Goal: Task Accomplishment & Management: Manage account settings

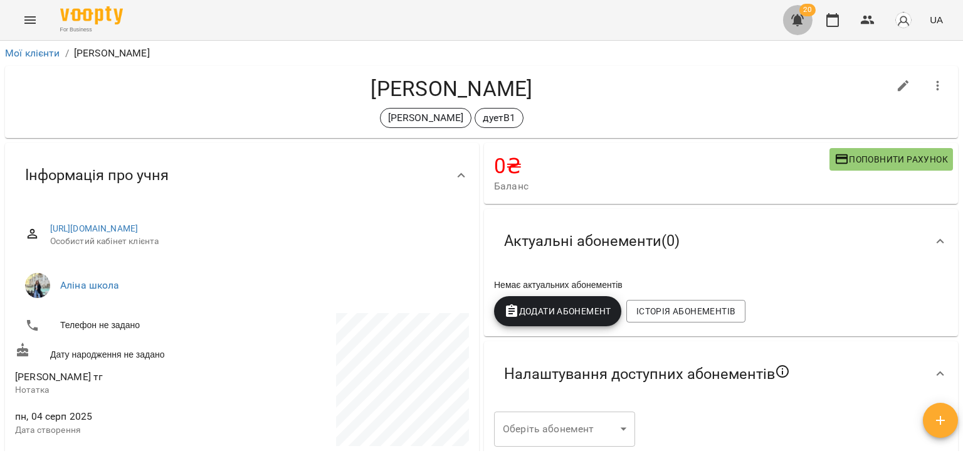
click at [795, 18] on icon "button" at bounding box center [797, 20] width 15 height 15
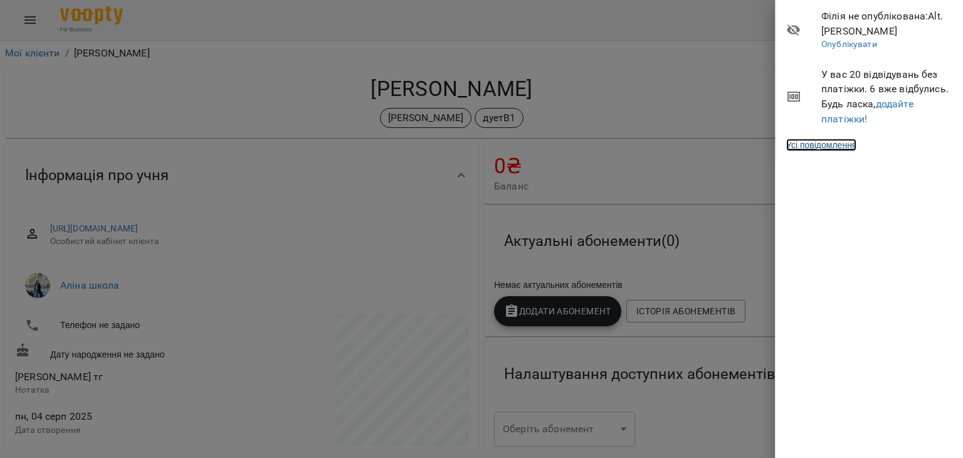
click at [827, 146] on link "Усі повідомлення" at bounding box center [821, 145] width 70 height 13
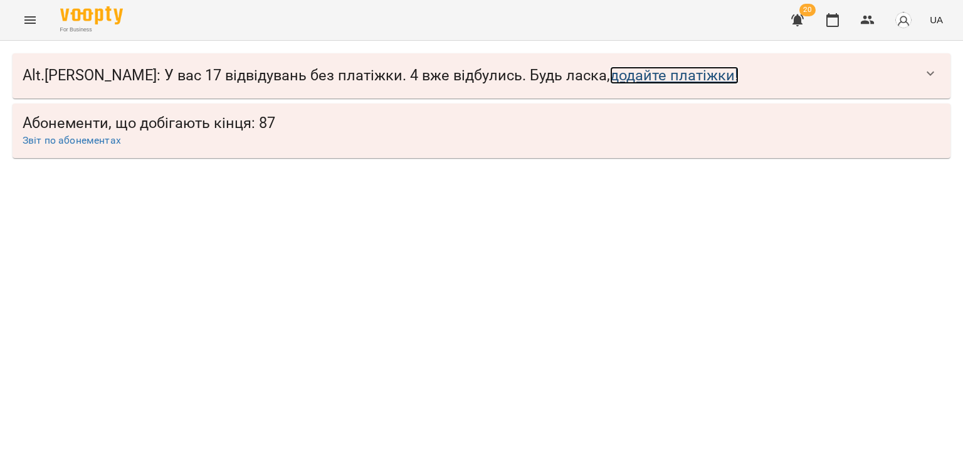
click at [610, 72] on link "додайте платіжки!" at bounding box center [674, 75] width 129 height 18
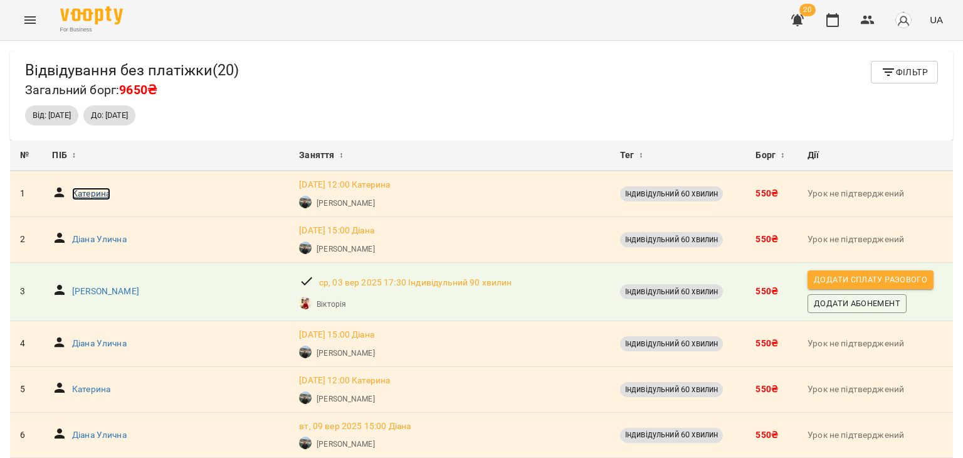
click at [89, 194] on p "Катерина" at bounding box center [91, 193] width 38 height 13
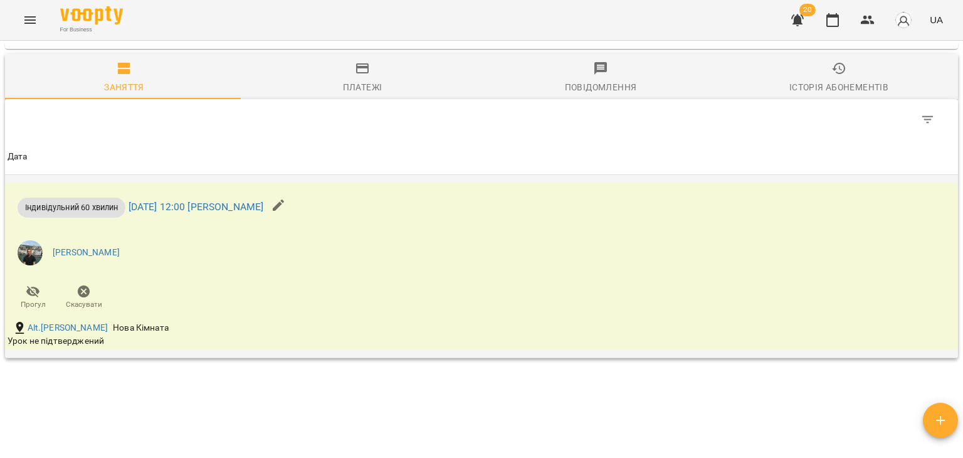
scroll to position [861, 0]
click at [81, 292] on icon "button" at bounding box center [83, 290] width 15 height 15
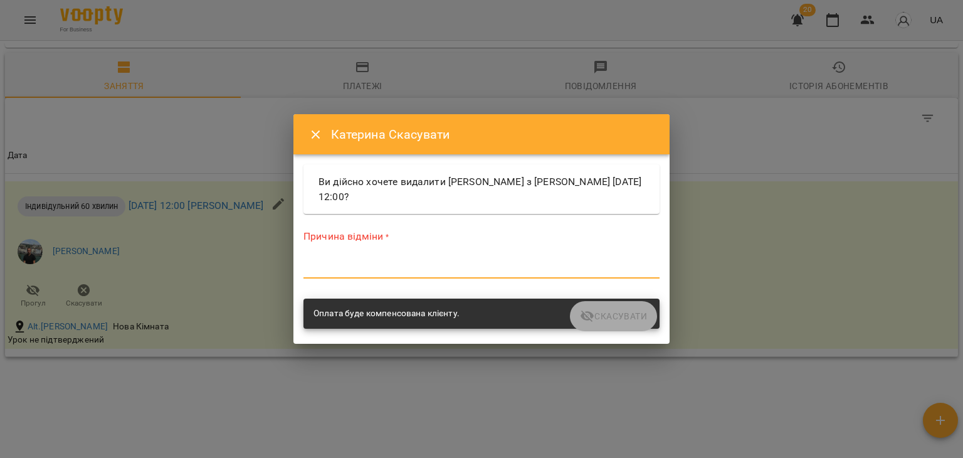
click at [434, 271] on textarea at bounding box center [481, 268] width 356 height 12
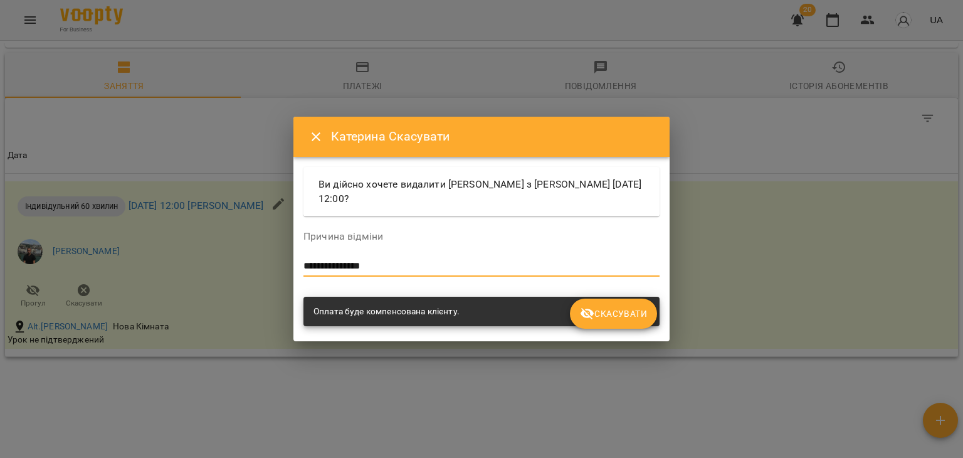
type textarea "**********"
click at [625, 318] on span "Скасувати" at bounding box center [613, 313] width 67 height 15
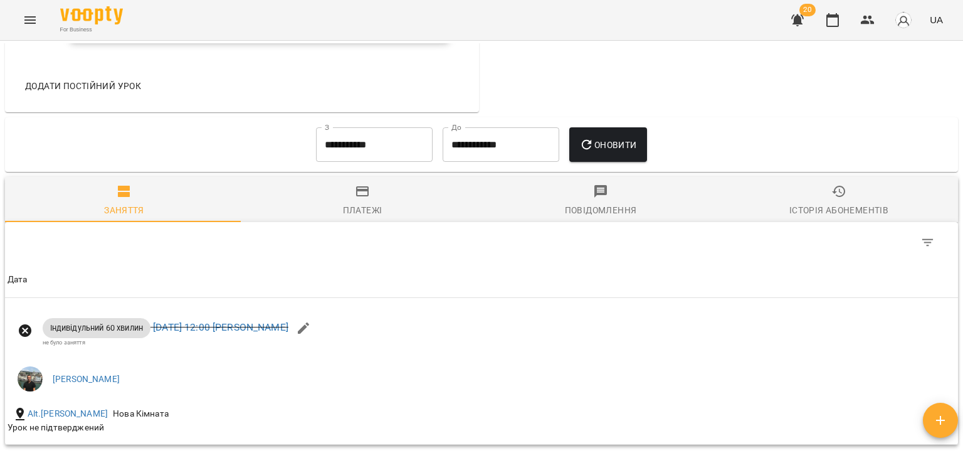
scroll to position [738, 0]
click at [404, 142] on input "**********" at bounding box center [374, 143] width 117 height 35
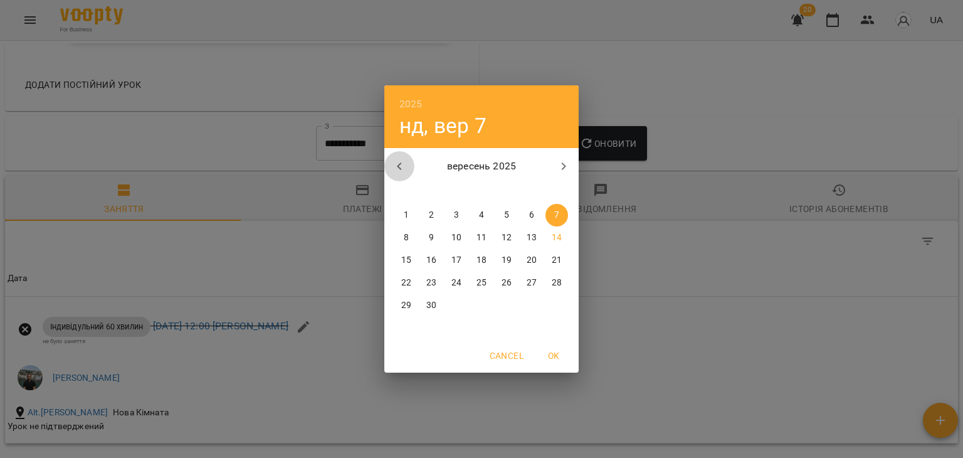
click at [394, 164] on icon "button" at bounding box center [399, 166] width 15 height 15
click at [507, 215] on p "1" at bounding box center [506, 215] width 5 height 13
type input "**********"
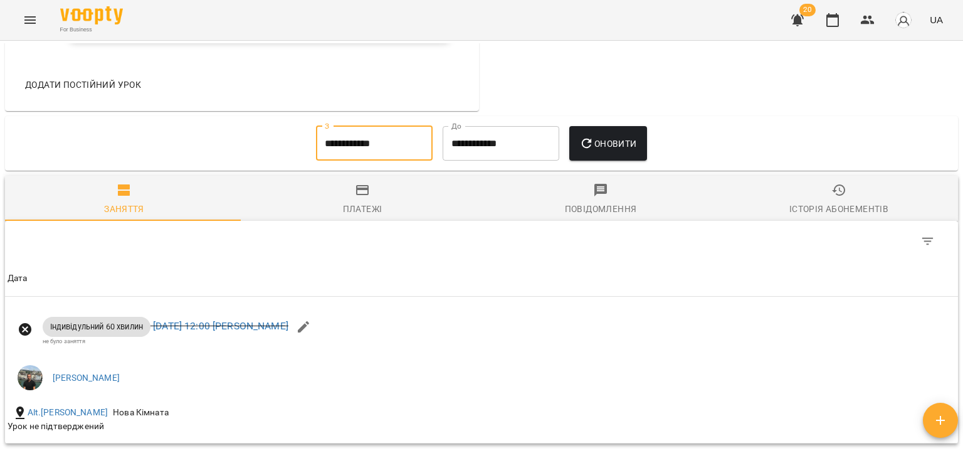
click at [594, 145] on icon "button" at bounding box center [586, 143] width 15 height 15
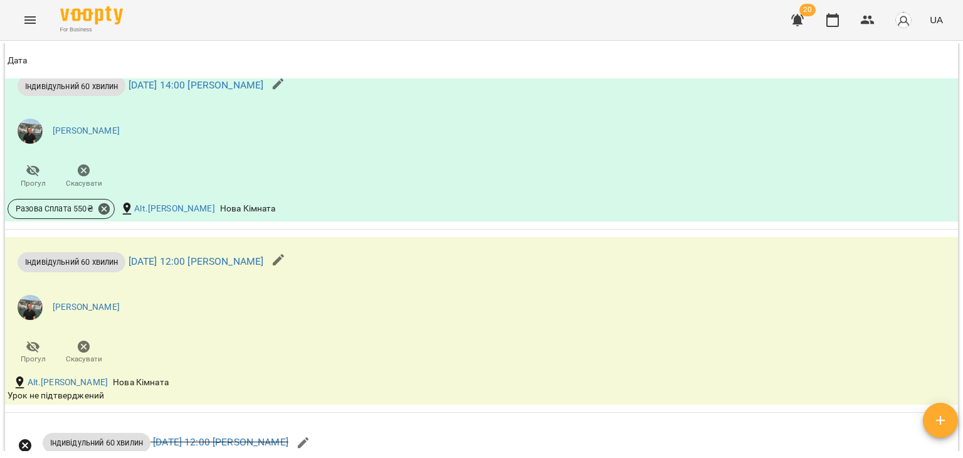
scroll to position [1158, 0]
click at [85, 345] on icon "button" at bounding box center [84, 345] width 13 height 13
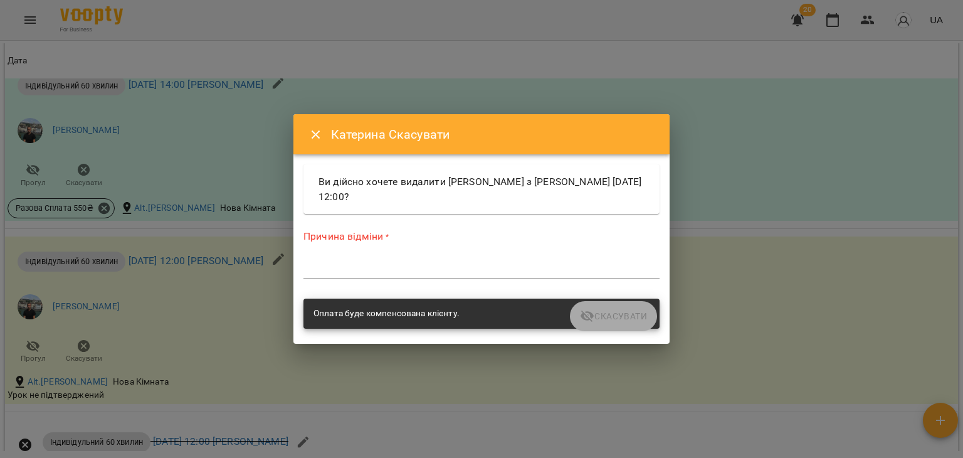
click at [342, 258] on div "*" at bounding box center [481, 268] width 356 height 20
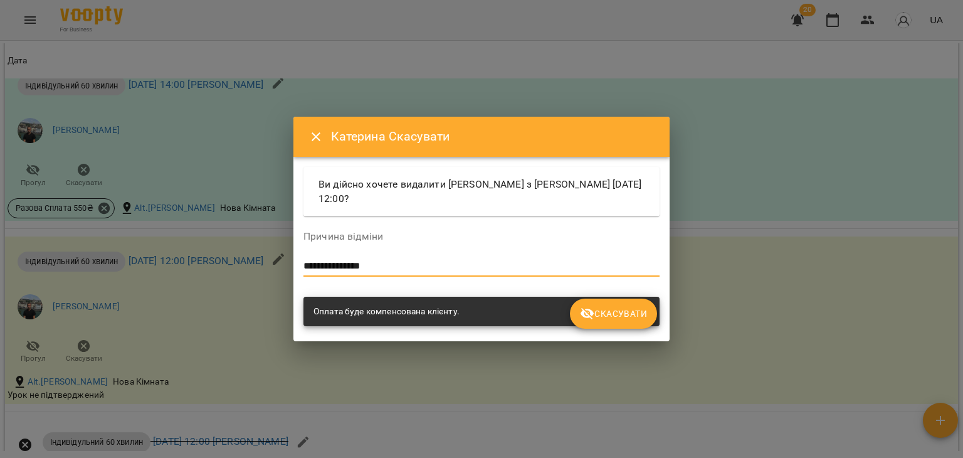
type textarea "**********"
click at [606, 318] on span "Скасувати" at bounding box center [613, 313] width 67 height 15
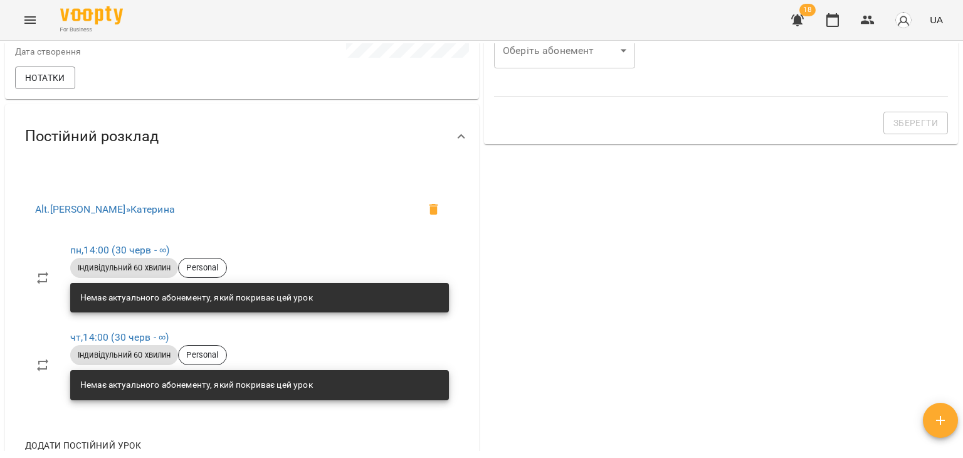
scroll to position [0, 0]
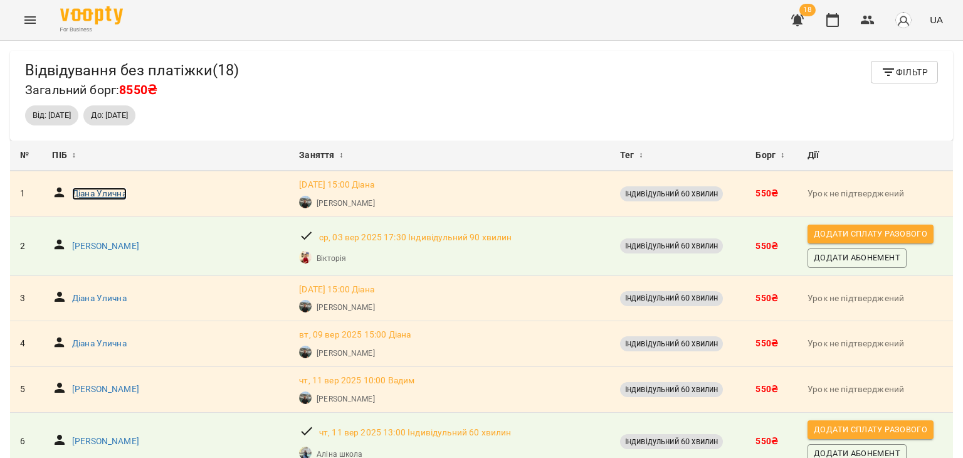
click at [115, 194] on p "Діана Улична" at bounding box center [99, 193] width 55 height 13
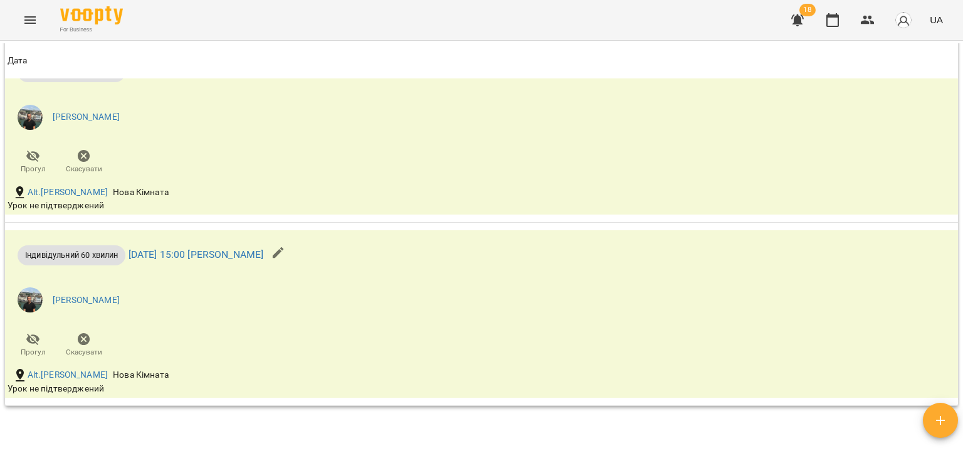
scroll to position [1008, 0]
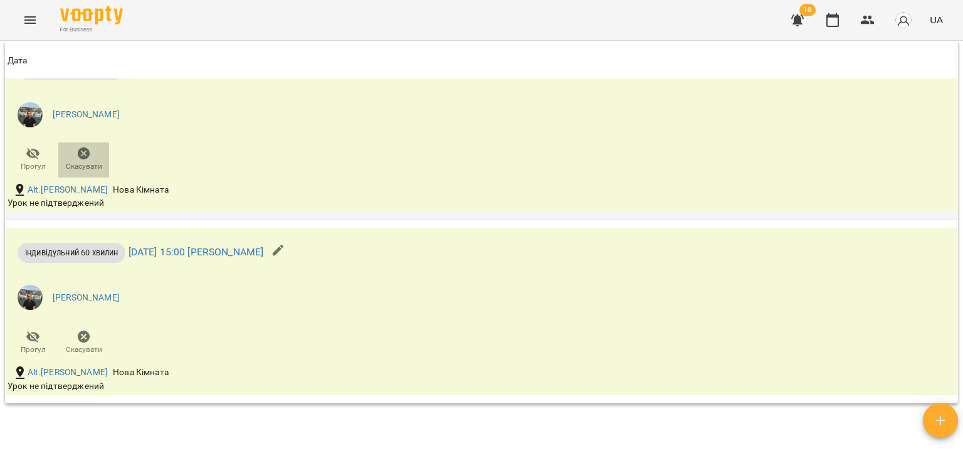
click at [85, 159] on icon "button" at bounding box center [84, 153] width 13 height 13
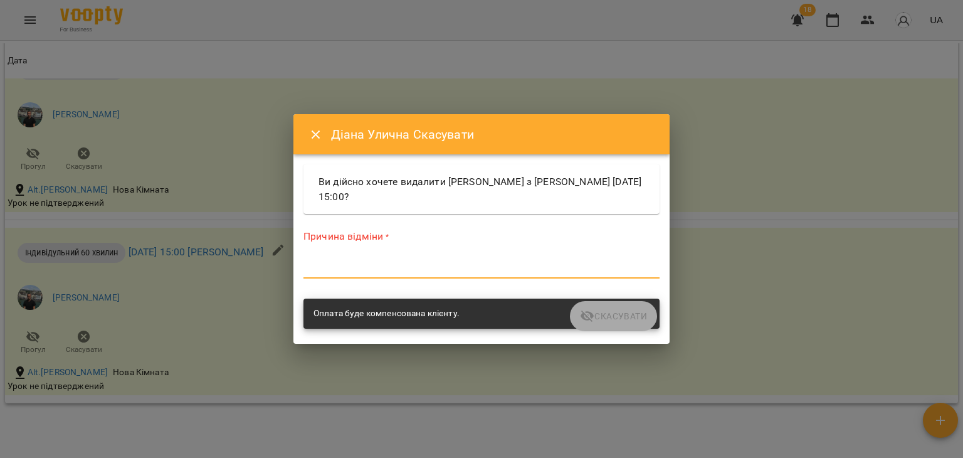
click at [456, 270] on textarea at bounding box center [481, 268] width 356 height 12
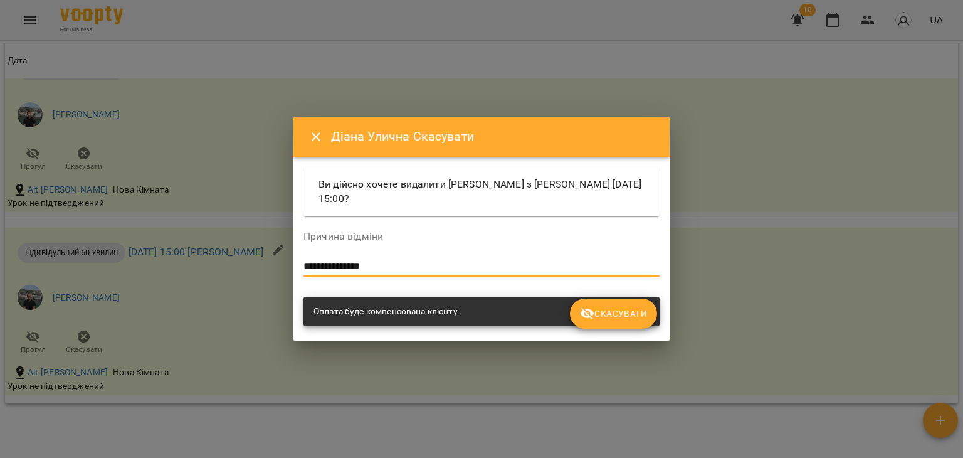
click at [323, 262] on textarea "**********" at bounding box center [481, 266] width 356 height 12
type textarea "**********"
click at [627, 313] on span "Скасувати" at bounding box center [613, 313] width 67 height 15
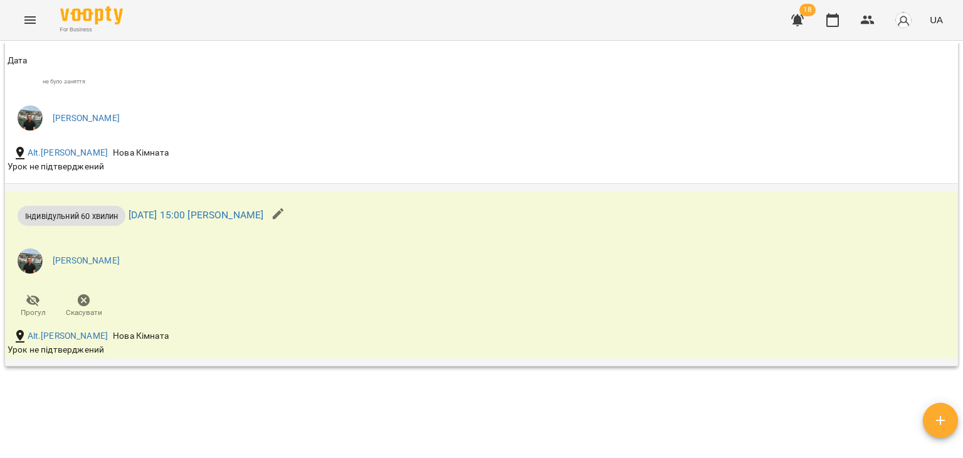
scroll to position [1076, 0]
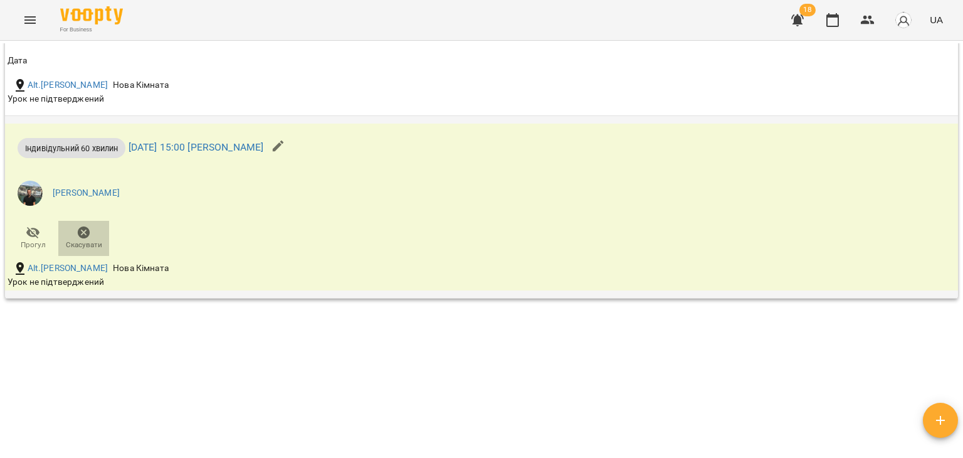
click at [78, 227] on icon "button" at bounding box center [83, 232] width 15 height 15
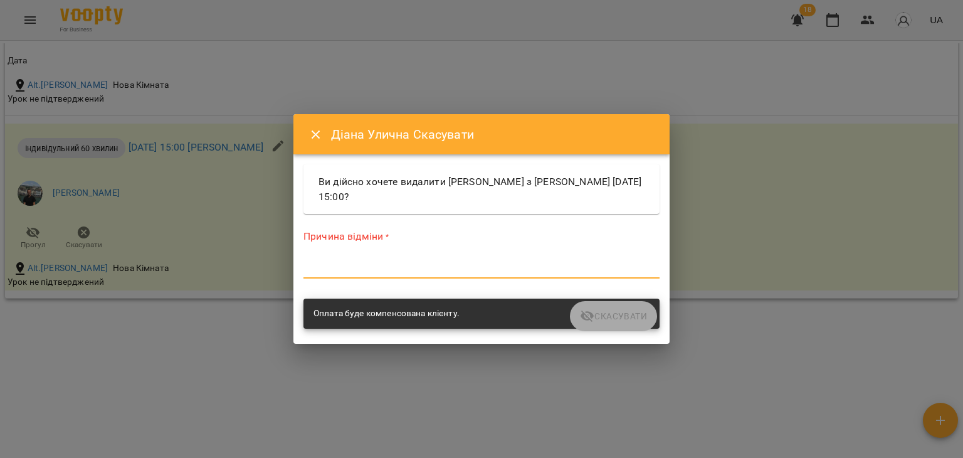
click at [361, 265] on textarea at bounding box center [481, 268] width 356 height 12
paste textarea "**********"
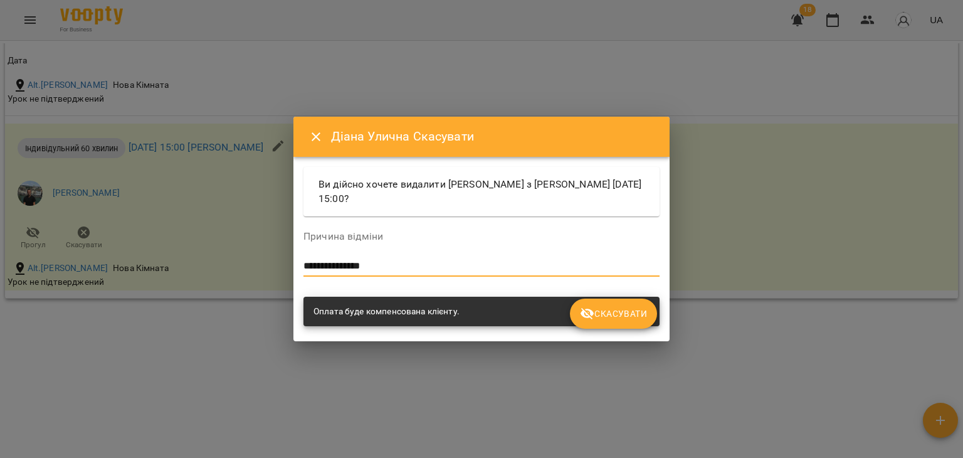
type textarea "**********"
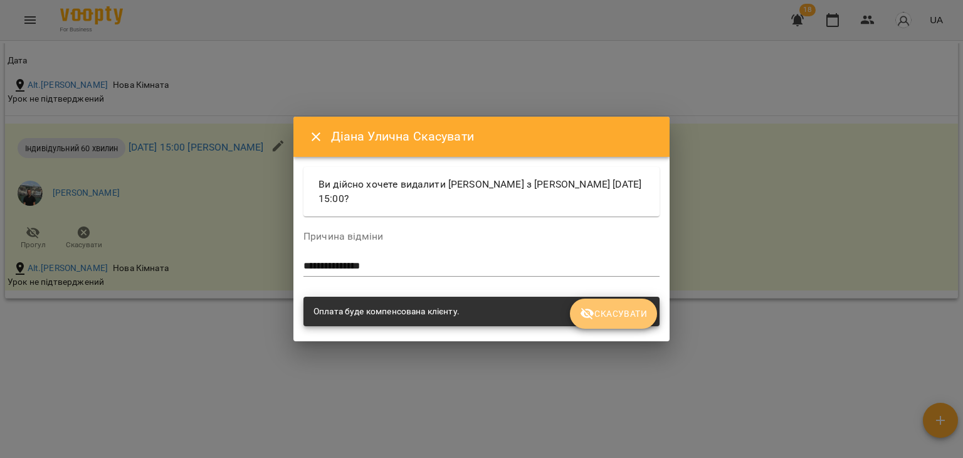
click at [636, 317] on span "Скасувати" at bounding box center [613, 313] width 67 height 15
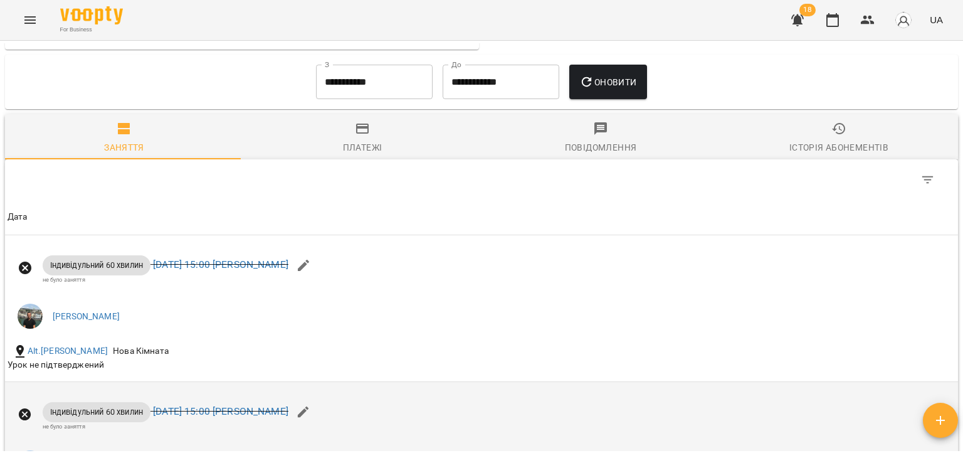
scroll to position [809, 0]
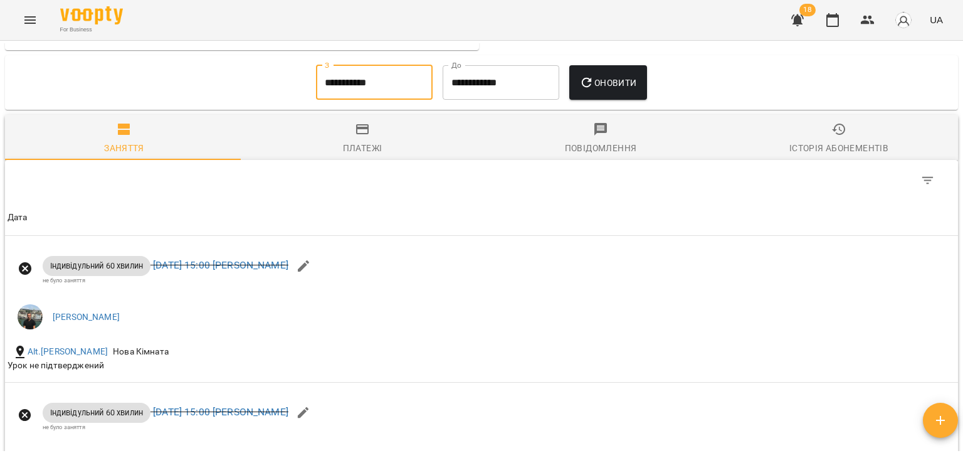
click at [356, 86] on input "**********" at bounding box center [374, 82] width 117 height 35
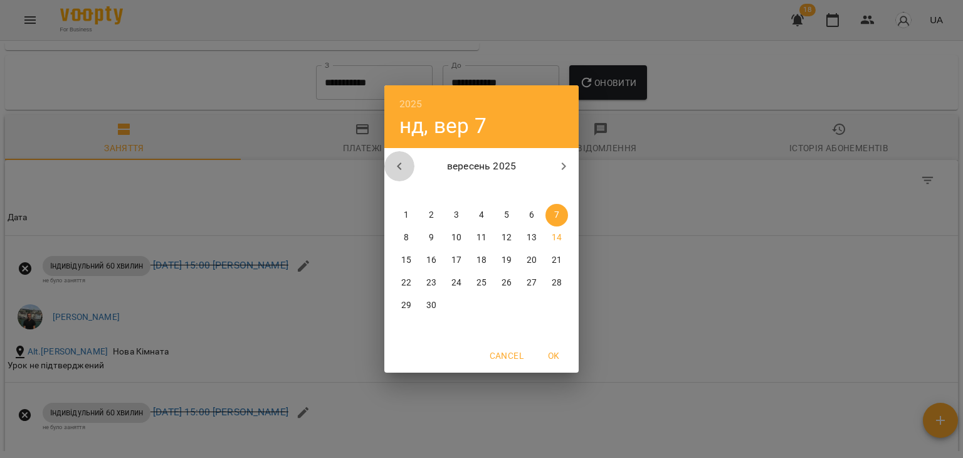
click at [386, 161] on button "button" at bounding box center [399, 166] width 30 height 30
click at [504, 216] on p "1" at bounding box center [506, 215] width 5 height 13
type input "**********"
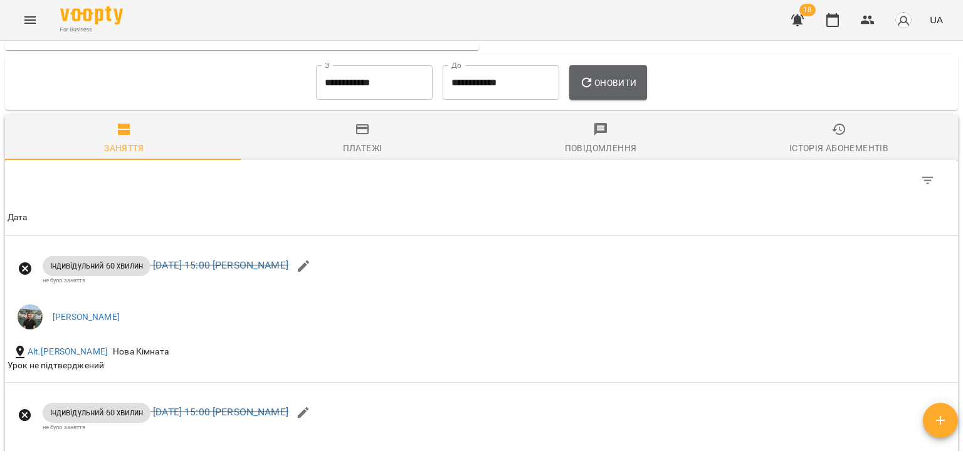
click at [611, 80] on span "Оновити" at bounding box center [607, 82] width 57 height 15
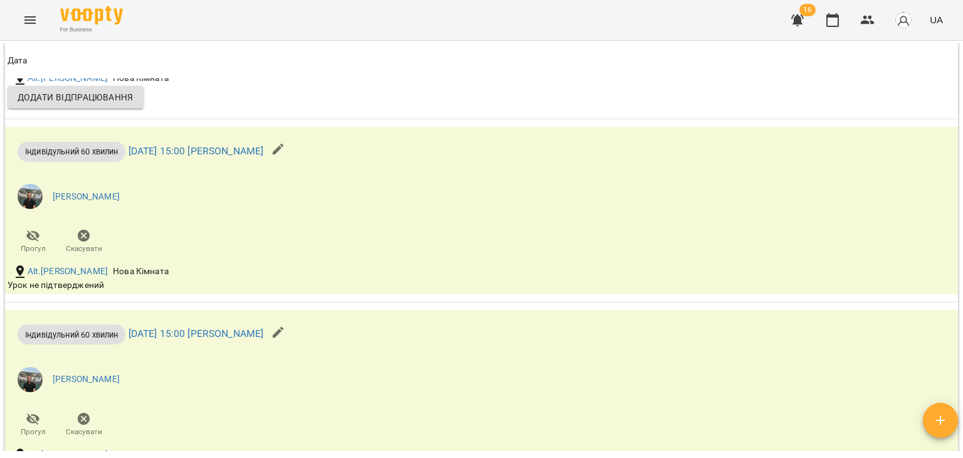
scroll to position [1239, 0]
click at [80, 238] on icon "button" at bounding box center [84, 236] width 13 height 13
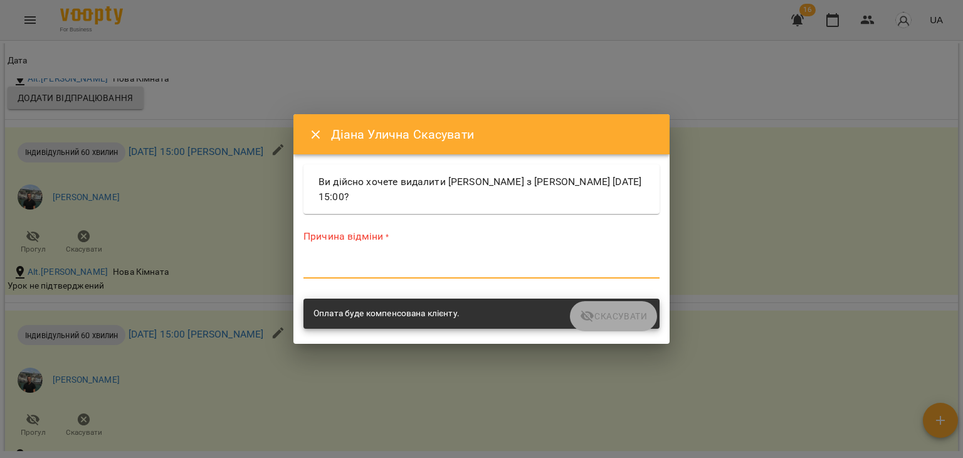
click at [339, 270] on textarea at bounding box center [481, 268] width 356 height 12
paste textarea "**********"
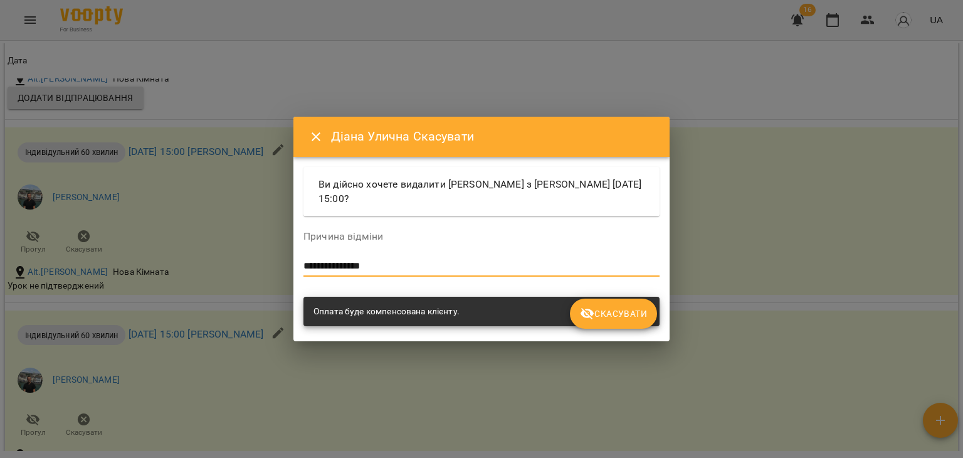
type textarea "**********"
click at [638, 310] on span "Скасувати" at bounding box center [613, 313] width 67 height 15
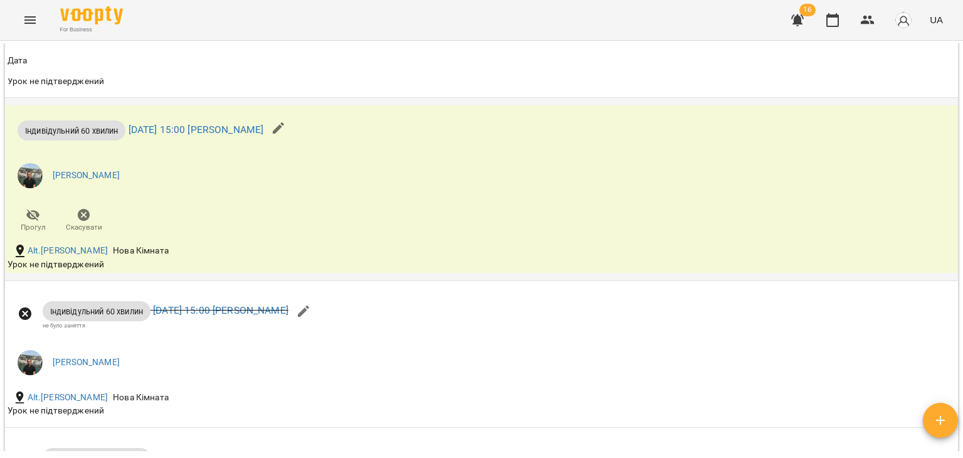
scroll to position [1409, 0]
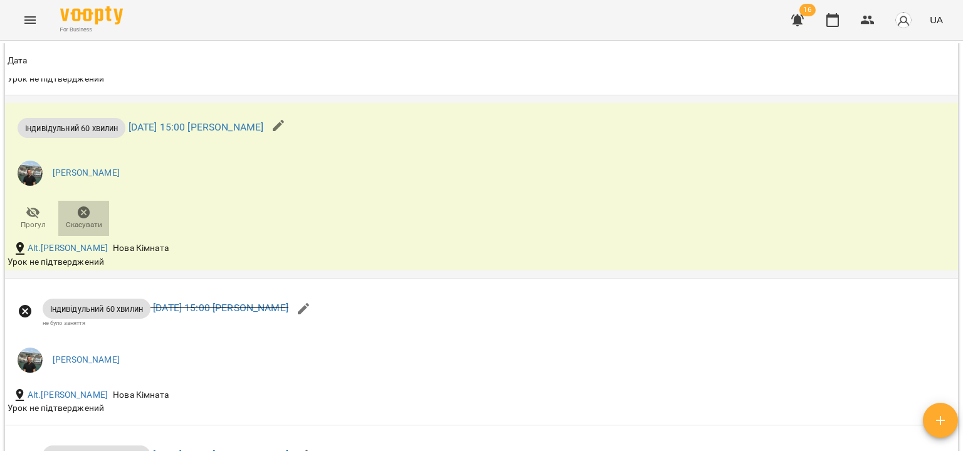
click at [76, 223] on span "Скасувати" at bounding box center [84, 224] width 36 height 11
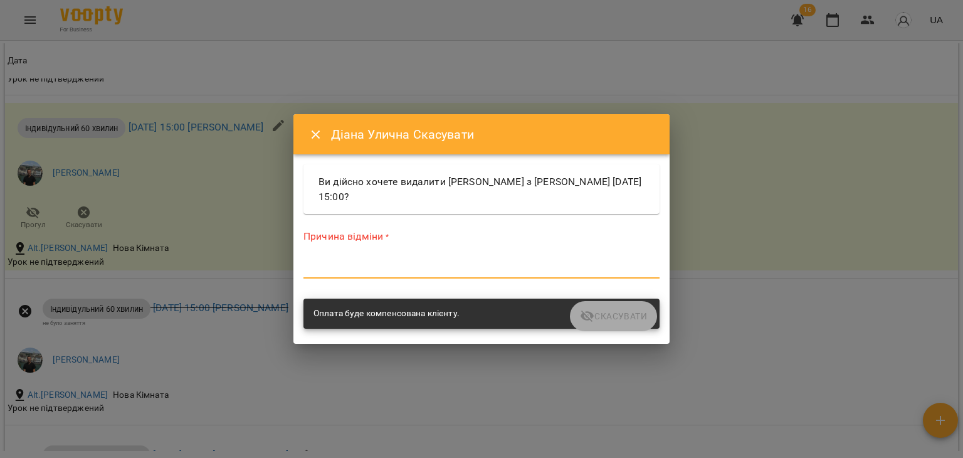
click at [385, 270] on textarea at bounding box center [481, 268] width 356 height 12
paste textarea "**********"
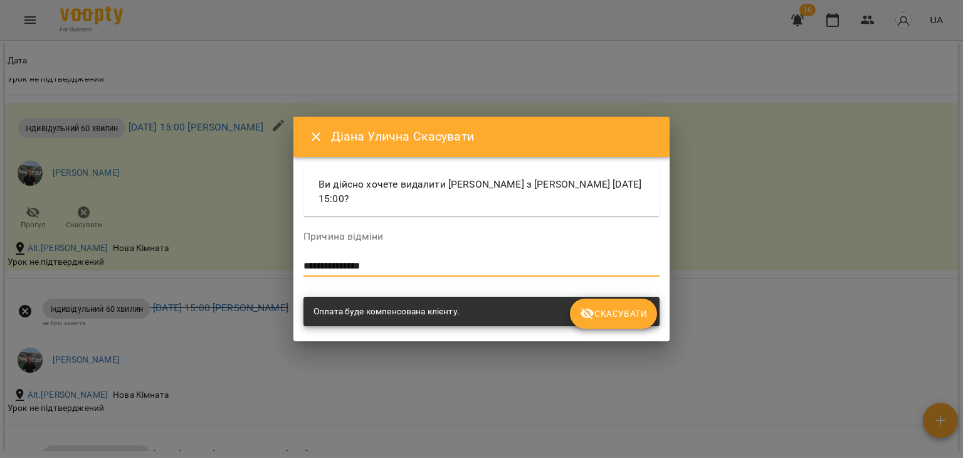
type textarea "**********"
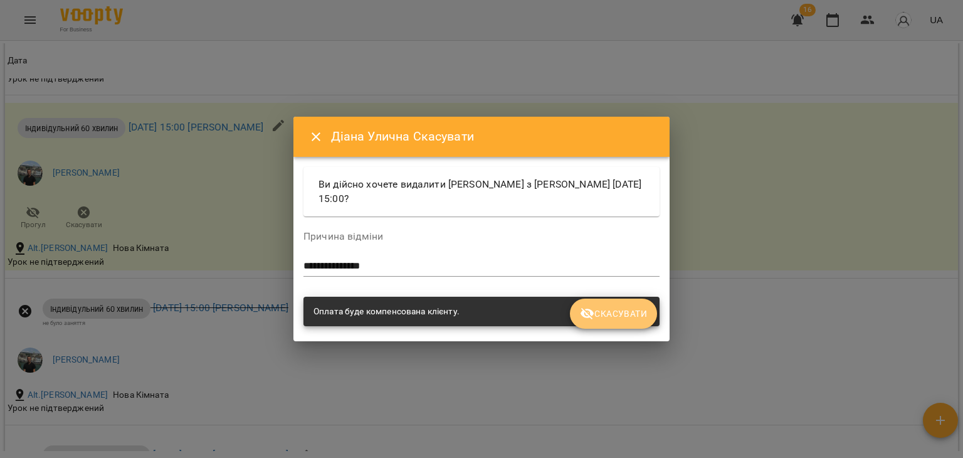
click at [634, 307] on span "Скасувати" at bounding box center [613, 313] width 67 height 15
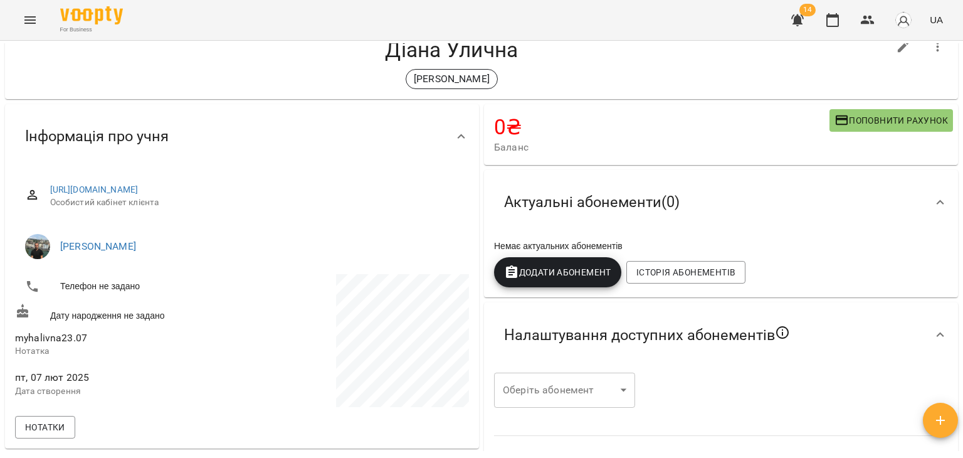
scroll to position [0, 0]
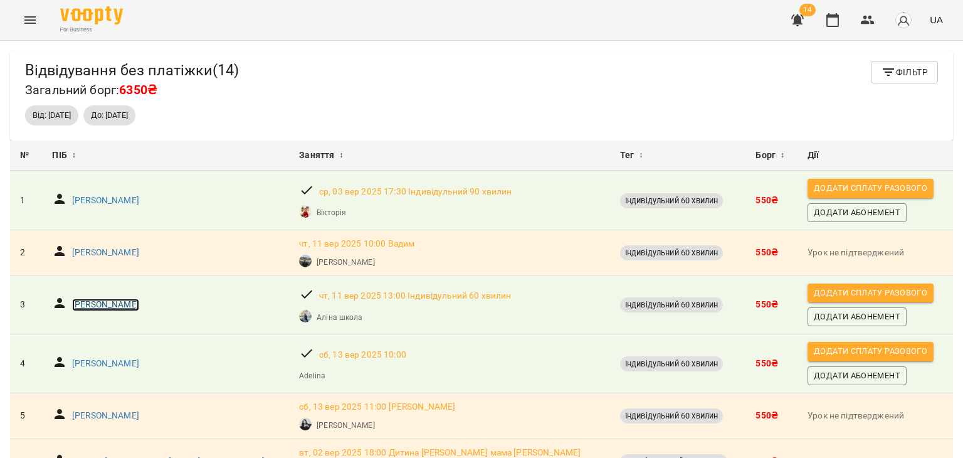
click at [84, 299] on p "[PERSON_NAME]" at bounding box center [105, 304] width 67 height 13
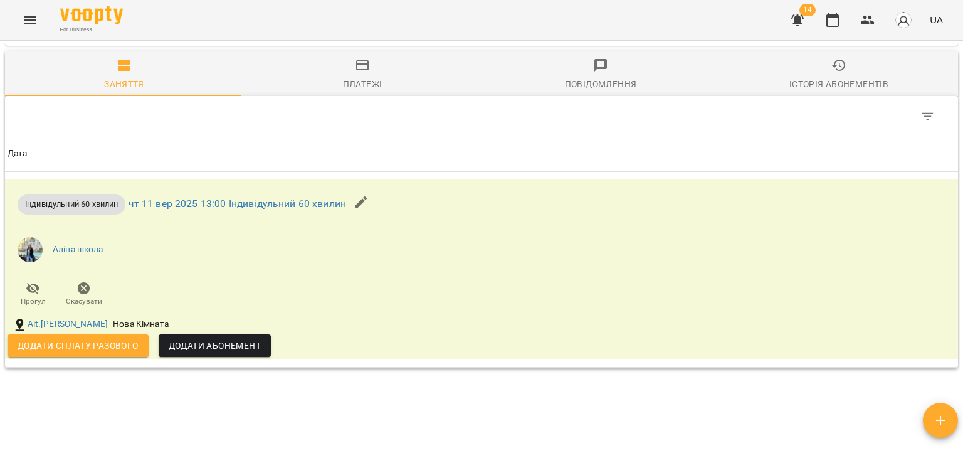
scroll to position [652, 0]
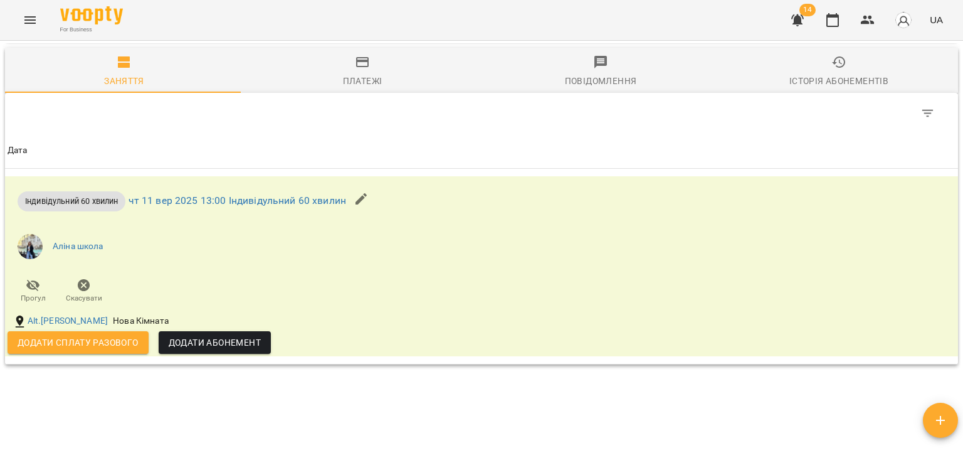
click at [372, 326] on div "Додати сплату разового Додати Абонемент" at bounding box center [323, 342] width 640 height 33
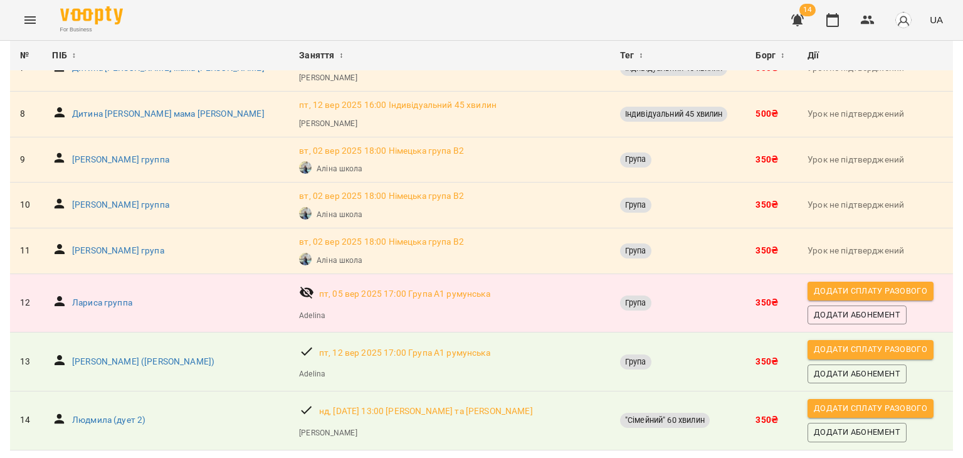
scroll to position [475, 0]
click at [160, 333] on td "Ірина Кришталь (Руденко)" at bounding box center [165, 361] width 247 height 59
click at [150, 339] on td "Ірина Кришталь (Руденко)" at bounding box center [165, 361] width 247 height 59
click at [119, 340] on td "Ірина Кришталь (Руденко)" at bounding box center [165, 361] width 247 height 59
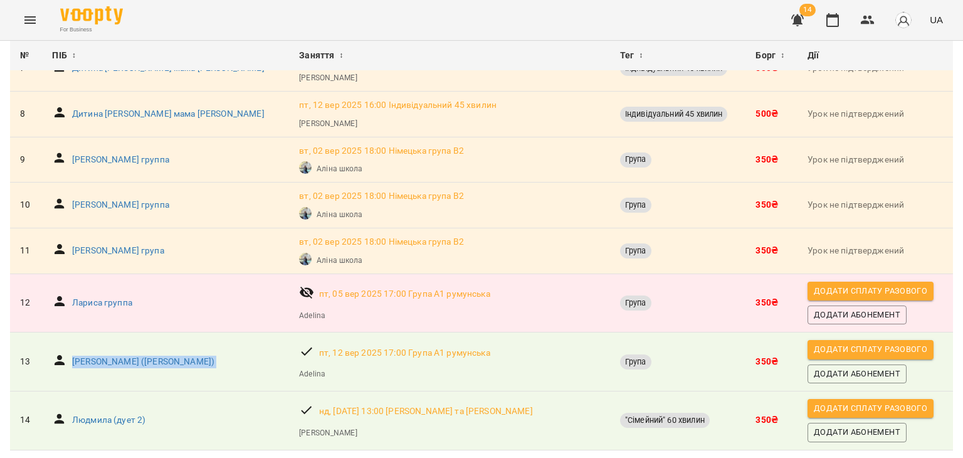
click at [119, 340] on td "Ірина Кришталь (Руденко)" at bounding box center [165, 361] width 247 height 59
click at [110, 355] on p "Ірина Кришталь (Руденко)" at bounding box center [143, 361] width 142 height 13
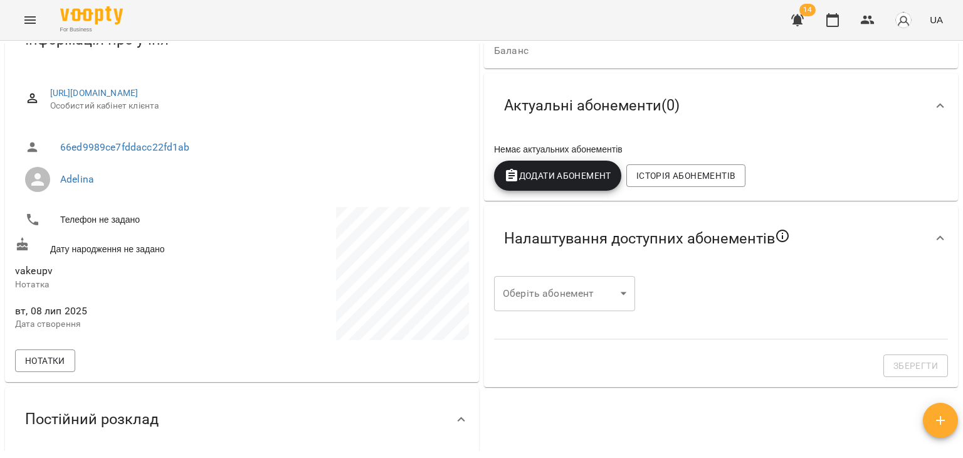
scroll to position [135, 0]
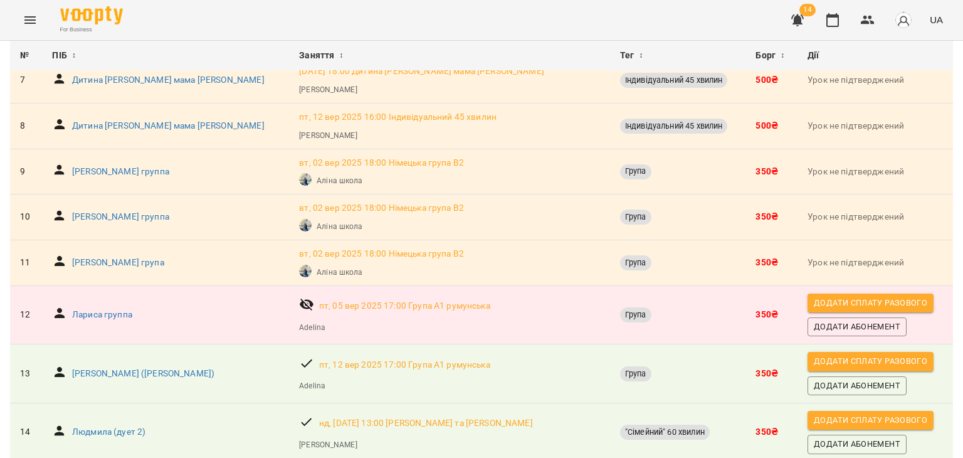
scroll to position [475, 0]
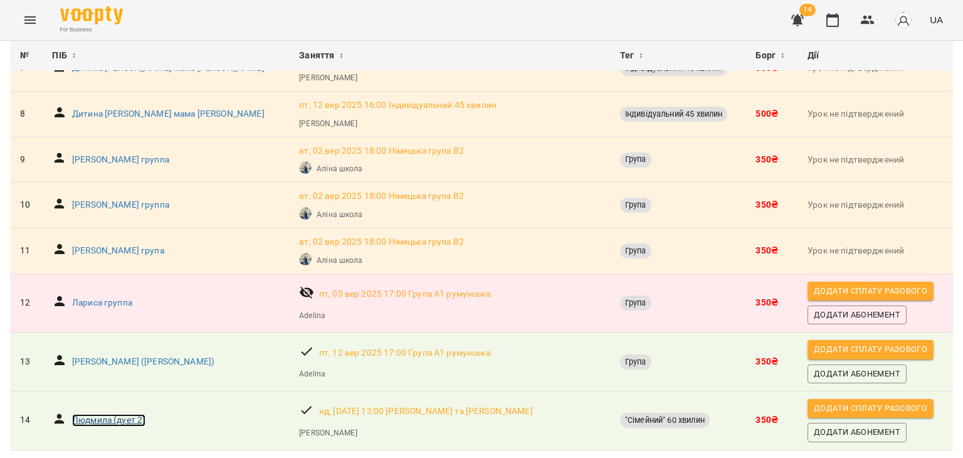
click at [115, 414] on p "Людмила (дует 2)" at bounding box center [108, 420] width 73 height 13
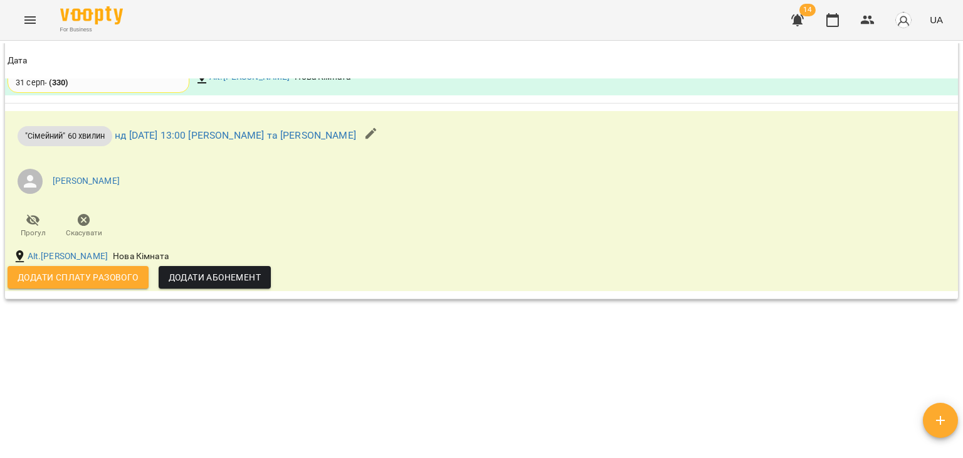
scroll to position [1316, 0]
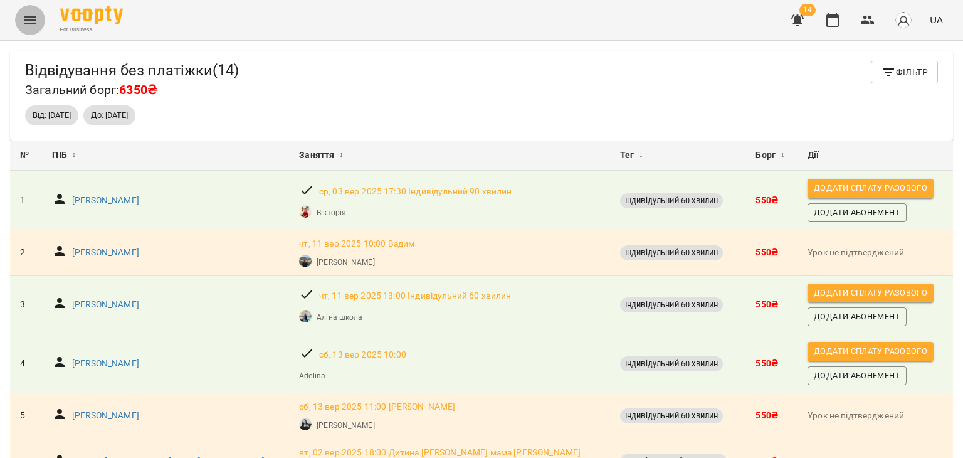
click at [27, 11] on button "Menu" at bounding box center [30, 20] width 30 height 30
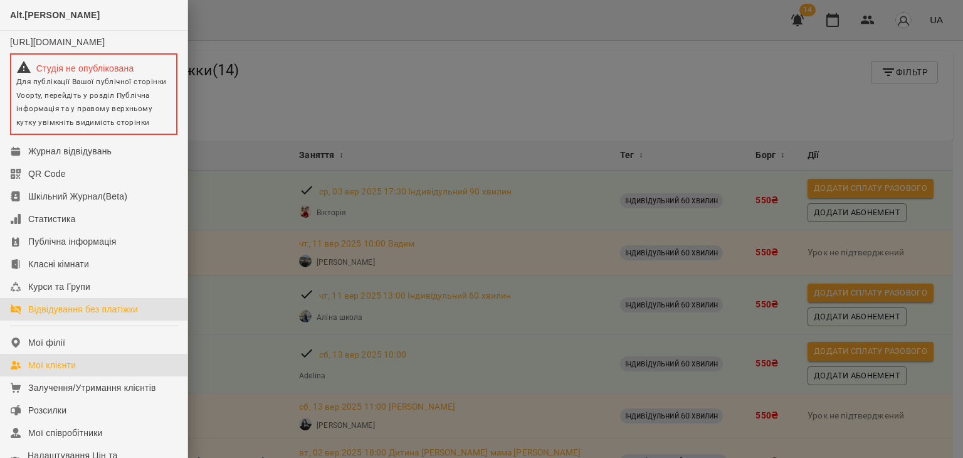
click at [78, 376] on link "Мої клієнти" at bounding box center [93, 365] width 187 height 23
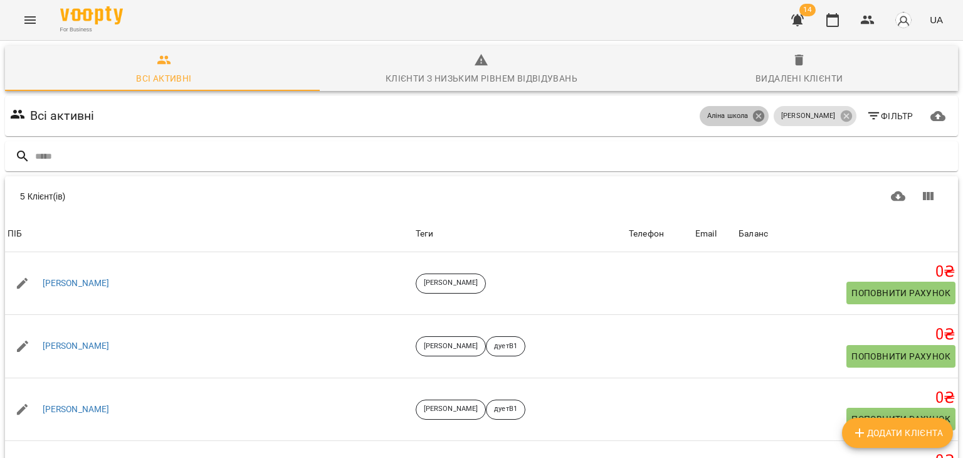
click at [764, 113] on icon at bounding box center [758, 115] width 11 height 11
click at [841, 120] on icon at bounding box center [845, 115] width 11 height 11
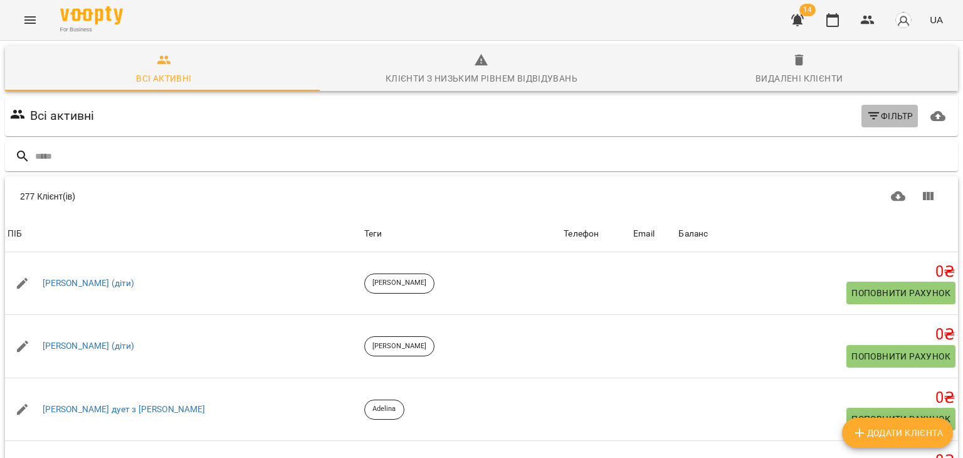
click at [866, 119] on icon "button" at bounding box center [873, 115] width 15 height 15
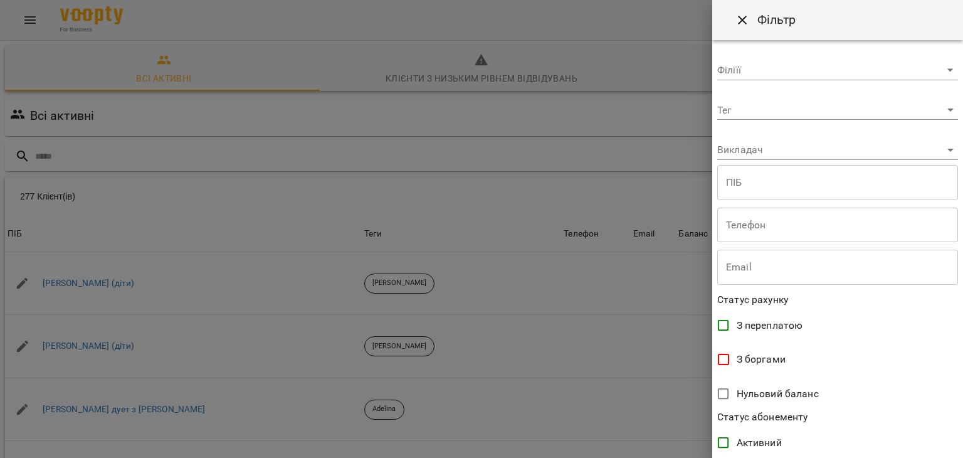
click at [730, 98] on div "Тег ​" at bounding box center [837, 105] width 241 height 30
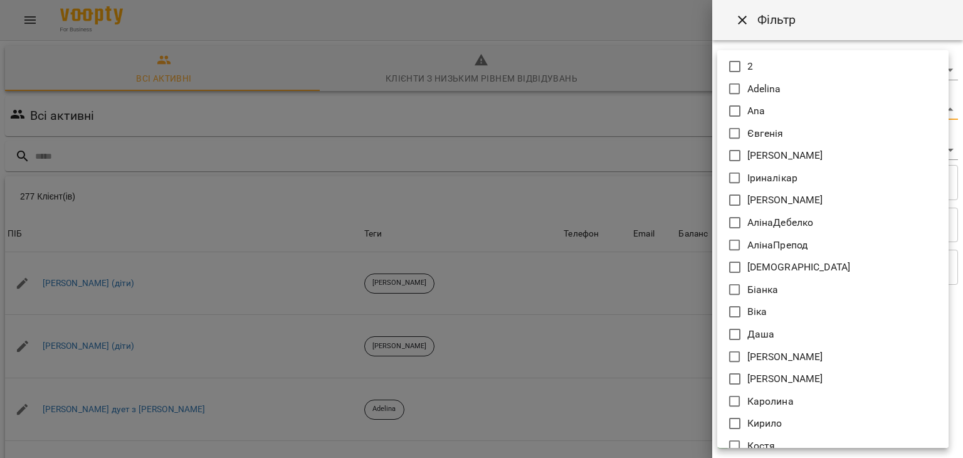
click at [739, 114] on body "For Business 14 UA Всі активні Клієнти з низьким рівнем відвідувань Видалені кл…" at bounding box center [481, 326] width 963 height 653
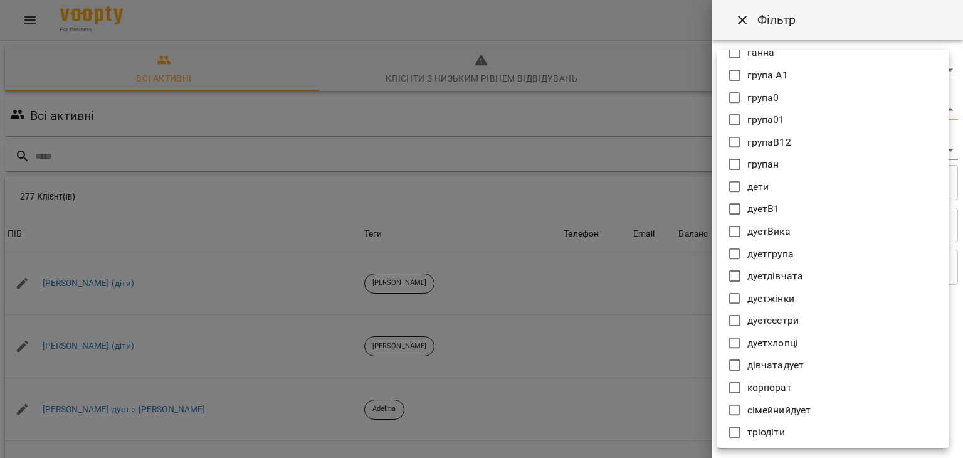
scroll to position [666, 0]
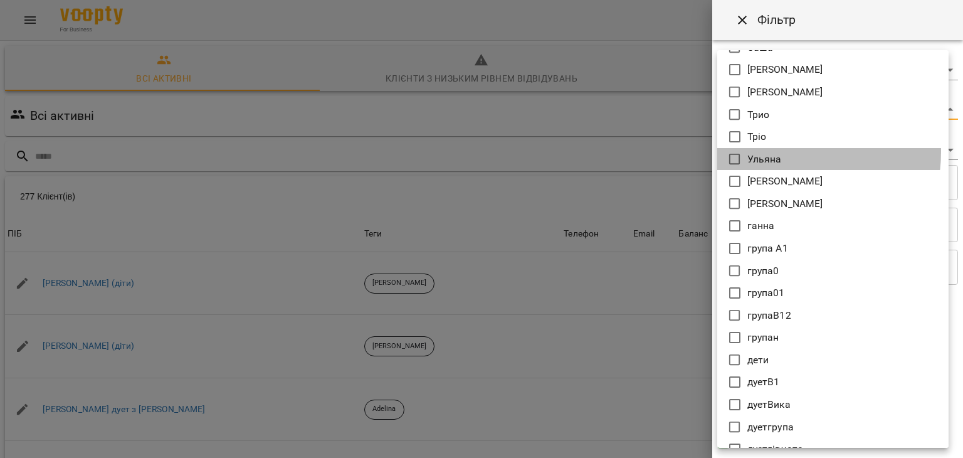
click at [783, 152] on li "Ульяна" at bounding box center [832, 159] width 231 height 23
type input "******"
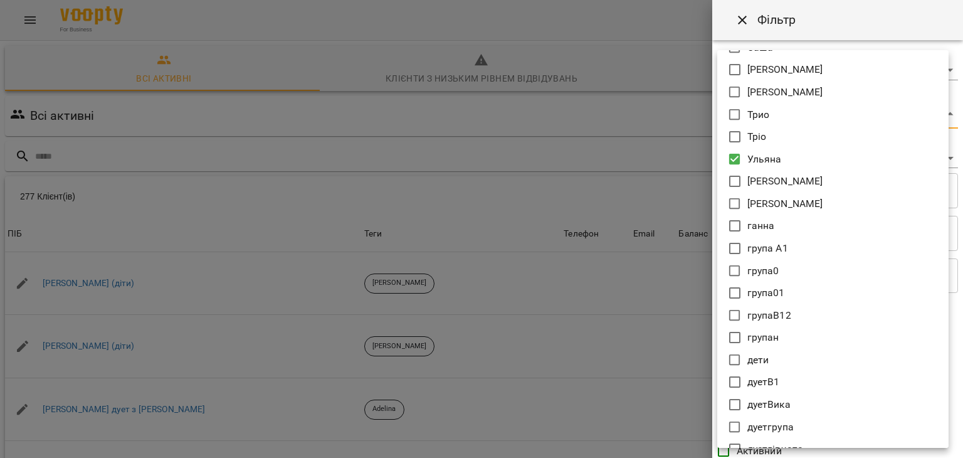
click at [645, 158] on div at bounding box center [481, 229] width 963 height 458
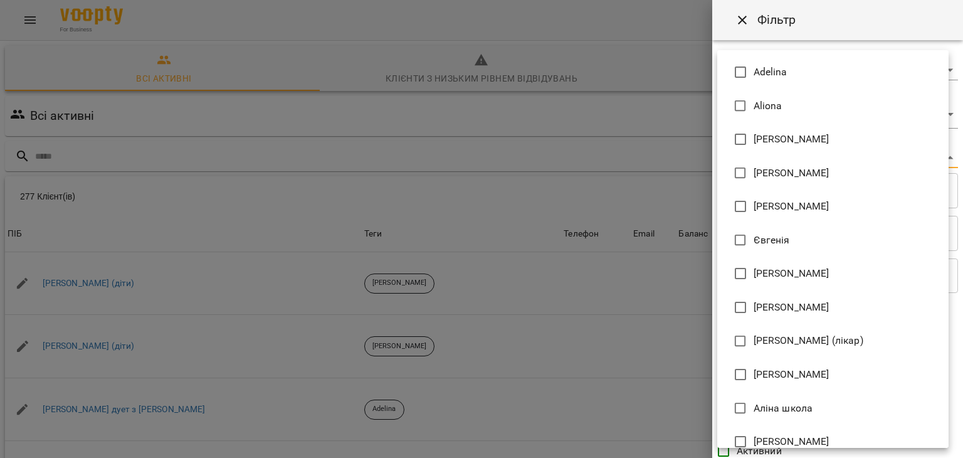
click at [753, 154] on body "For Business 14 UA Всі активні Клієнти з низьким рівнем відвідувань Видалені кл…" at bounding box center [481, 326] width 963 height 653
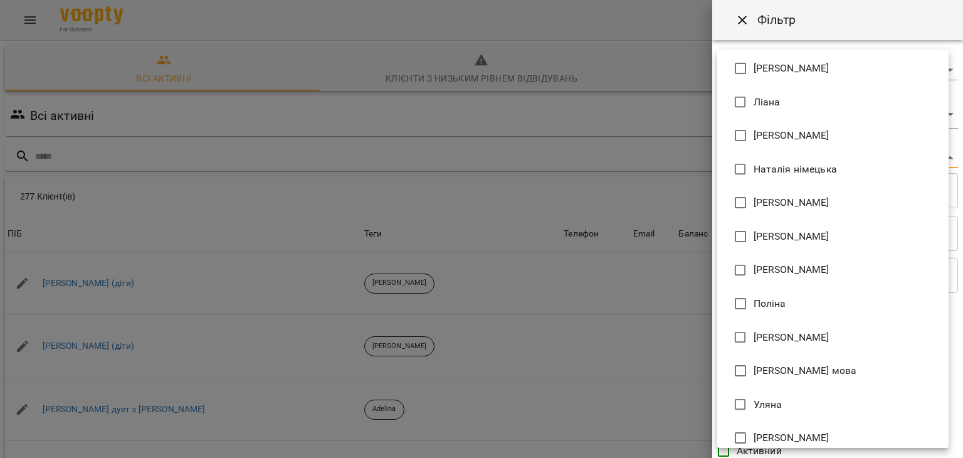
scroll to position [654, 0]
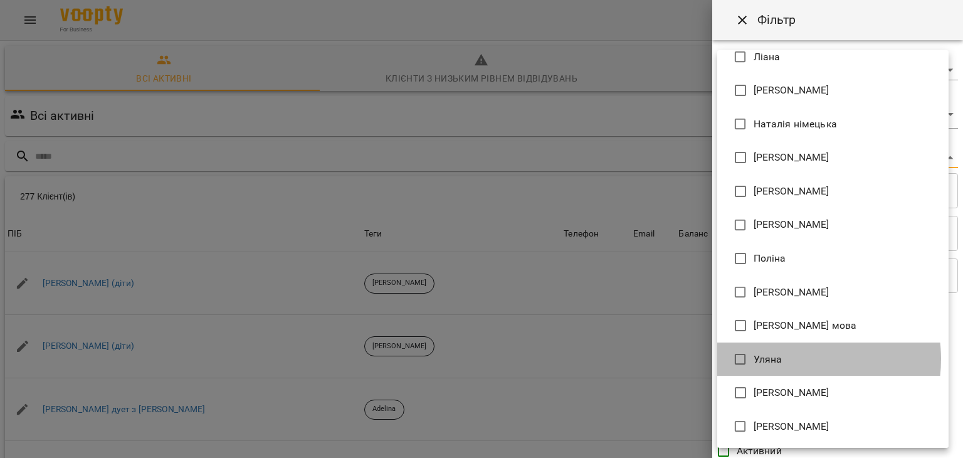
click at [788, 359] on li "Уляна" at bounding box center [832, 359] width 231 height 34
type input "**********"
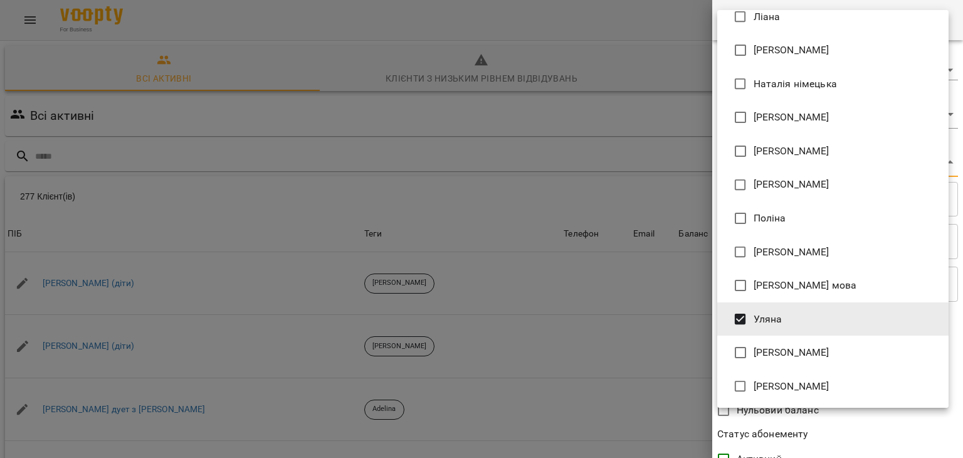
click at [627, 346] on div at bounding box center [481, 229] width 963 height 458
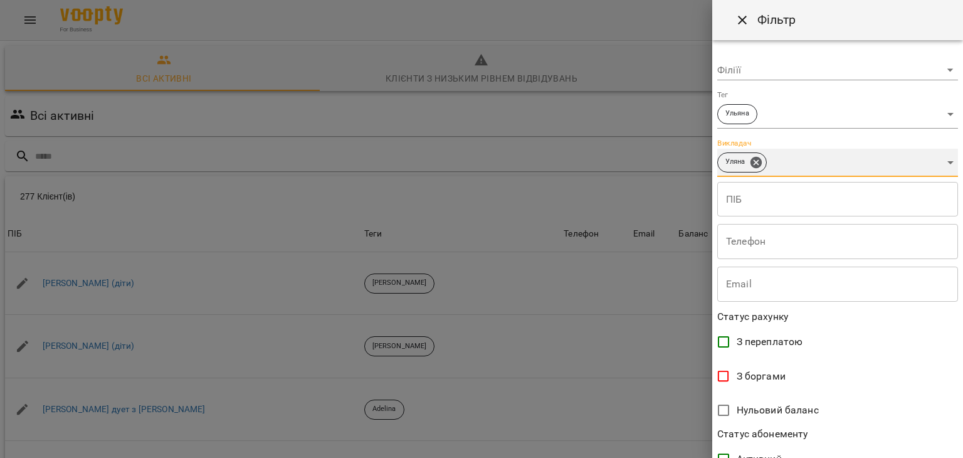
scroll to position [257, 0]
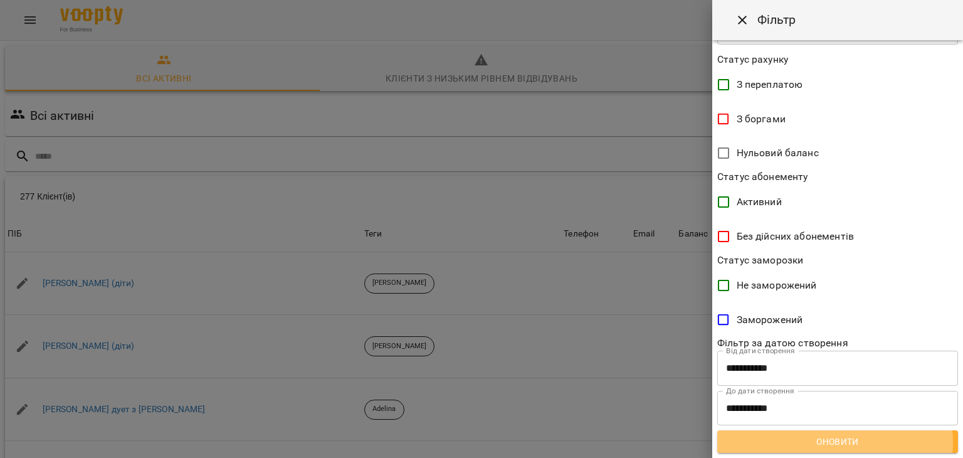
click at [834, 442] on span "Оновити" at bounding box center [837, 441] width 221 height 15
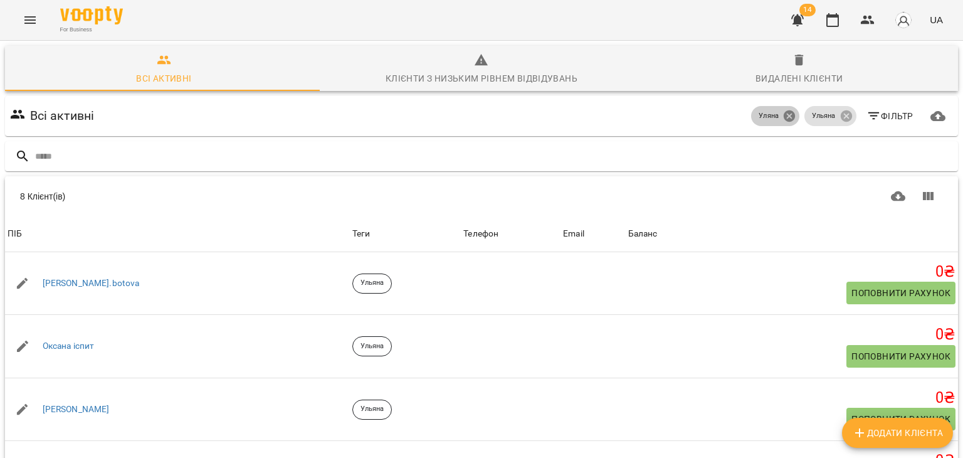
click at [785, 119] on icon at bounding box center [789, 116] width 14 height 14
click at [840, 116] on icon at bounding box center [845, 115] width 11 height 11
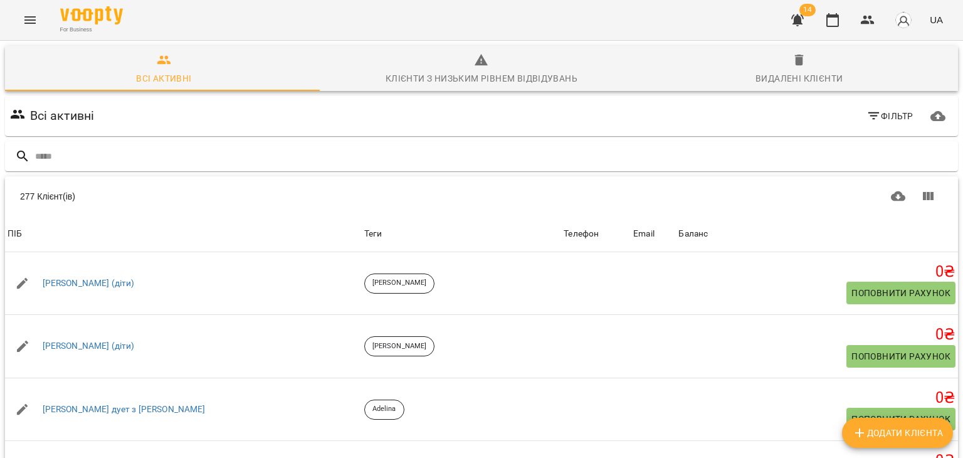
click at [876, 117] on span "Фільтр" at bounding box center [889, 115] width 47 height 15
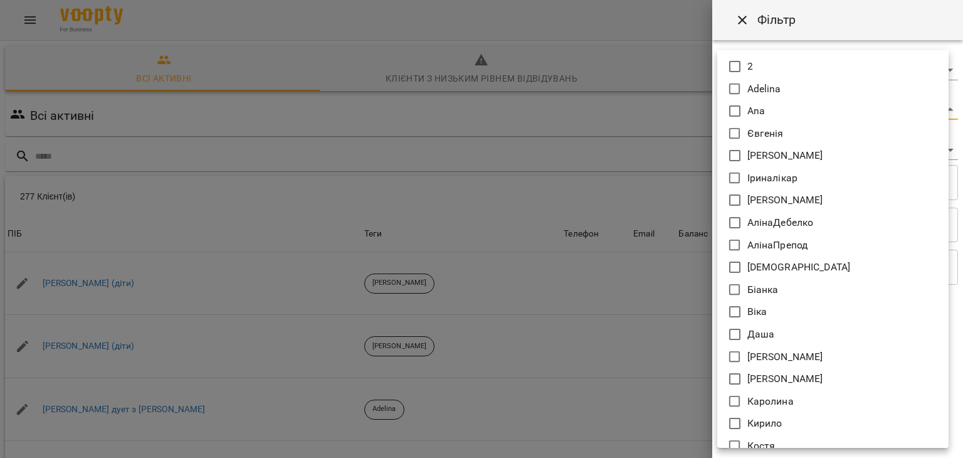
click at [762, 111] on body "For Business 14 UA Всі активні Клієнти з низьким рівнем відвідувань Видалені кл…" at bounding box center [481, 326] width 963 height 653
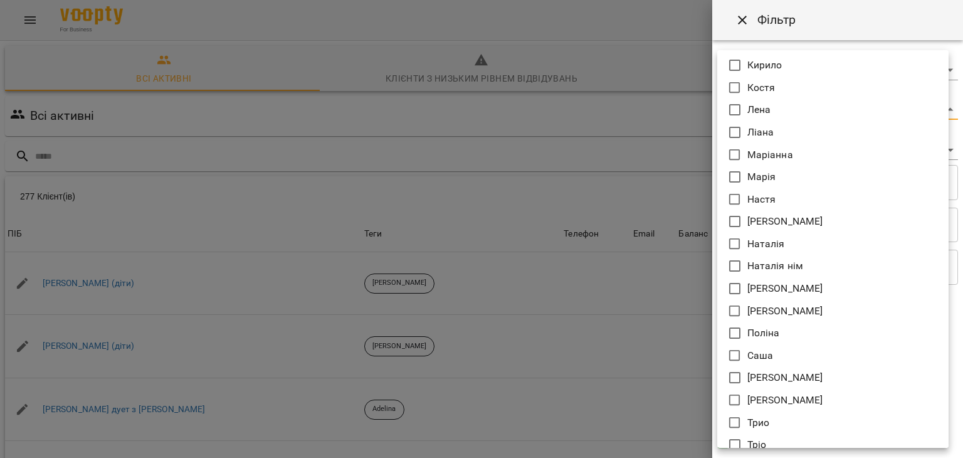
scroll to position [311, 0]
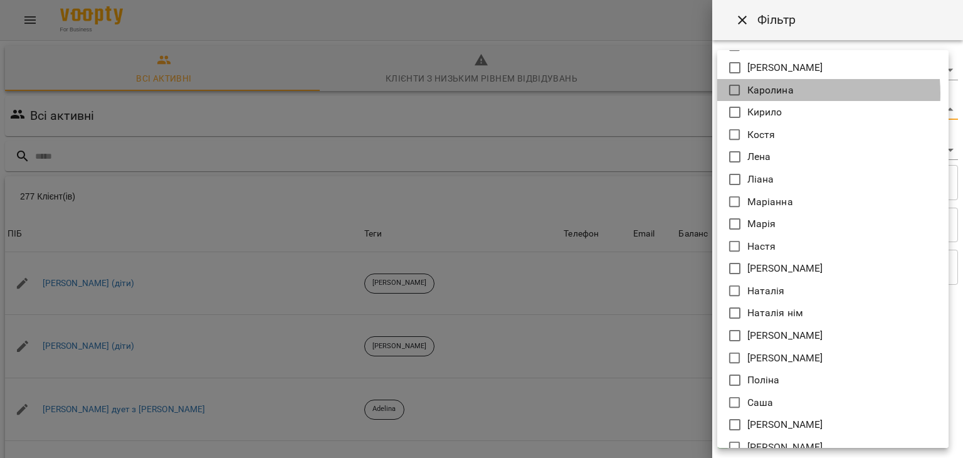
click at [770, 93] on p "Каролина" at bounding box center [770, 90] width 46 height 15
type input "********"
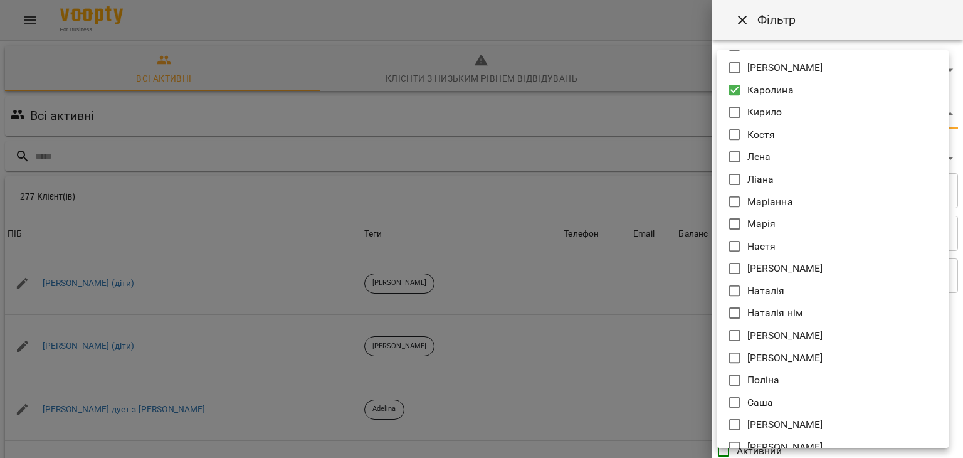
click at [652, 115] on div at bounding box center [481, 229] width 963 height 458
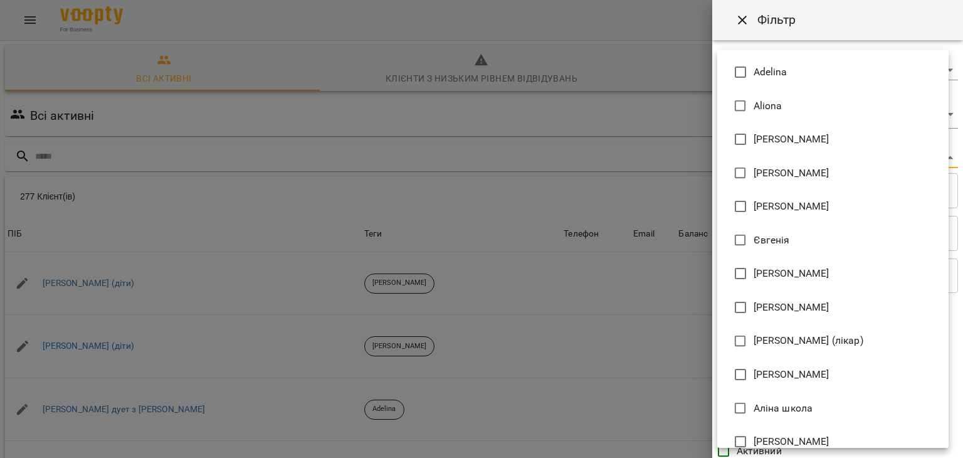
click at [759, 154] on body "For Business 14 UA Всі активні Клієнти з низьким рівнем відвідувань Видалені кл…" at bounding box center [481, 326] width 963 height 653
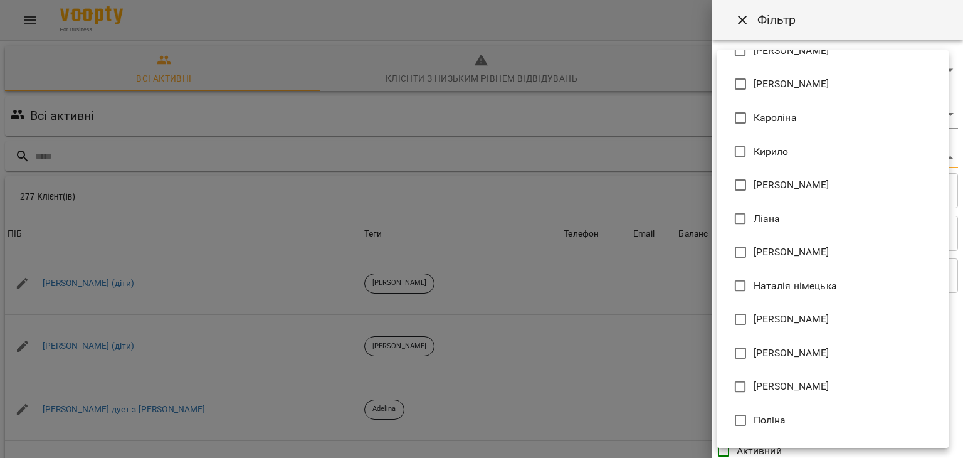
scroll to position [491, 0]
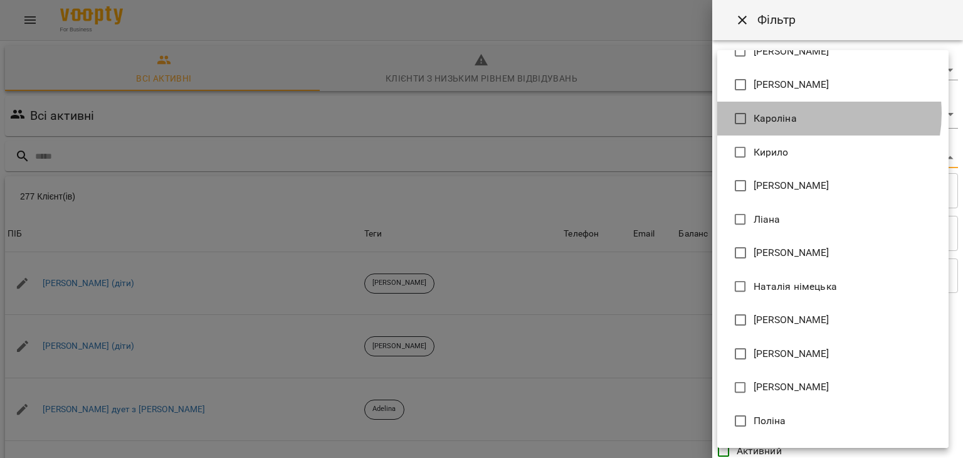
click at [806, 113] on li "Кароліна" at bounding box center [832, 119] width 231 height 34
type input "**********"
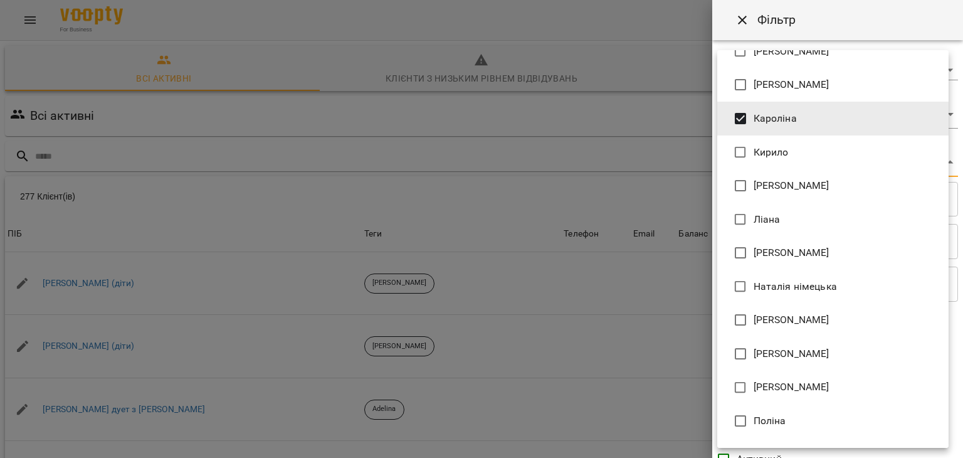
click at [619, 159] on div at bounding box center [481, 229] width 963 height 458
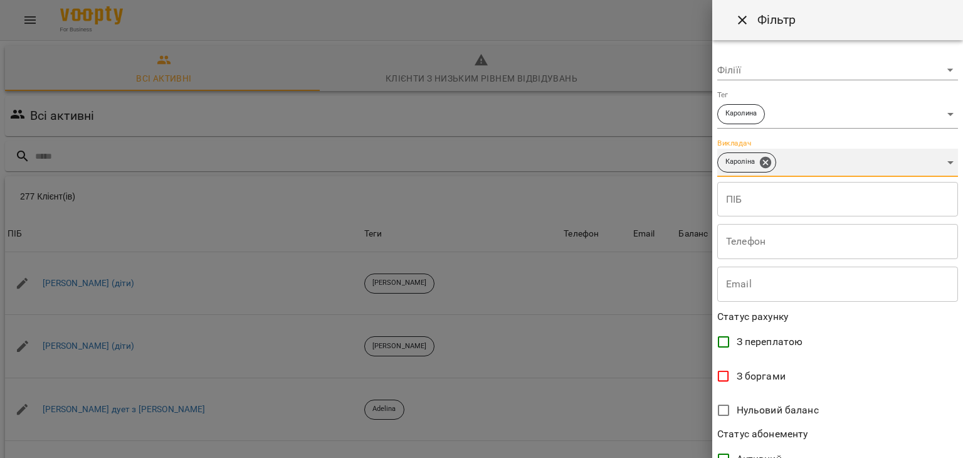
scroll to position [257, 0]
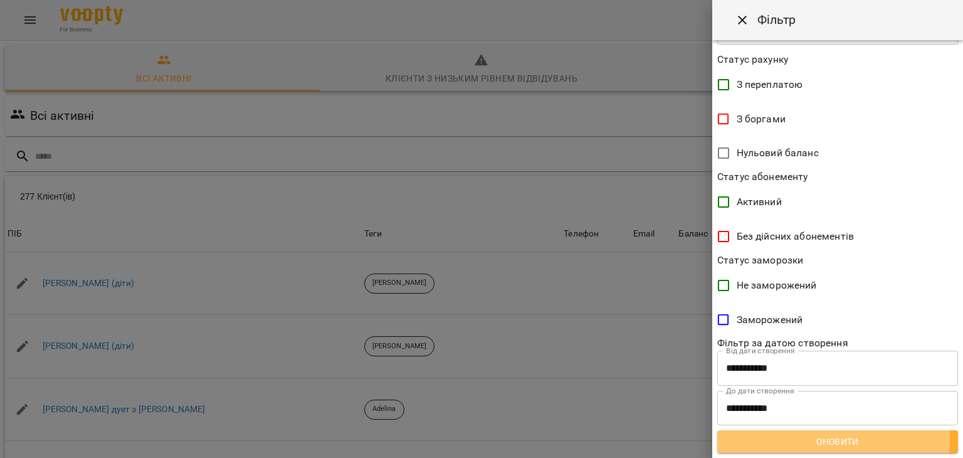
click at [783, 439] on span "Оновити" at bounding box center [837, 441] width 221 height 15
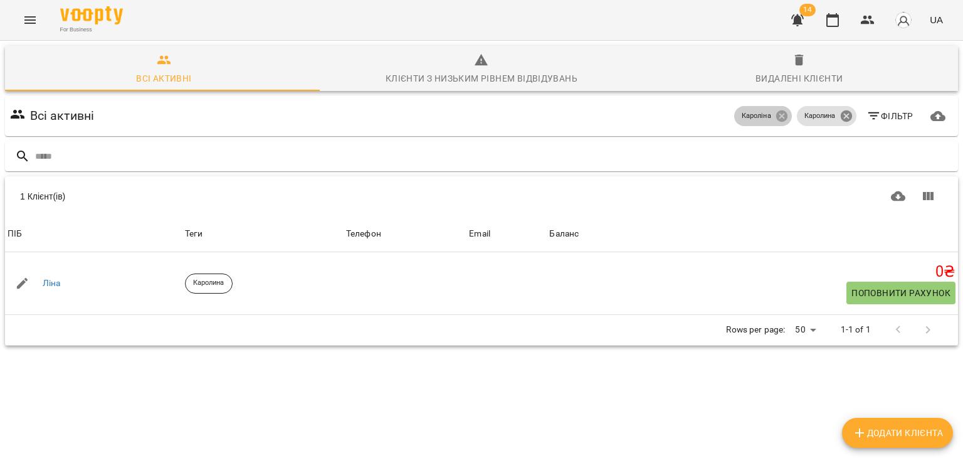
drag, startPoint x: 774, startPoint y: 115, endPoint x: 835, endPoint y: 116, distance: 61.4
click at [835, 116] on div "Кароліна Каролина Фільтр" at bounding box center [844, 115] width 224 height 35
click at [840, 116] on icon at bounding box center [845, 115] width 11 height 11
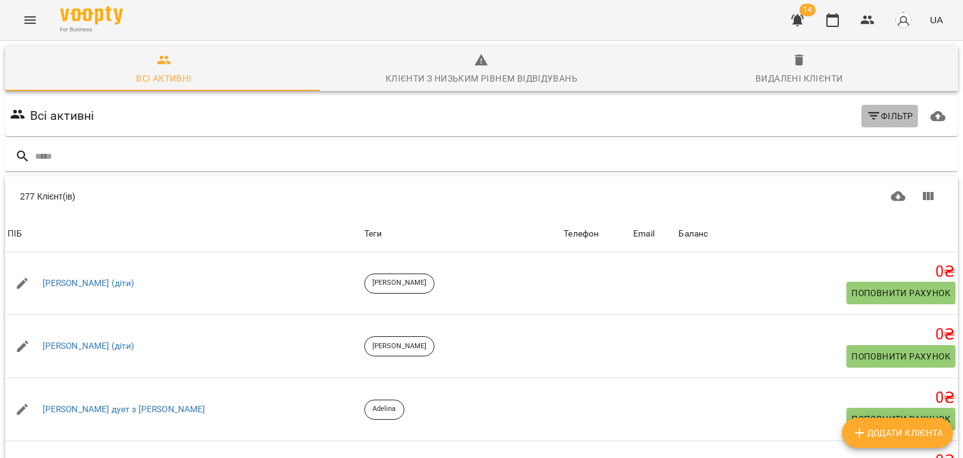
click at [895, 117] on span "Фільтр" at bounding box center [889, 115] width 47 height 15
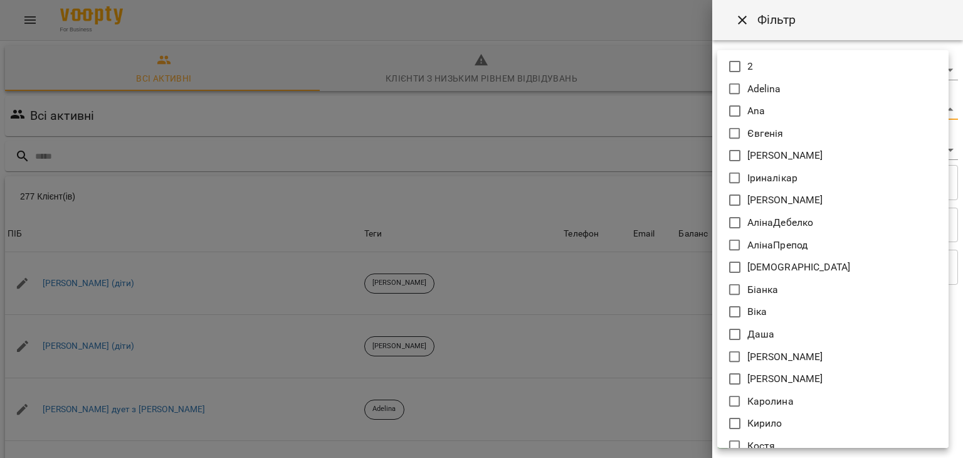
click at [737, 108] on body "For Business 14 UA Всі активні Клієнти з низьким рівнем відвідувань Видалені кл…" at bounding box center [481, 326] width 963 height 653
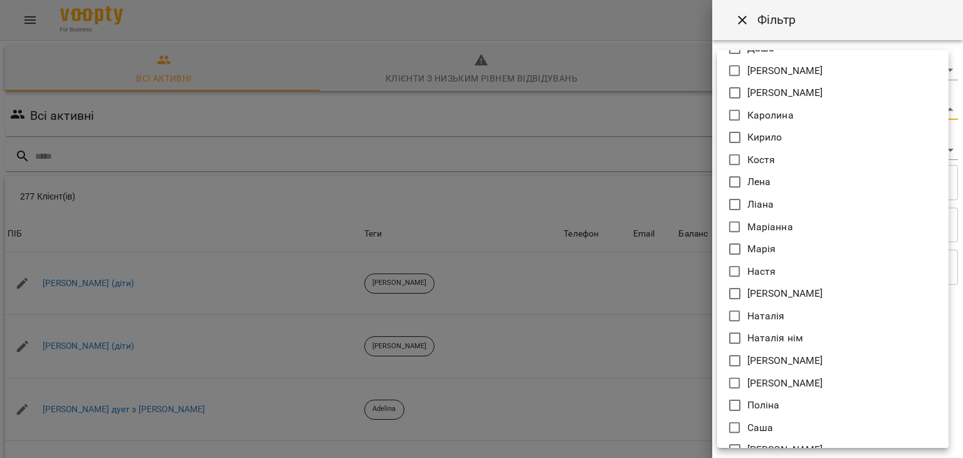
scroll to position [285, 0]
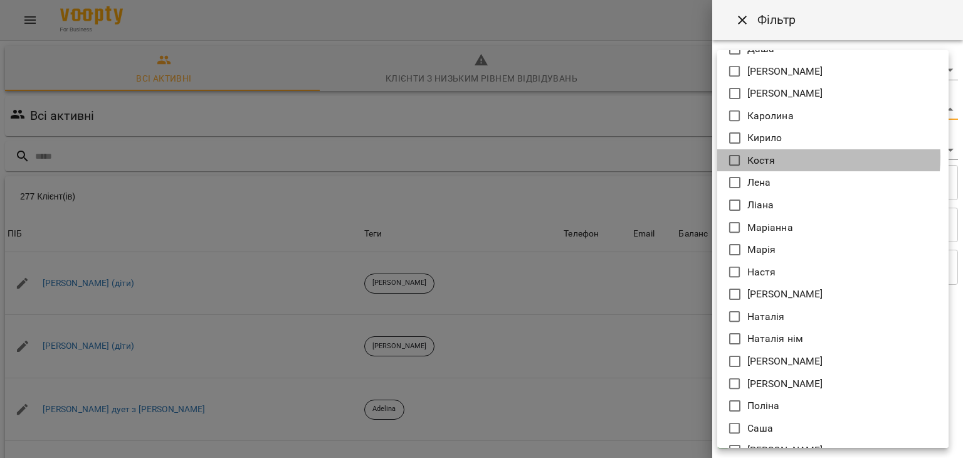
click at [780, 156] on li "Костя" at bounding box center [832, 160] width 231 height 23
type input "*****"
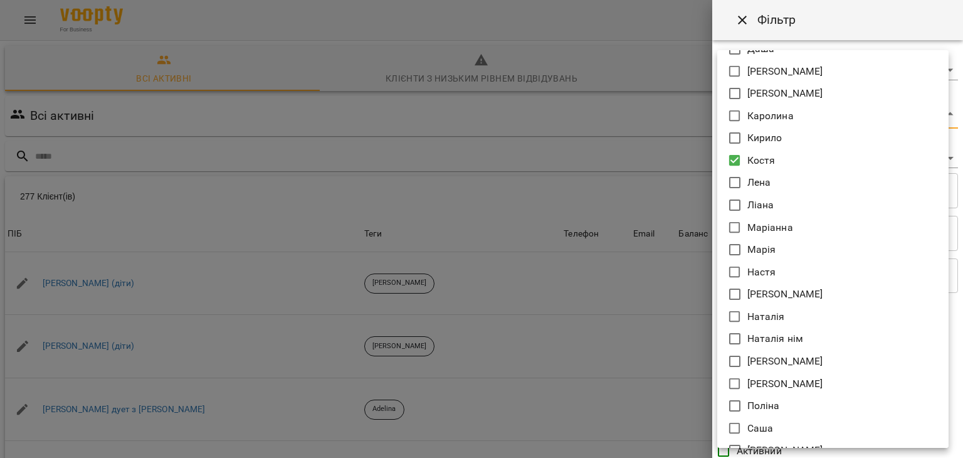
click at [657, 163] on div at bounding box center [481, 229] width 963 height 458
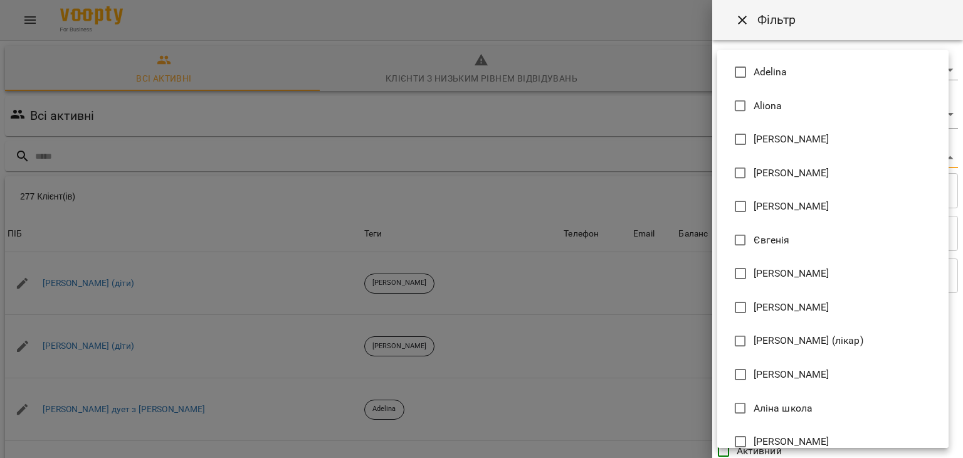
drag, startPoint x: 765, startPoint y: 157, endPoint x: 779, endPoint y: 322, distance: 165.5
click at [779, 322] on body "For Business 14 UA Всі активні Клієнти з низьким рівнем відвідувань Видалені кл…" at bounding box center [481, 326] width 963 height 653
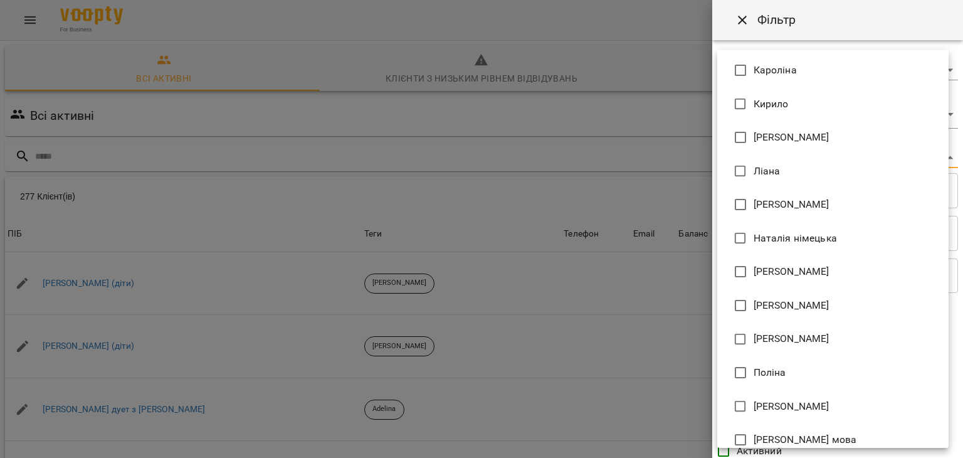
scroll to position [483, 0]
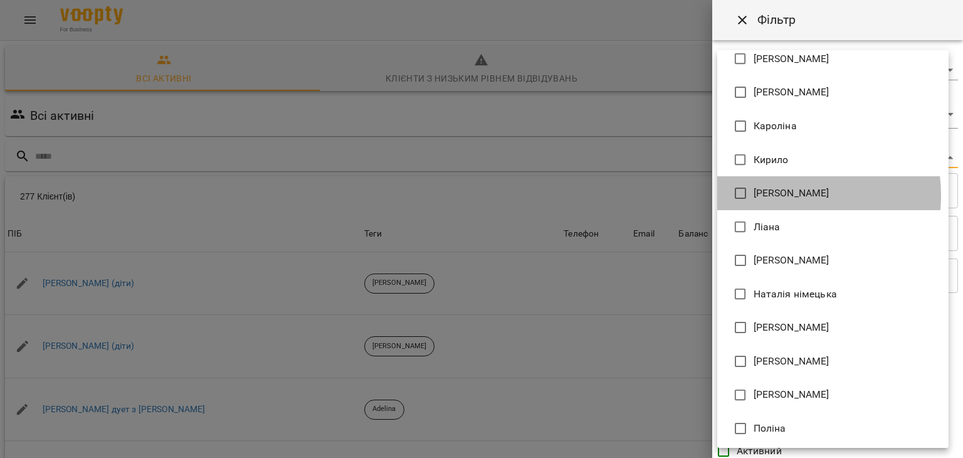
click at [780, 195] on span "[PERSON_NAME]" at bounding box center [791, 193] width 76 height 15
type input "**********"
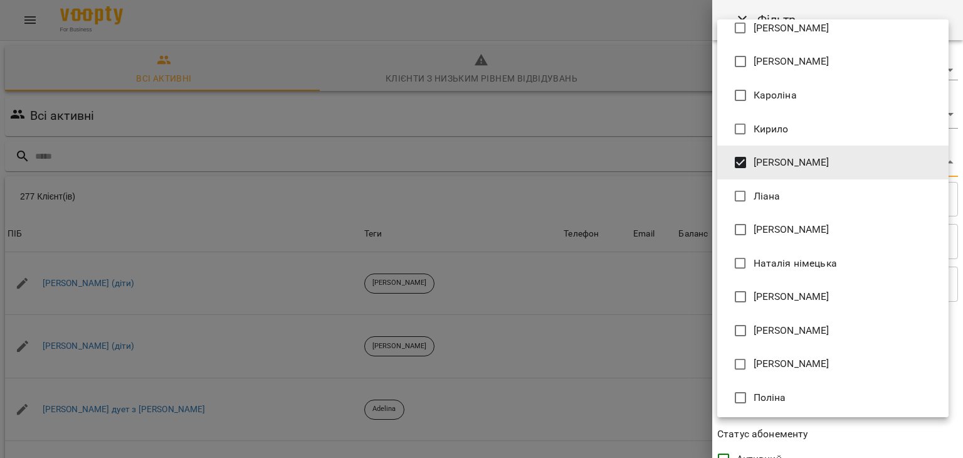
click at [649, 224] on div at bounding box center [481, 229] width 963 height 458
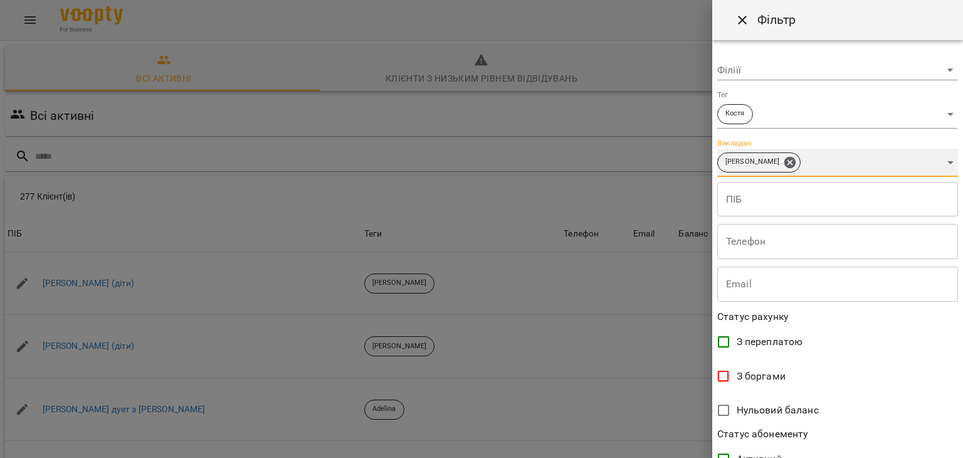
scroll to position [257, 0]
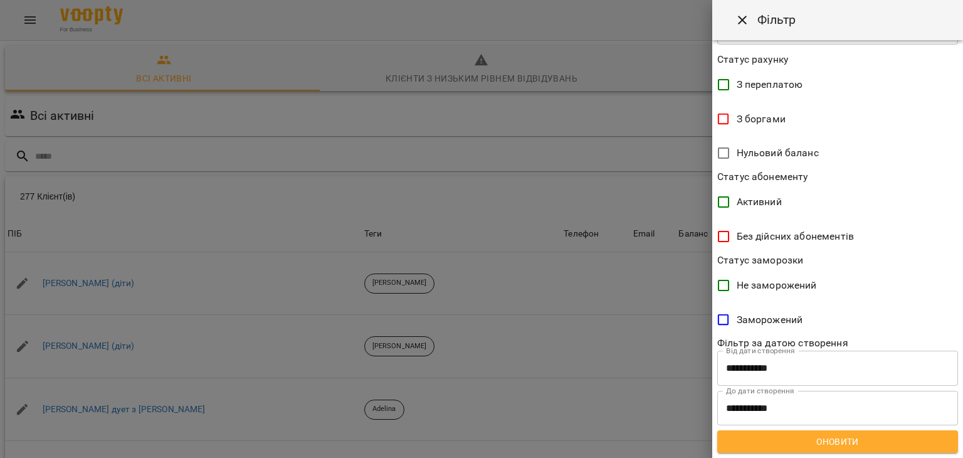
click at [815, 453] on div "**********" at bounding box center [837, 248] width 251 height 417
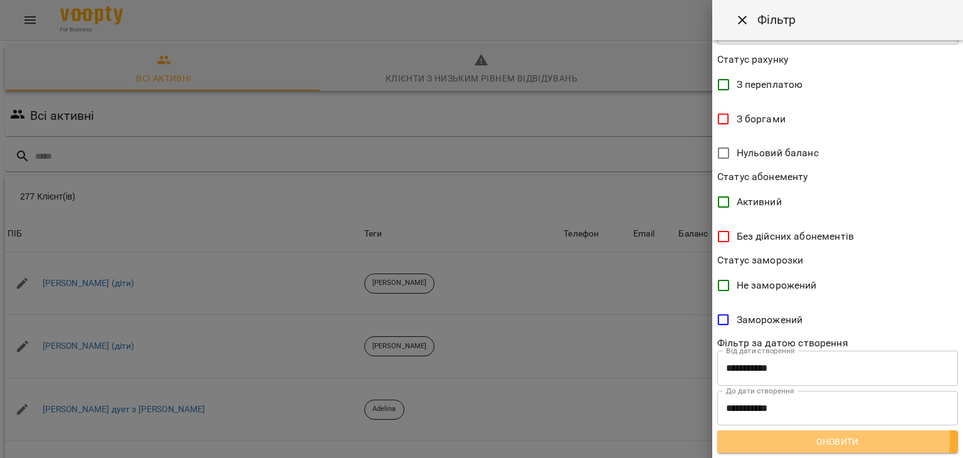
click at [810, 438] on span "Оновити" at bounding box center [837, 441] width 221 height 15
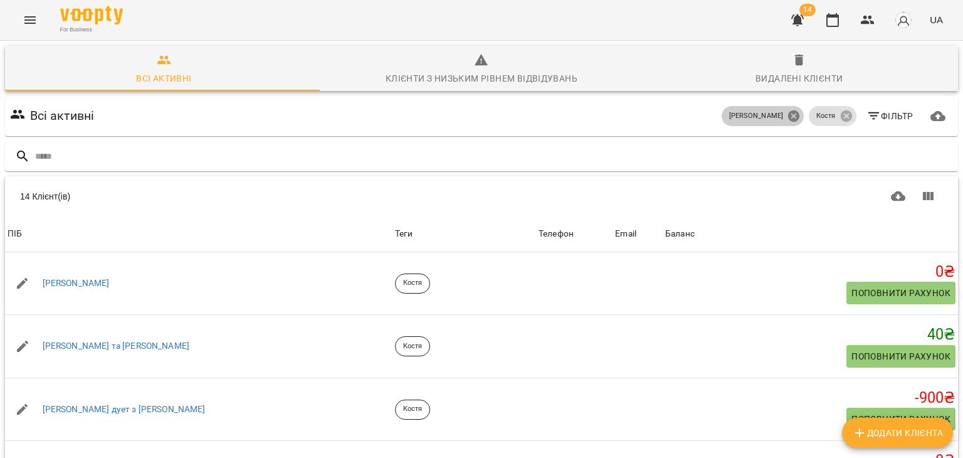
click at [787, 114] on icon at bounding box center [794, 116] width 14 height 14
click at [840, 113] on icon at bounding box center [845, 115] width 11 height 11
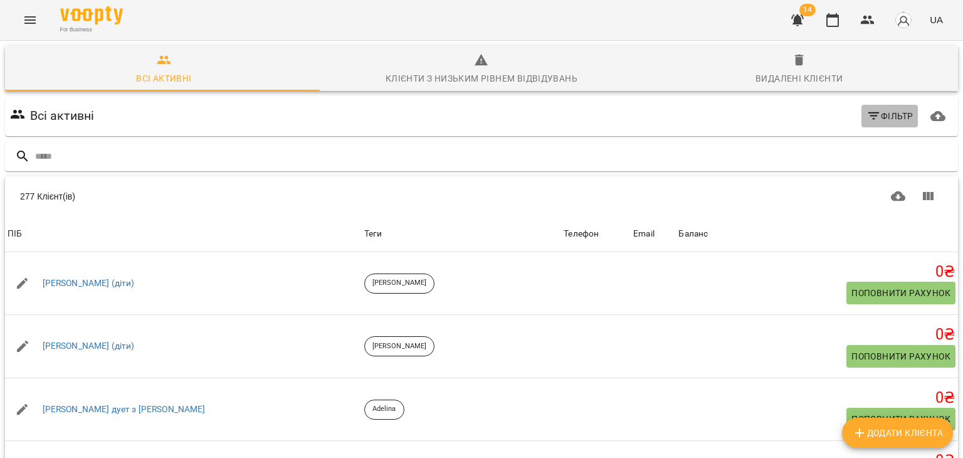
click at [863, 105] on button "Фільтр" at bounding box center [889, 116] width 57 height 23
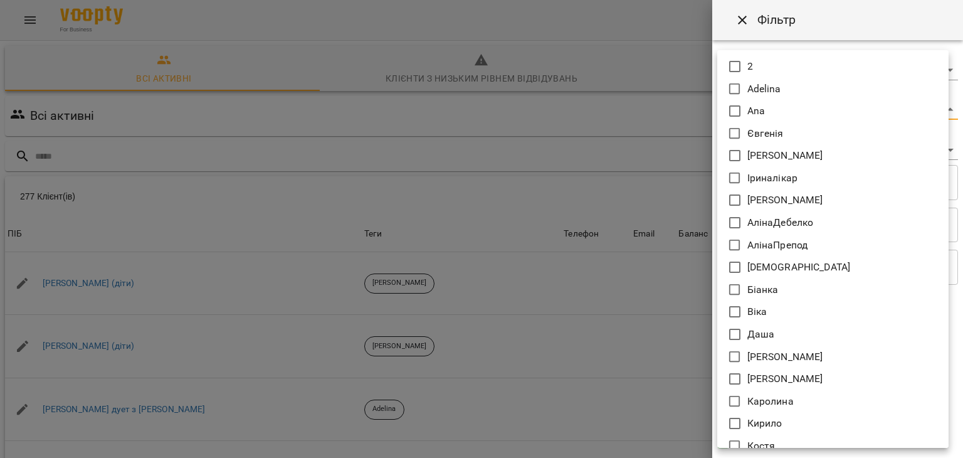
click at [770, 101] on body "For Business 14 UA Всі активні Клієнти з низьким рівнем відвідувань Видалені кл…" at bounding box center [481, 326] width 963 height 653
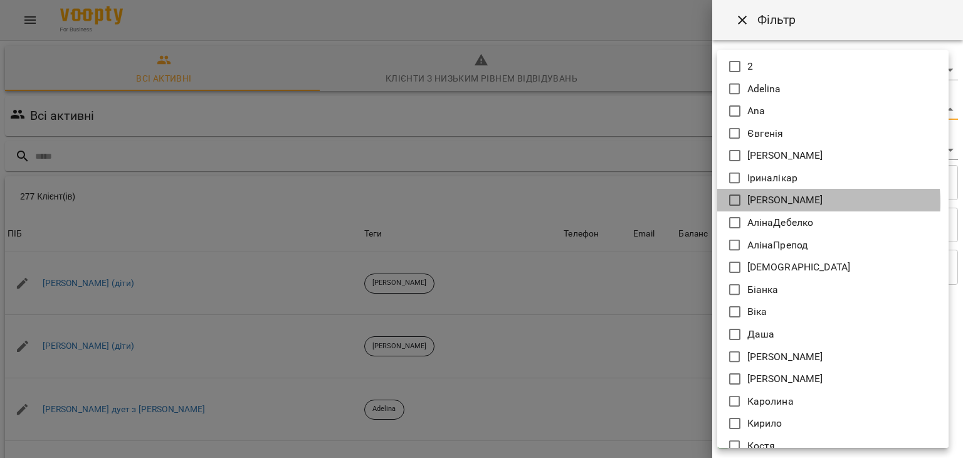
click at [775, 202] on li "[PERSON_NAME]" at bounding box center [832, 200] width 231 height 23
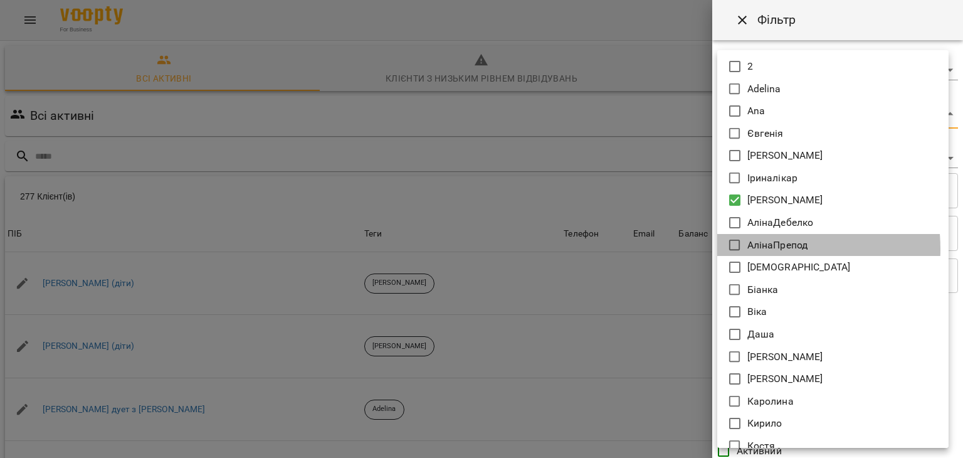
click at [748, 248] on p "АлінаПрепод" at bounding box center [777, 245] width 61 height 15
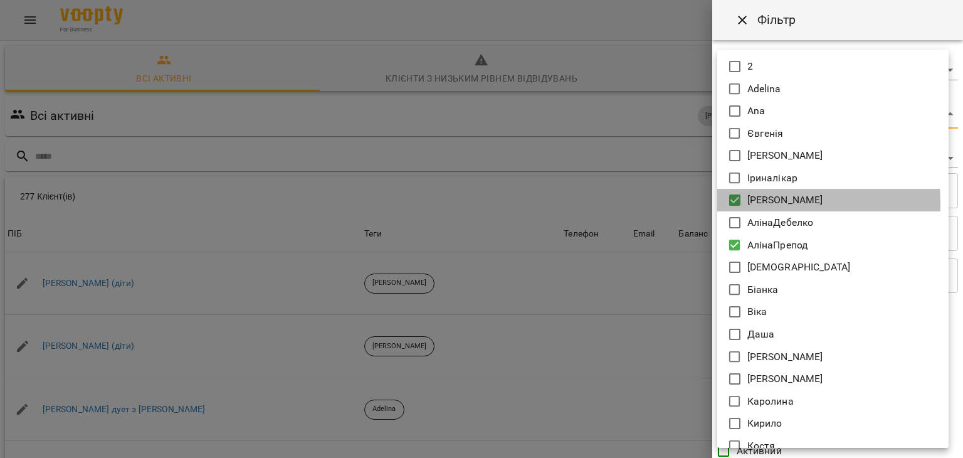
drag, startPoint x: 750, startPoint y: 204, endPoint x: 652, endPoint y: 197, distance: 98.0
click at [652, 197] on div "2 [PERSON_NAME] [PERSON_NAME] [PERSON_NAME] Іриналікар [PERSON_NAME] [PERSON_NA…" at bounding box center [481, 229] width 963 height 458
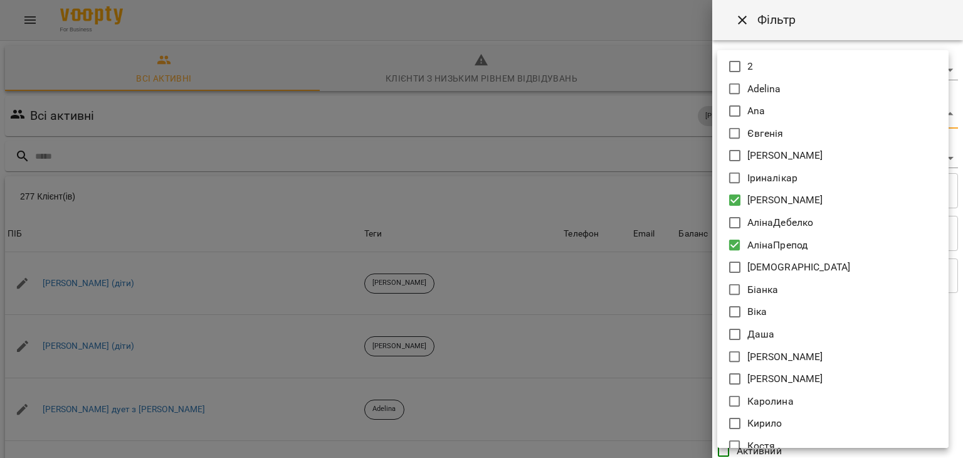
click at [652, 197] on div at bounding box center [481, 229] width 963 height 458
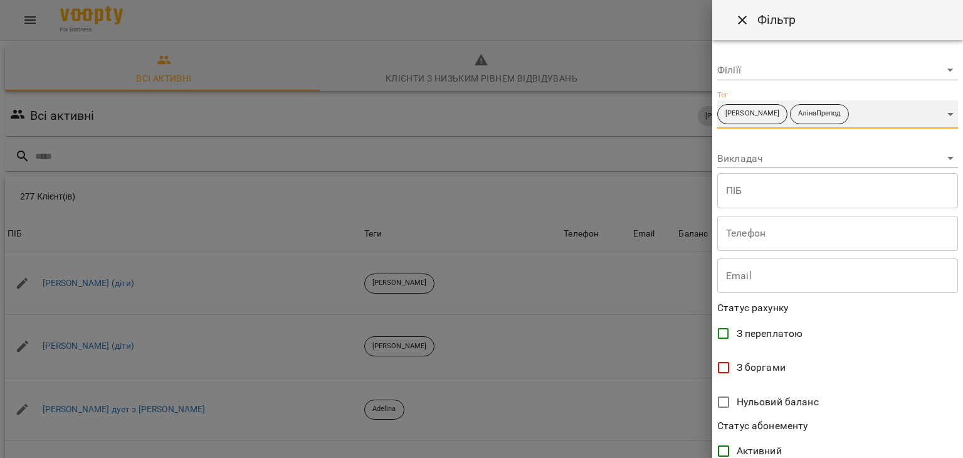
click at [737, 111] on p "[PERSON_NAME]" at bounding box center [752, 113] width 54 height 11
click at [798, 118] on p "АлінаПрепод" at bounding box center [819, 113] width 43 height 11
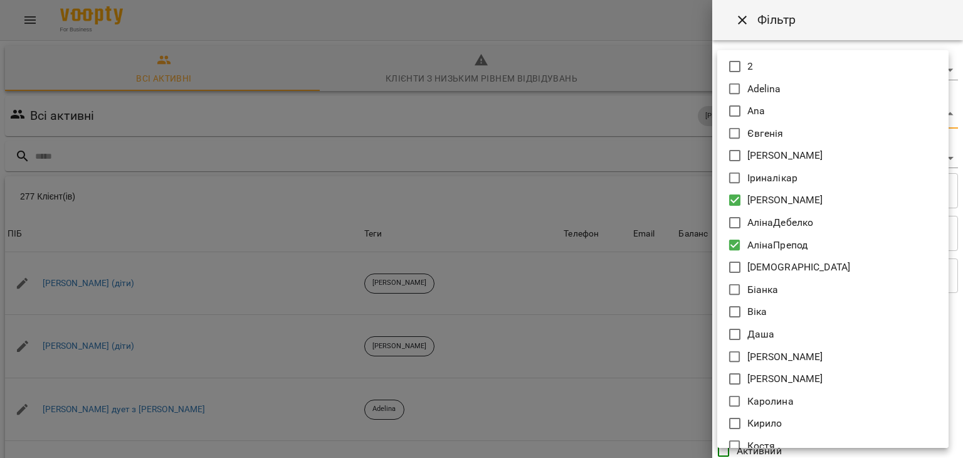
click at [929, 112] on body "For Business 14 UA Всі активні Клієнти з низьким рівнем відвідувань Видалені кл…" at bounding box center [481, 326] width 963 height 653
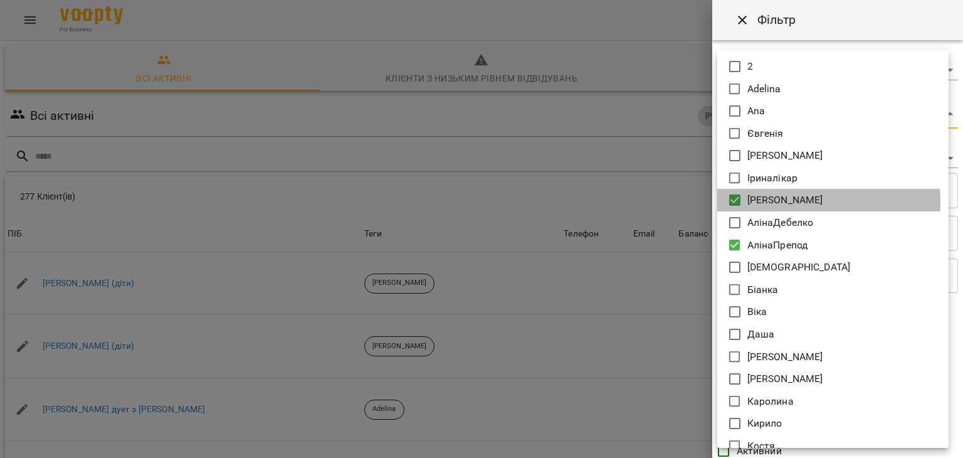
click at [766, 201] on p "[PERSON_NAME]" at bounding box center [785, 199] width 76 height 15
type input "**********"
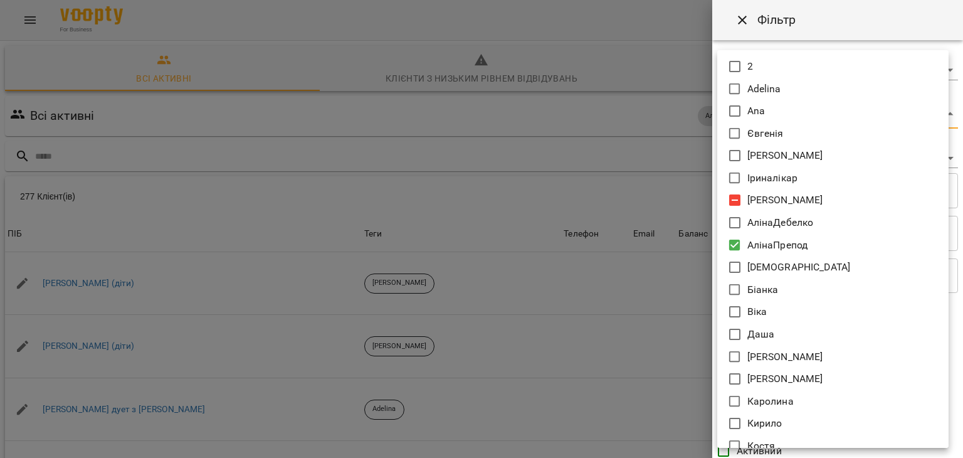
drag, startPoint x: 660, startPoint y: 195, endPoint x: 669, endPoint y: 183, distance: 15.2
click at [669, 183] on div at bounding box center [481, 229] width 963 height 458
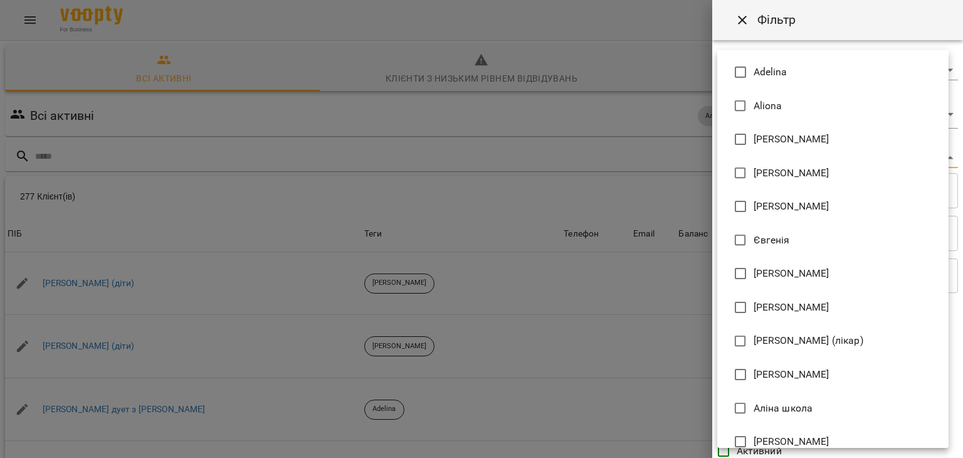
click at [747, 160] on body "For Business 14 UA Всі активні Клієнти з низьким рівнем відвідувань Видалені кл…" at bounding box center [481, 326] width 963 height 653
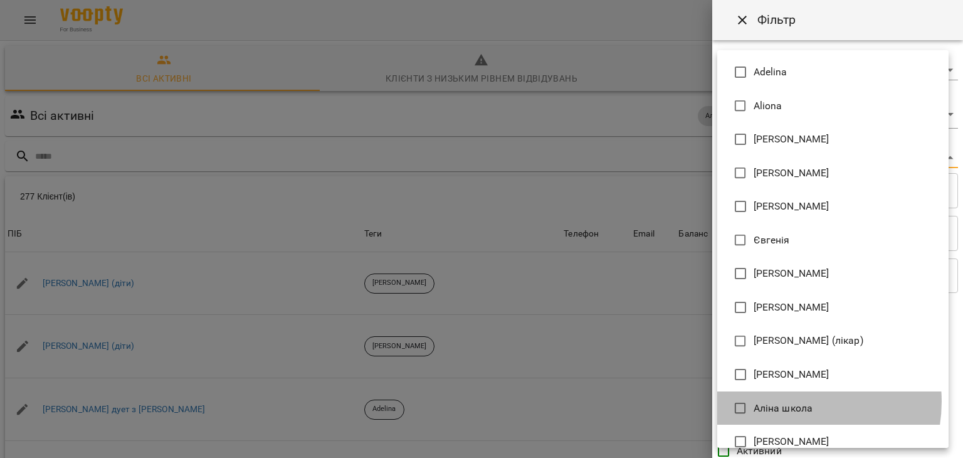
click at [788, 401] on span "Аліна школа" at bounding box center [783, 408] width 60 height 15
type input "**********"
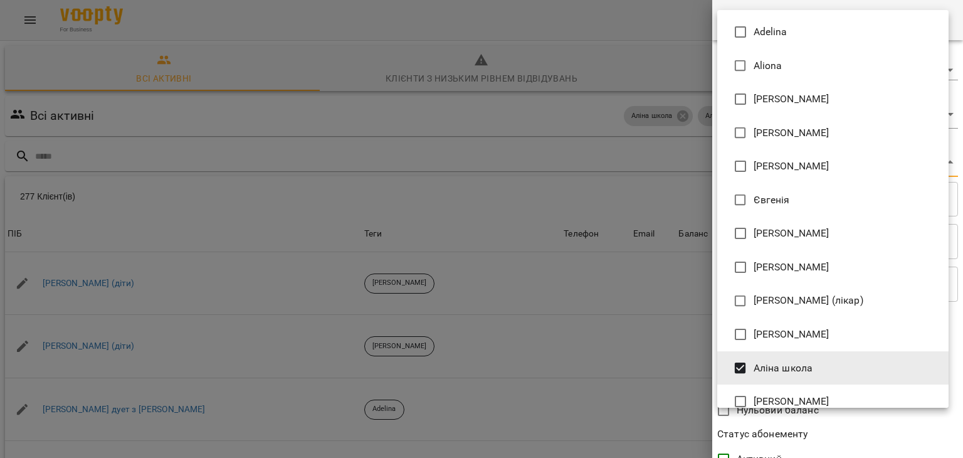
click at [601, 372] on div at bounding box center [481, 229] width 963 height 458
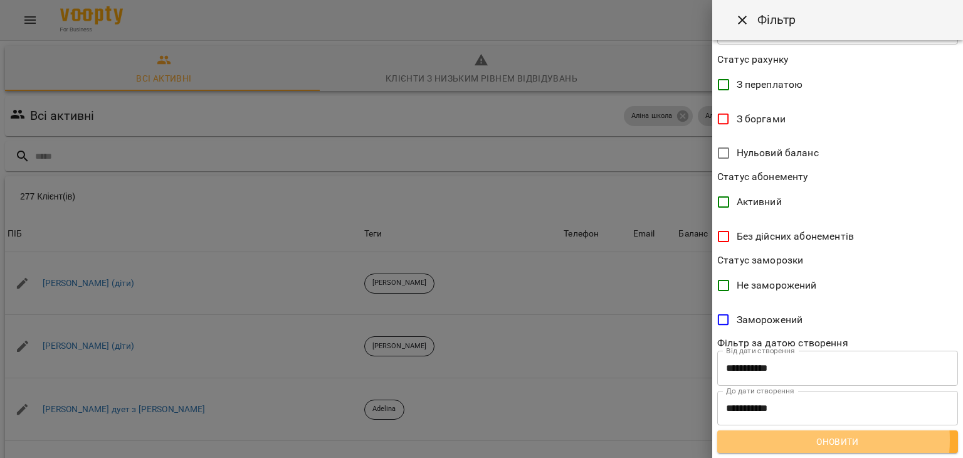
click at [806, 439] on span "Оновити" at bounding box center [837, 441] width 221 height 15
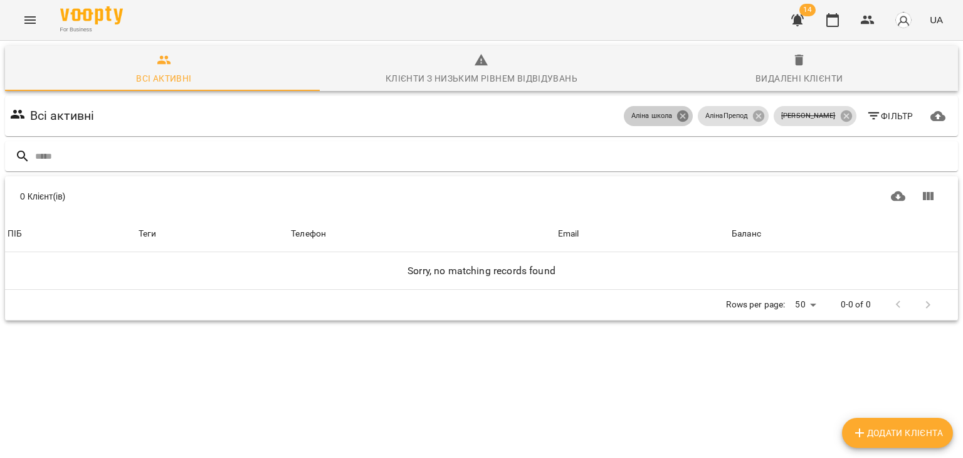
click at [688, 119] on icon at bounding box center [682, 115] width 11 height 11
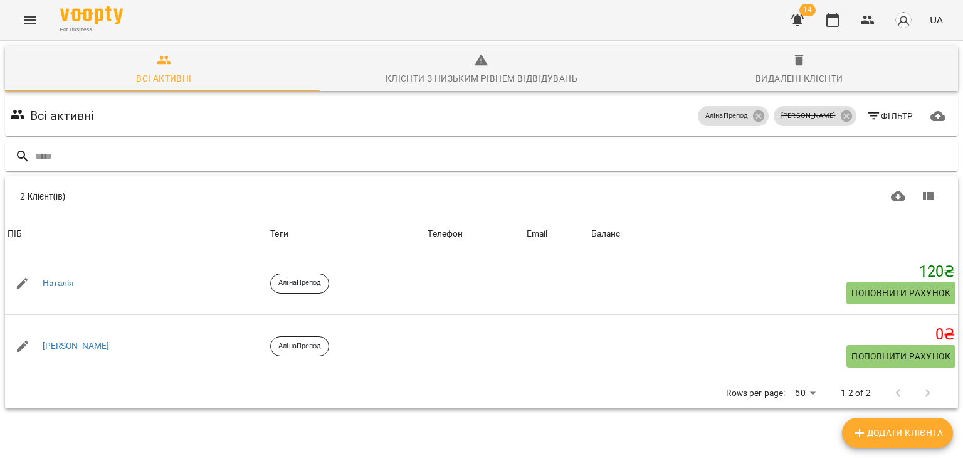
click at [869, 122] on icon "button" at bounding box center [873, 115] width 15 height 15
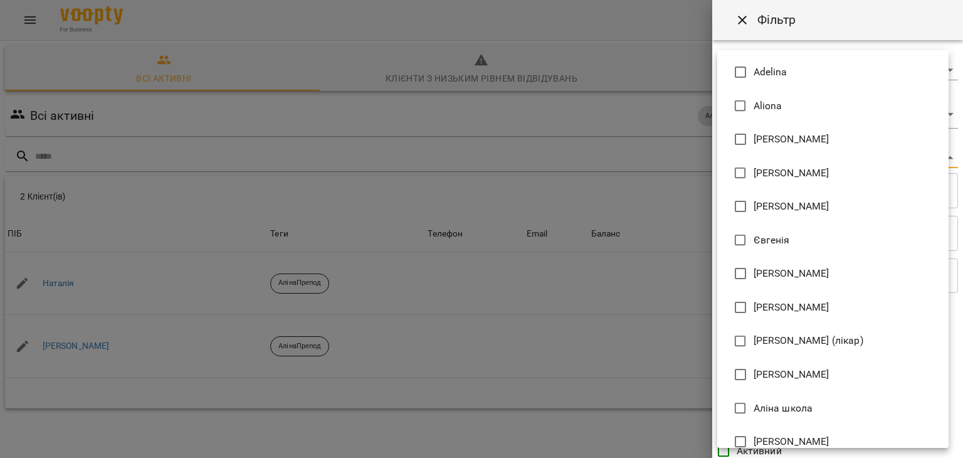
click at [771, 161] on body "**********" at bounding box center [481, 250] width 963 height 501
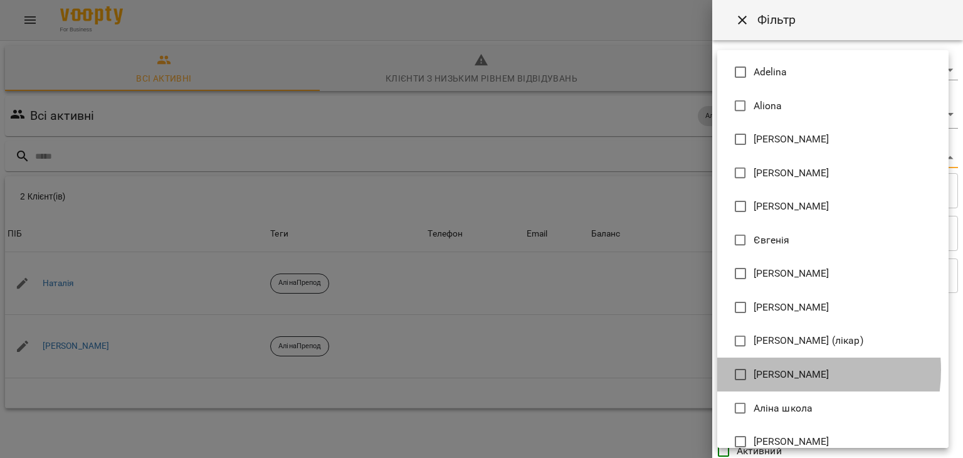
click at [776, 370] on span "[PERSON_NAME]" at bounding box center [791, 374] width 76 height 15
type input "**********"
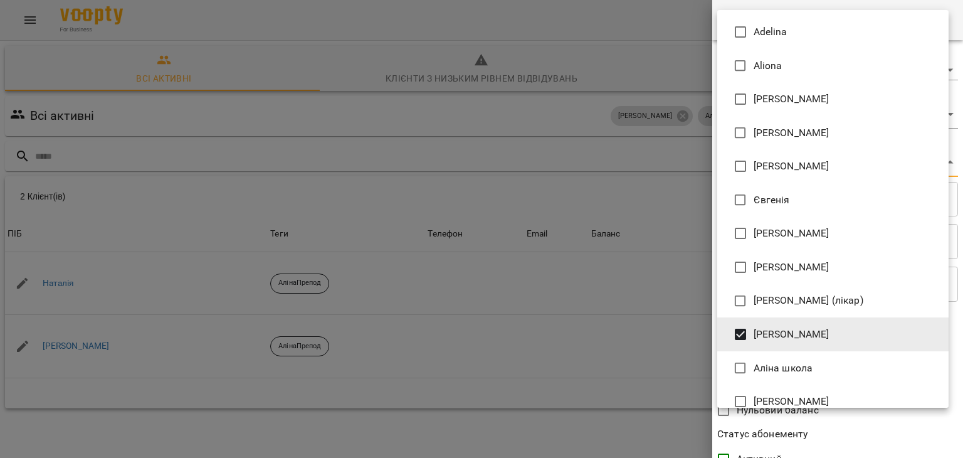
click at [591, 321] on div at bounding box center [481, 229] width 963 height 458
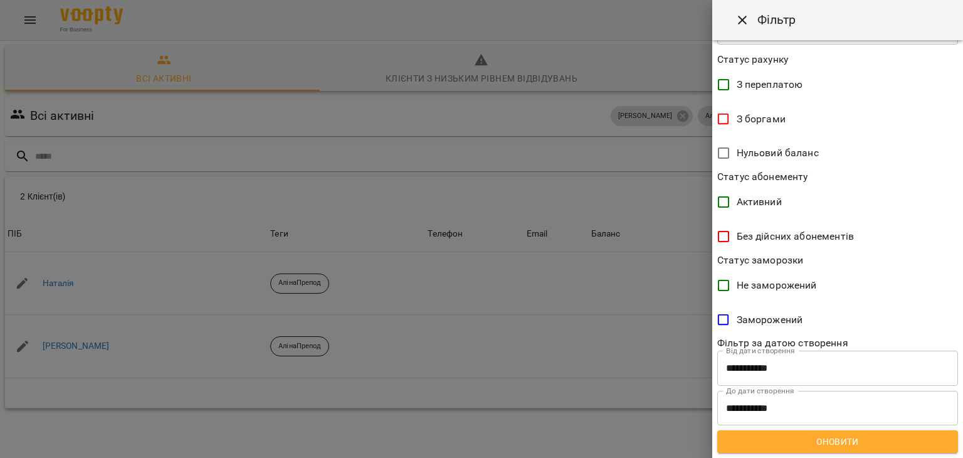
click at [818, 439] on span "Оновити" at bounding box center [837, 441] width 221 height 15
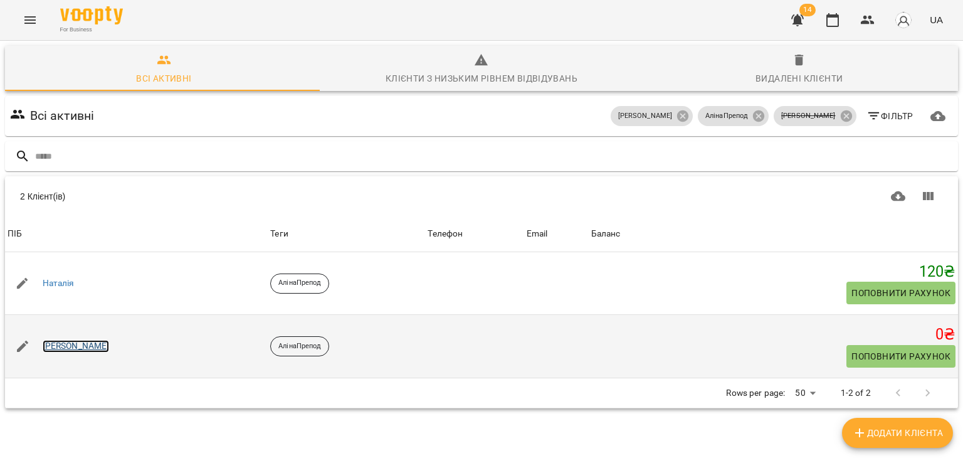
click at [76, 341] on link "Микола іспит" at bounding box center [76, 346] width 67 height 13
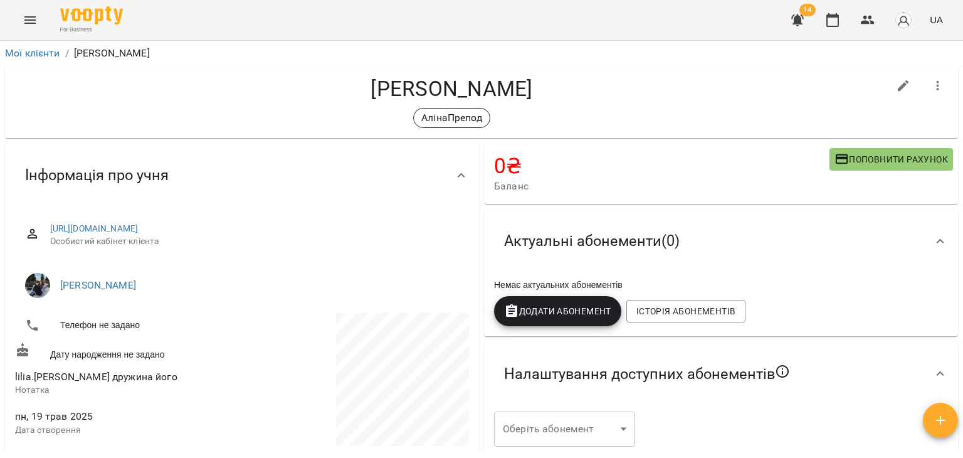
scroll to position [152, 0]
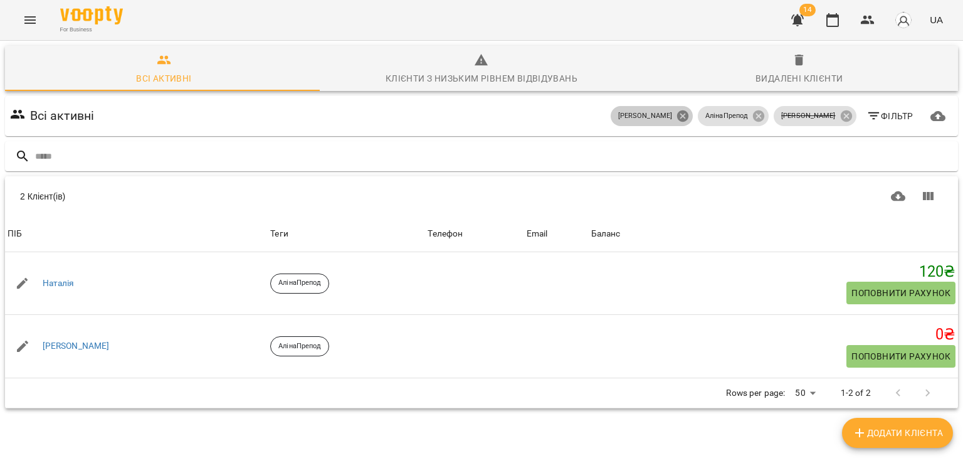
click at [690, 112] on icon at bounding box center [683, 116] width 14 height 14
click at [764, 118] on icon at bounding box center [758, 115] width 11 height 11
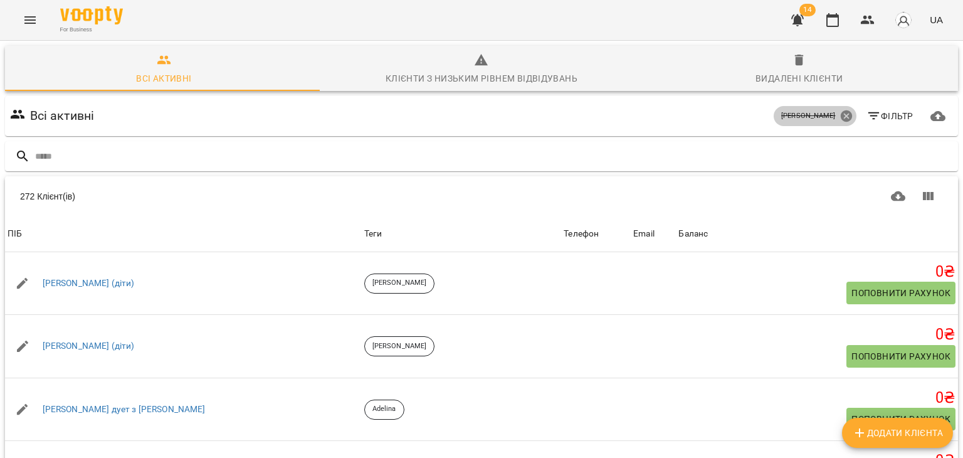
click at [840, 115] on icon at bounding box center [845, 115] width 11 height 11
click at [878, 118] on span "Фільтр" at bounding box center [889, 115] width 47 height 15
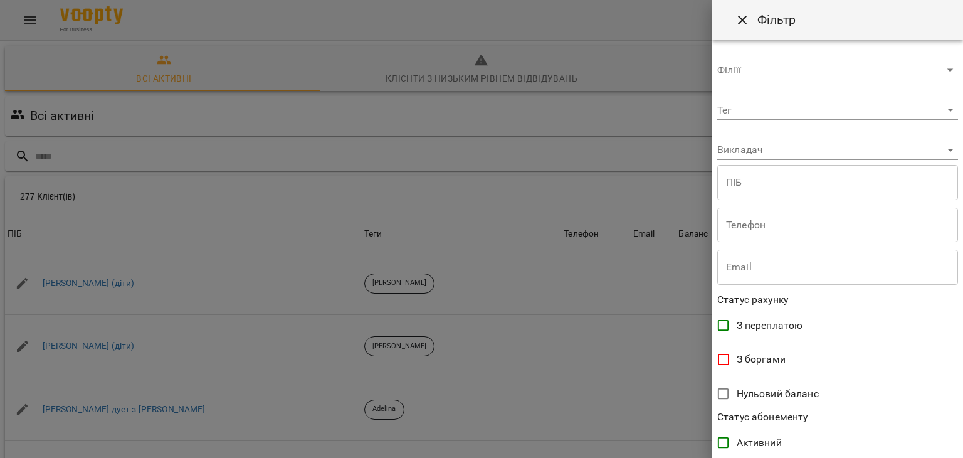
click at [758, 98] on div "Тег ​" at bounding box center [837, 105] width 241 height 30
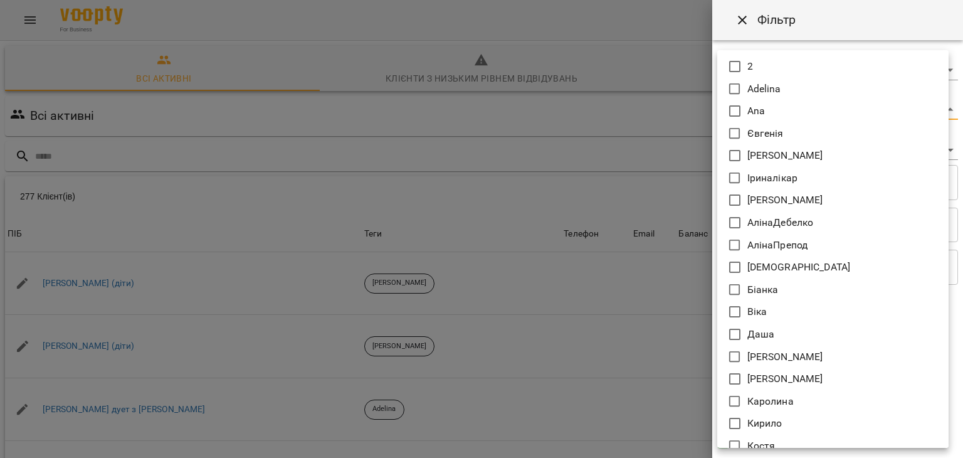
click at [760, 110] on body "For Business 14 UA Всі активні Клієнти з низьким рівнем відвідувань Видалені кл…" at bounding box center [481, 326] width 963 height 653
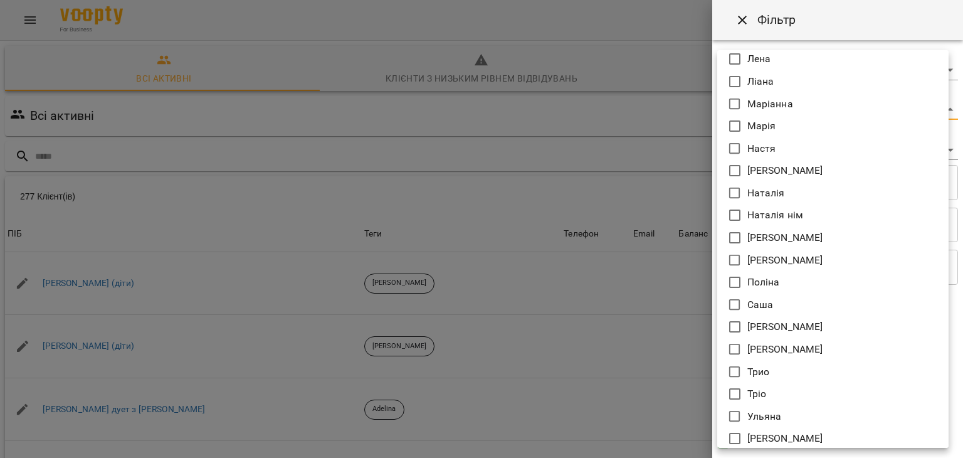
scroll to position [410, 0]
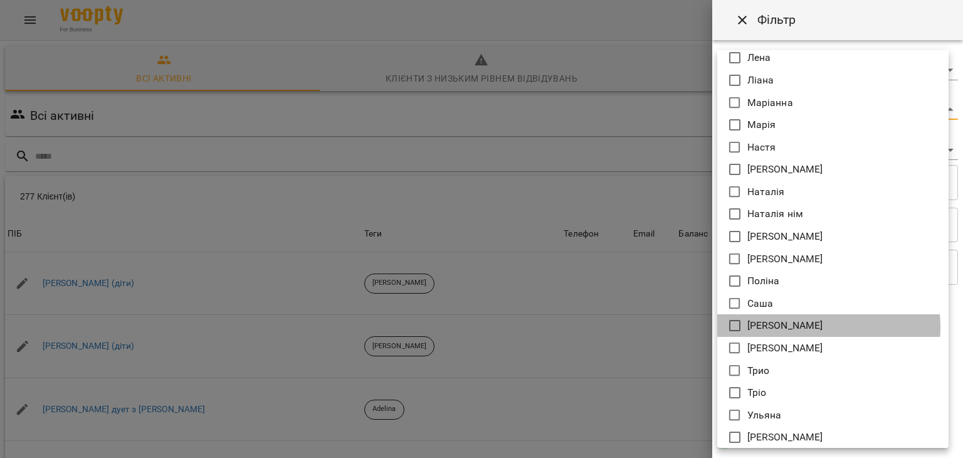
click at [777, 327] on li "[PERSON_NAME]" at bounding box center [832, 325] width 231 height 23
type input "*****"
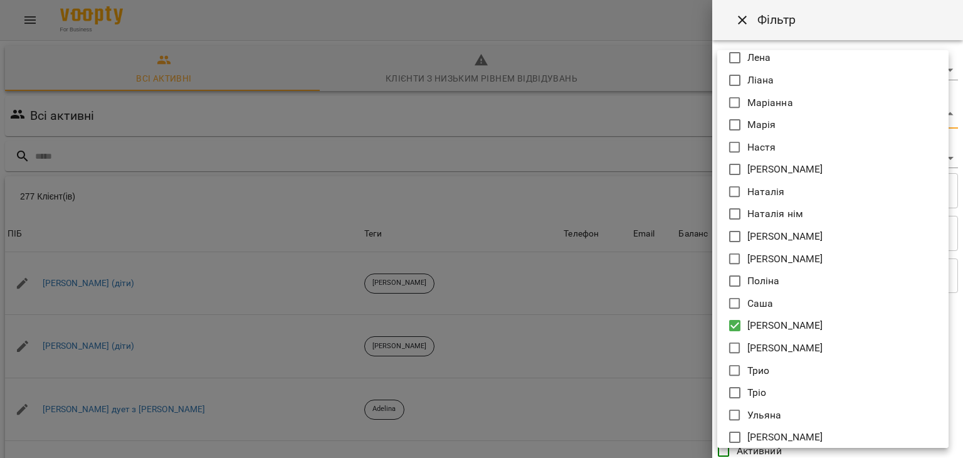
click at [641, 305] on div at bounding box center [481, 229] width 963 height 458
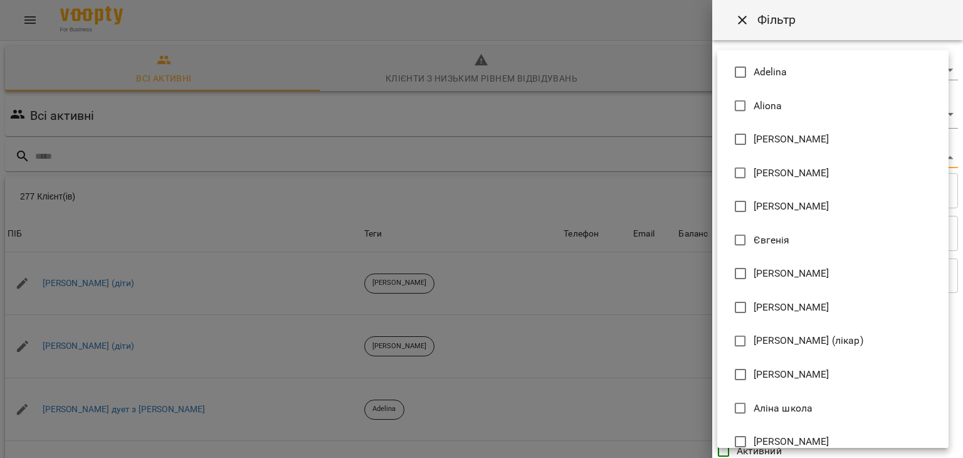
click at [770, 159] on body "For Business 14 UA Всі активні Клієнти з низьким рівнем відвідувань Видалені кл…" at bounding box center [481, 326] width 963 height 653
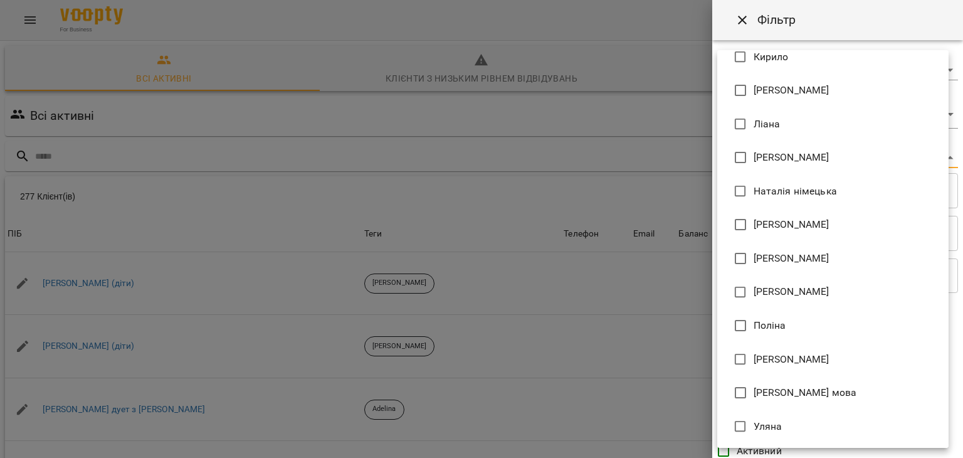
scroll to position [587, 0]
click at [773, 362] on span "[PERSON_NAME]" at bounding box center [791, 358] width 76 height 15
type input "**********"
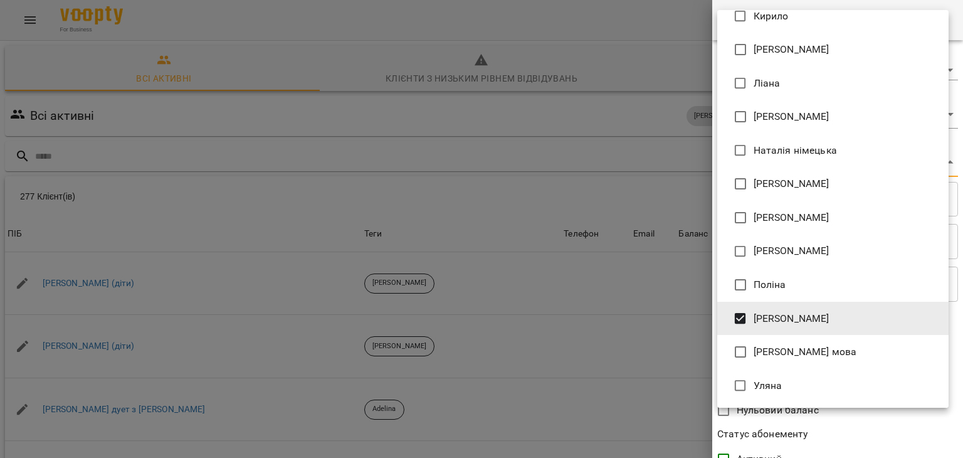
click at [649, 340] on div at bounding box center [481, 229] width 963 height 458
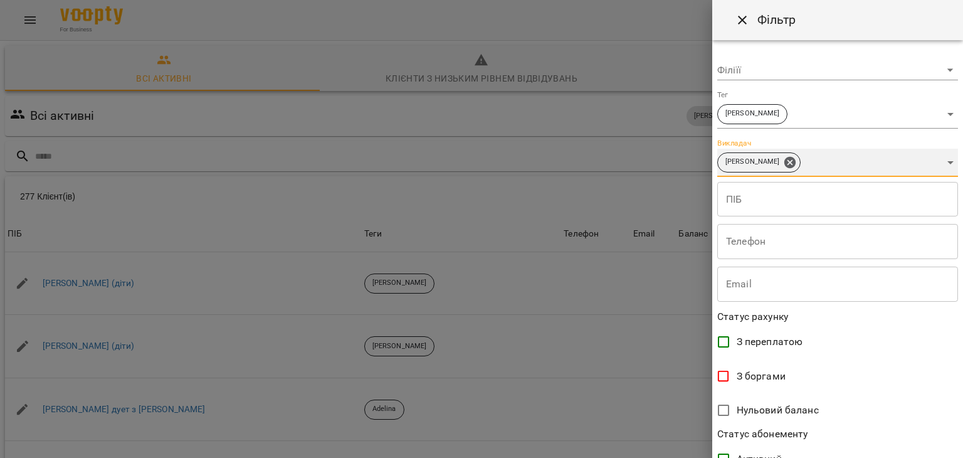
scroll to position [257, 0]
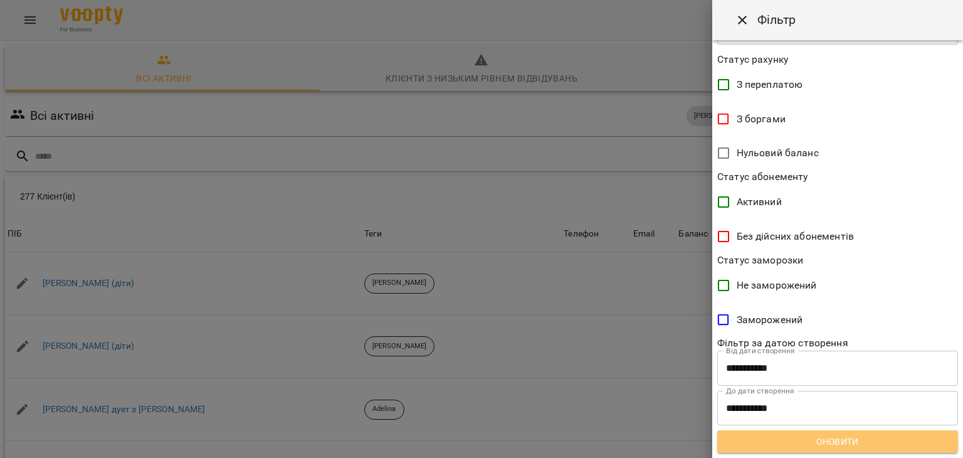
click at [838, 450] on button "Оновити" at bounding box center [837, 441] width 241 height 23
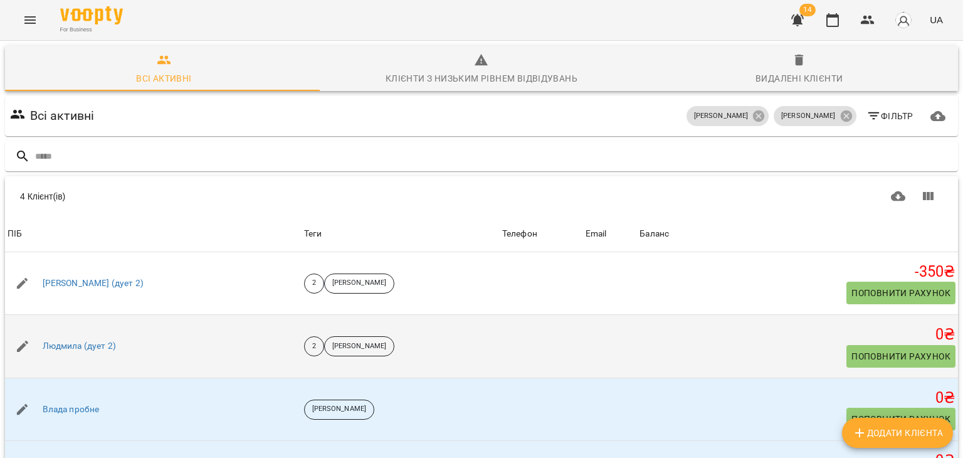
scroll to position [73, 0]
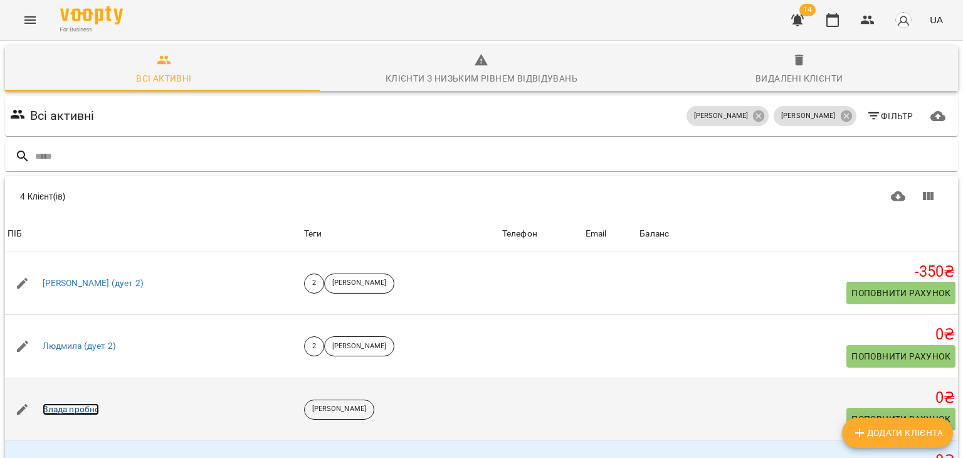
click at [95, 403] on link "Влада пробне" at bounding box center [71, 409] width 57 height 13
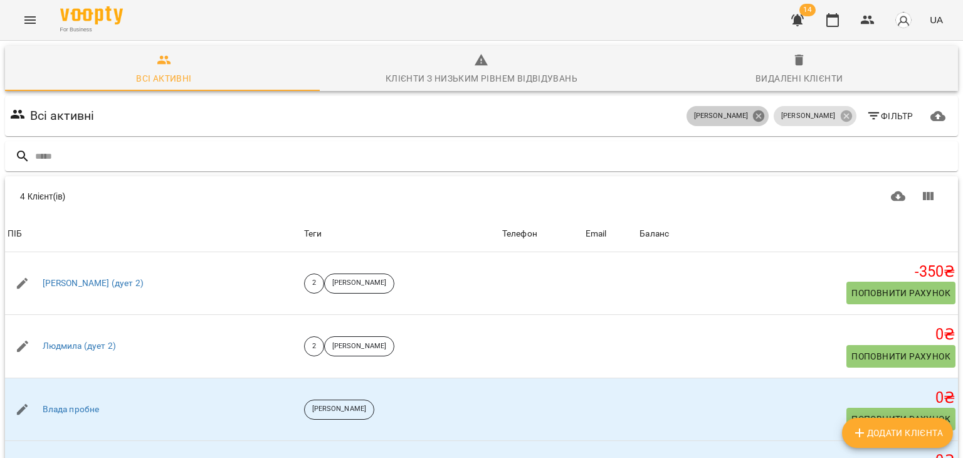
click at [765, 117] on icon at bounding box center [759, 116] width 14 height 14
click at [844, 115] on icon at bounding box center [846, 116] width 14 height 14
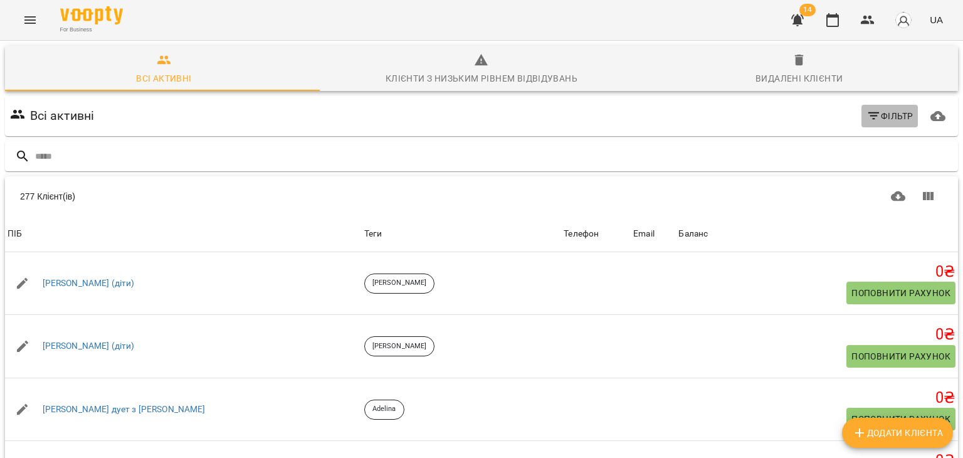
click at [871, 116] on icon "button" at bounding box center [873, 115] width 15 height 15
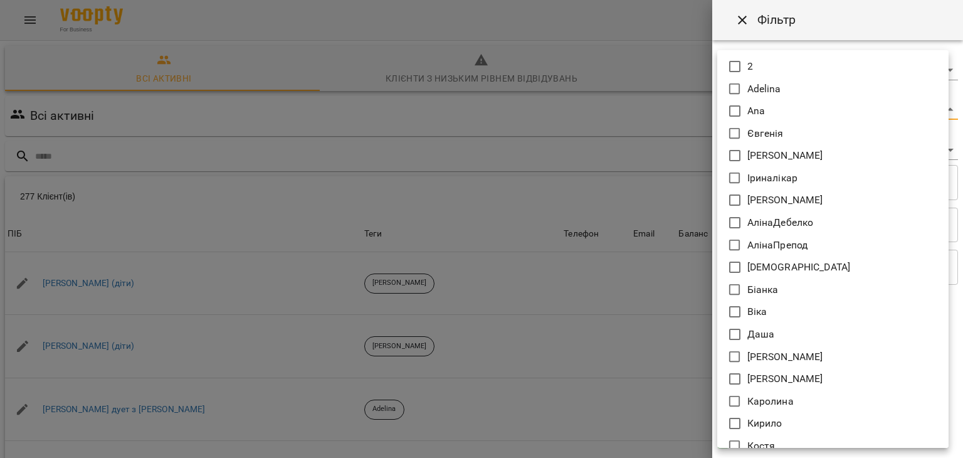
click at [763, 108] on body "For Business 14 UA Всі активні Клієнти з низьким рівнем відвідувань Видалені кл…" at bounding box center [481, 326] width 963 height 653
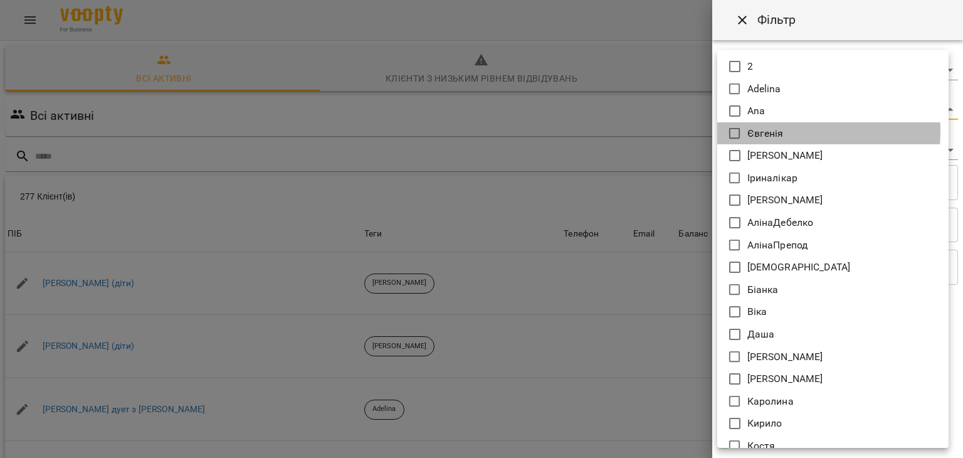
click at [767, 131] on p "Євгенія" at bounding box center [765, 133] width 36 height 15
type input "*******"
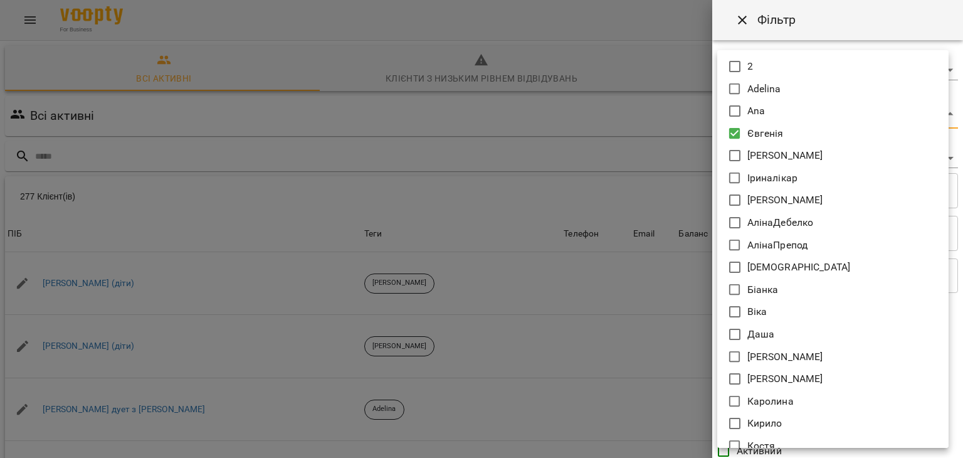
click at [664, 132] on div at bounding box center [481, 229] width 963 height 458
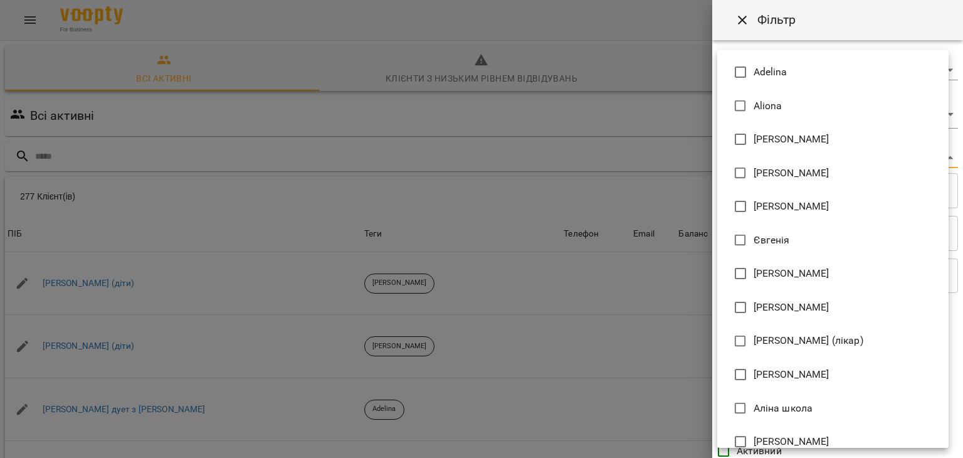
click at [737, 159] on body "For Business 14 UA Всі активні Клієнти з низьким рівнем відвідувань Видалені кл…" at bounding box center [481, 326] width 963 height 653
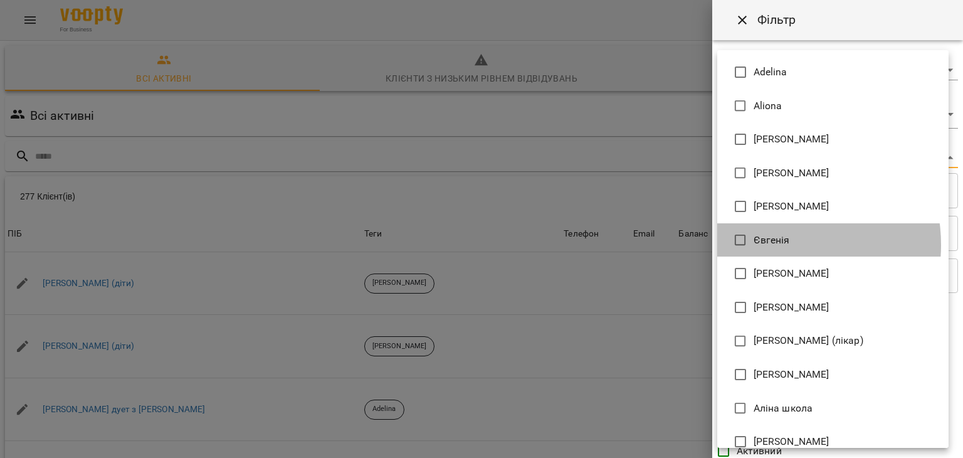
click at [774, 245] on span "Євгенія" at bounding box center [771, 240] width 36 height 15
type input "**********"
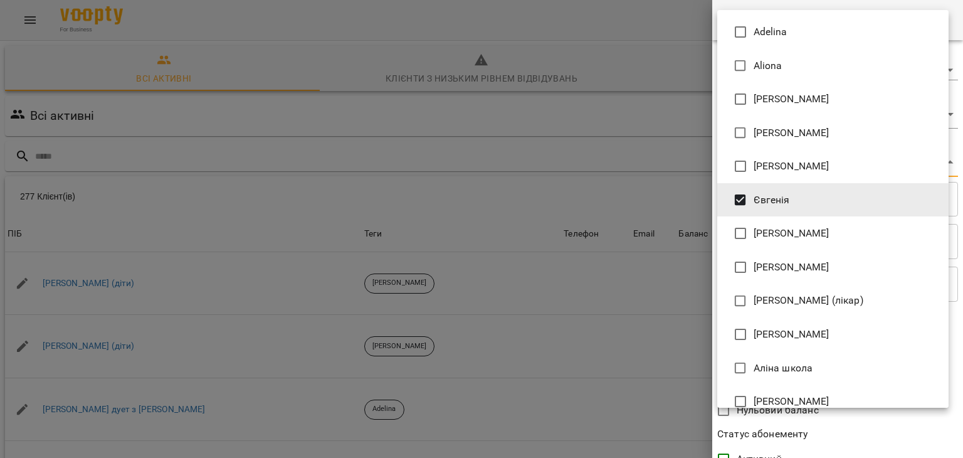
click at [671, 283] on div at bounding box center [481, 229] width 963 height 458
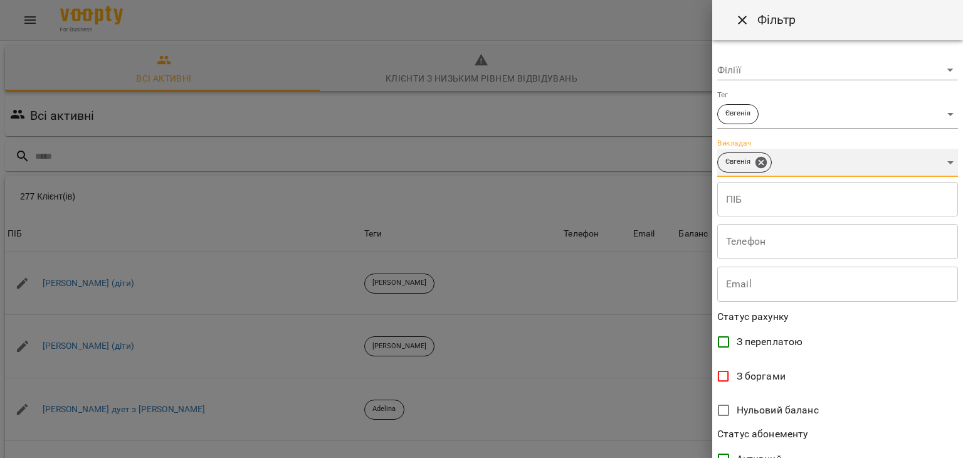
scroll to position [257, 0]
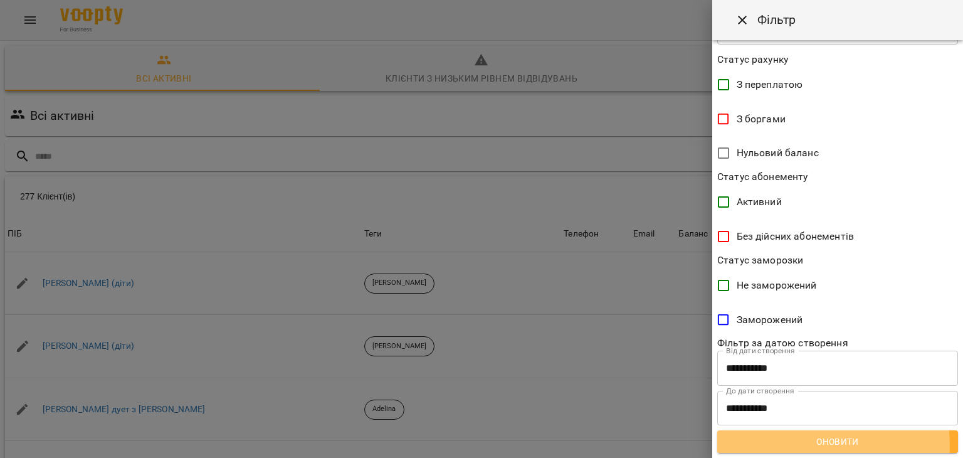
click at [779, 446] on span "Оновити" at bounding box center [837, 441] width 221 height 15
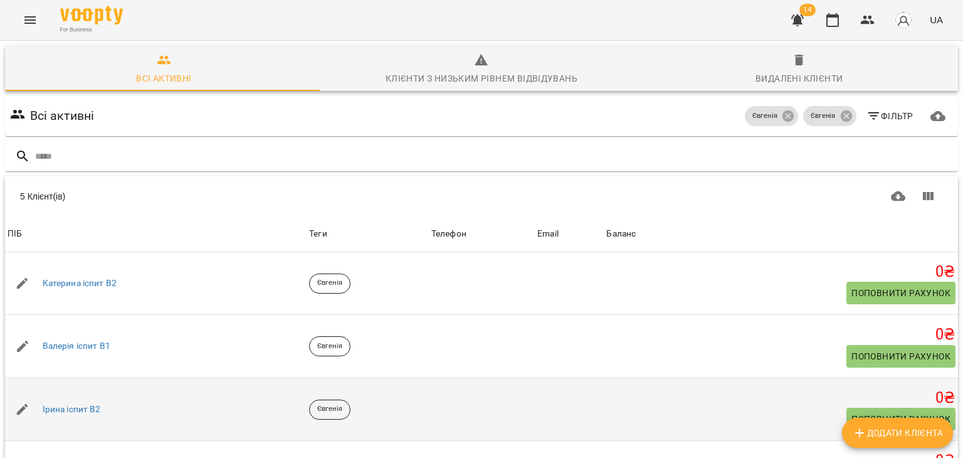
scroll to position [14, 0]
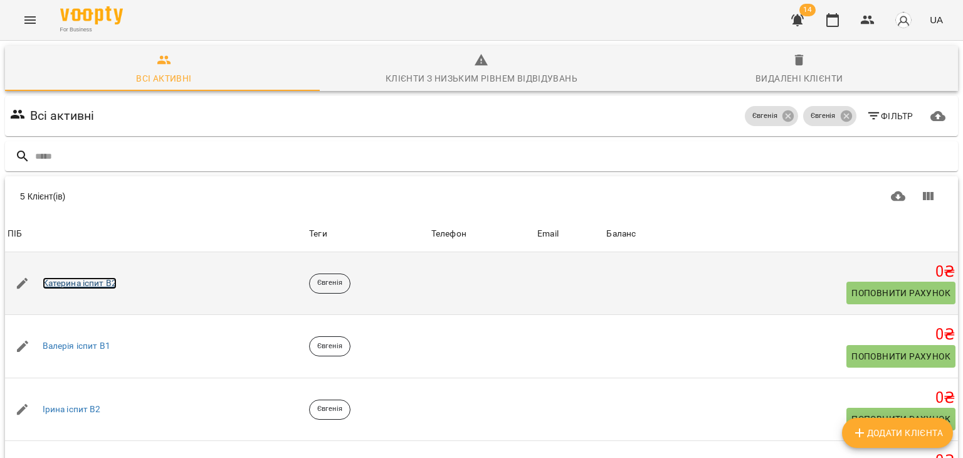
click at [101, 277] on link "Катерина іспит В2" at bounding box center [80, 283] width 75 height 13
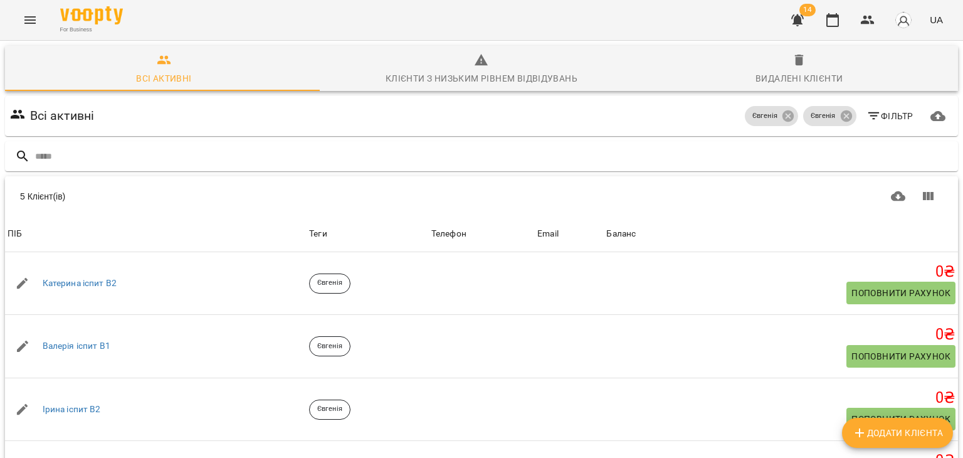
scroll to position [90, 0]
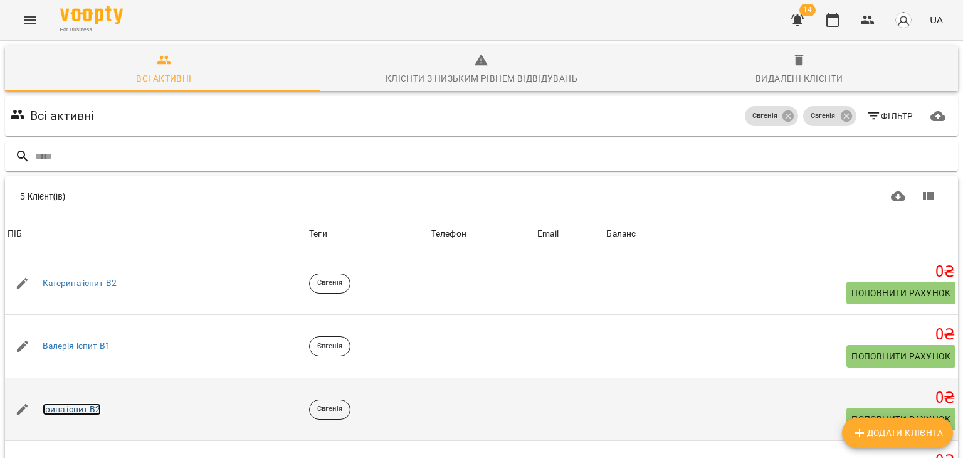
click at [81, 403] on link "Ірина іспит В2" at bounding box center [72, 409] width 58 height 13
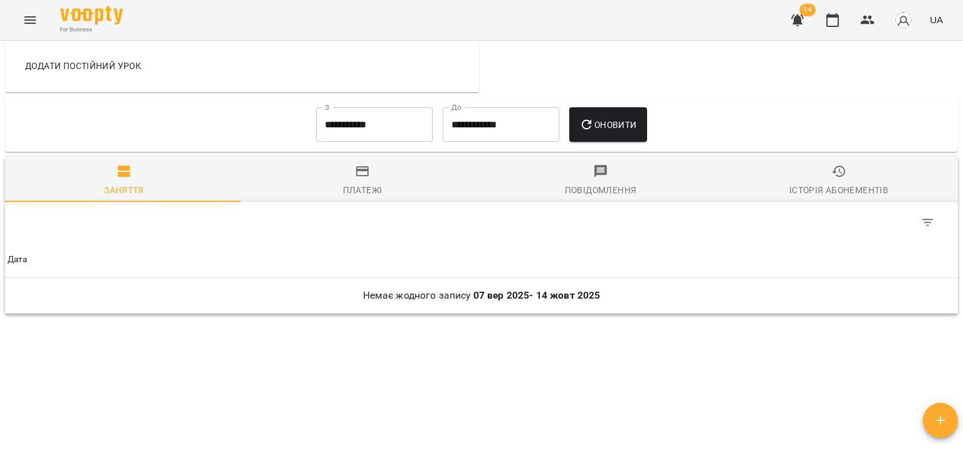
scroll to position [772, 0]
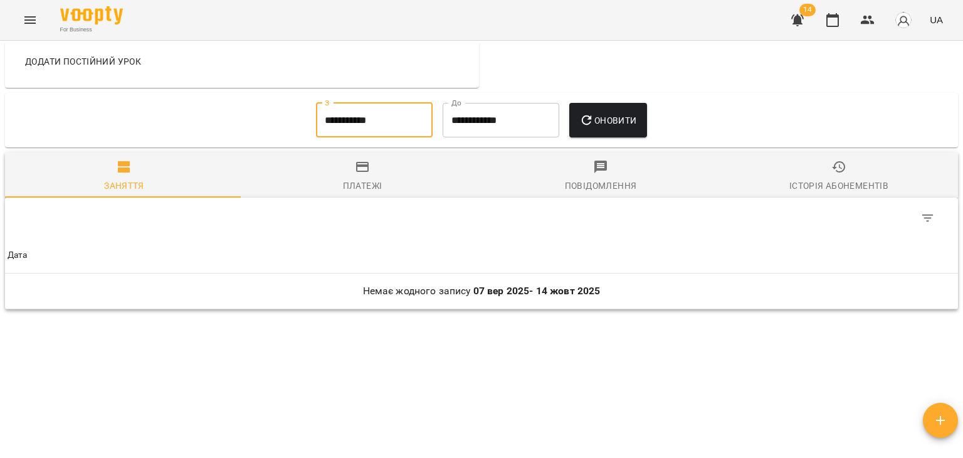
click at [339, 112] on input "**********" at bounding box center [374, 120] width 117 height 35
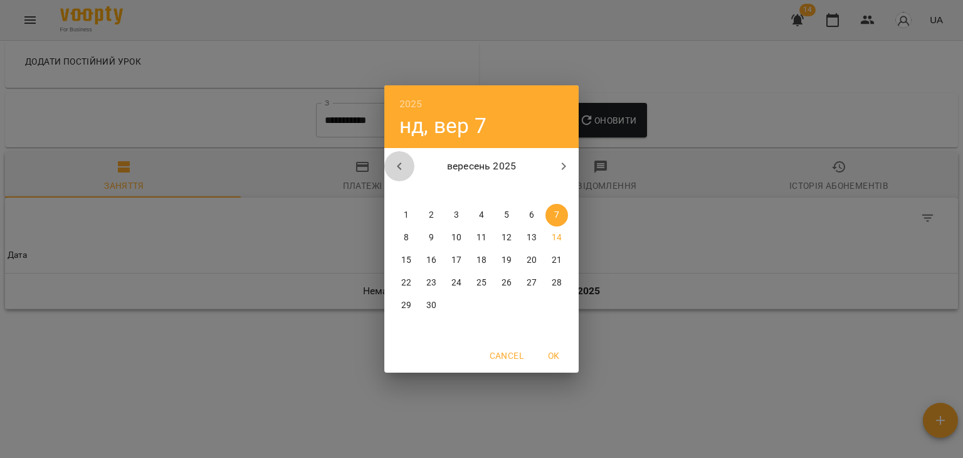
click at [399, 172] on icon "button" at bounding box center [399, 166] width 15 height 15
click at [510, 213] on span "1" at bounding box center [506, 215] width 23 height 13
type input "**********"
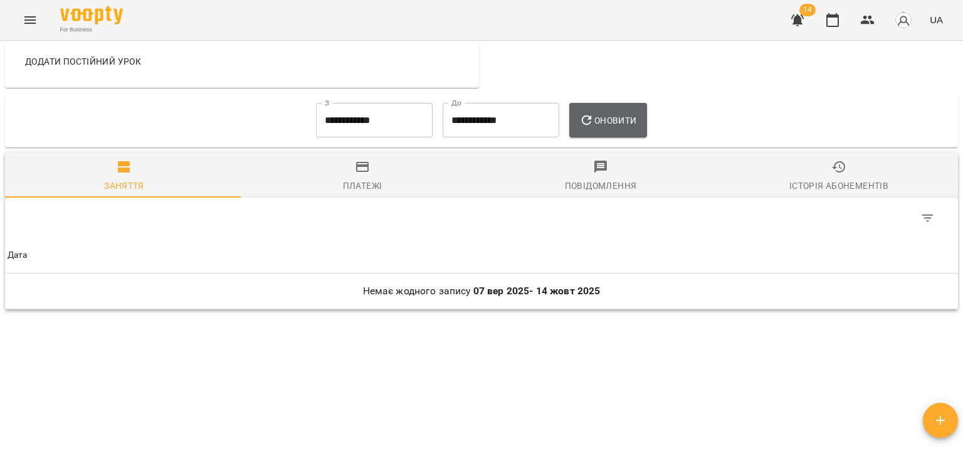
click at [609, 128] on button "Оновити" at bounding box center [607, 120] width 77 height 35
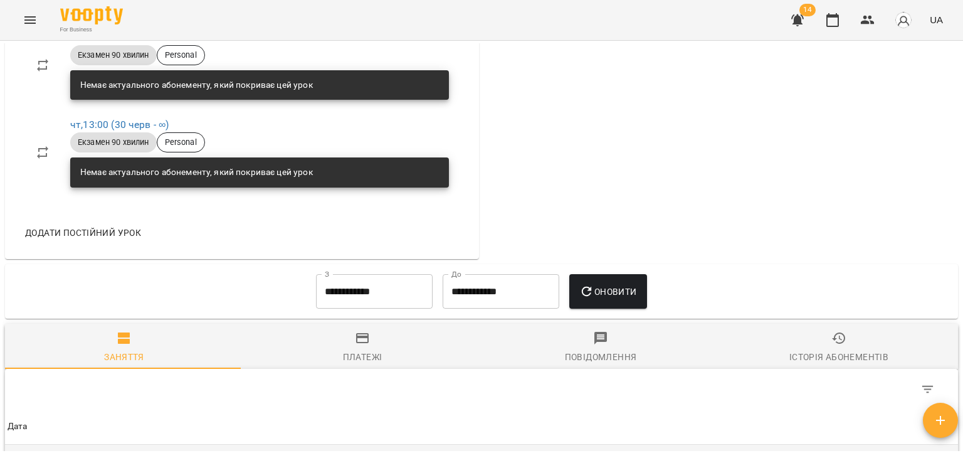
scroll to position [0, 0]
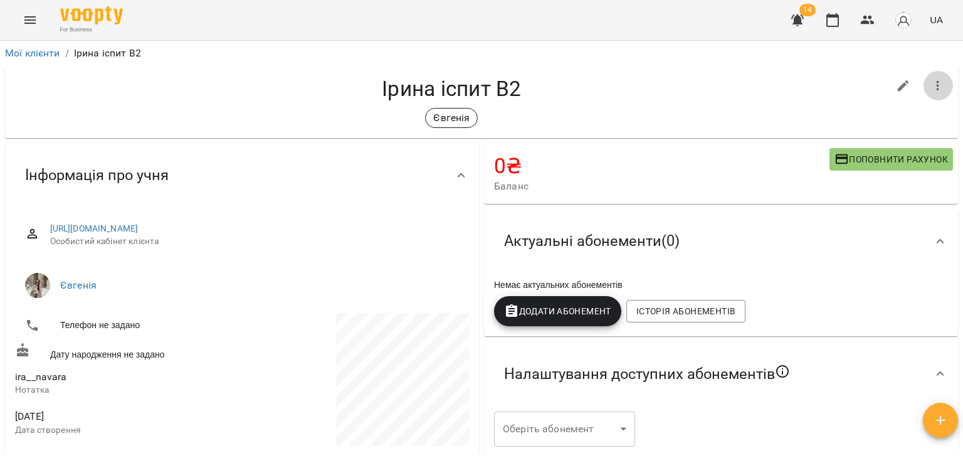
click at [930, 94] on button "button" at bounding box center [938, 86] width 30 height 30
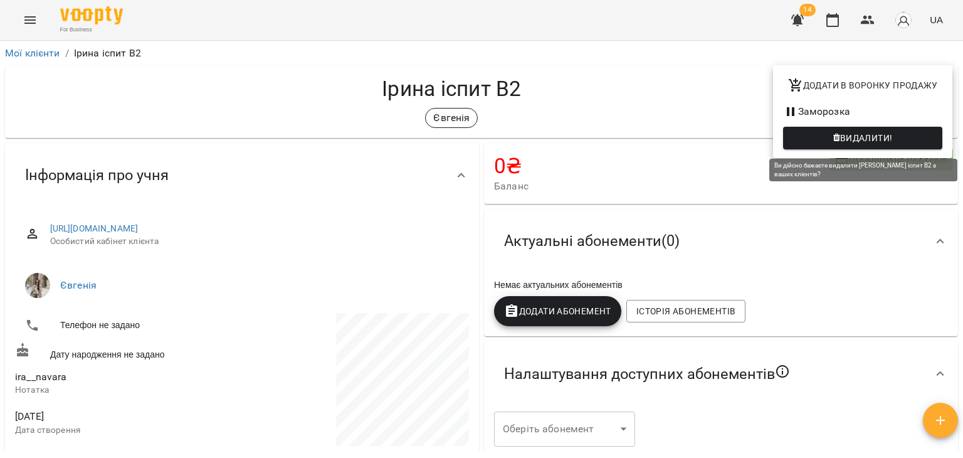
click at [832, 136] on span "Видалити!" at bounding box center [862, 137] width 139 height 15
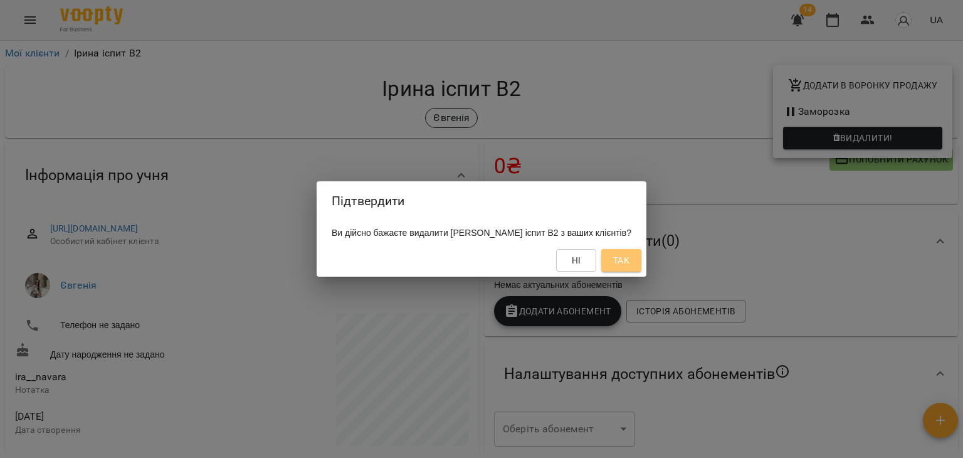
click at [618, 258] on span "Так" at bounding box center [621, 260] width 16 height 15
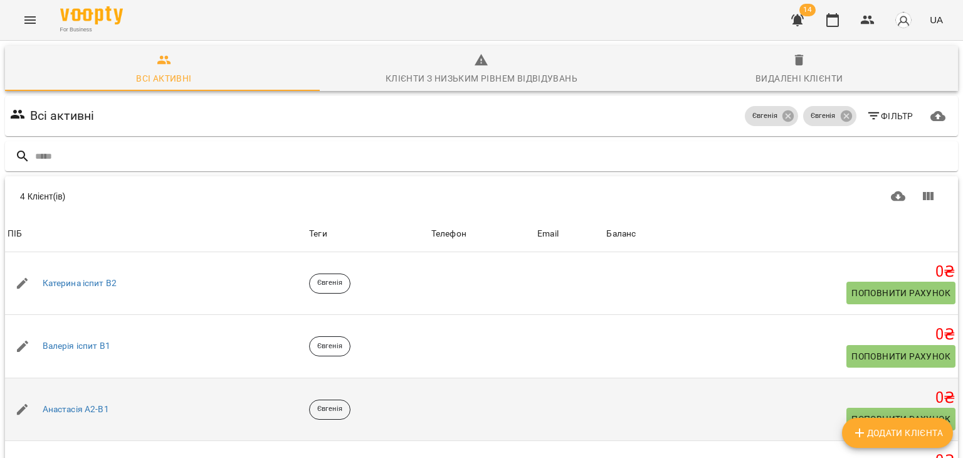
scroll to position [73, 0]
click at [80, 403] on link "Анастасія А2-В1" at bounding box center [76, 409] width 66 height 13
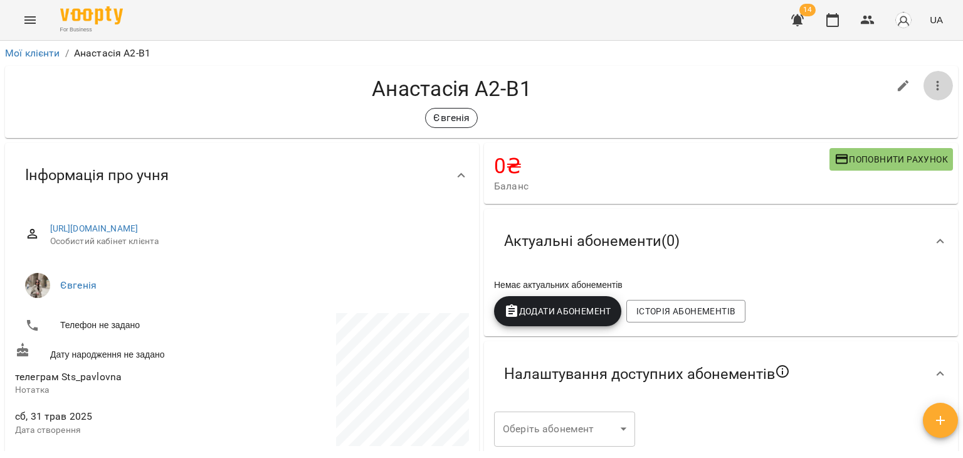
click at [930, 90] on icon "button" at bounding box center [937, 85] width 15 height 15
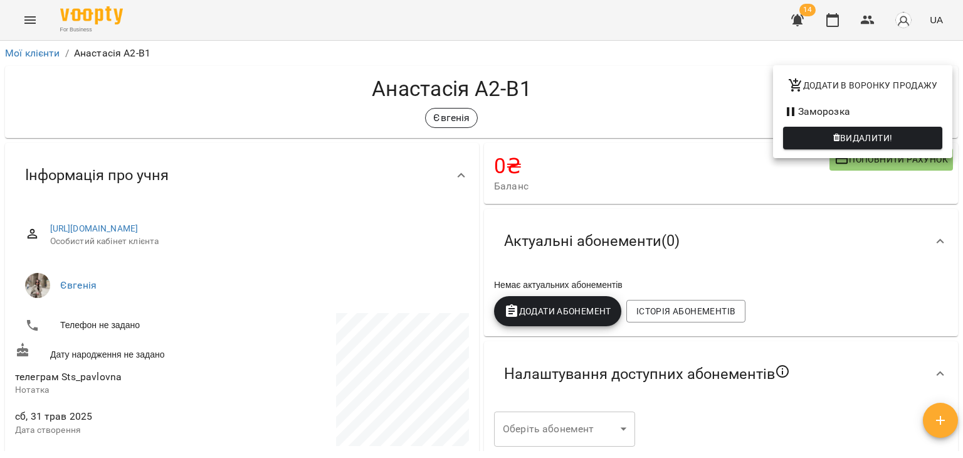
click at [417, 312] on div at bounding box center [481, 229] width 963 height 458
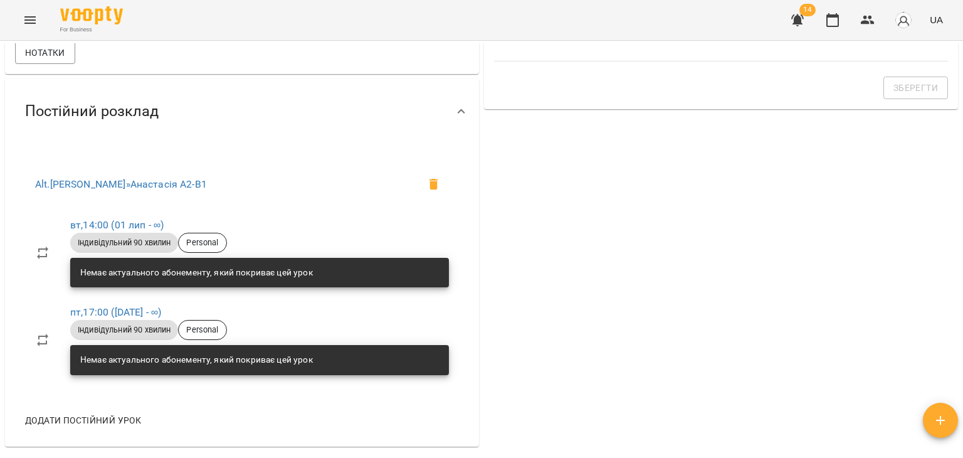
scroll to position [782, 0]
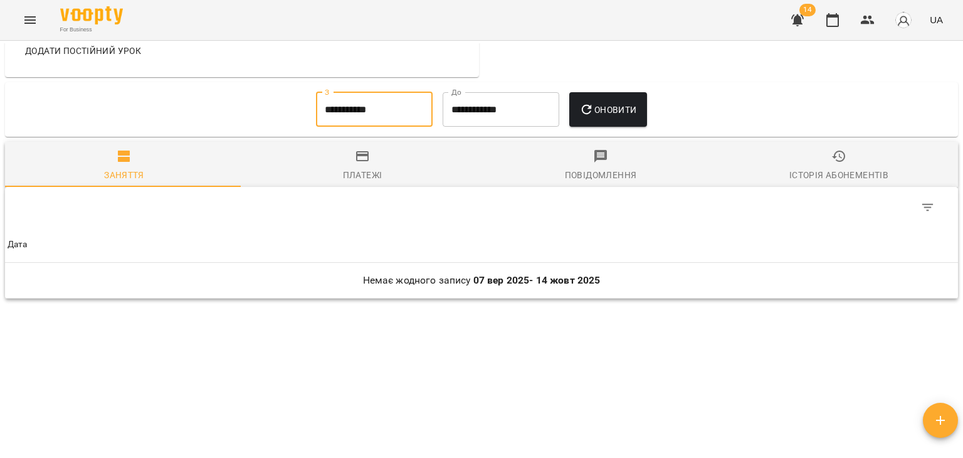
click at [354, 111] on input "**********" at bounding box center [374, 109] width 117 height 35
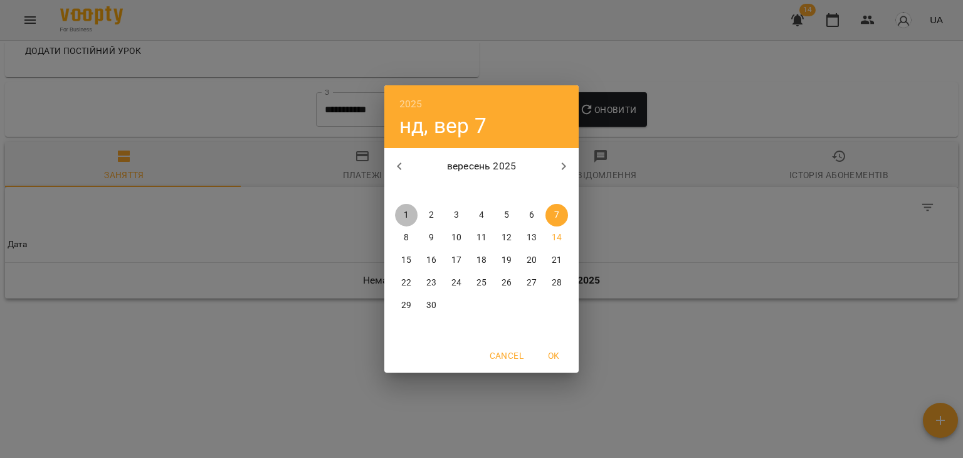
click at [399, 216] on span "1" at bounding box center [406, 215] width 23 height 13
type input "**********"
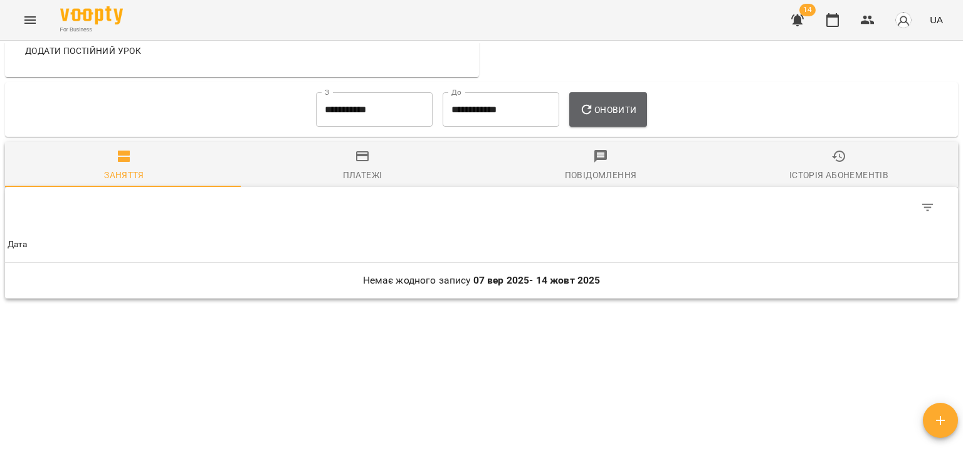
click at [603, 107] on span "Оновити" at bounding box center [607, 109] width 57 height 15
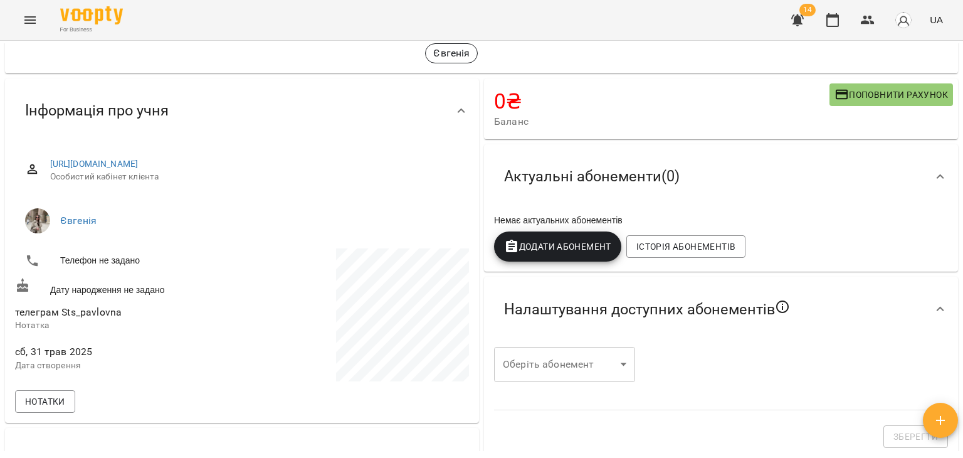
scroll to position [0, 0]
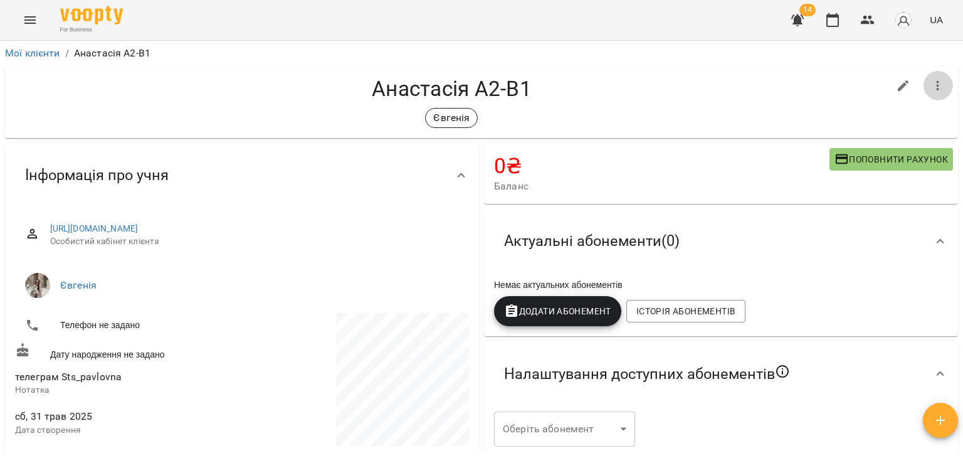
click at [937, 89] on icon "button" at bounding box center [938, 86] width 3 height 10
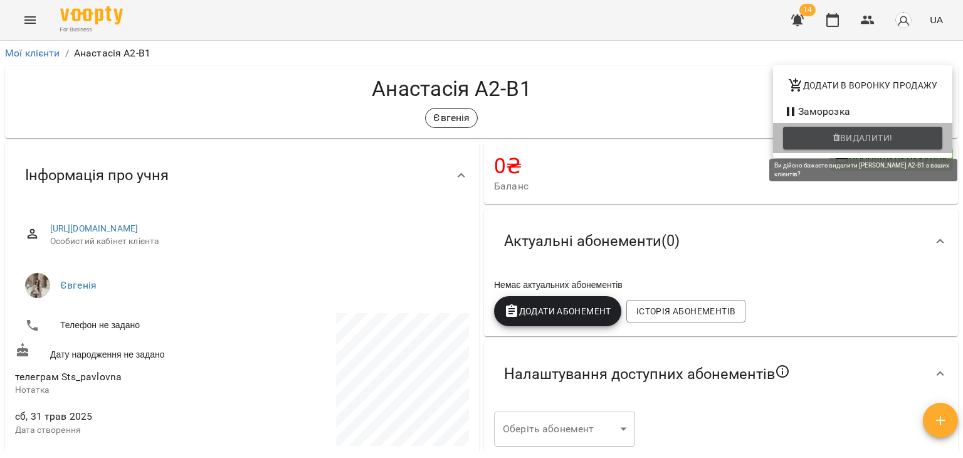
click at [835, 135] on icon "button" at bounding box center [836, 138] width 7 height 9
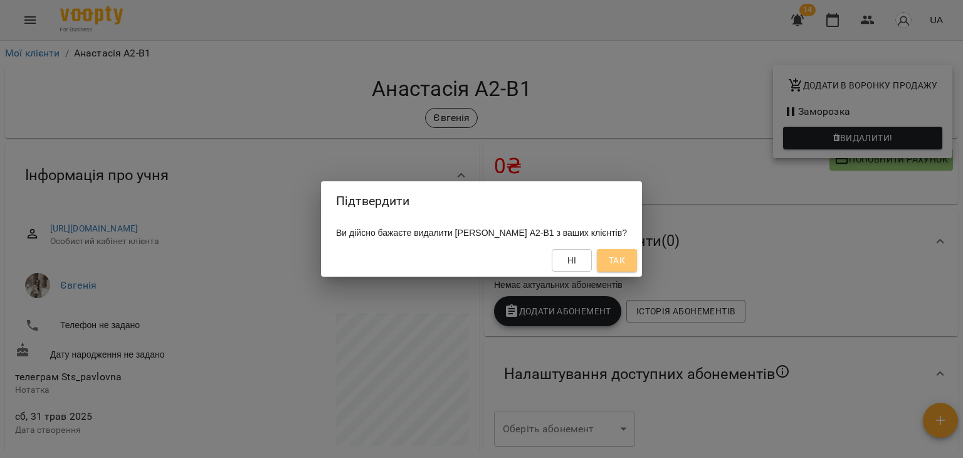
click at [624, 266] on span "Так" at bounding box center [617, 260] width 16 height 15
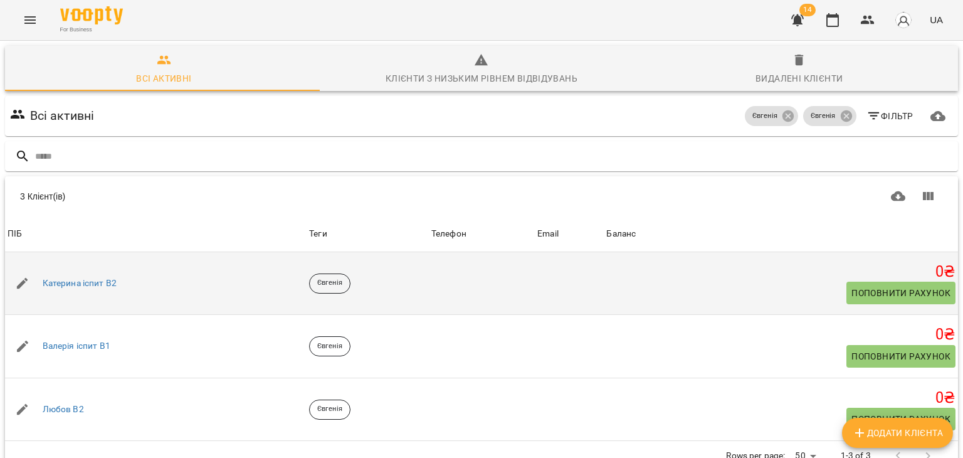
scroll to position [55, 0]
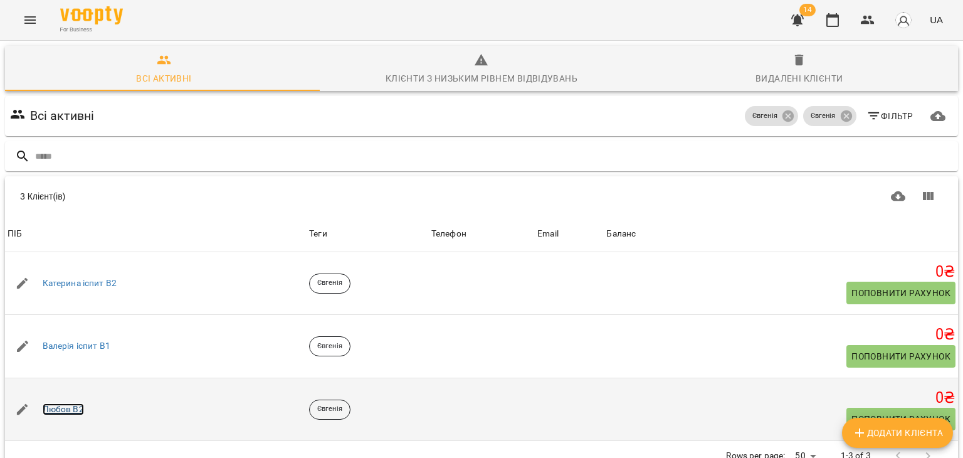
click at [60, 403] on link "Любов В2" at bounding box center [63, 409] width 41 height 13
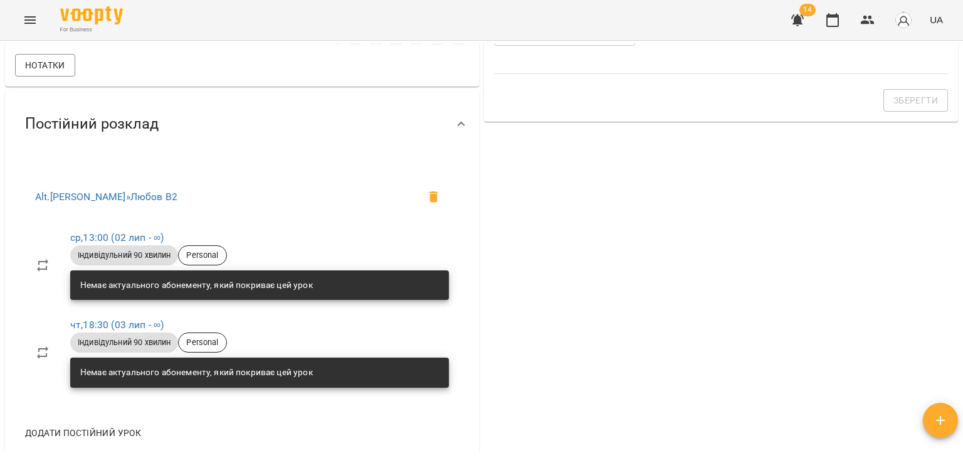
scroll to position [782, 0]
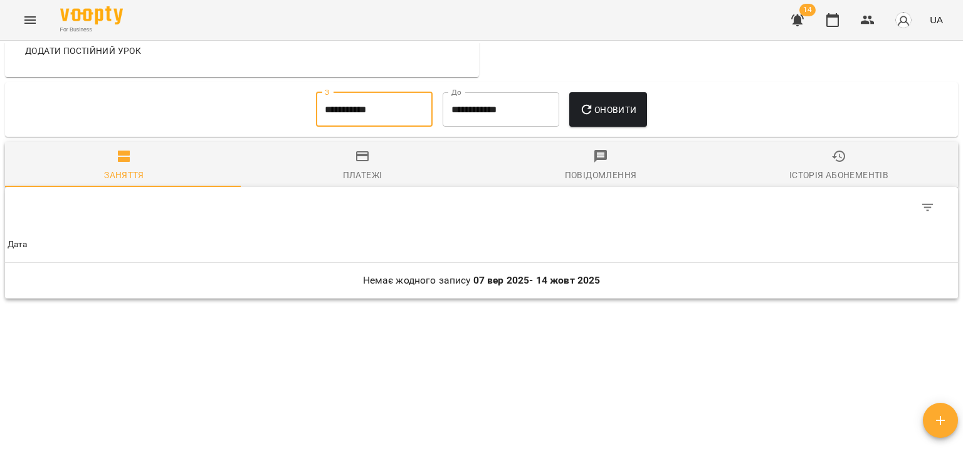
click at [332, 107] on input "**********" at bounding box center [374, 109] width 117 height 35
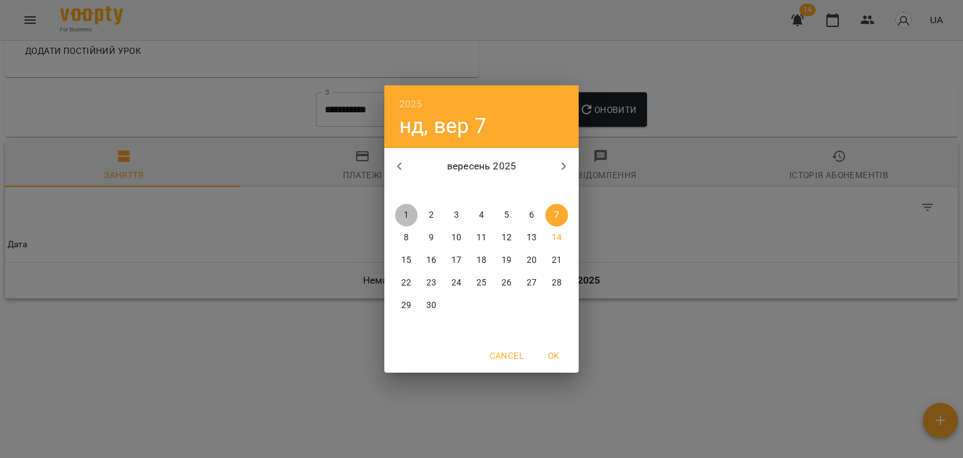
click at [402, 216] on span "1" at bounding box center [406, 215] width 23 height 13
type input "**********"
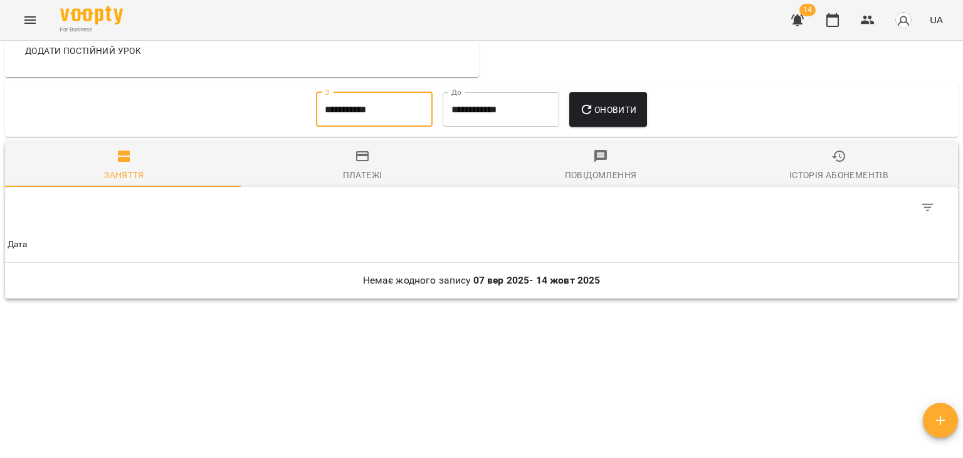
click at [593, 111] on icon "button" at bounding box center [586, 109] width 15 height 15
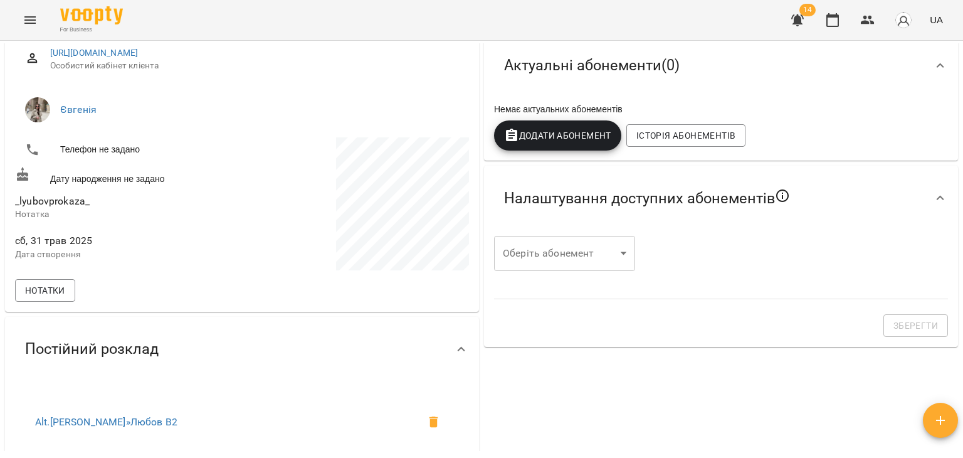
scroll to position [0, 0]
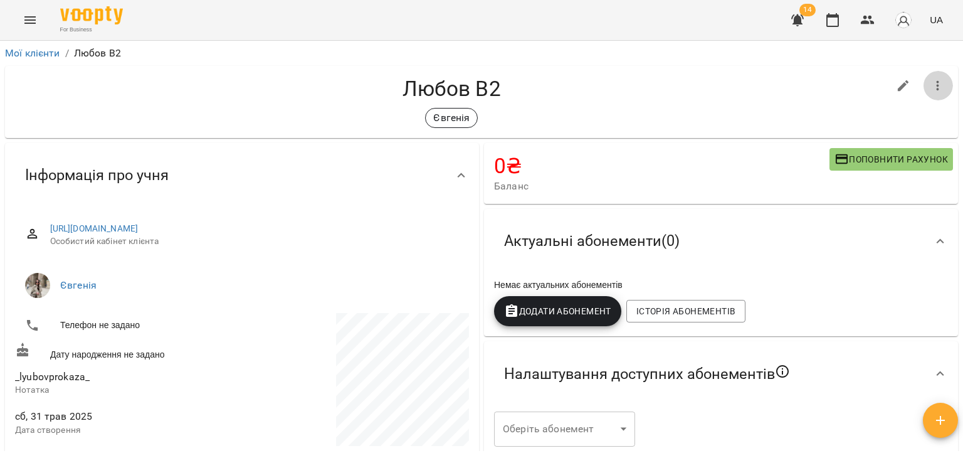
click at [932, 85] on icon "button" at bounding box center [937, 85] width 15 height 15
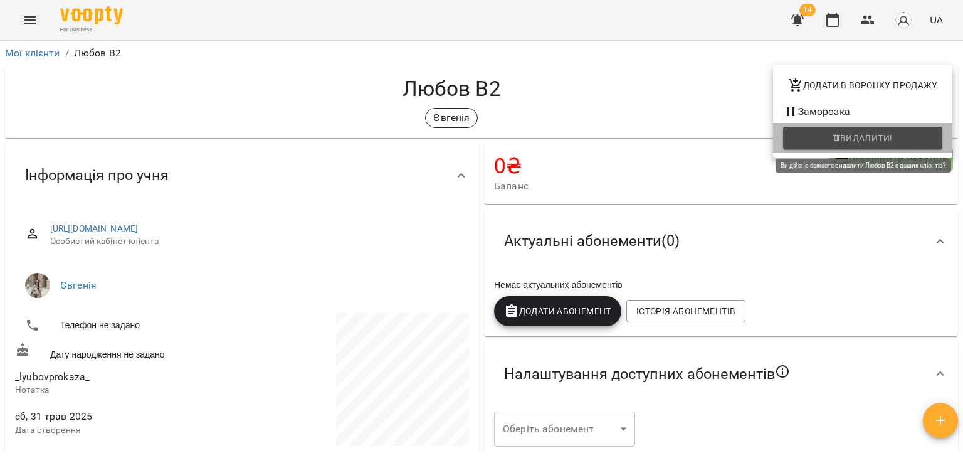
click at [813, 134] on span "Видалити!" at bounding box center [862, 137] width 139 height 15
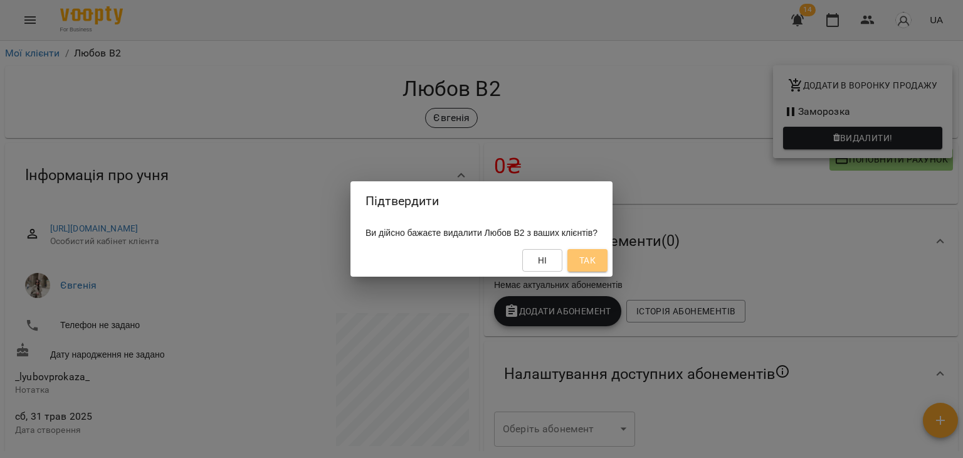
click at [596, 262] on span "Так" at bounding box center [587, 260] width 16 height 15
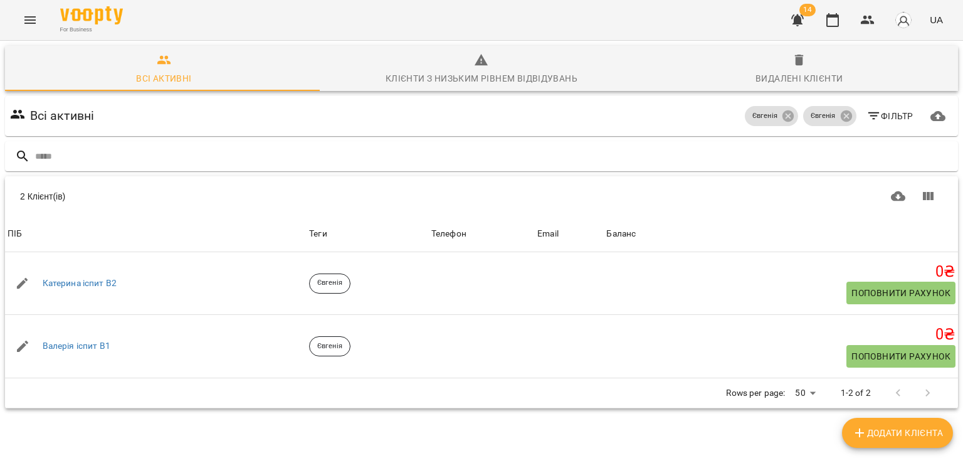
scroll to position [55, 0]
click at [782, 110] on icon at bounding box center [787, 115] width 11 height 11
click at [829, 111] on span "Євгенія" at bounding box center [823, 116] width 40 height 11
click at [840, 110] on icon at bounding box center [845, 115] width 11 height 11
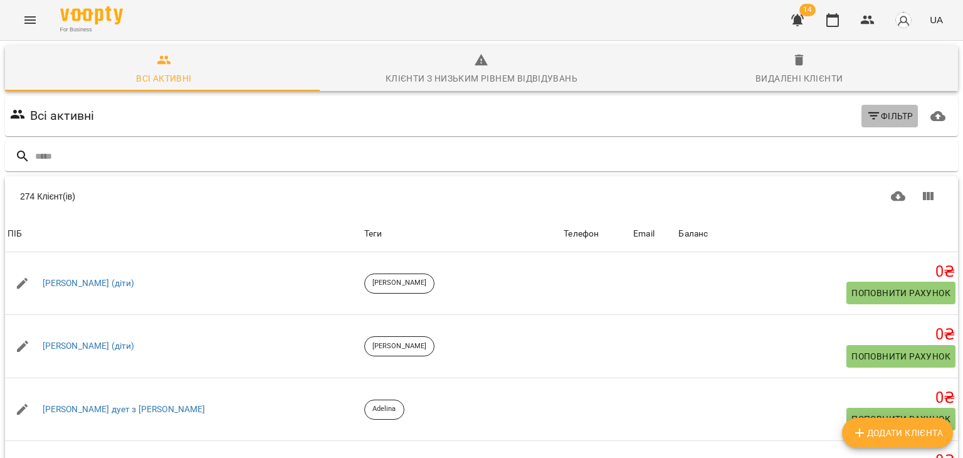
click at [870, 108] on icon "button" at bounding box center [873, 115] width 15 height 15
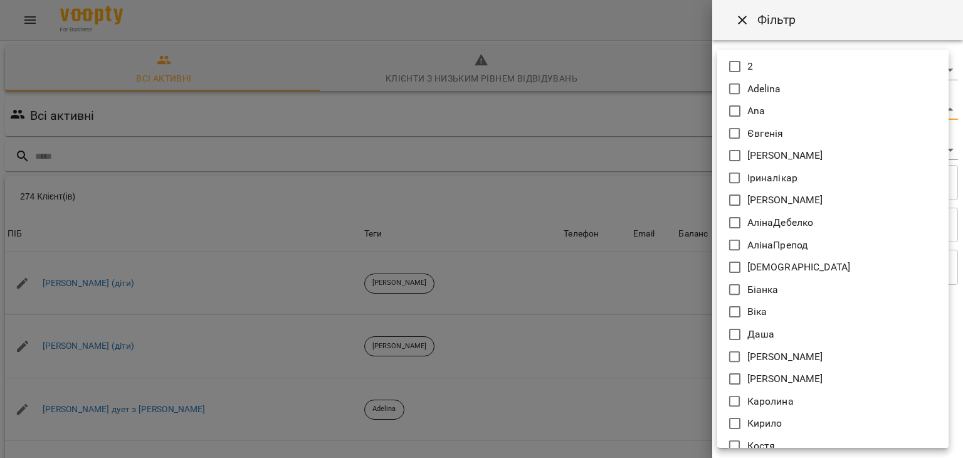
click at [755, 110] on body "For Business 14 UA Всі активні Клієнти з низьким рівнем відвідувань Видалені кл…" at bounding box center [481, 326] width 963 height 653
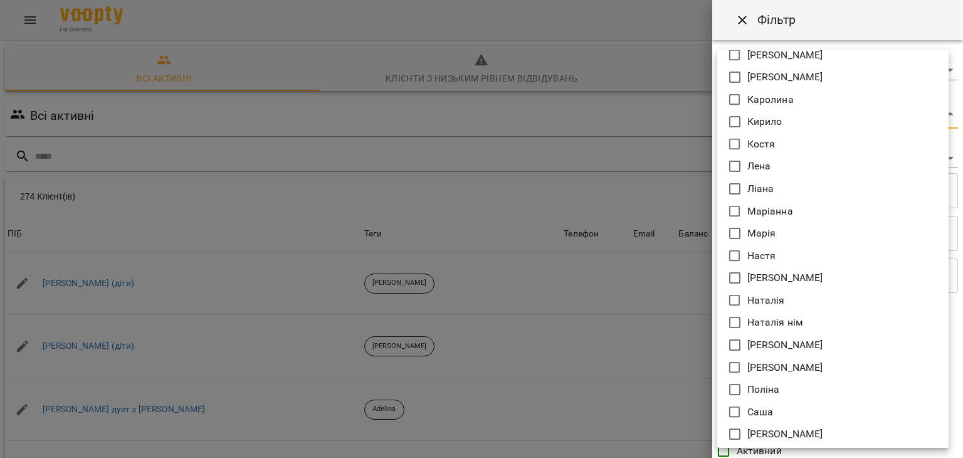
scroll to position [300, 0]
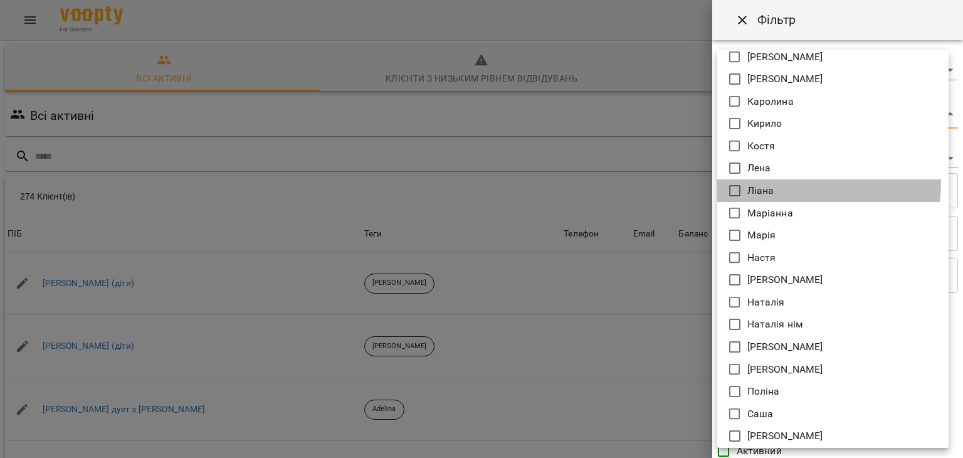
click at [769, 181] on li "Ліана" at bounding box center [832, 190] width 231 height 23
type input "*******"
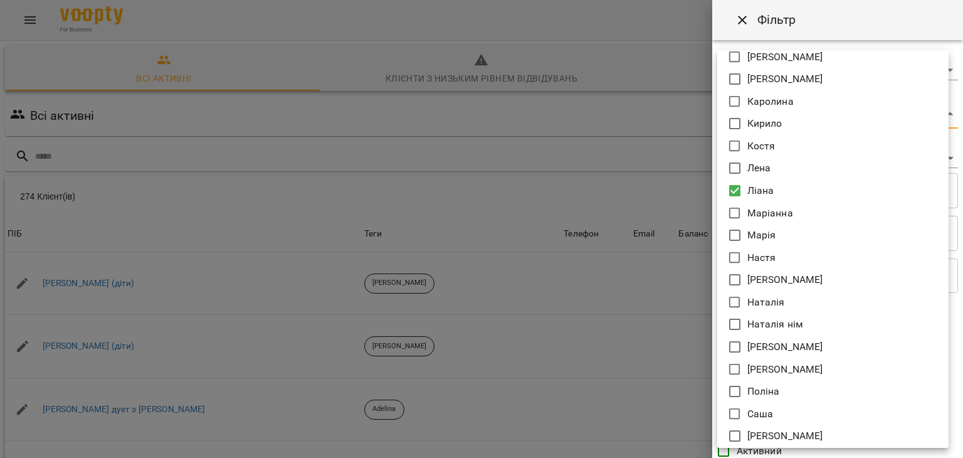
click at [642, 204] on div at bounding box center [481, 229] width 963 height 458
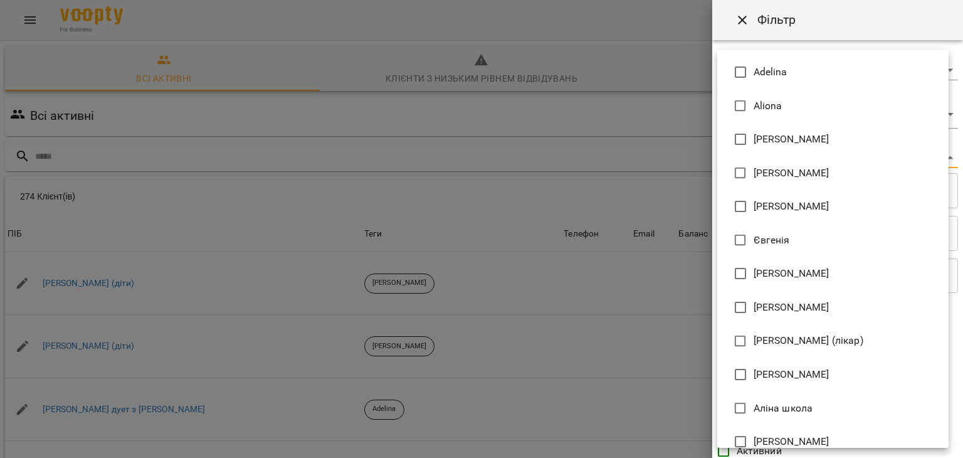
click at [762, 159] on body "For Business 14 UA Всі активні Клієнти з низьким рівнем відвідувань Видалені кл…" at bounding box center [481, 326] width 963 height 653
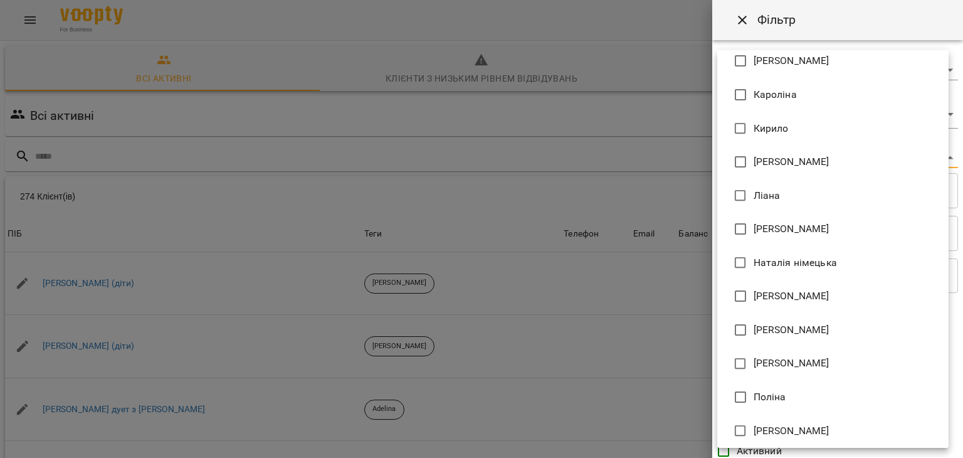
scroll to position [513, 0]
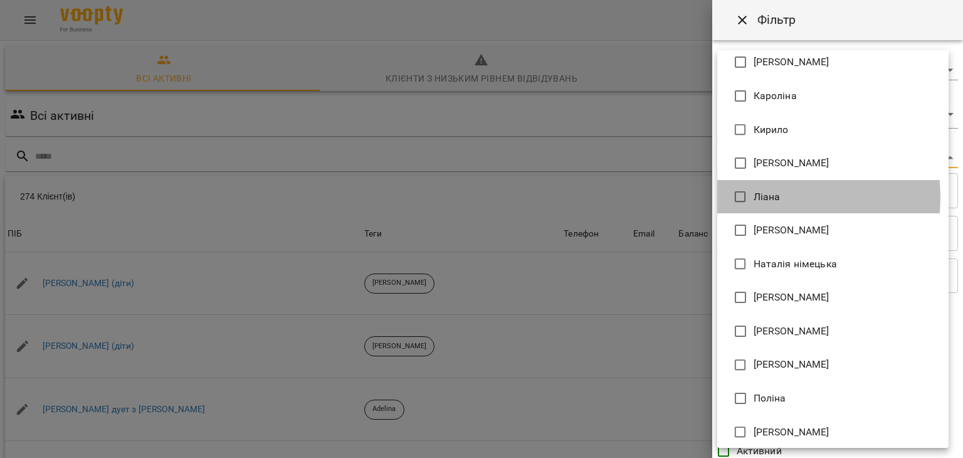
click at [761, 197] on span "Ліана" at bounding box center [766, 196] width 27 height 15
type input "**********"
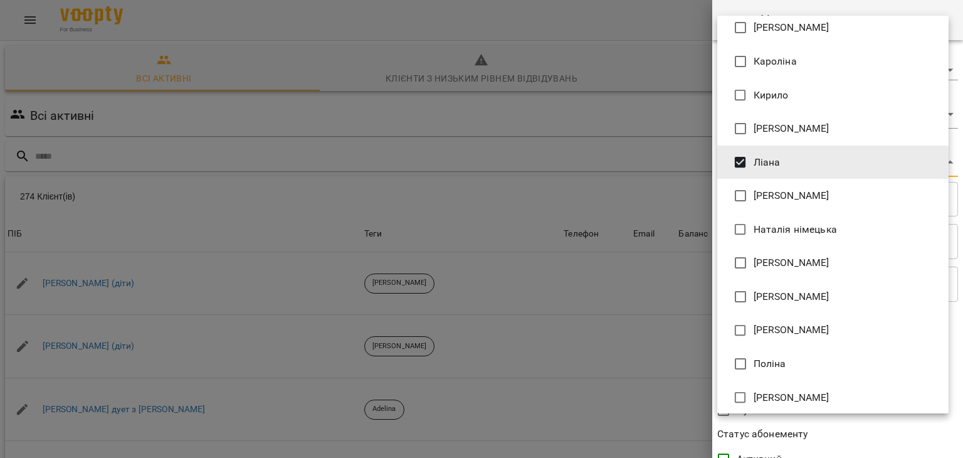
click at [652, 219] on div at bounding box center [481, 229] width 963 height 458
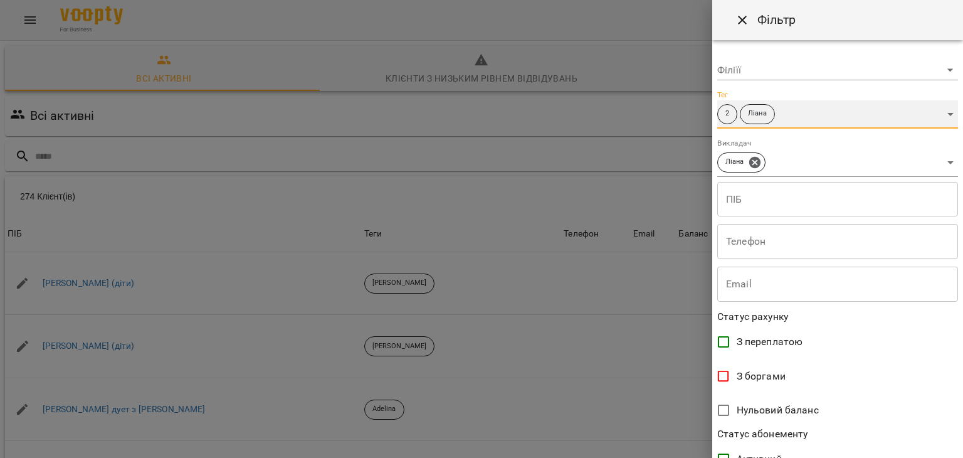
click at [757, 105] on div "Ліана" at bounding box center [757, 114] width 35 height 20
click at [733, 111] on span "2" at bounding box center [727, 113] width 19 height 11
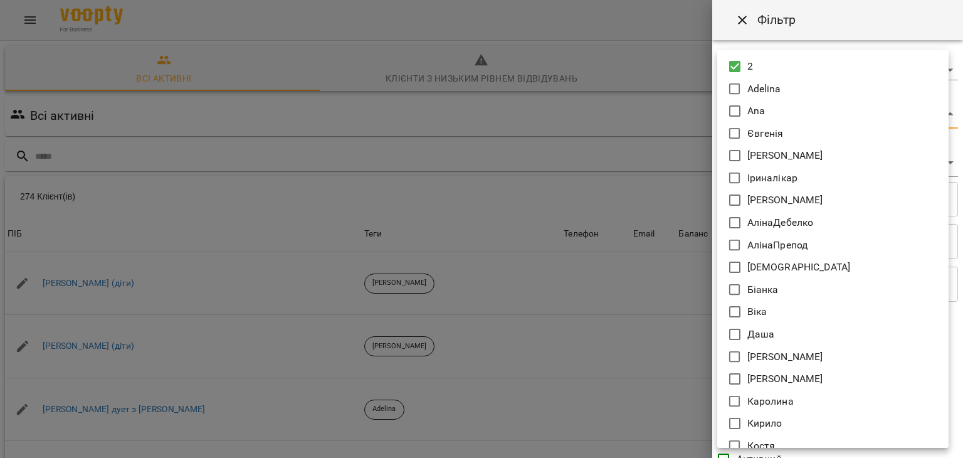
click at [943, 109] on body "For Business 14 UA Всі активні Клієнти з низьким рівнем відвідувань Видалені кл…" at bounding box center [481, 326] width 963 height 653
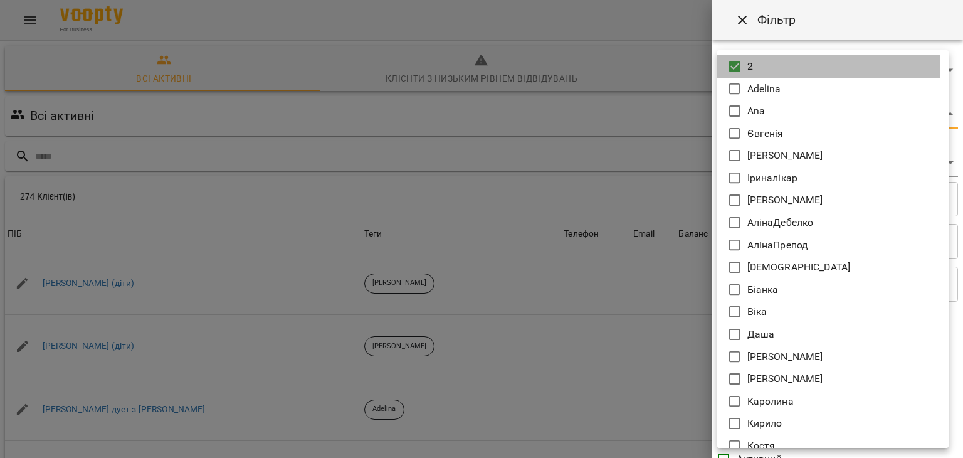
click at [740, 66] on icon at bounding box center [734, 66] width 11 height 11
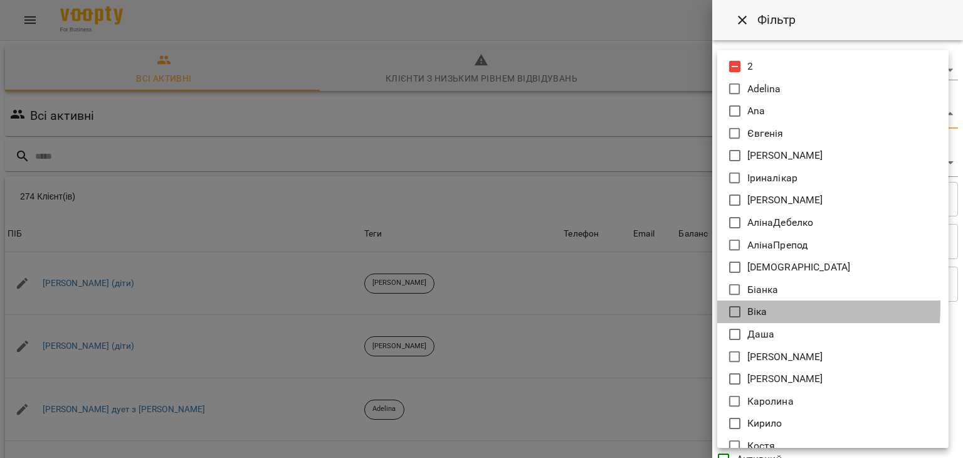
click at [718, 306] on li "Віка" at bounding box center [832, 311] width 231 height 23
click at [737, 308] on icon at bounding box center [734, 311] width 11 height 11
type input "**********"
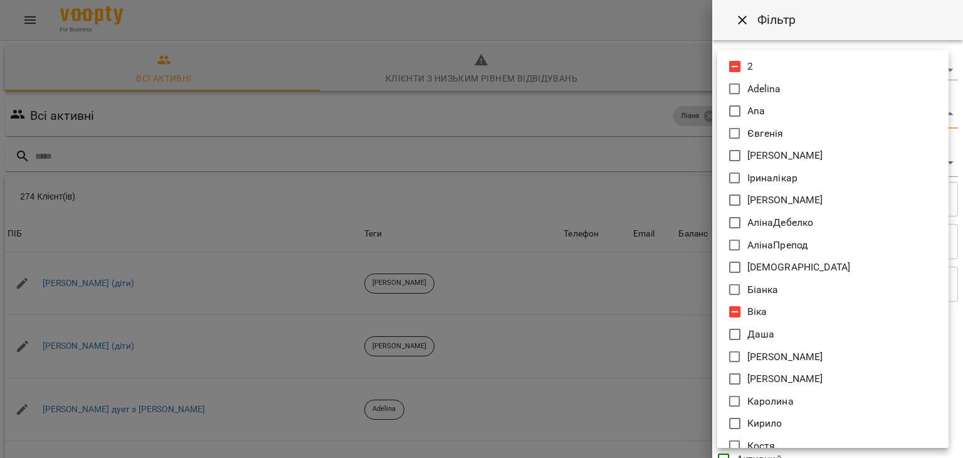
click at [649, 317] on div at bounding box center [481, 229] width 963 height 458
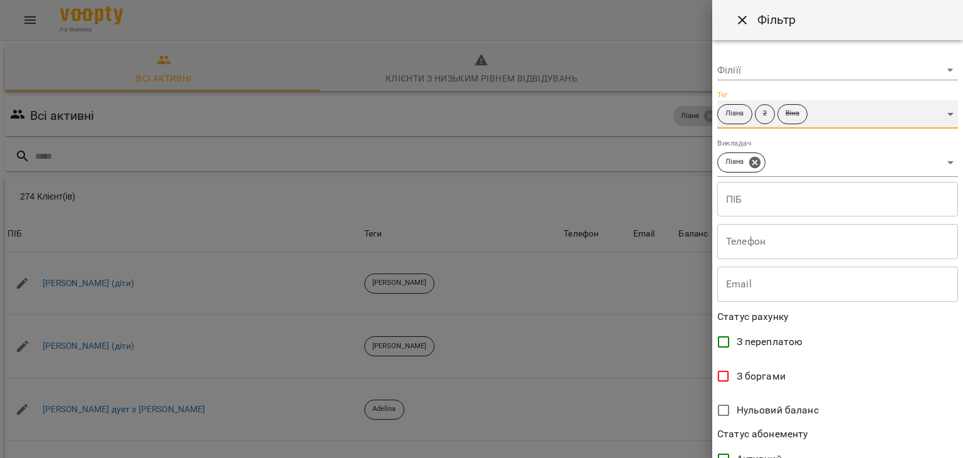
scroll to position [257, 0]
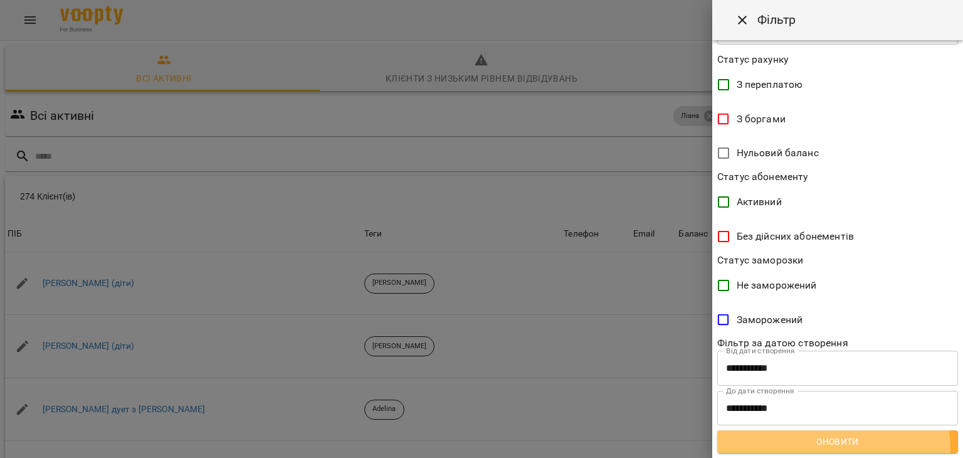
click at [809, 449] on button "Оновити" at bounding box center [837, 441] width 241 height 23
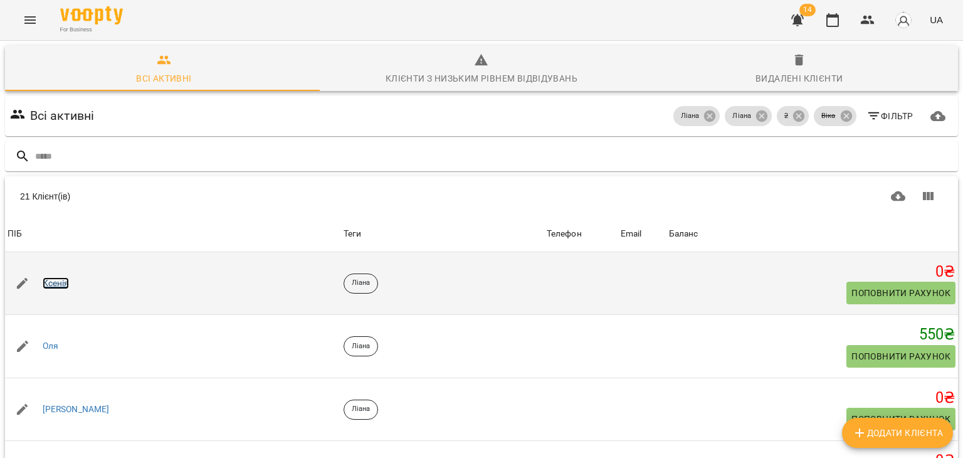
click at [56, 277] on link "Ксенія" at bounding box center [56, 283] width 27 height 13
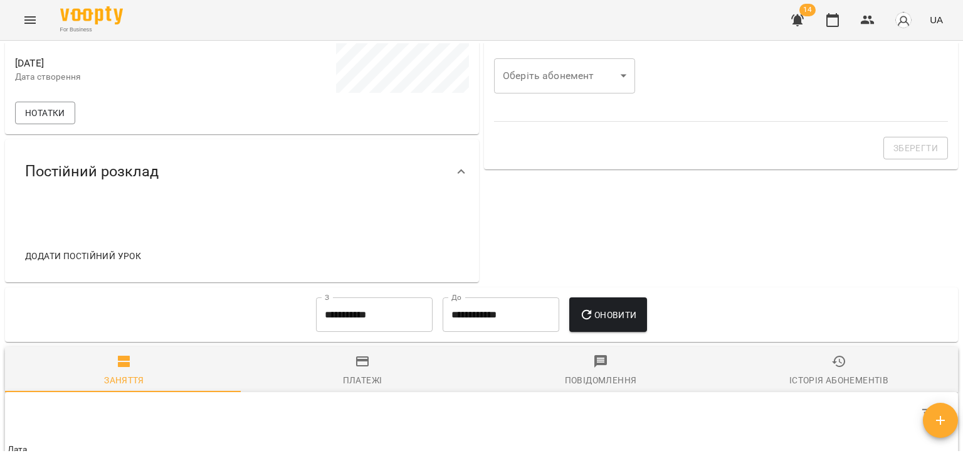
scroll to position [512, 0]
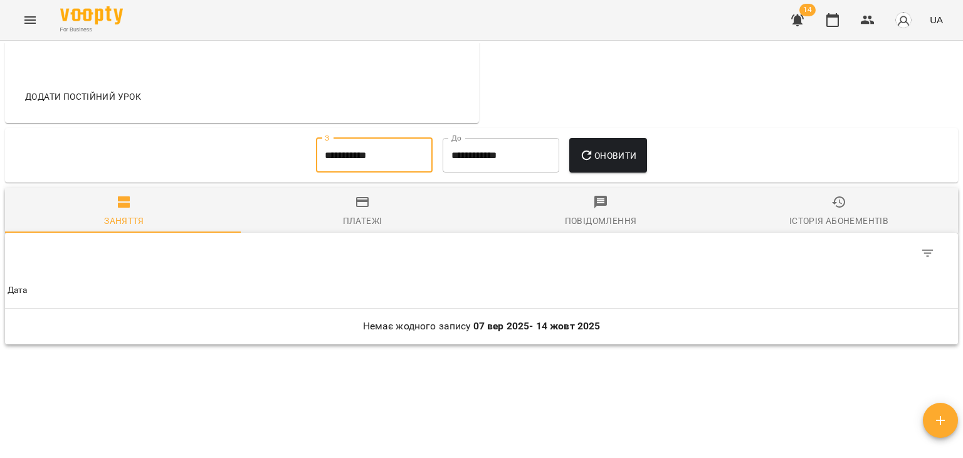
click at [342, 165] on input "**********" at bounding box center [374, 155] width 117 height 35
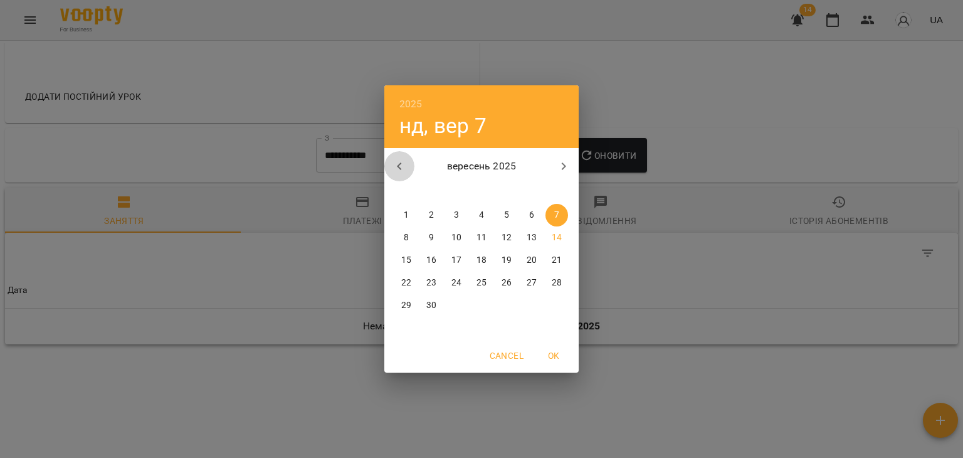
click at [407, 164] on button "button" at bounding box center [399, 166] width 30 height 30
click at [512, 211] on span "1" at bounding box center [506, 215] width 23 height 13
type input "**********"
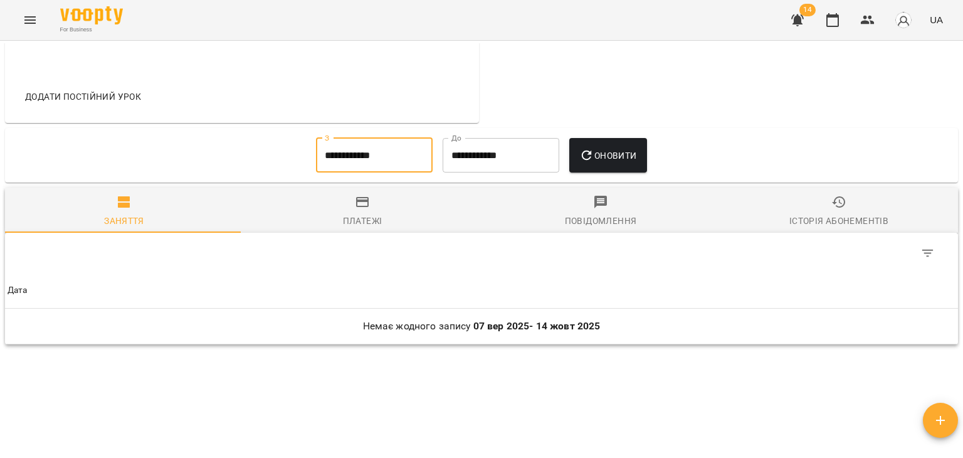
click at [616, 139] on button "Оновити" at bounding box center [607, 155] width 77 height 35
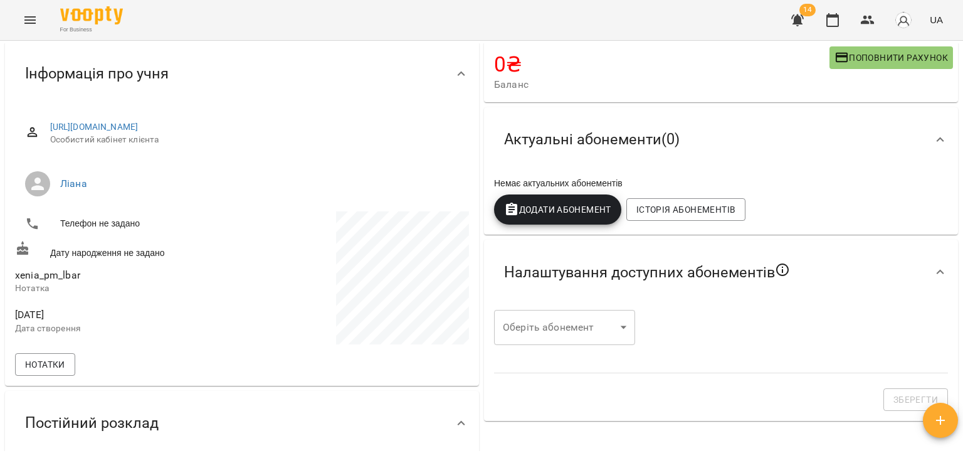
scroll to position [0, 0]
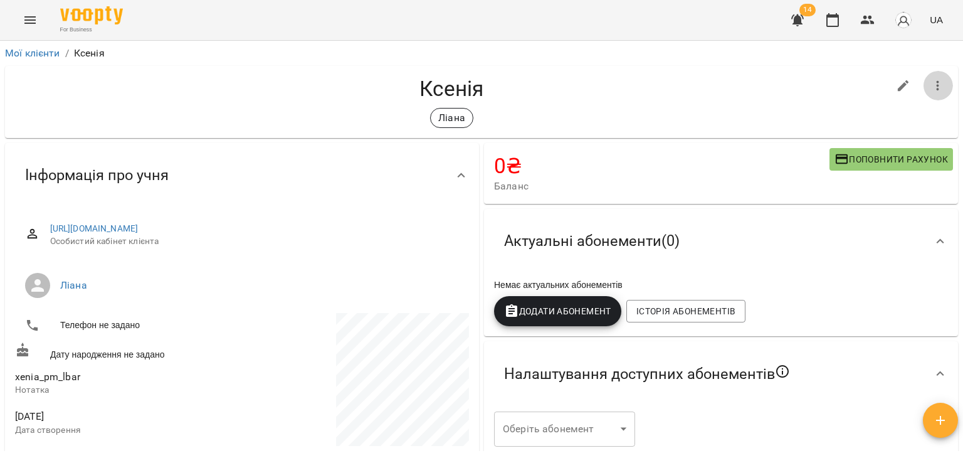
click at [938, 84] on button "button" at bounding box center [938, 86] width 30 height 30
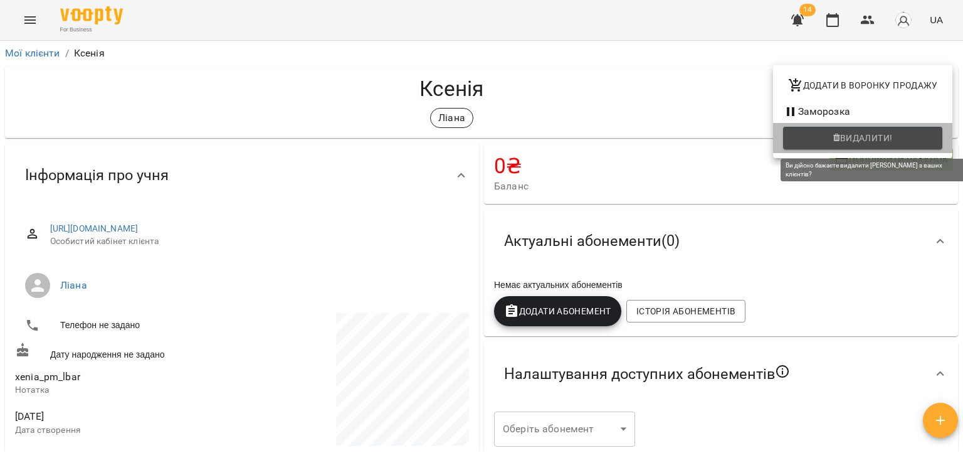
click at [825, 140] on span "Видалити!" at bounding box center [862, 137] width 139 height 15
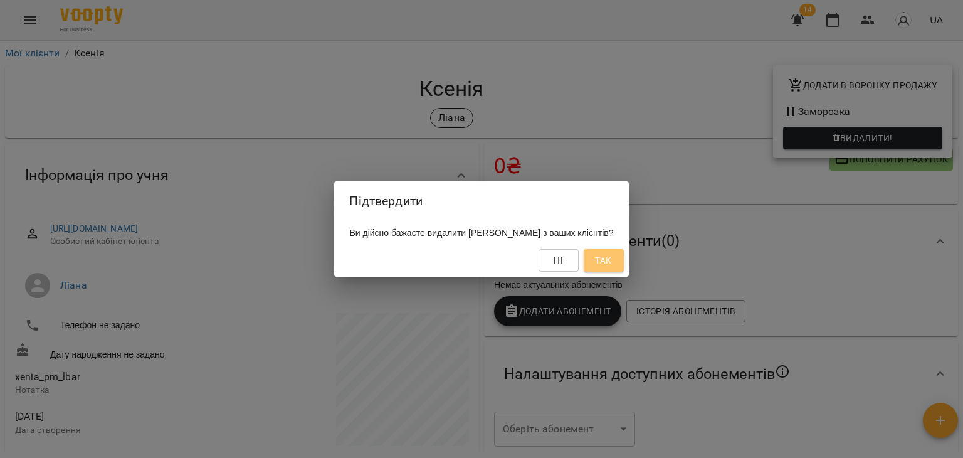
click at [609, 261] on button "Так" at bounding box center [604, 260] width 40 height 23
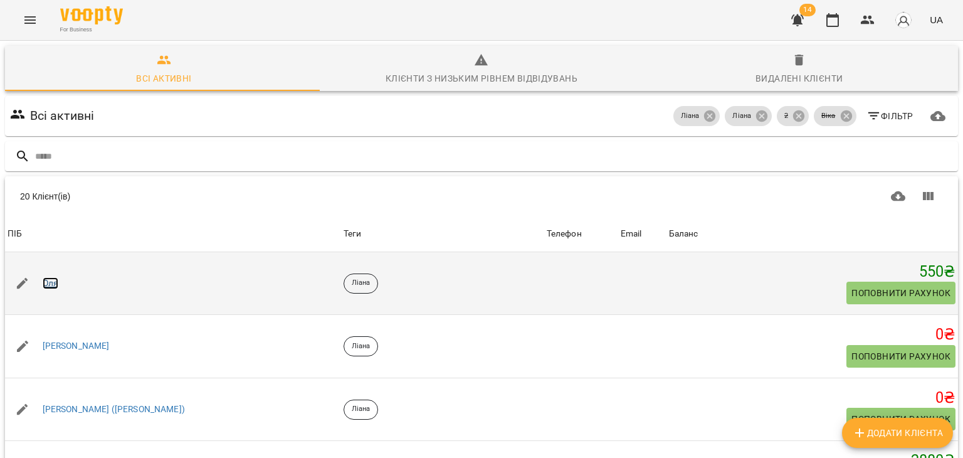
click at [55, 283] on link "Оля" at bounding box center [51, 283] width 16 height 13
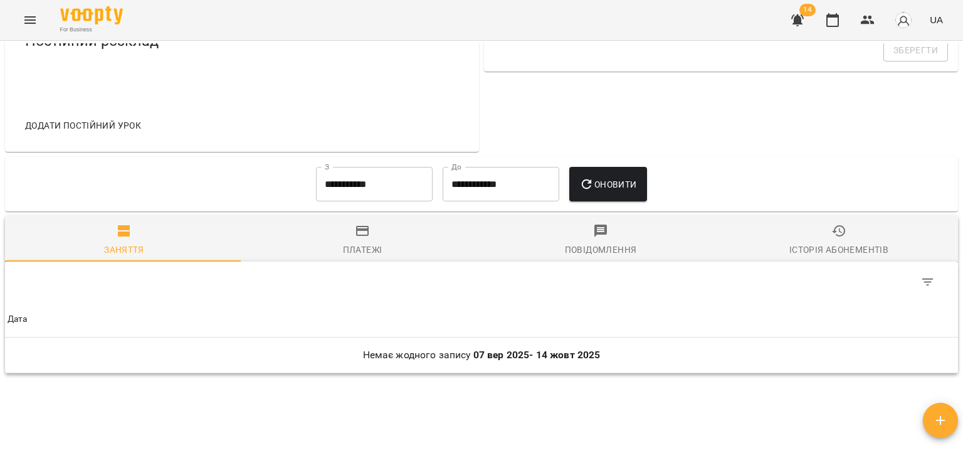
scroll to position [558, 0]
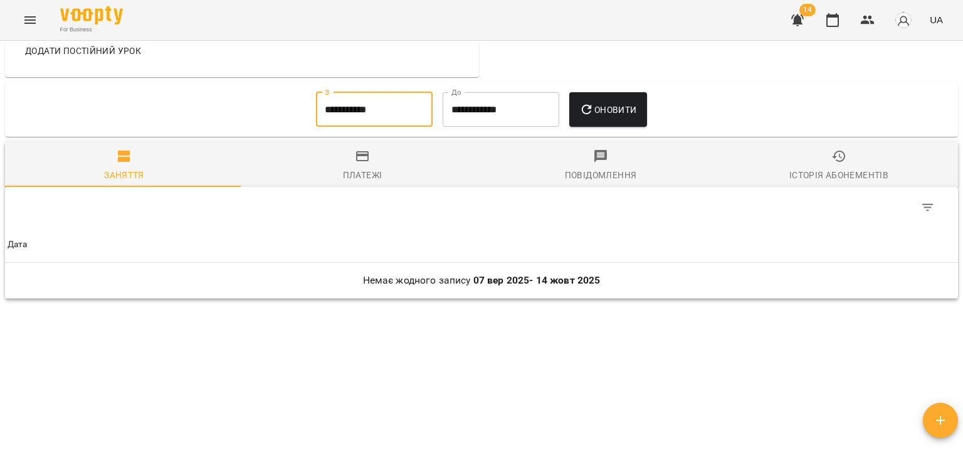
click at [354, 107] on input "**********" at bounding box center [374, 109] width 117 height 35
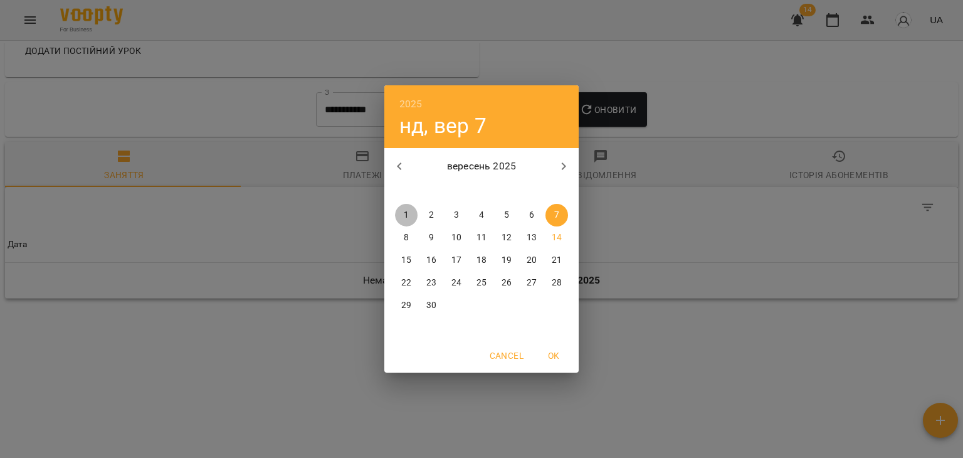
click at [406, 209] on p "1" at bounding box center [406, 215] width 5 height 13
type input "**********"
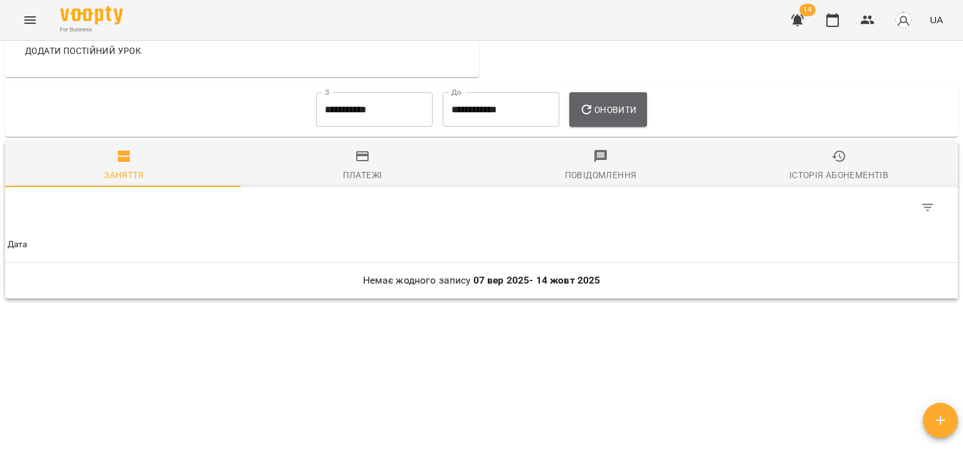
click at [627, 112] on span "Оновити" at bounding box center [607, 109] width 57 height 15
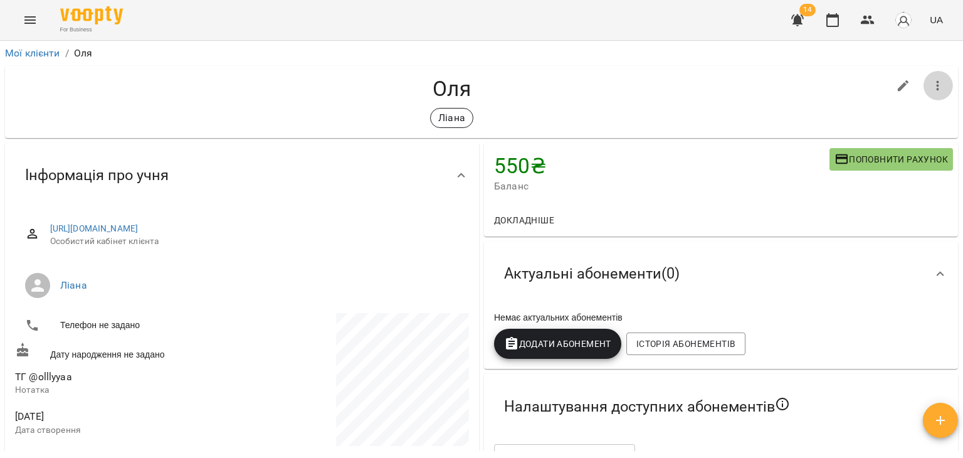
click at [930, 89] on icon "button" at bounding box center [937, 85] width 15 height 15
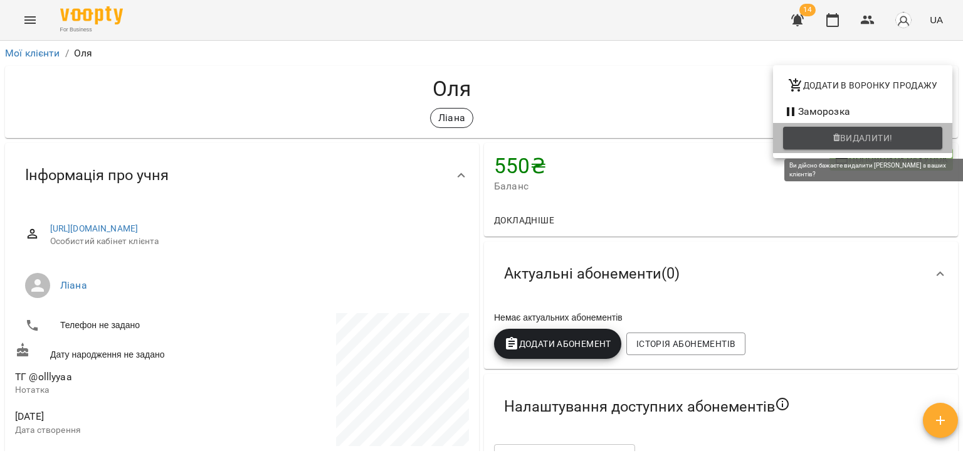
click at [848, 144] on span "Видалити!" at bounding box center [866, 137] width 53 height 15
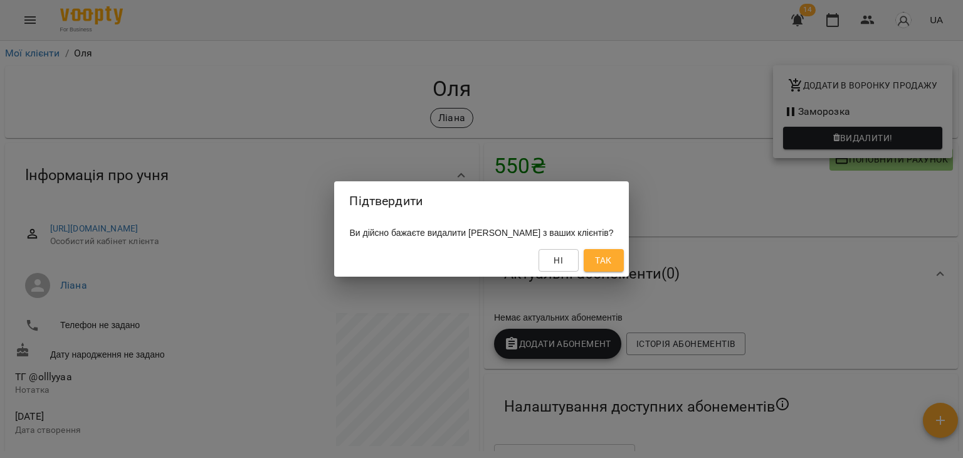
click at [595, 257] on span "Так" at bounding box center [603, 260] width 16 height 15
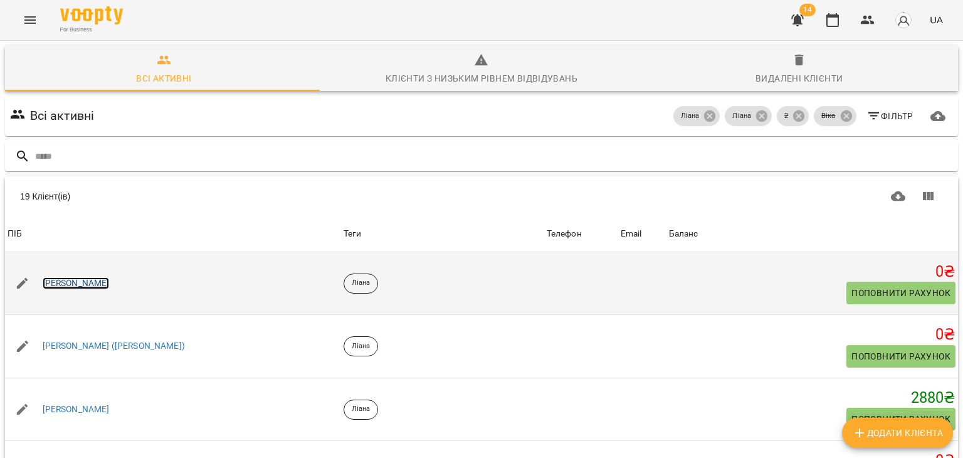
click at [66, 281] on link "Руслана" at bounding box center [76, 283] width 67 height 13
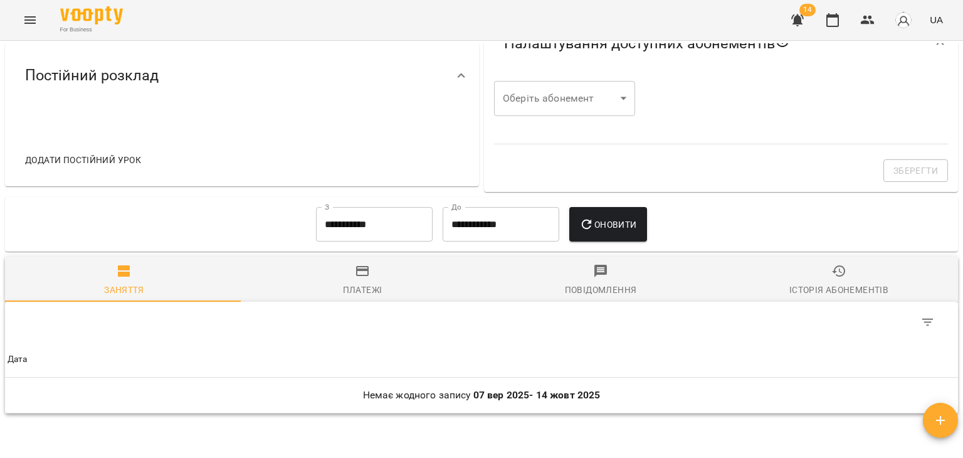
scroll to position [452, 0]
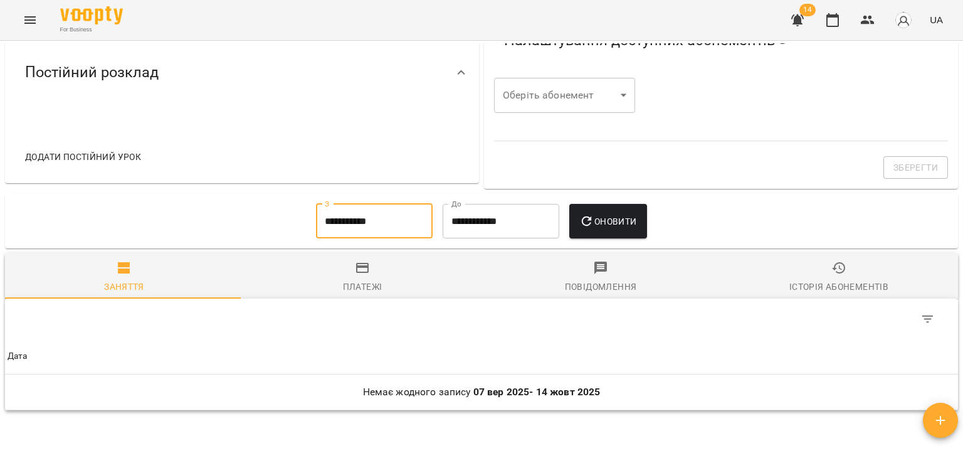
click at [330, 221] on input "**********" at bounding box center [374, 221] width 117 height 35
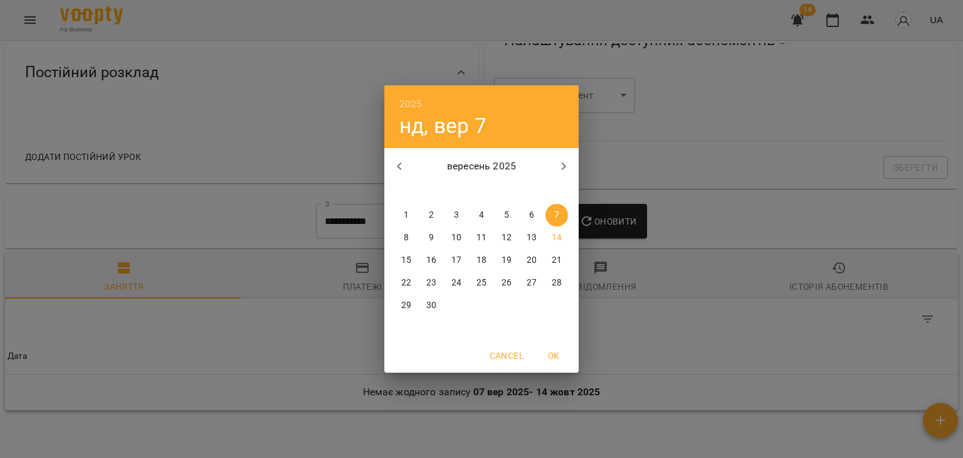
click at [408, 209] on p "1" at bounding box center [406, 215] width 5 height 13
type input "**********"
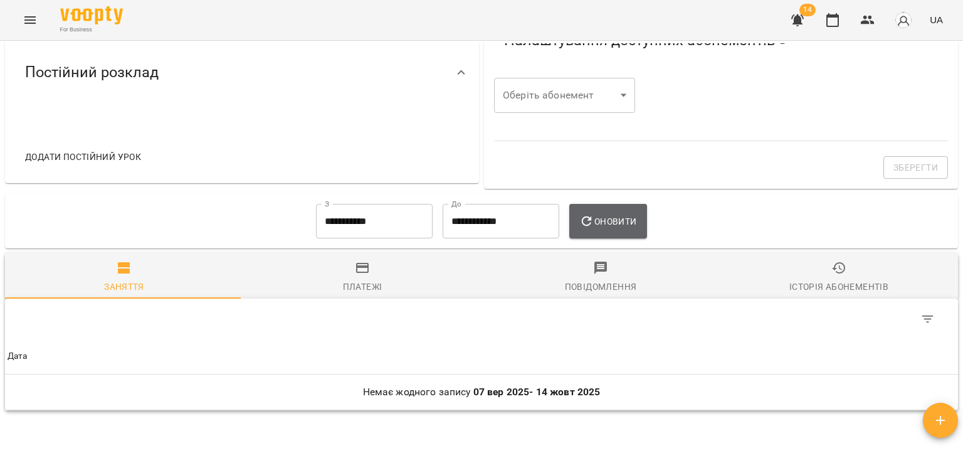
click at [599, 224] on span "Оновити" at bounding box center [607, 221] width 57 height 15
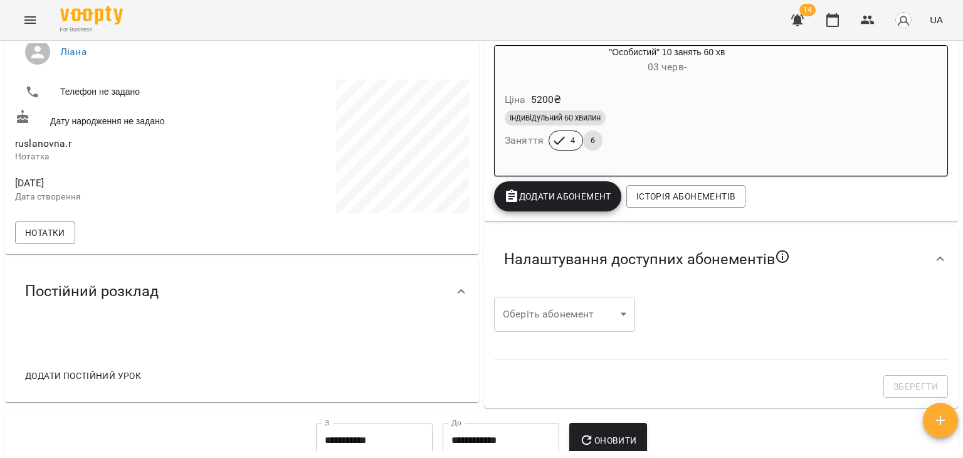
scroll to position [0, 0]
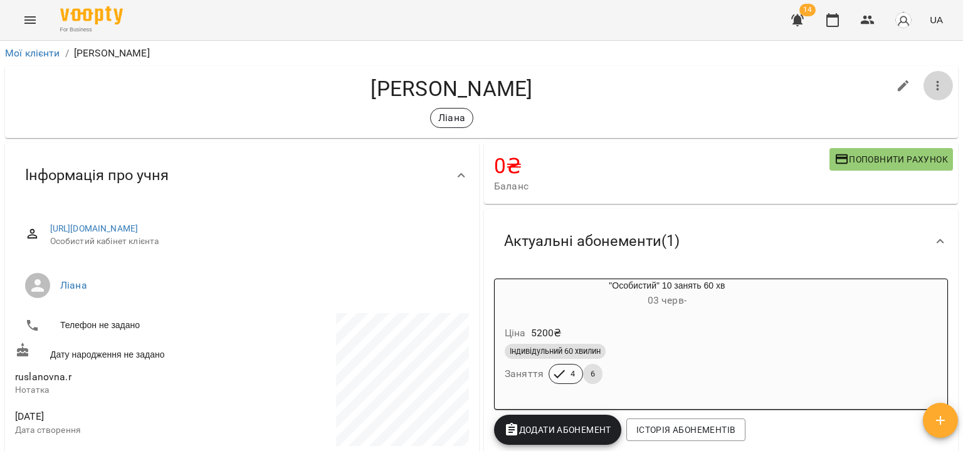
click at [923, 77] on button "button" at bounding box center [938, 86] width 30 height 30
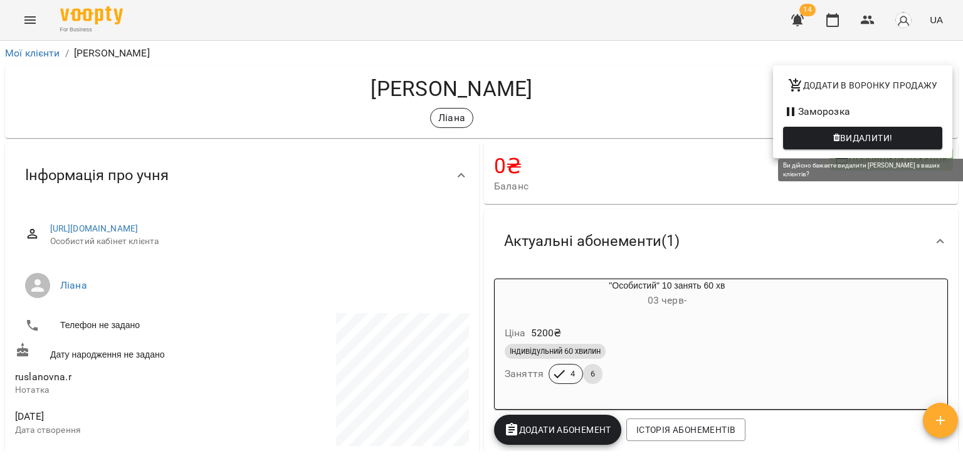
click at [843, 146] on button "Видалити!" at bounding box center [862, 138] width 159 height 23
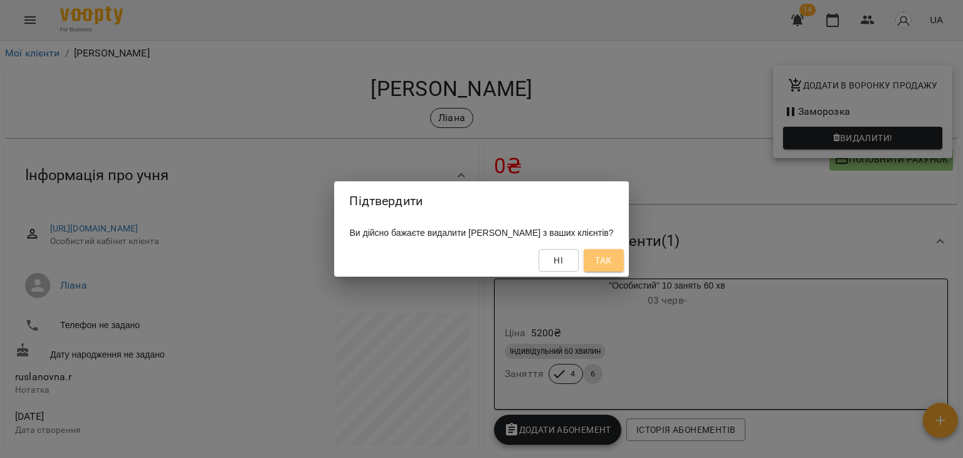
click at [602, 255] on span "Так" at bounding box center [603, 260] width 16 height 15
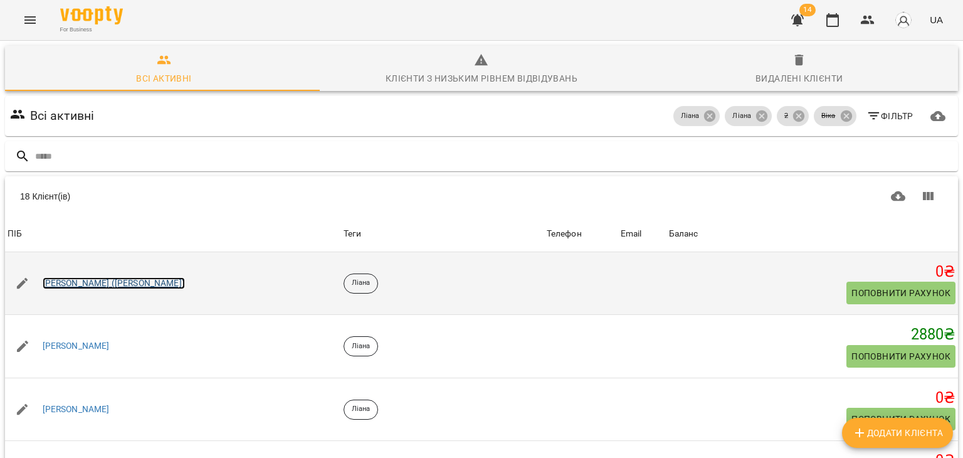
click at [96, 280] on link "Ася (Анастасія)" at bounding box center [114, 283] width 142 height 13
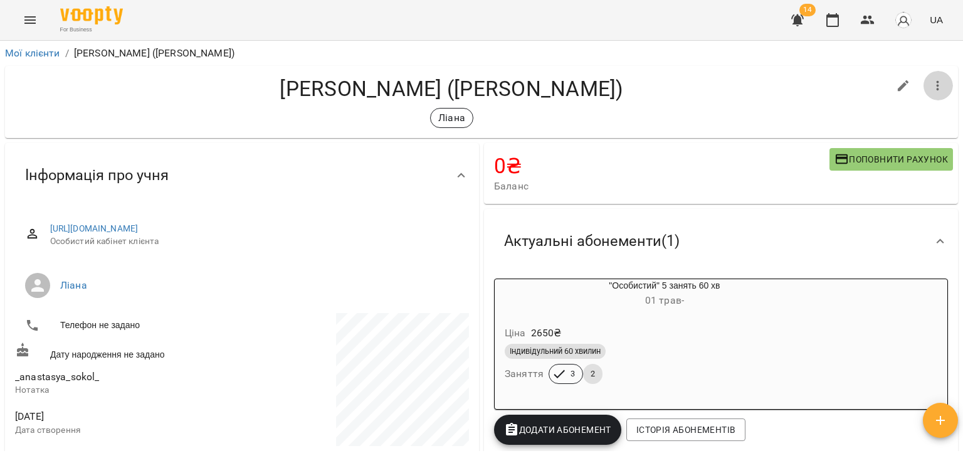
click at [929, 76] on button "button" at bounding box center [938, 86] width 30 height 30
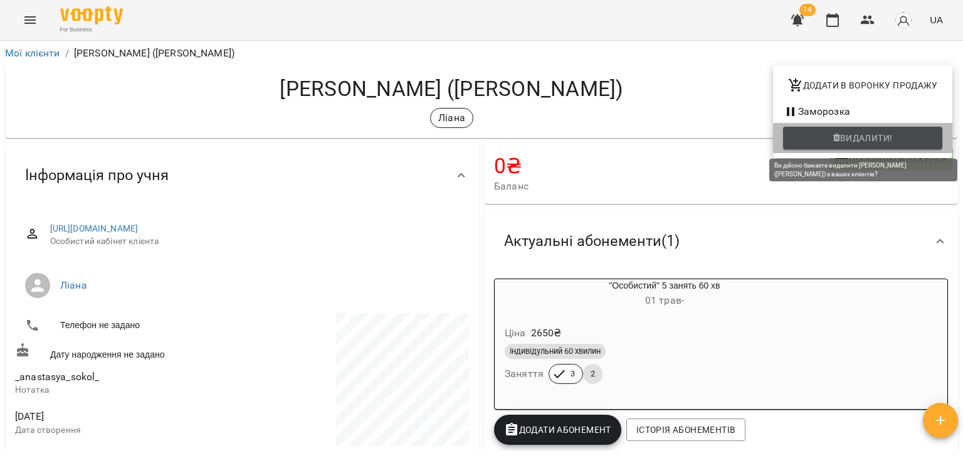
click at [843, 133] on span "Видалити!" at bounding box center [866, 137] width 53 height 15
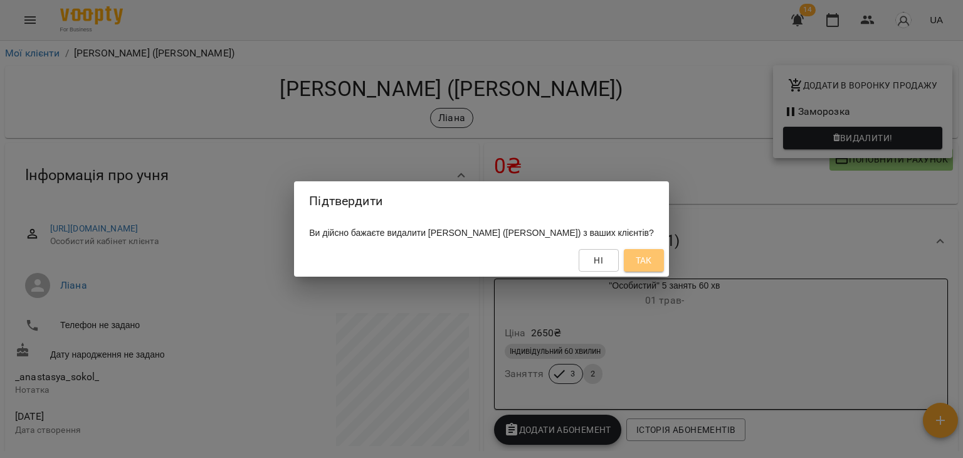
click at [624, 265] on button "Так" at bounding box center [644, 260] width 40 height 23
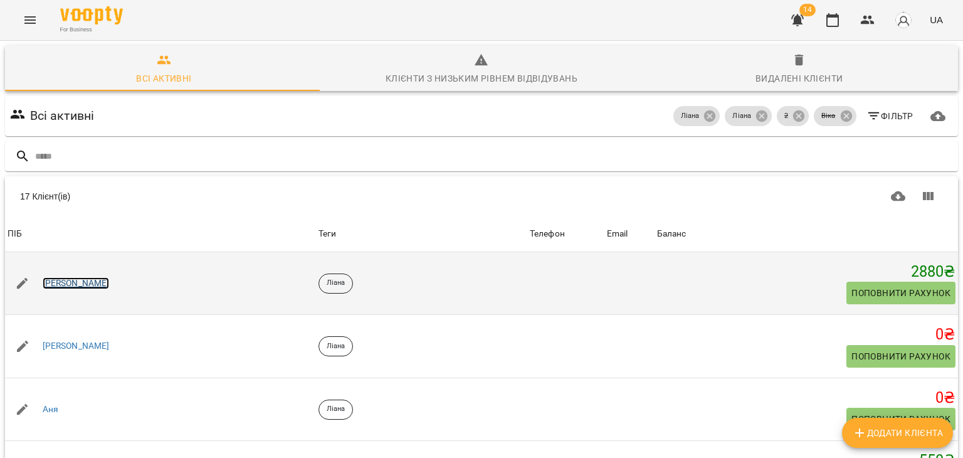
click at [80, 283] on link "Olga Volkova" at bounding box center [76, 283] width 67 height 13
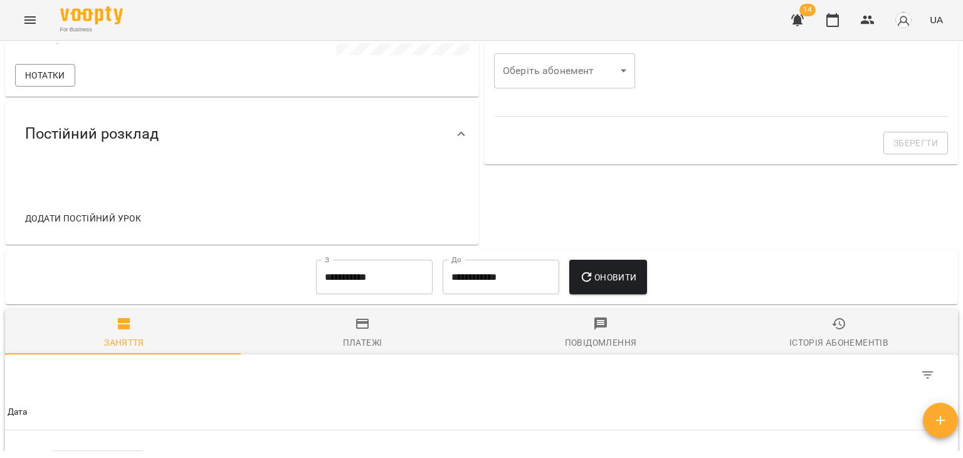
scroll to position [174, 0]
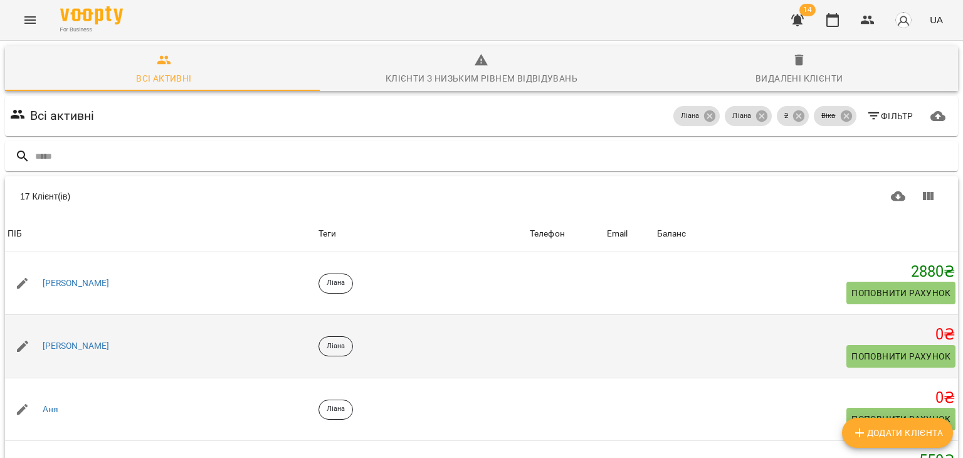
scroll to position [76, 0]
click at [68, 340] on link "Alexander" at bounding box center [76, 346] width 67 height 13
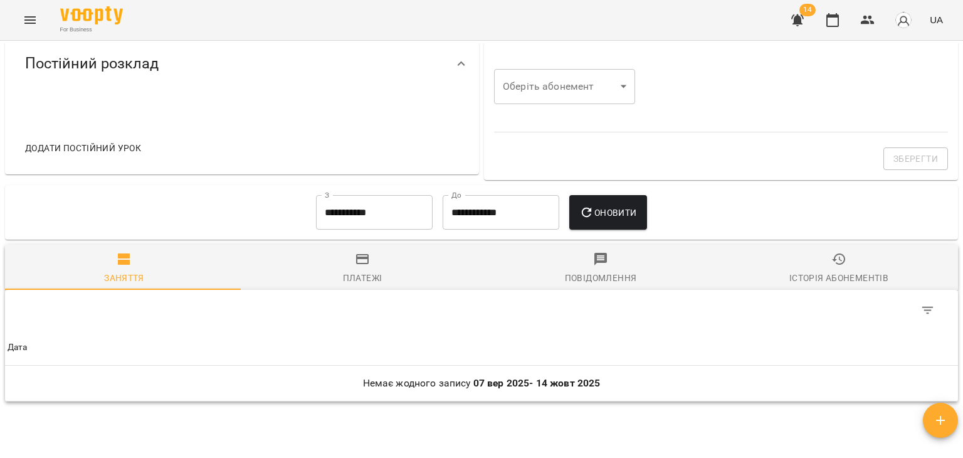
scroll to position [461, 0]
click at [328, 214] on input "**********" at bounding box center [374, 211] width 117 height 35
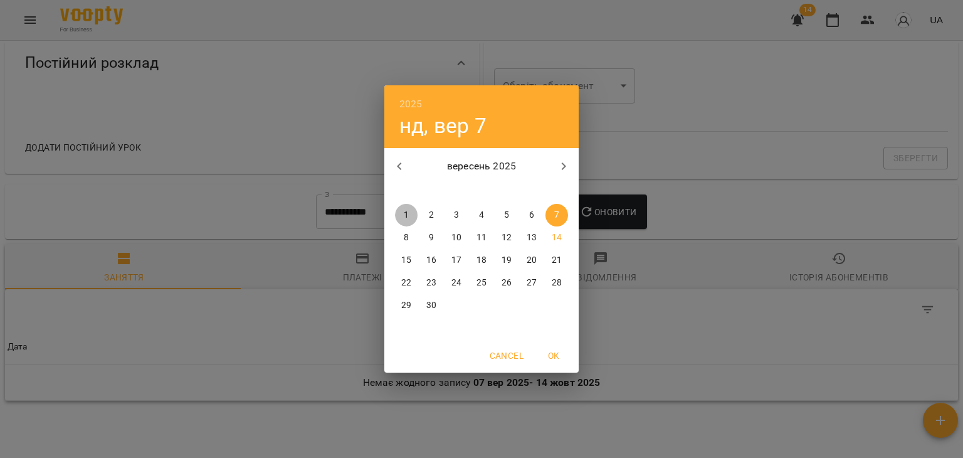
click at [404, 214] on p "1" at bounding box center [406, 215] width 5 height 13
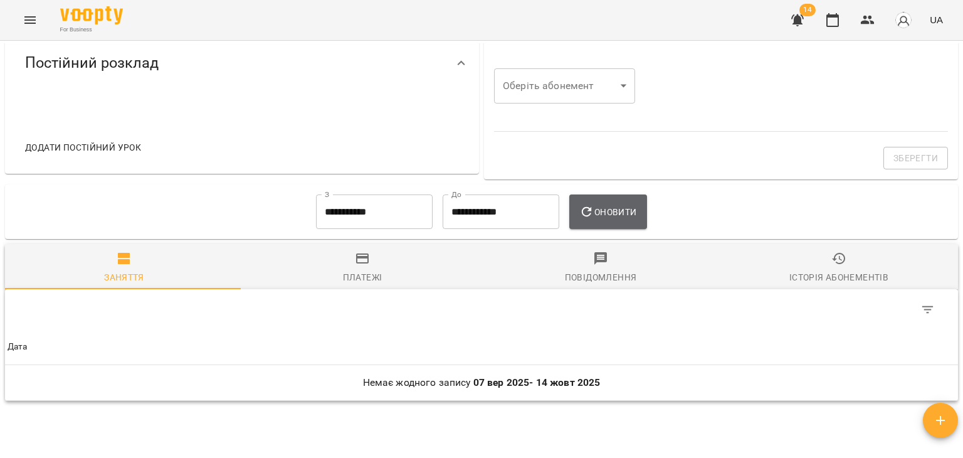
click at [619, 201] on button "Оновити" at bounding box center [607, 211] width 77 height 35
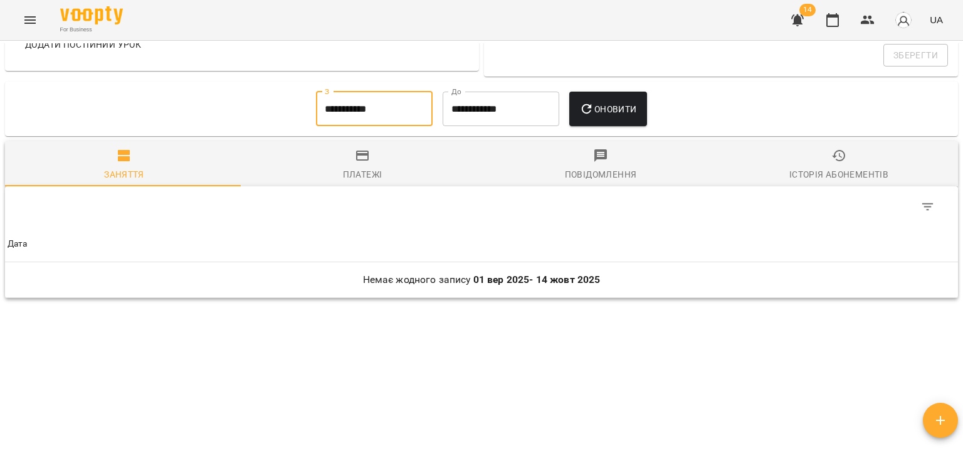
click at [362, 93] on input "**********" at bounding box center [374, 109] width 117 height 35
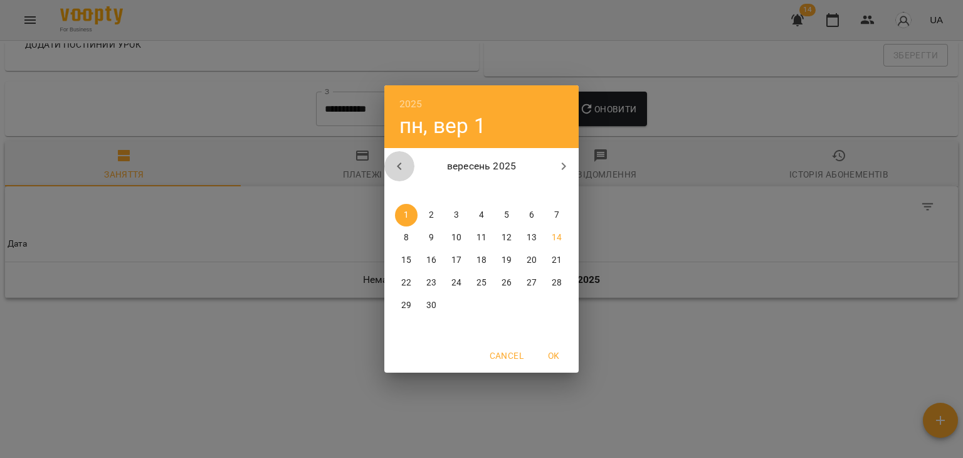
click at [399, 171] on icon "button" at bounding box center [399, 166] width 15 height 15
click at [503, 218] on span "1" at bounding box center [506, 215] width 23 height 13
type input "**********"
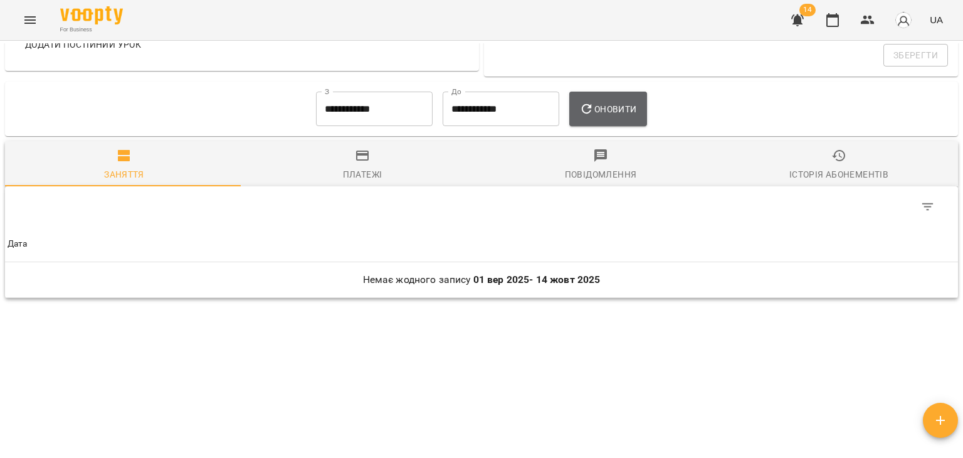
click at [616, 113] on span "Оновити" at bounding box center [607, 109] width 57 height 15
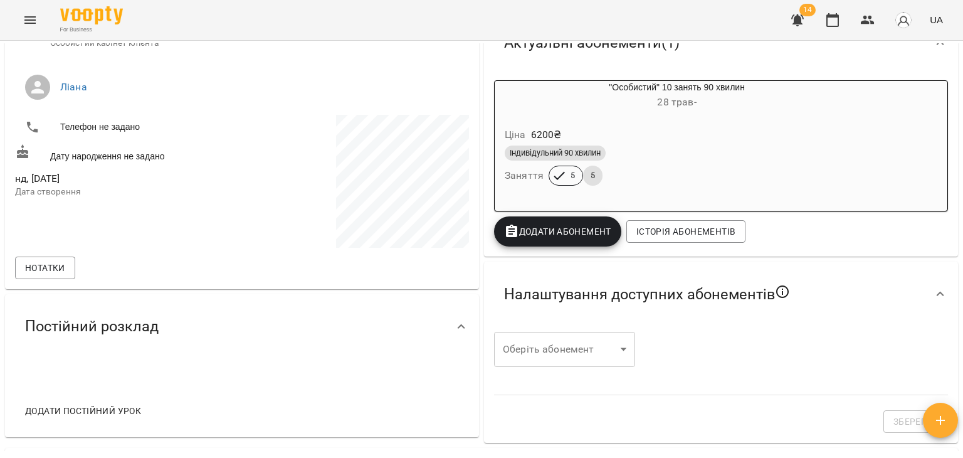
scroll to position [0, 0]
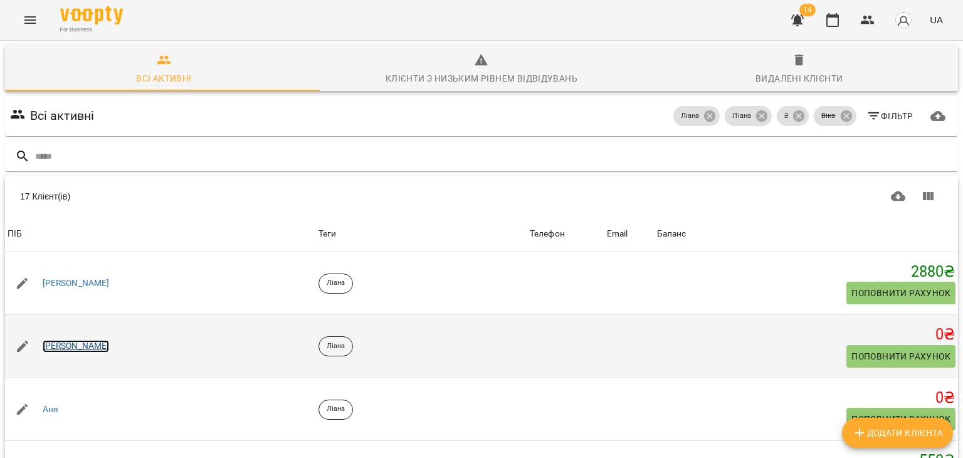
click at [66, 342] on link "Alexander" at bounding box center [76, 346] width 67 height 13
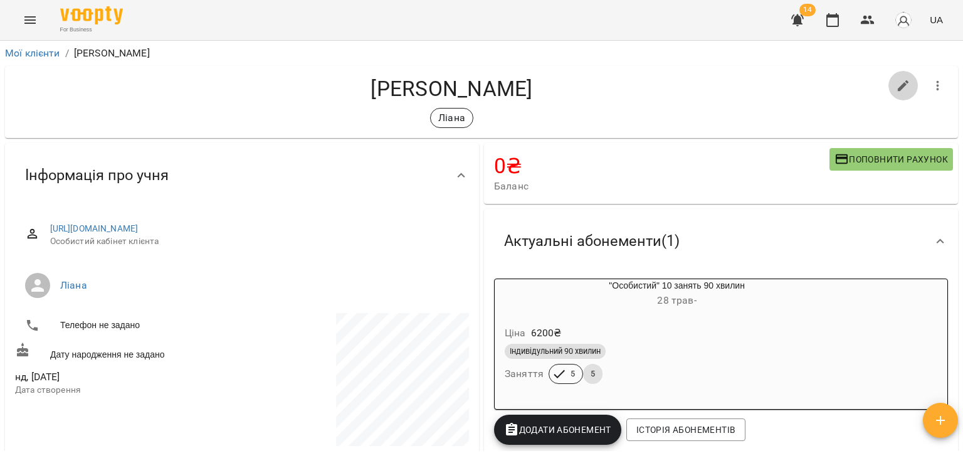
click at [896, 86] on icon "button" at bounding box center [903, 85] width 15 height 15
select select "**"
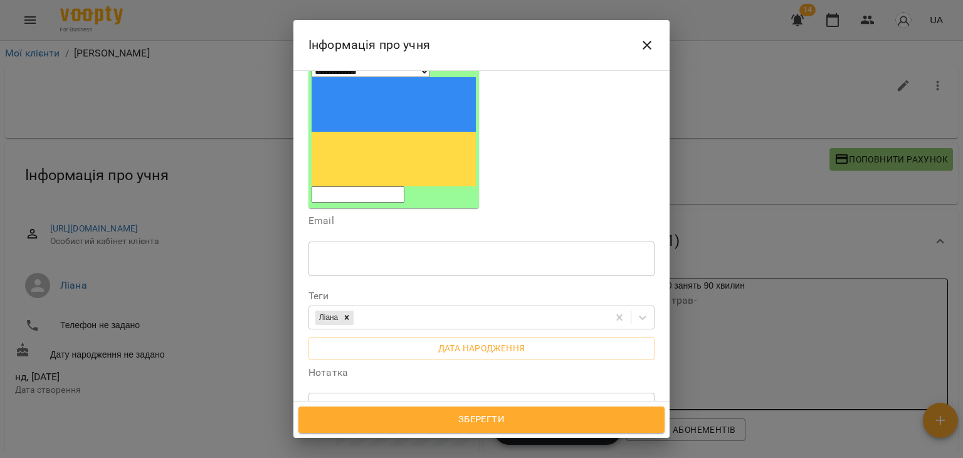
scroll to position [152, 0]
click at [373, 391] on div "* ​" at bounding box center [481, 408] width 346 height 35
paste textarea "**********"
type textarea "**********"
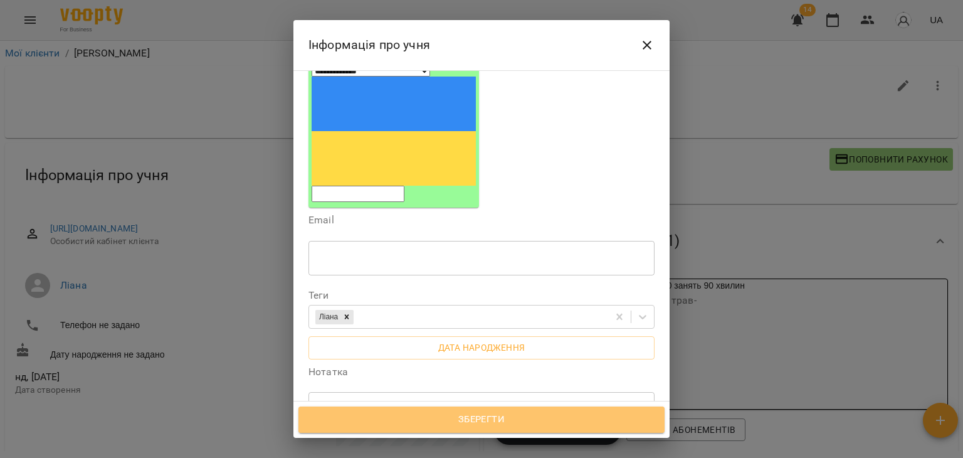
click at [407, 409] on button "Зберегти" at bounding box center [481, 419] width 366 height 26
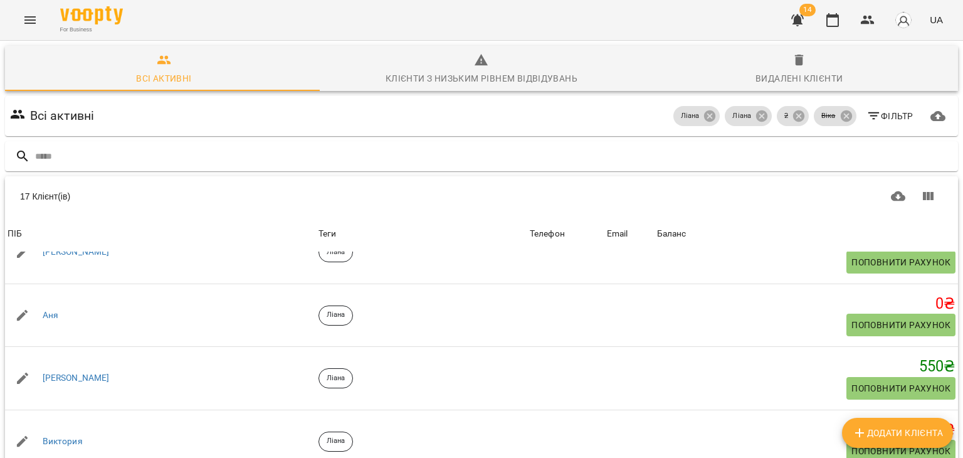
scroll to position [98, 0]
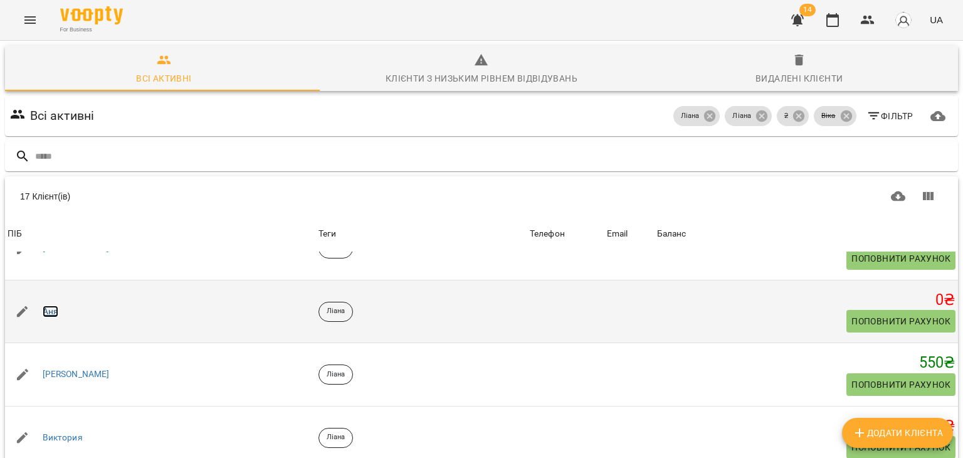
click at [56, 310] on link "Аня" at bounding box center [51, 311] width 16 height 13
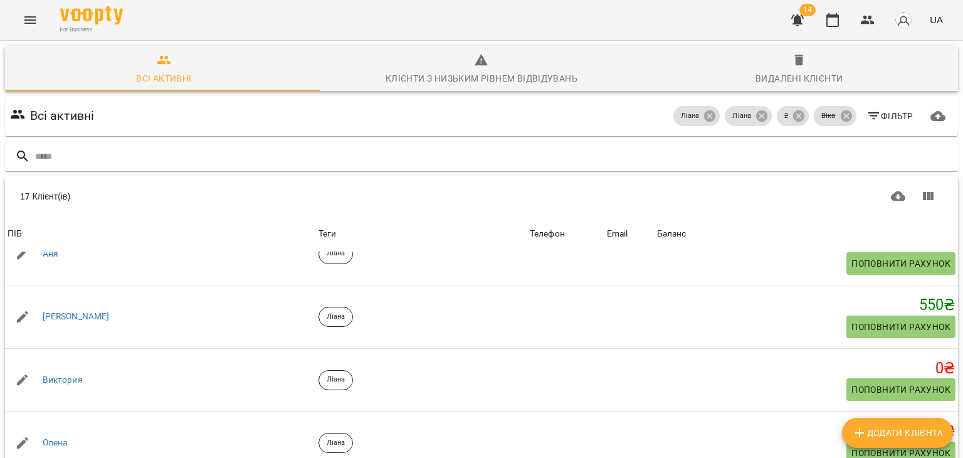
scroll to position [208, 0]
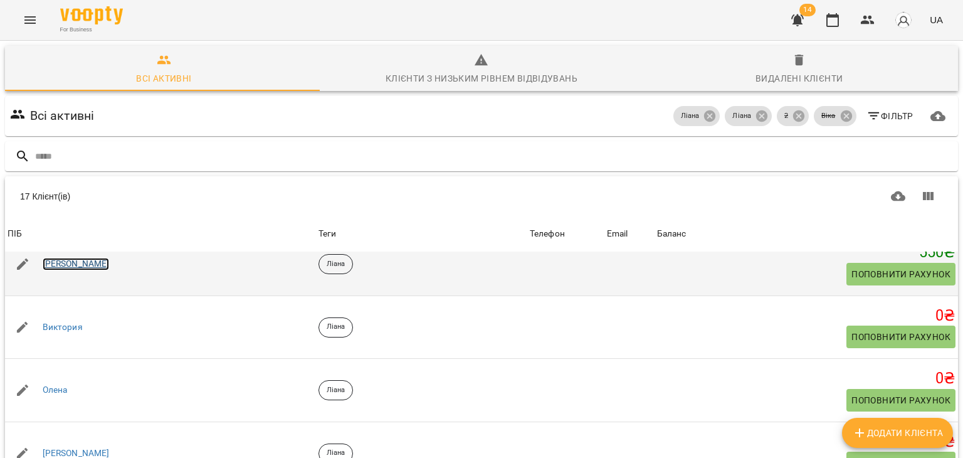
click at [93, 264] on link "[PERSON_NAME]" at bounding box center [76, 264] width 67 height 13
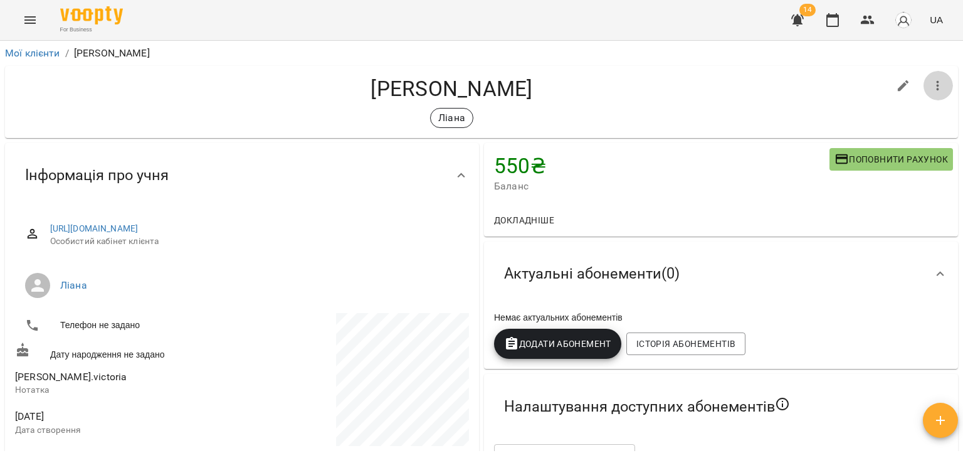
click at [930, 92] on icon "button" at bounding box center [937, 85] width 15 height 15
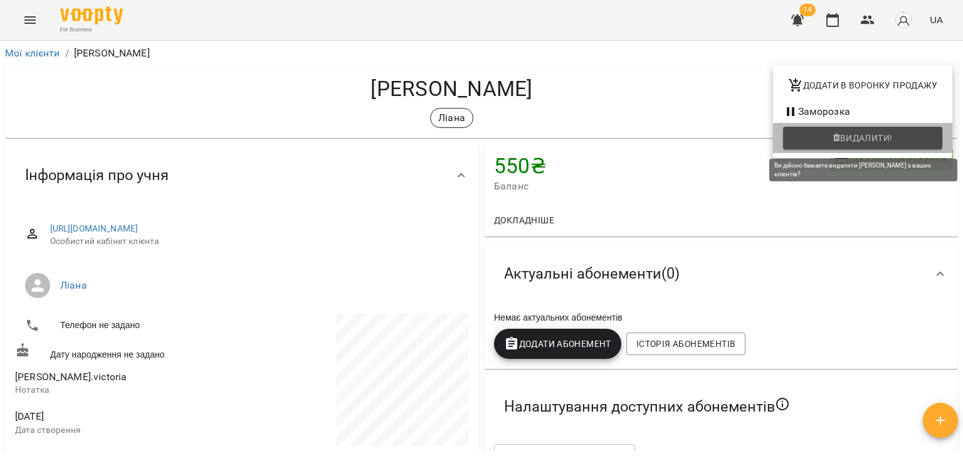
click at [841, 135] on span "Видалити!" at bounding box center [866, 137] width 53 height 15
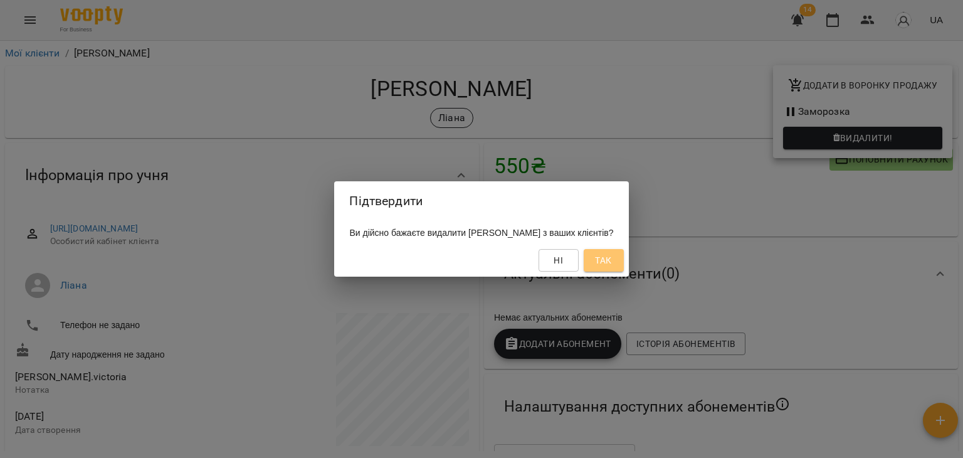
click at [611, 260] on span "Так" at bounding box center [603, 260] width 16 height 15
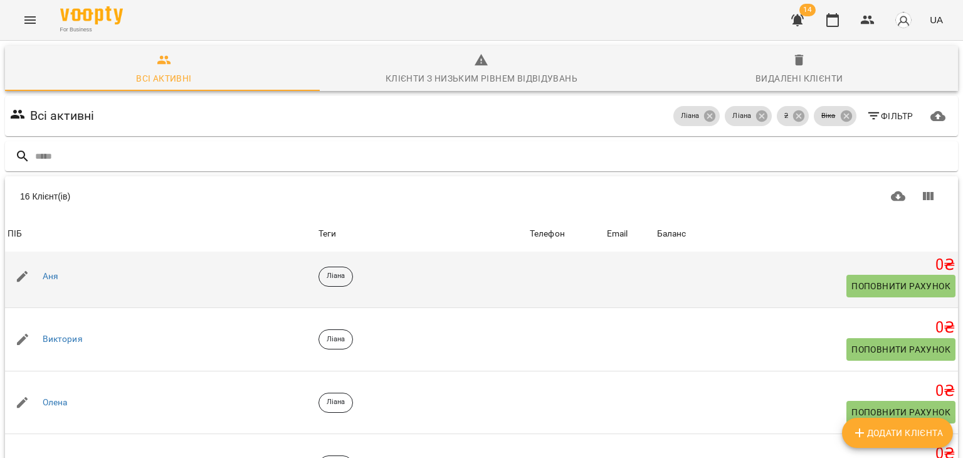
scroll to position [134, 0]
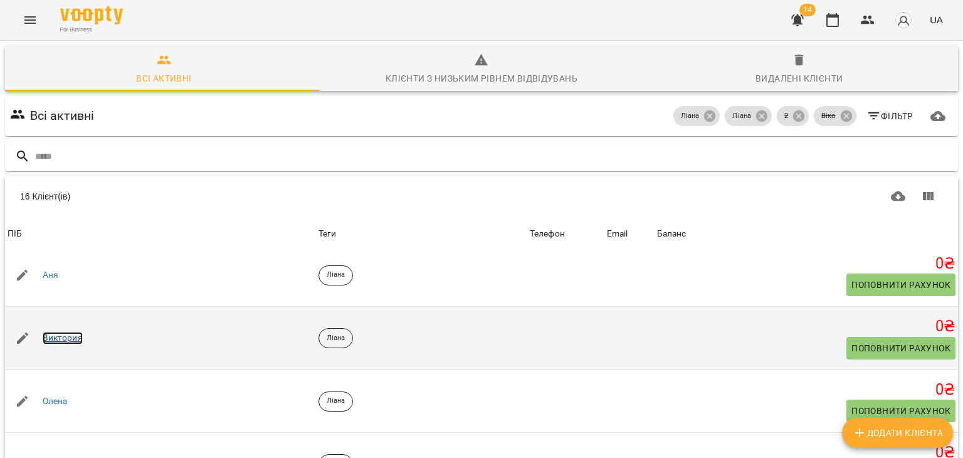
click at [72, 332] on link "Виктория" at bounding box center [63, 338] width 40 height 13
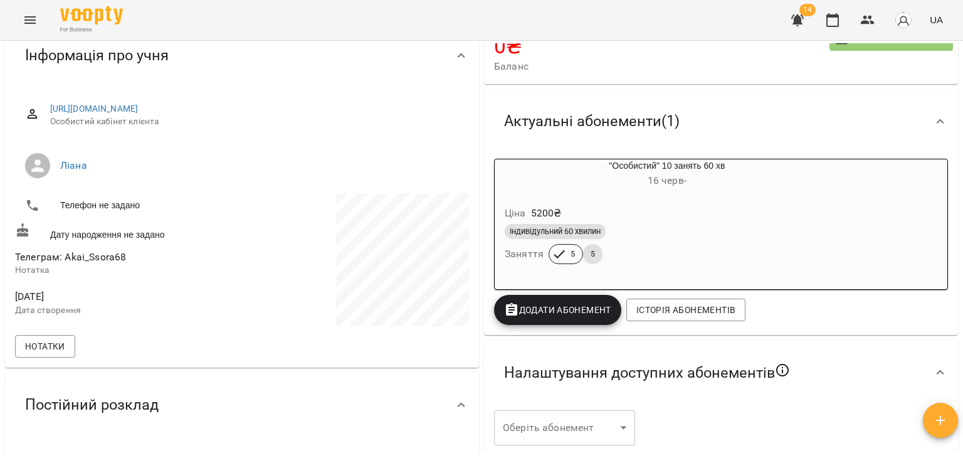
scroll to position [125, 0]
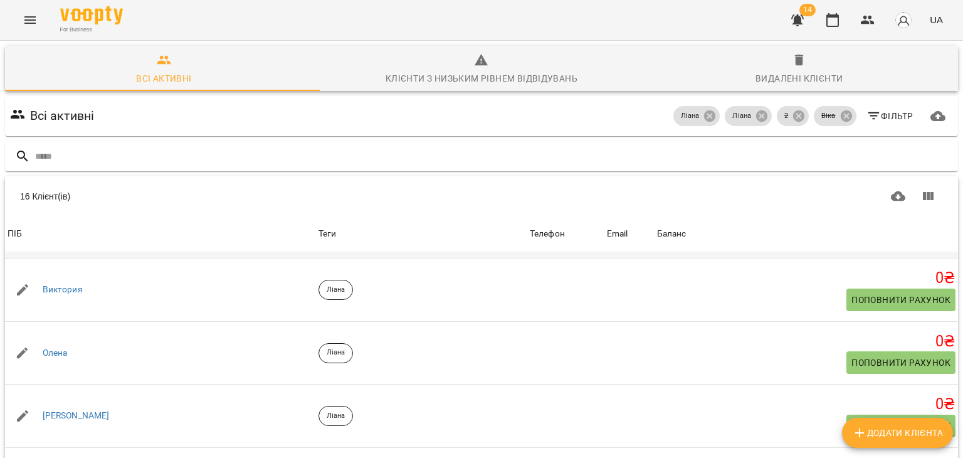
scroll to position [200, 0]
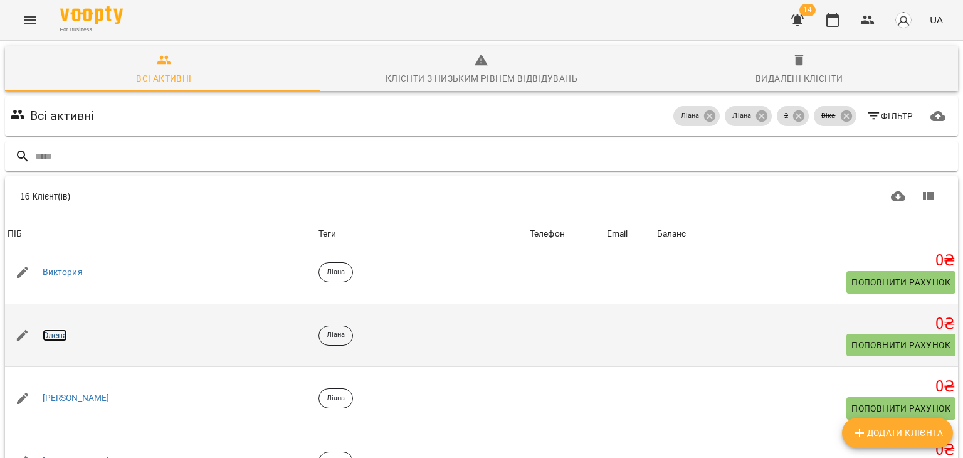
click at [58, 332] on link "Олена" at bounding box center [55, 335] width 25 height 13
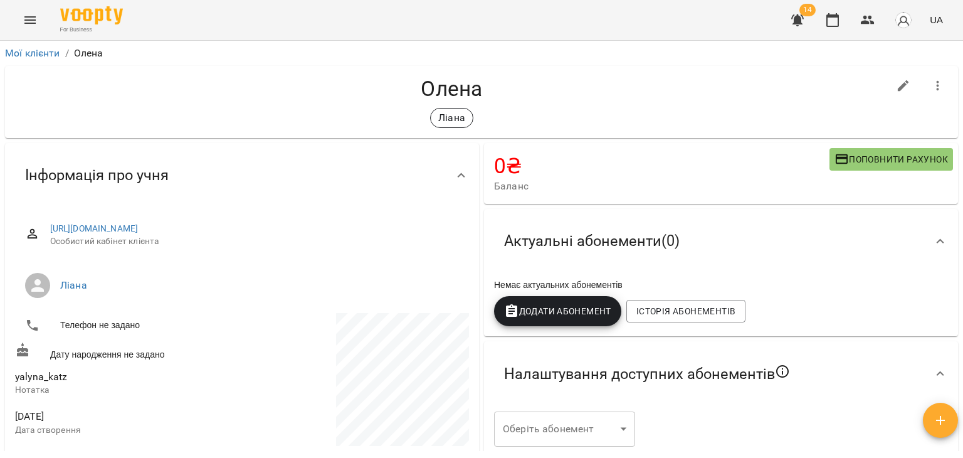
click at [930, 78] on icon "button" at bounding box center [937, 85] width 15 height 15
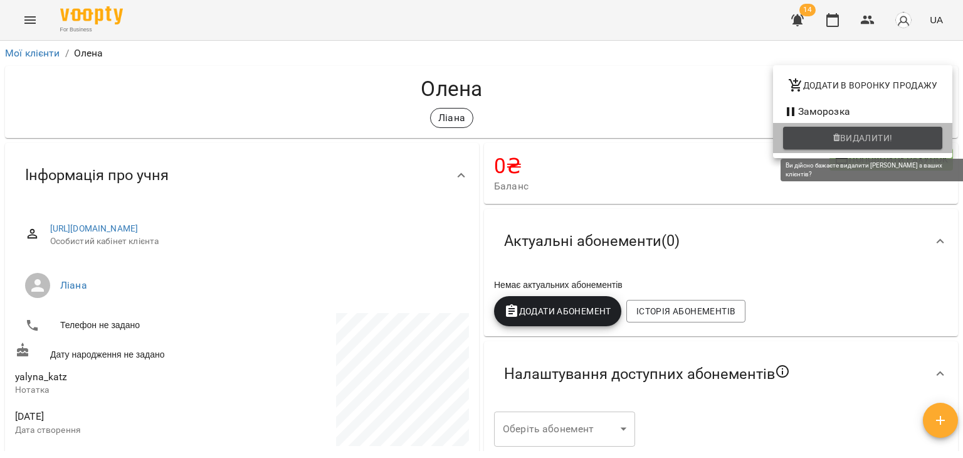
click at [853, 139] on span "Видалити!" at bounding box center [866, 137] width 53 height 15
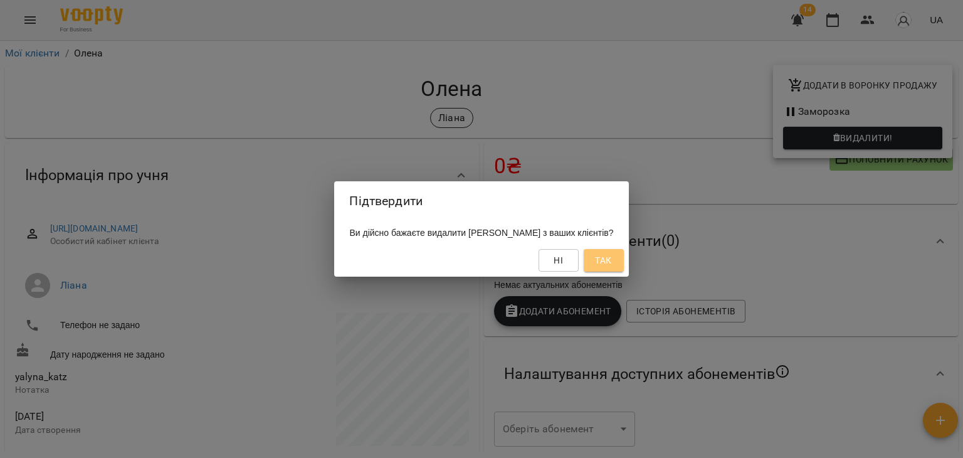
click at [599, 268] on span "Так" at bounding box center [603, 260] width 16 height 15
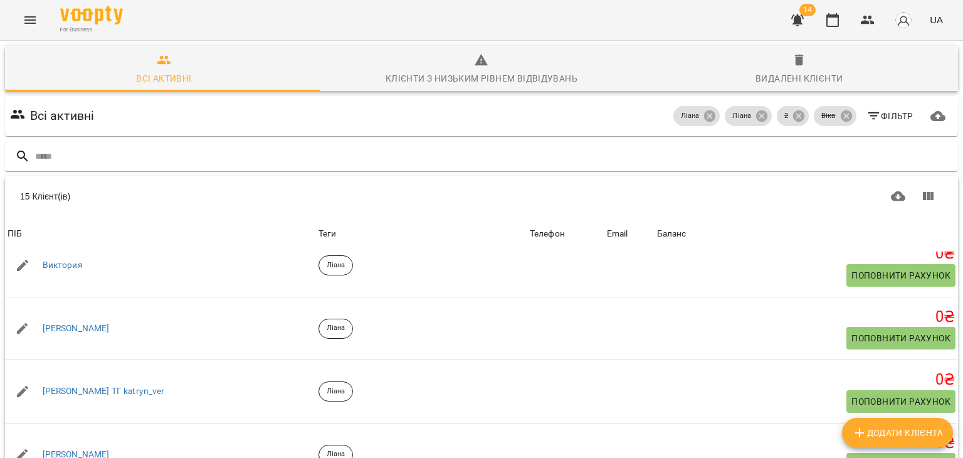
scroll to position [207, 0]
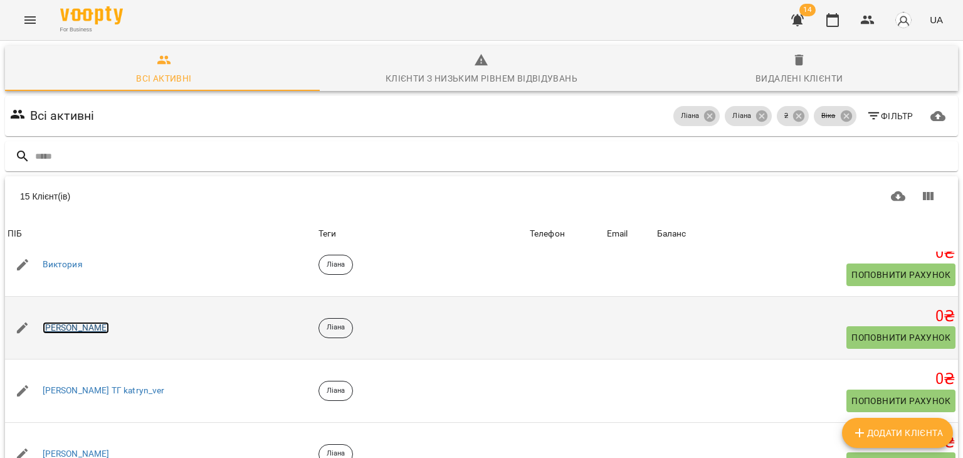
click at [58, 325] on link "[PERSON_NAME]" at bounding box center [76, 328] width 67 height 13
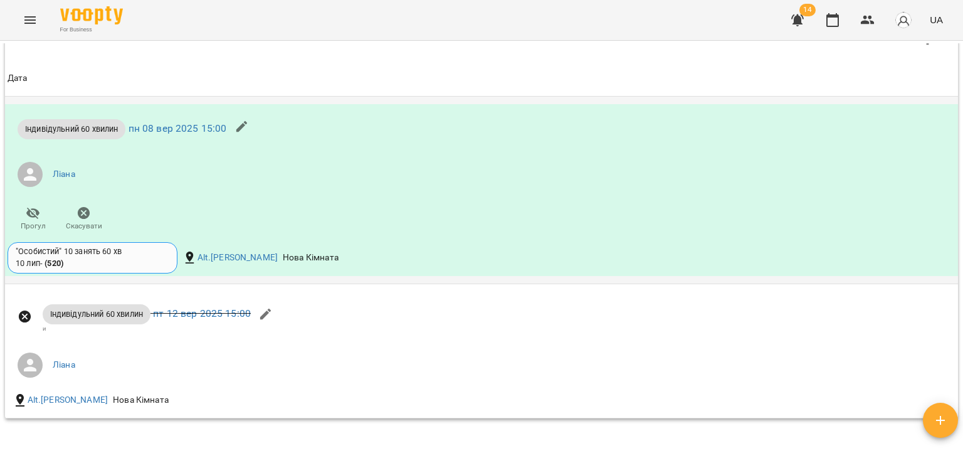
scroll to position [735, 0]
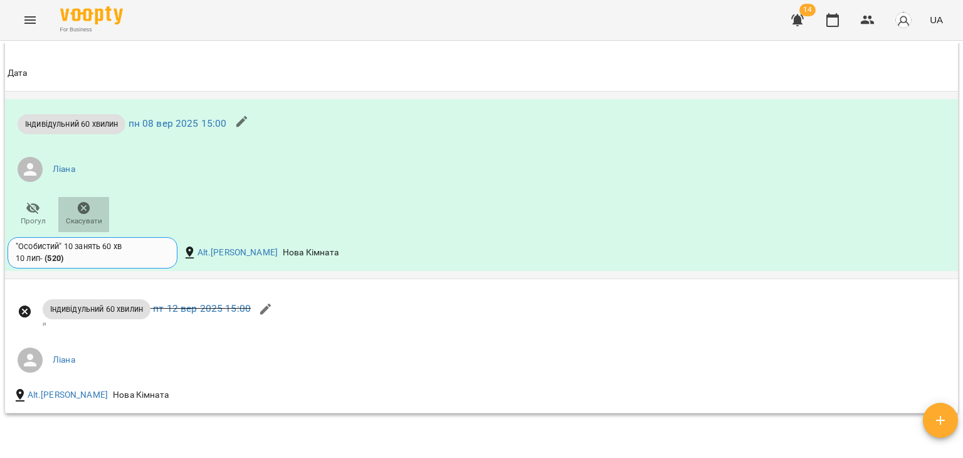
click at [87, 211] on icon "button" at bounding box center [84, 208] width 13 height 13
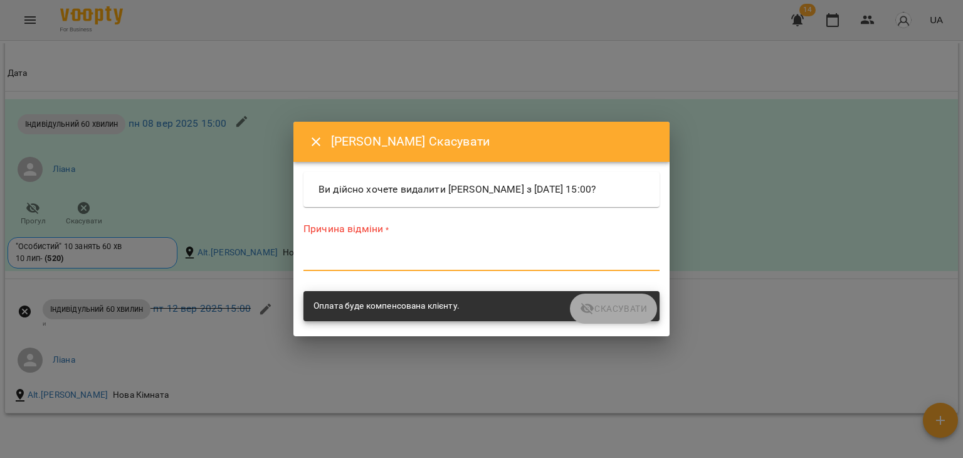
click at [468, 261] on textarea at bounding box center [481, 261] width 356 height 12
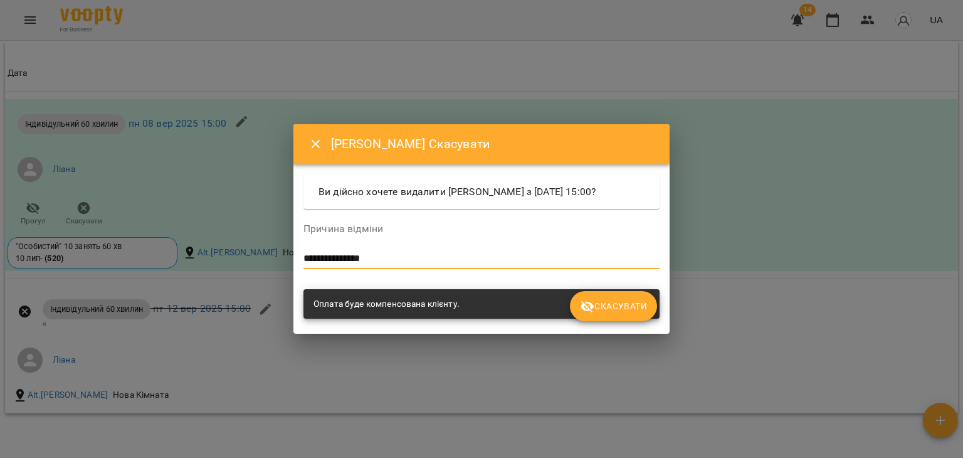
type textarea "**********"
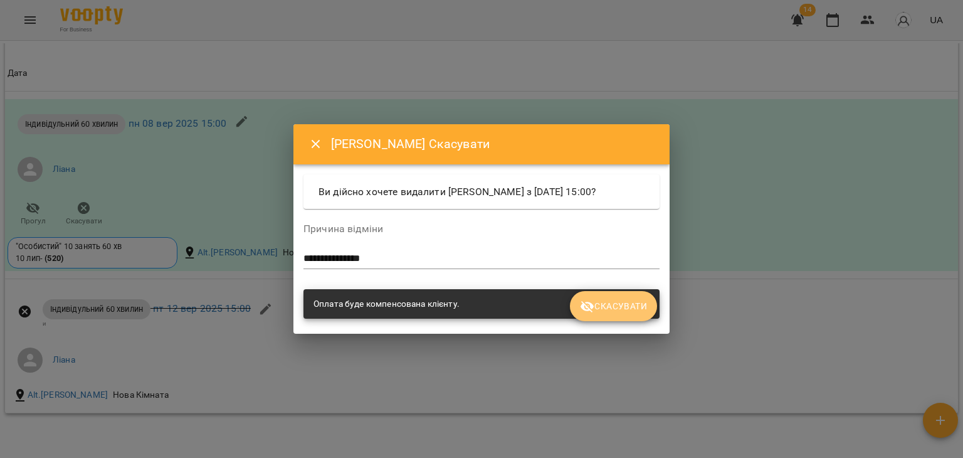
click at [633, 305] on span "Скасувати" at bounding box center [613, 305] width 67 height 15
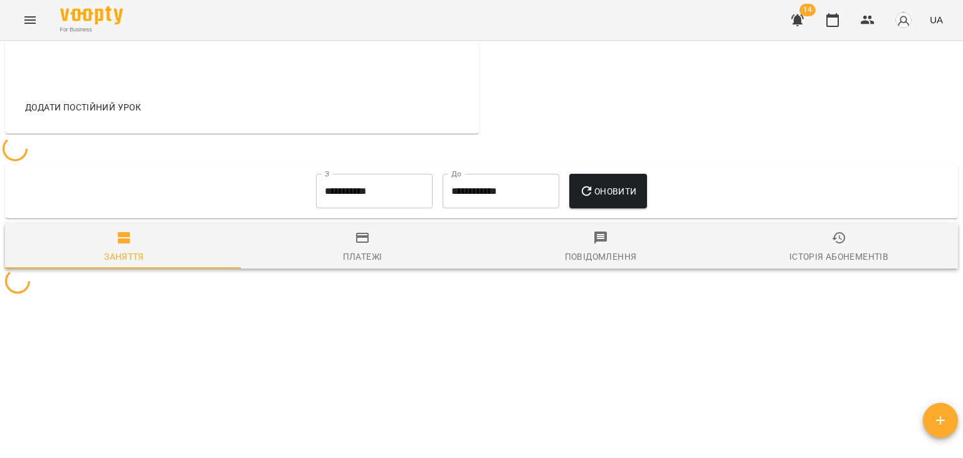
scroll to position [501, 0]
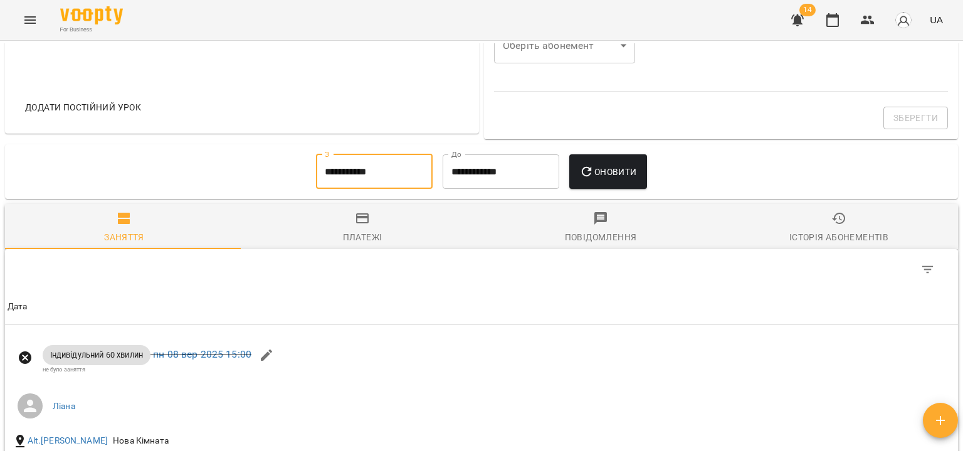
click at [399, 158] on input "**********" at bounding box center [374, 171] width 117 height 35
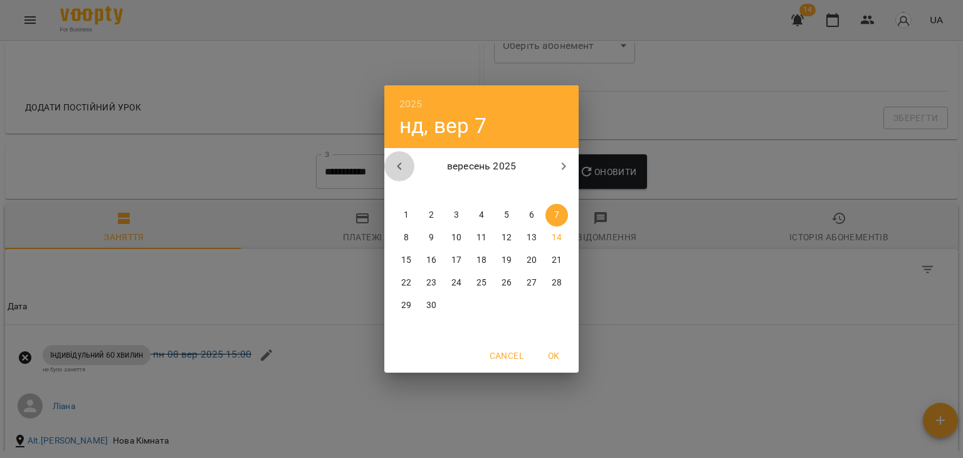
click at [399, 171] on icon "button" at bounding box center [399, 166] width 15 height 15
click at [513, 214] on span "1" at bounding box center [506, 215] width 23 height 13
type input "**********"
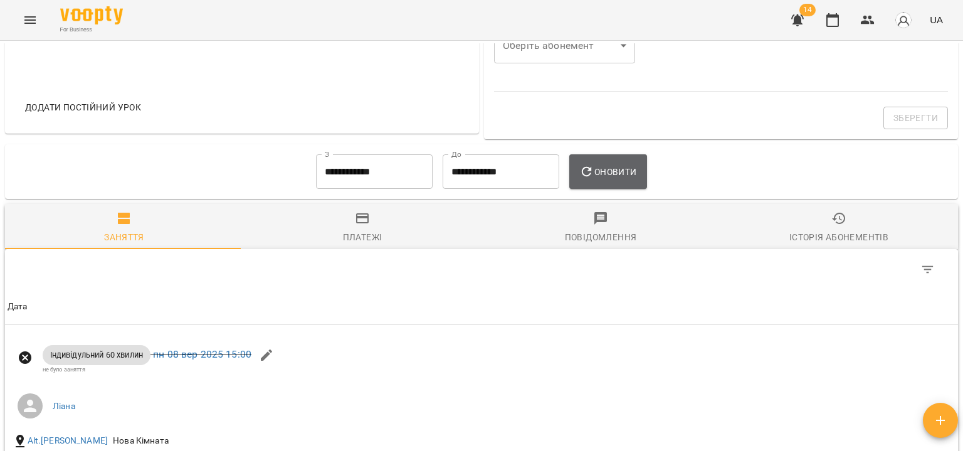
click at [622, 173] on span "Оновити" at bounding box center [607, 171] width 57 height 15
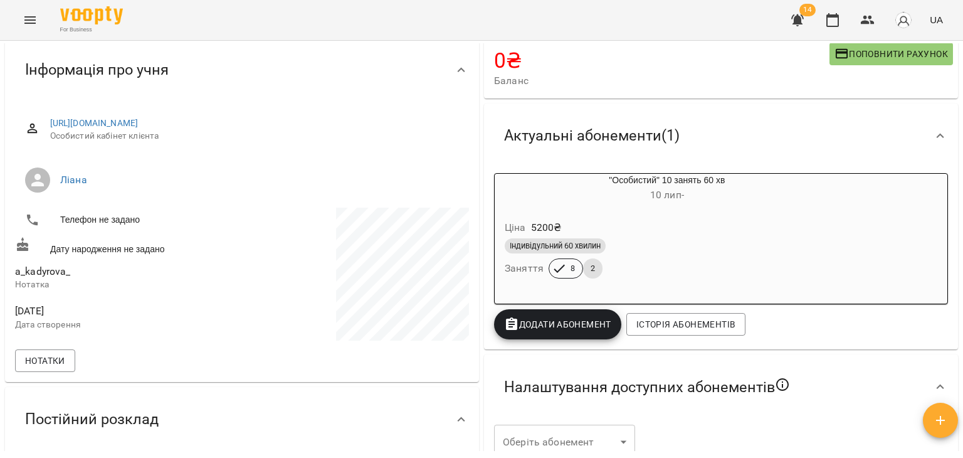
scroll to position [0, 0]
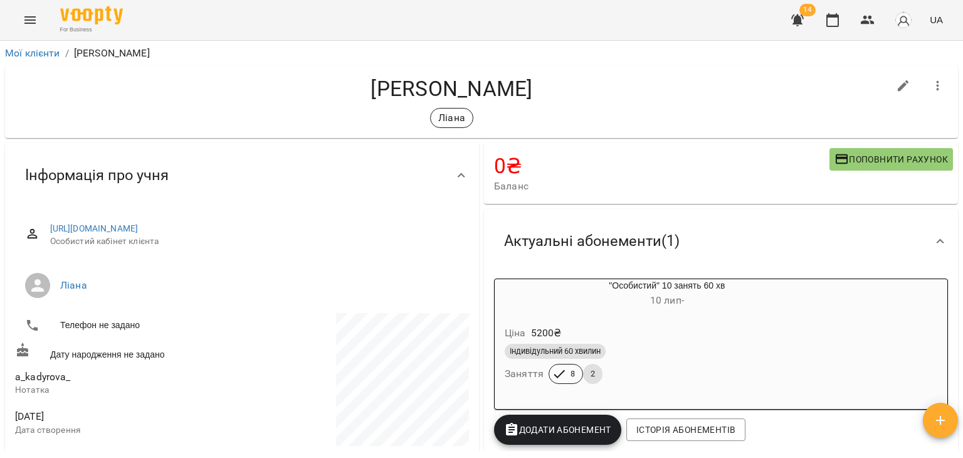
click at [933, 82] on icon "button" at bounding box center [937, 85] width 15 height 15
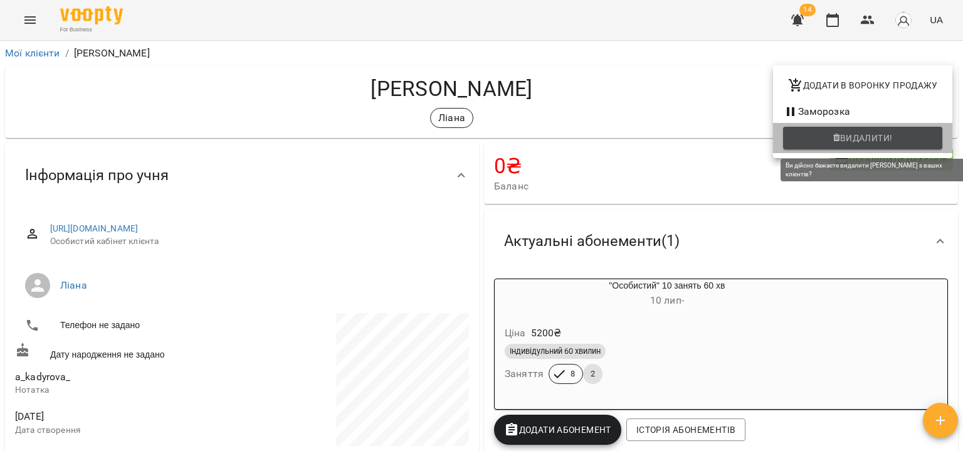
click at [856, 131] on span "Видалити!" at bounding box center [866, 137] width 53 height 15
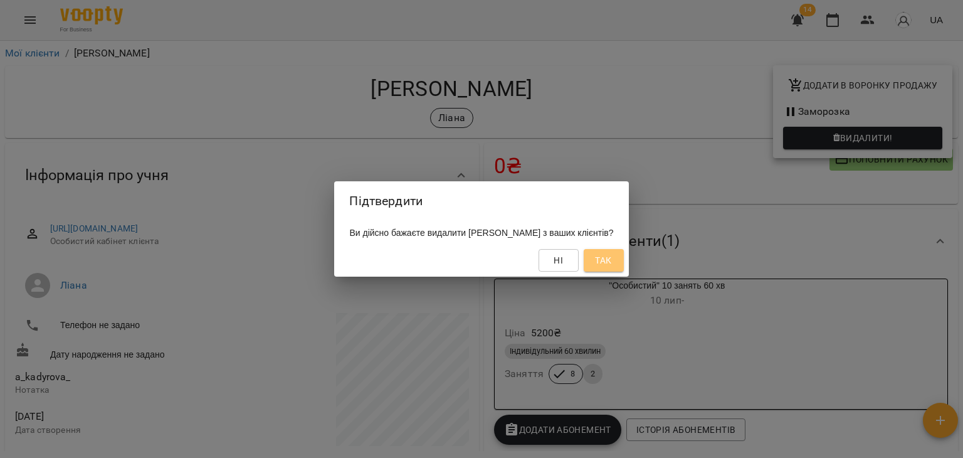
click at [597, 257] on span "Так" at bounding box center [603, 260] width 16 height 15
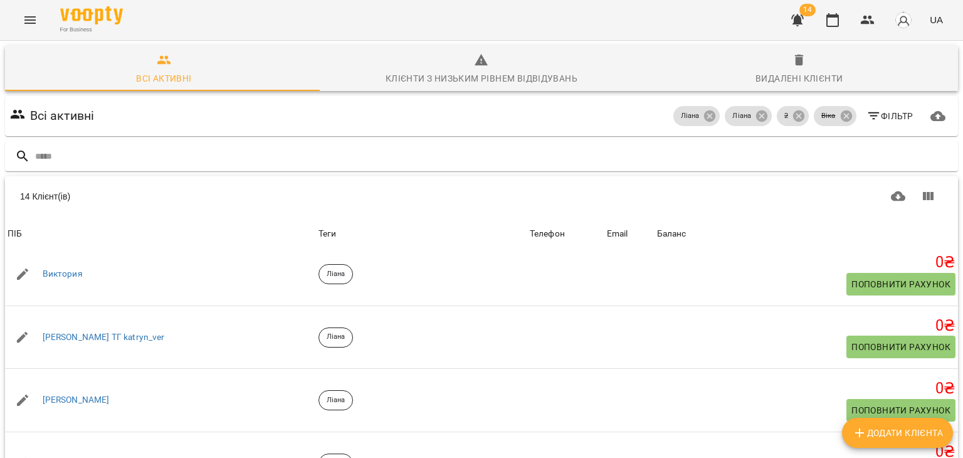
scroll to position [206, 0]
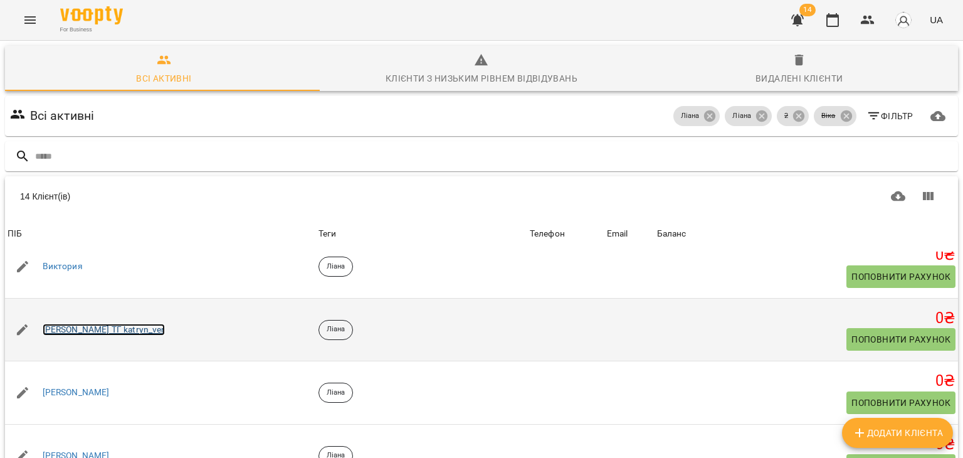
click at [108, 325] on link "[PERSON_NAME] ТГ katryn_ver" at bounding box center [104, 329] width 122 height 13
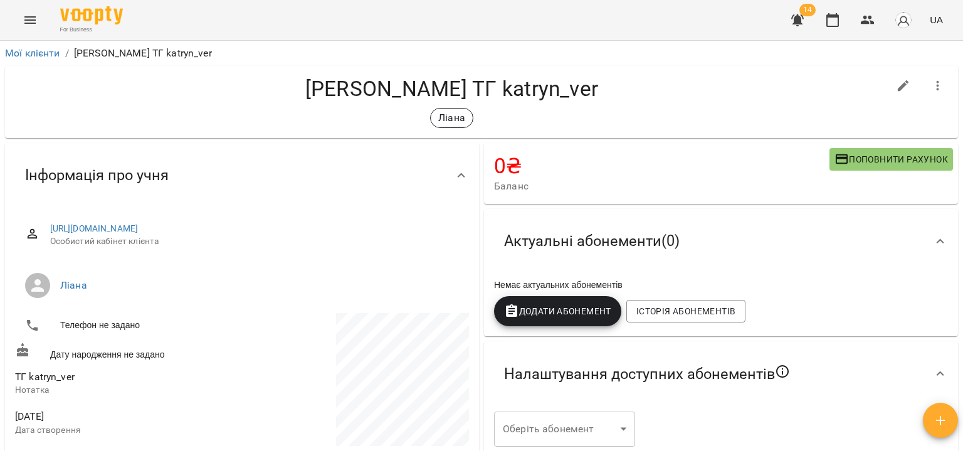
click at [937, 93] on button "button" at bounding box center [938, 86] width 30 height 30
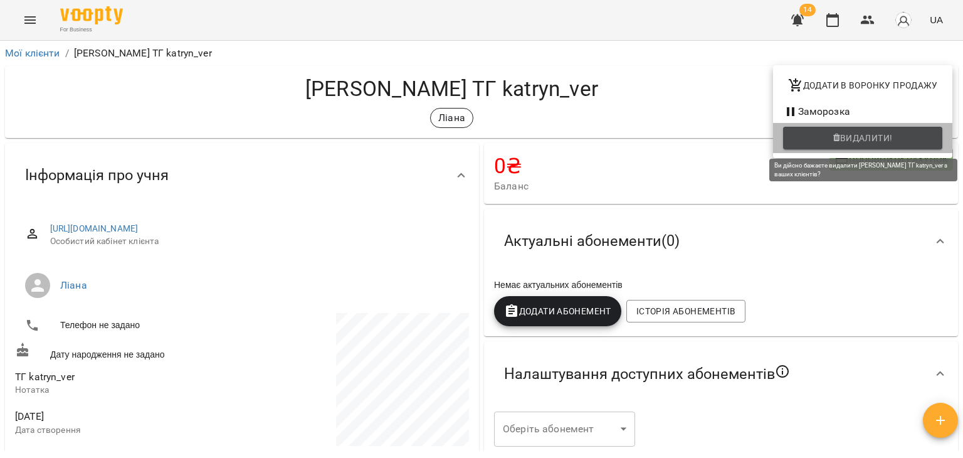
click at [842, 137] on span "Видалити!" at bounding box center [866, 137] width 53 height 15
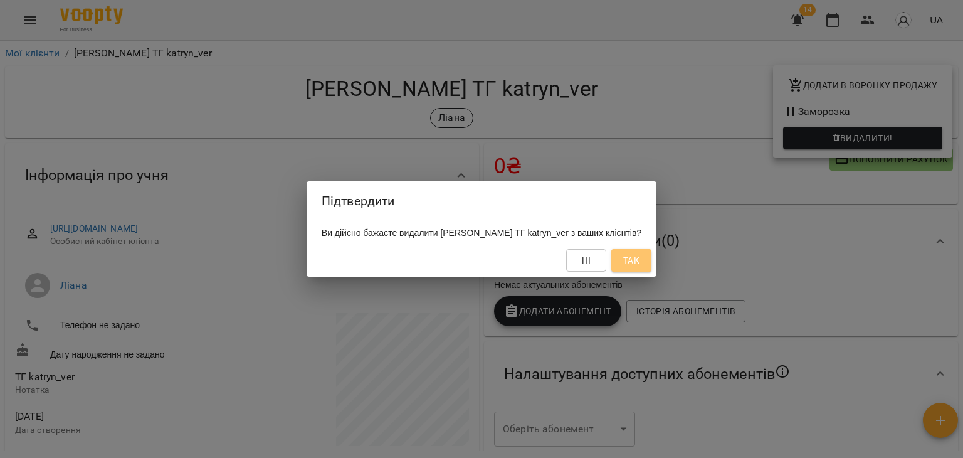
click at [633, 264] on span "Так" at bounding box center [631, 260] width 16 height 15
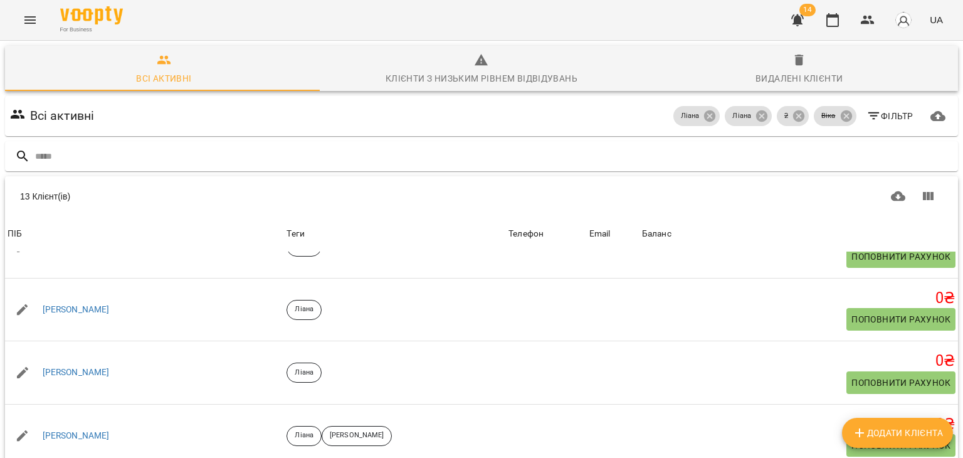
scroll to position [238, 0]
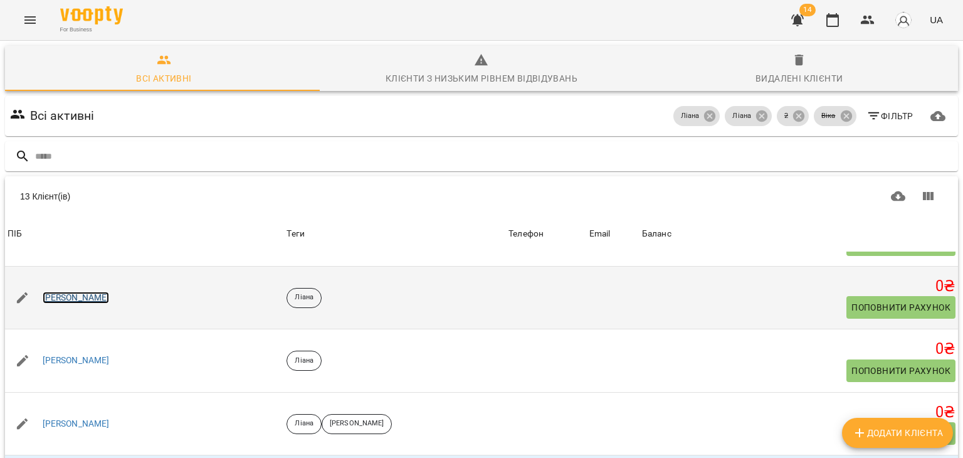
click at [105, 291] on link "[PERSON_NAME]" at bounding box center [76, 297] width 67 height 13
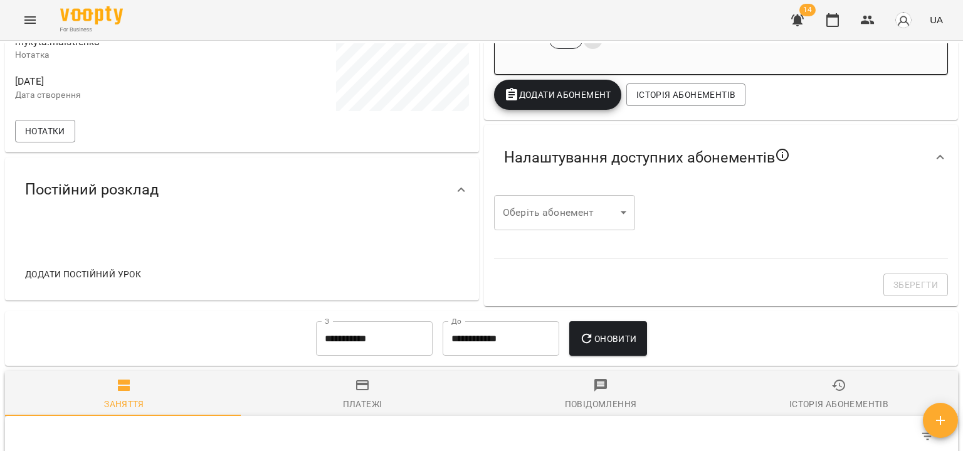
scroll to position [336, 0]
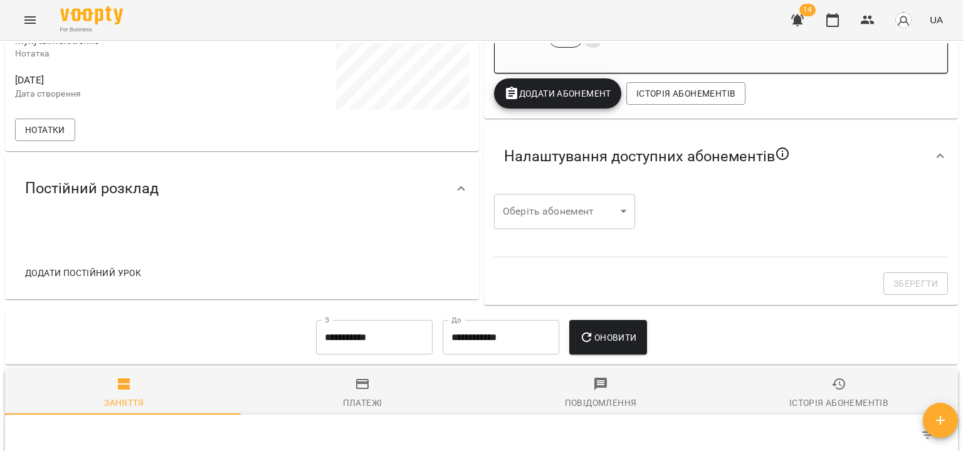
click at [349, 354] on input "**********" at bounding box center [374, 337] width 117 height 35
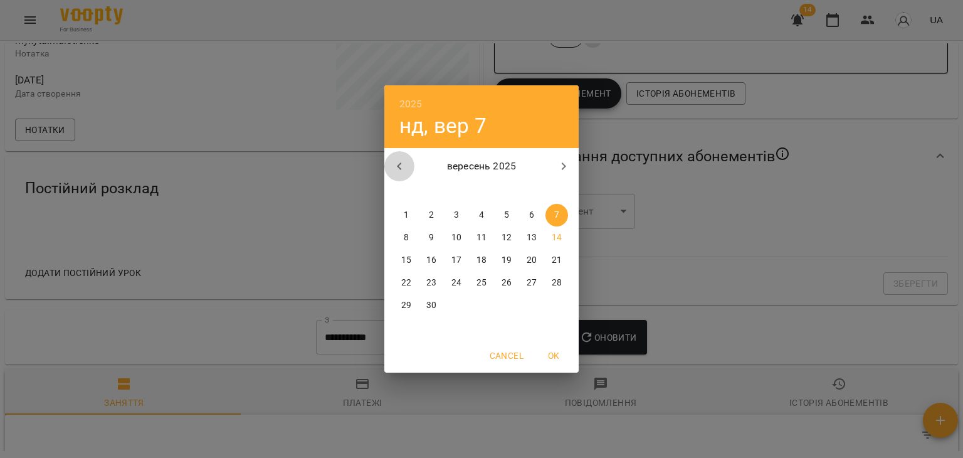
click at [404, 161] on icon "button" at bounding box center [399, 166] width 15 height 15
click at [515, 221] on button "1" at bounding box center [506, 215] width 23 height 23
type input "**********"
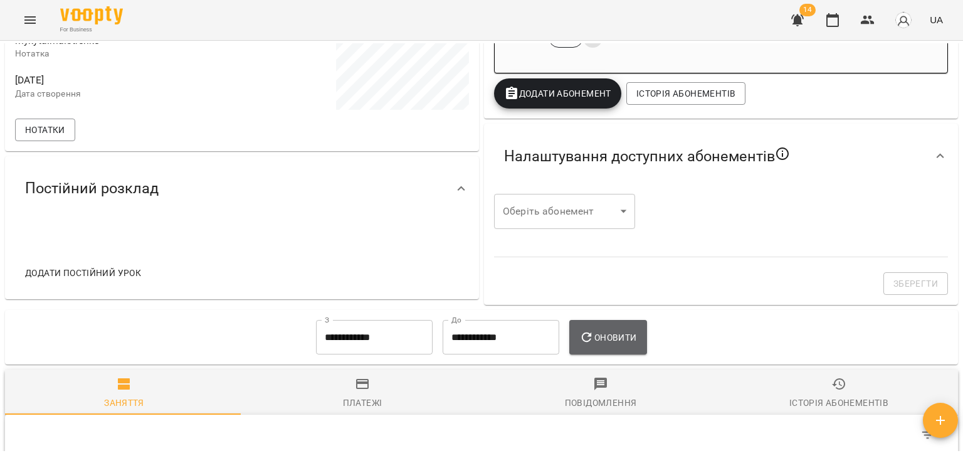
click at [585, 341] on icon "button" at bounding box center [586, 337] width 15 height 15
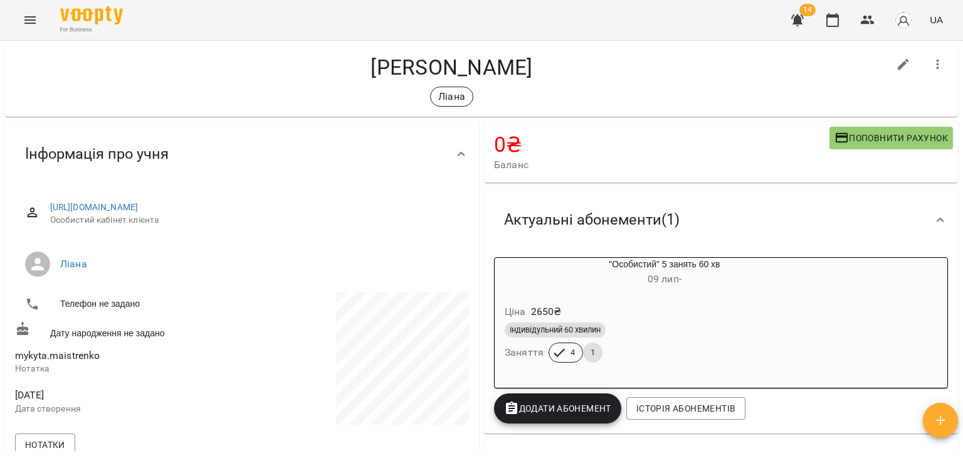
scroll to position [0, 0]
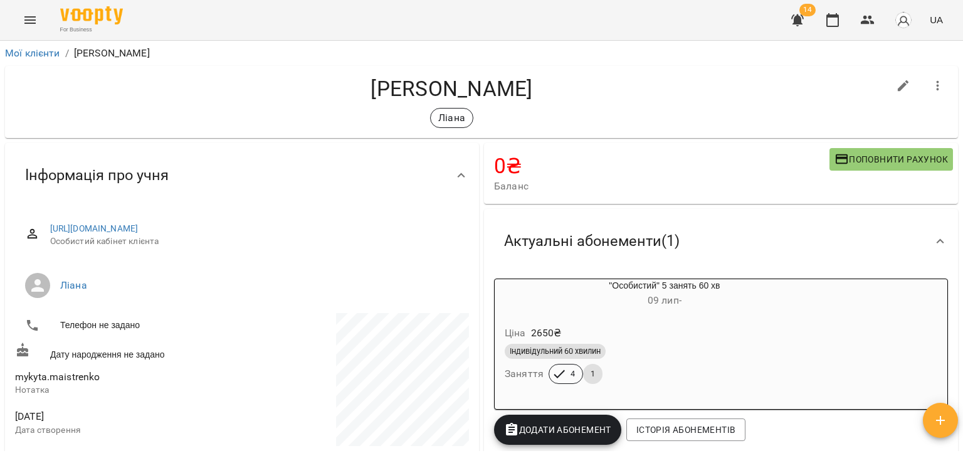
drag, startPoint x: 928, startPoint y: 69, endPoint x: 930, endPoint y: 80, distance: 11.4
click at [930, 80] on div at bounding box center [937, 85] width 35 height 35
click at [930, 80] on icon "button" at bounding box center [937, 85] width 15 height 15
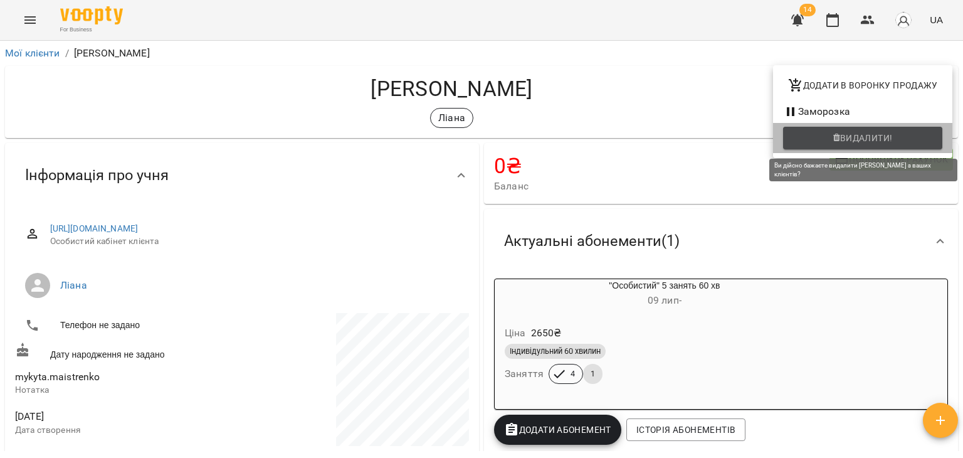
click at [828, 148] on button "Видалити!" at bounding box center [862, 138] width 159 height 23
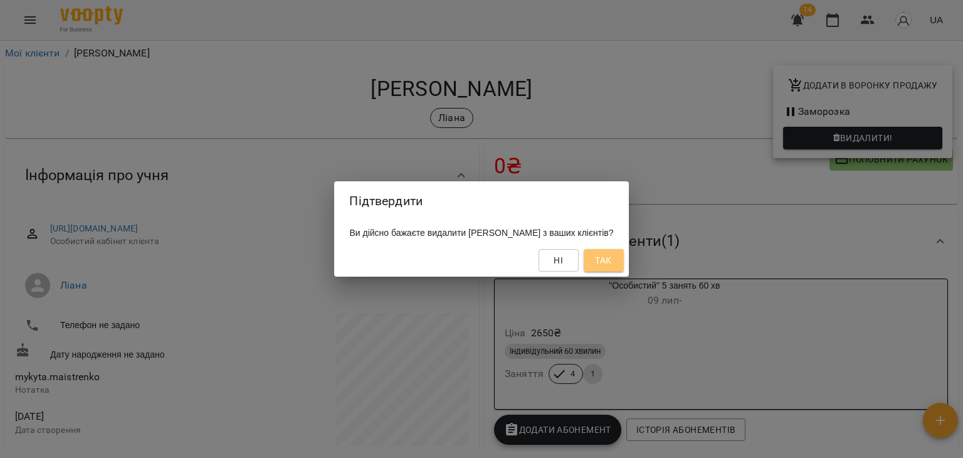
click at [611, 255] on span "Так" at bounding box center [603, 260] width 16 height 15
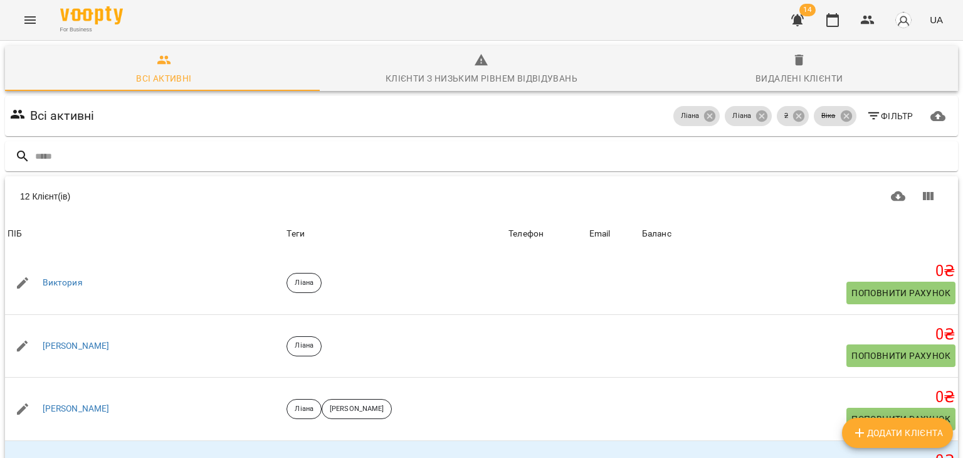
scroll to position [196, 0]
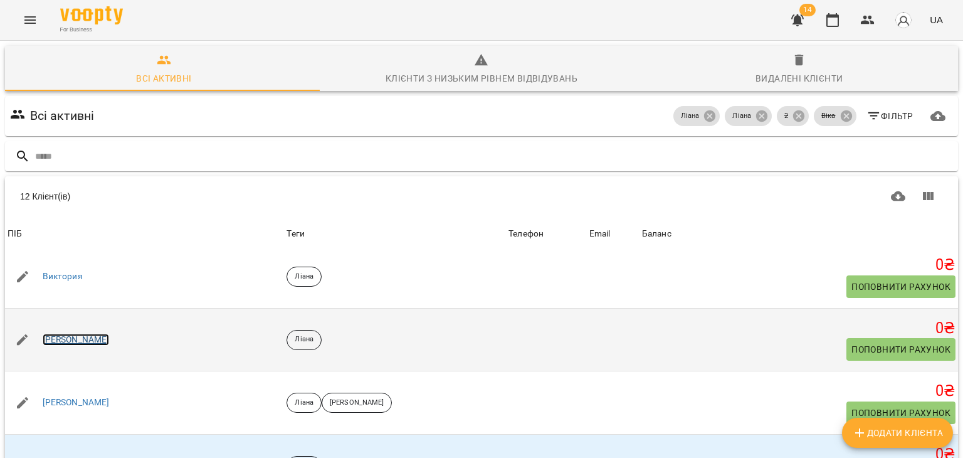
click at [67, 339] on link "[PERSON_NAME]" at bounding box center [76, 339] width 67 height 13
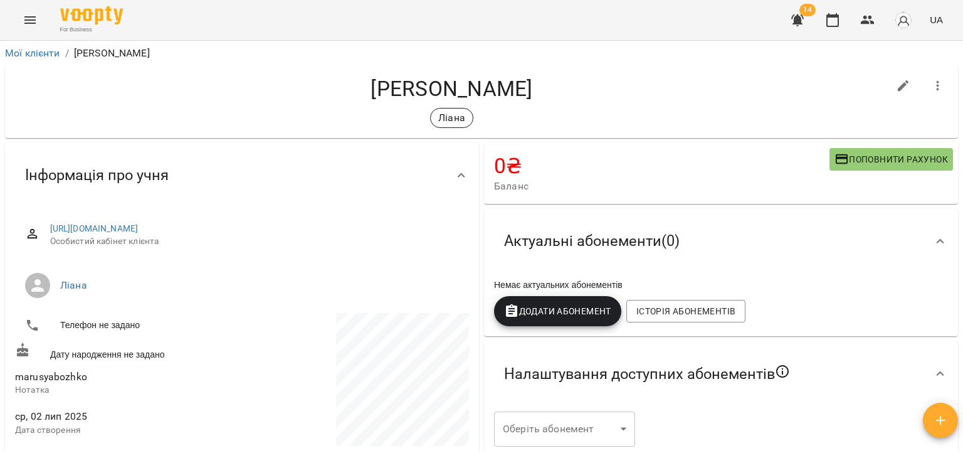
click at [930, 78] on icon "button" at bounding box center [937, 85] width 15 height 15
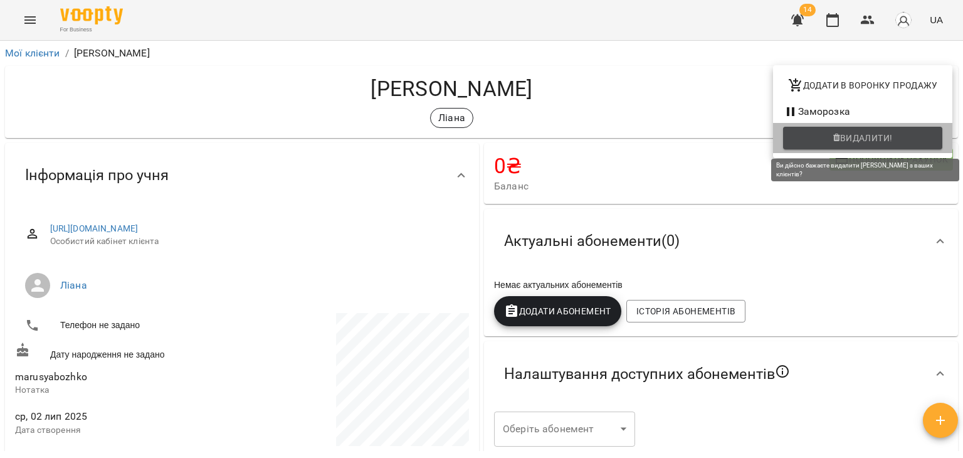
click at [827, 142] on span "Видалити!" at bounding box center [862, 137] width 139 height 15
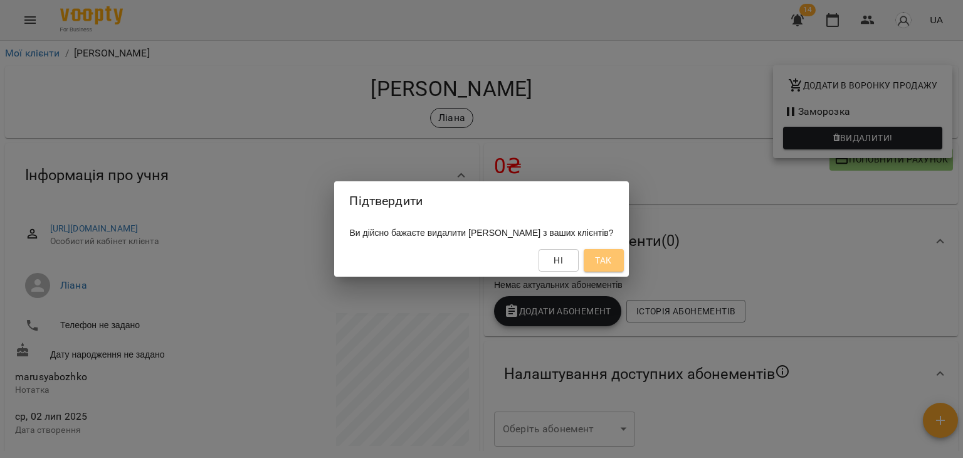
click at [624, 266] on button "Так" at bounding box center [604, 260] width 40 height 23
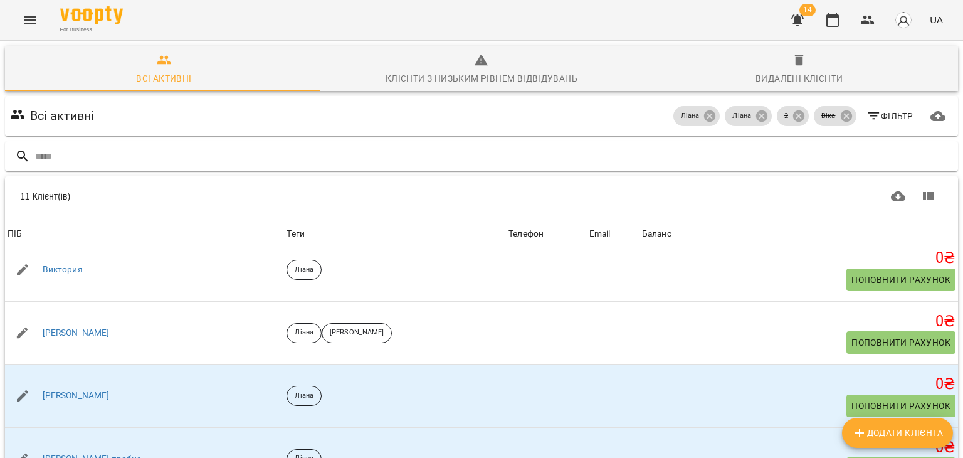
scroll to position [217, 0]
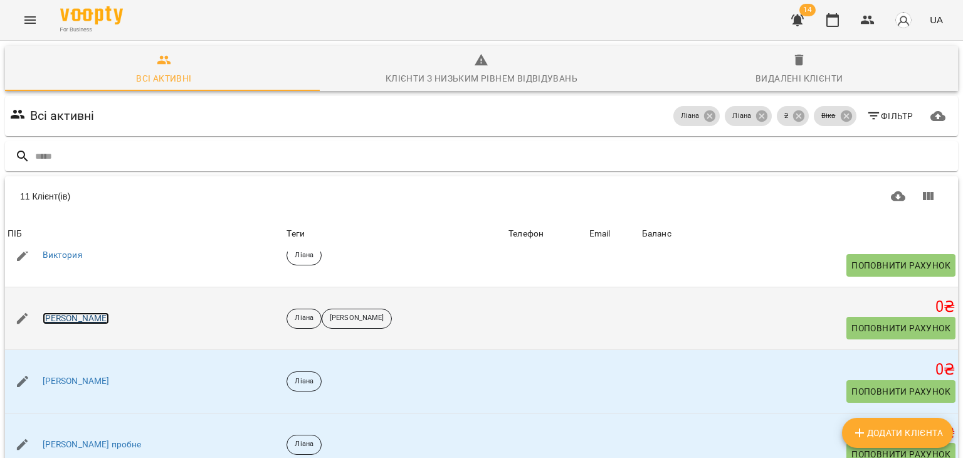
click at [92, 319] on link "[PERSON_NAME]" at bounding box center [76, 318] width 67 height 13
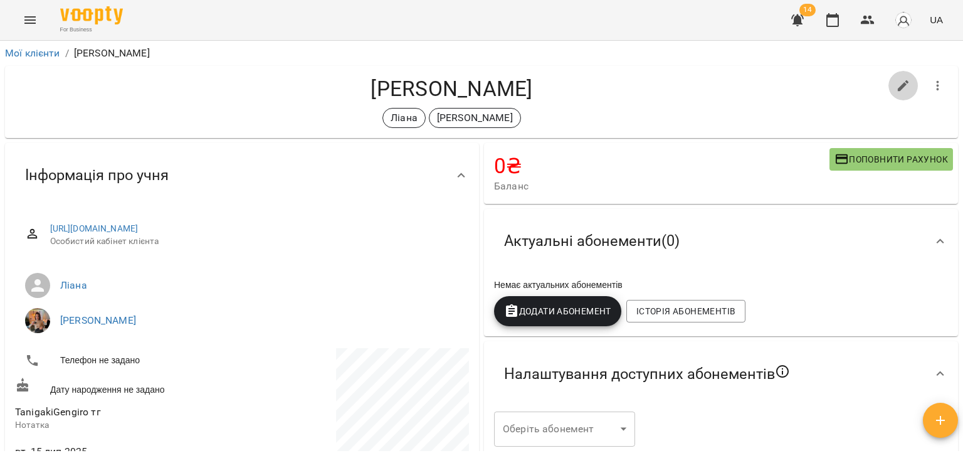
click at [896, 83] on icon "button" at bounding box center [903, 85] width 15 height 15
select select "**"
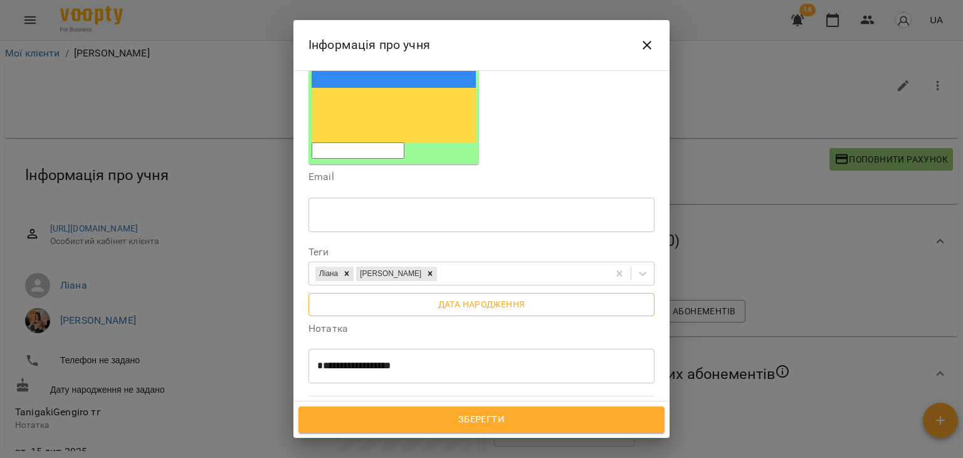
scroll to position [202, 0]
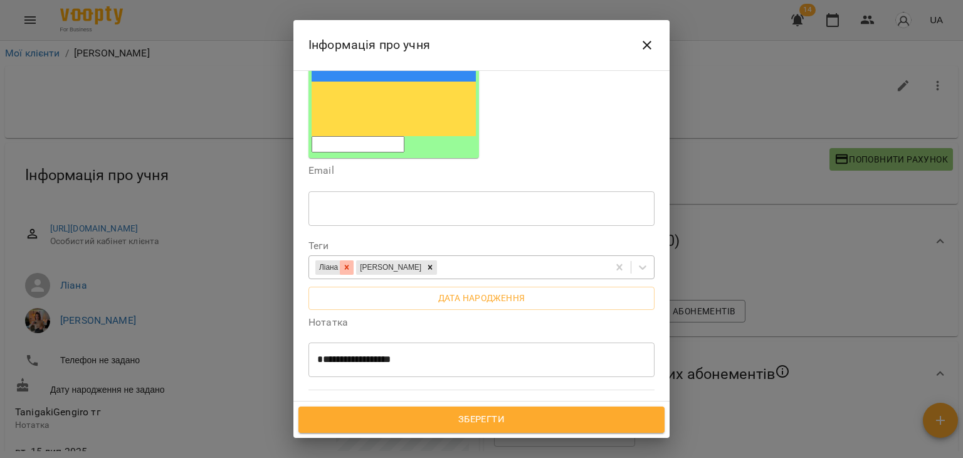
click at [346, 263] on icon at bounding box center [346, 267] width 9 height 9
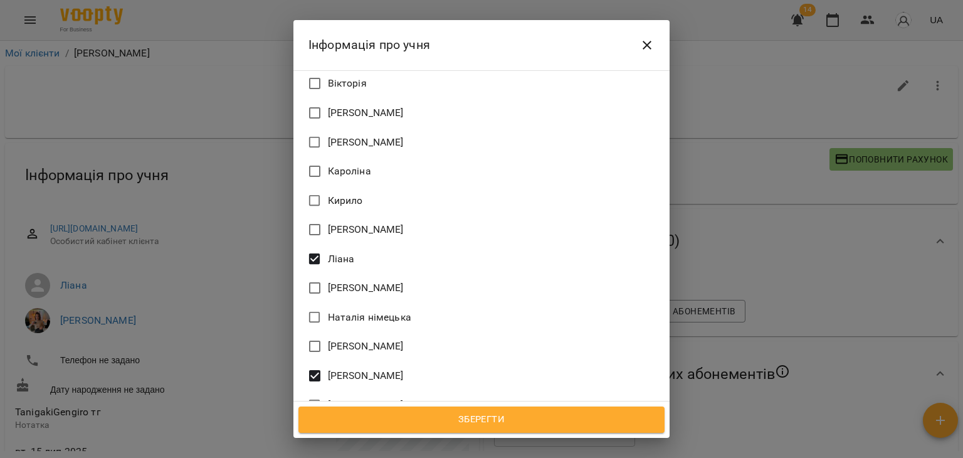
scroll to position [1027, 0]
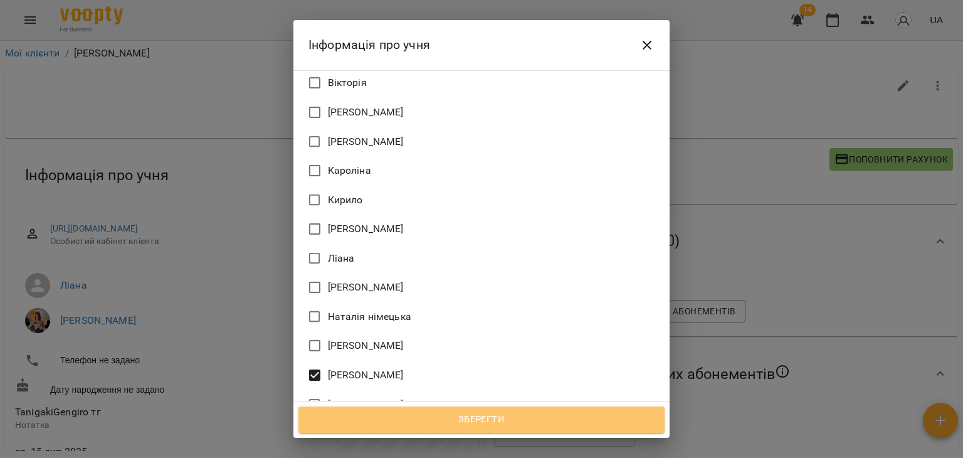
click at [454, 417] on span "Зберегти" at bounding box center [481, 419] width 339 height 16
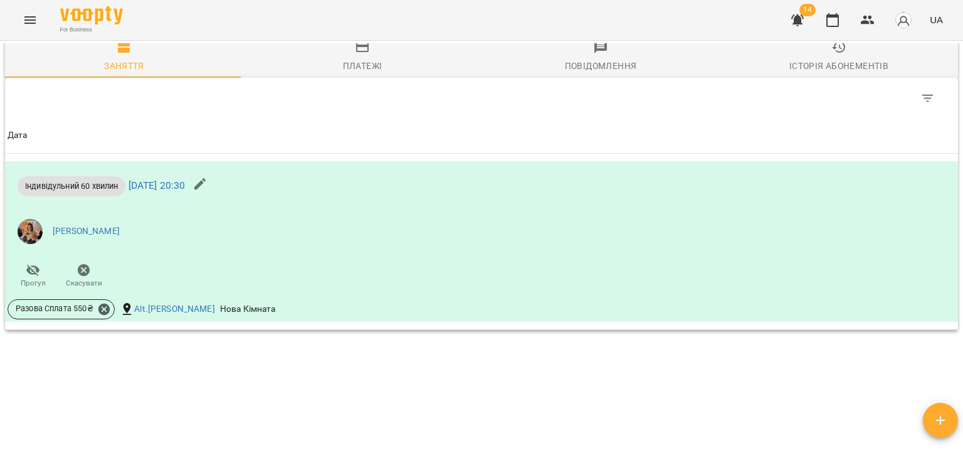
scroll to position [698, 0]
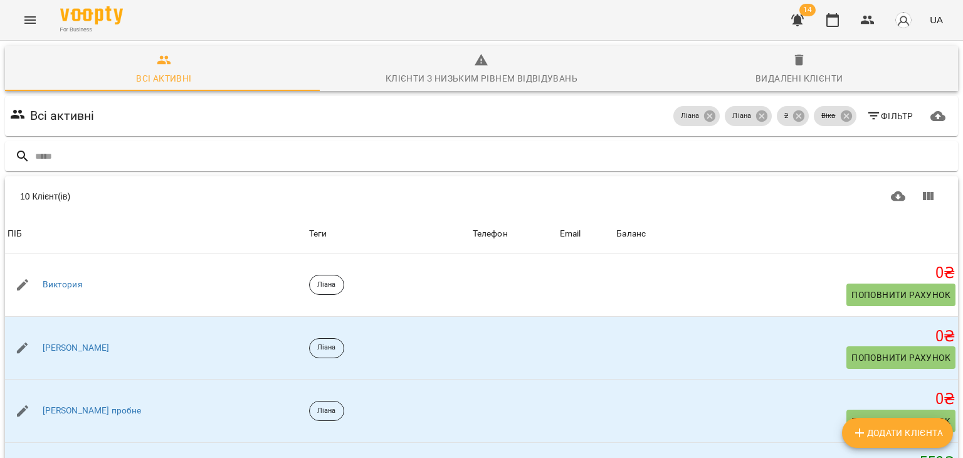
scroll to position [188, 0]
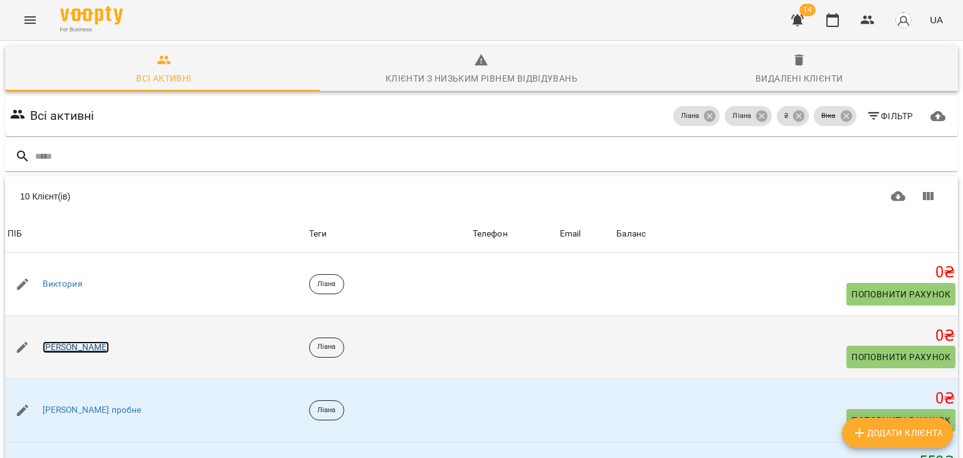
click at [56, 350] on link "[PERSON_NAME]" at bounding box center [76, 347] width 67 height 13
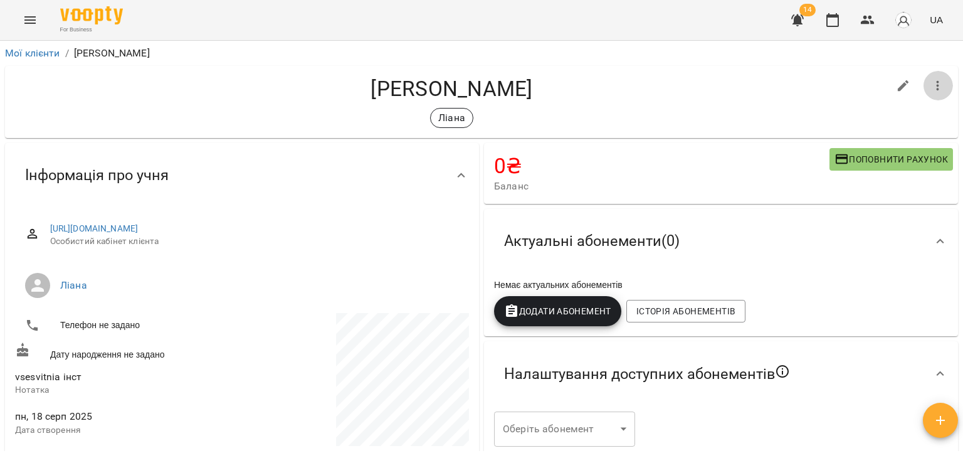
click at [930, 80] on icon "button" at bounding box center [937, 85] width 15 height 15
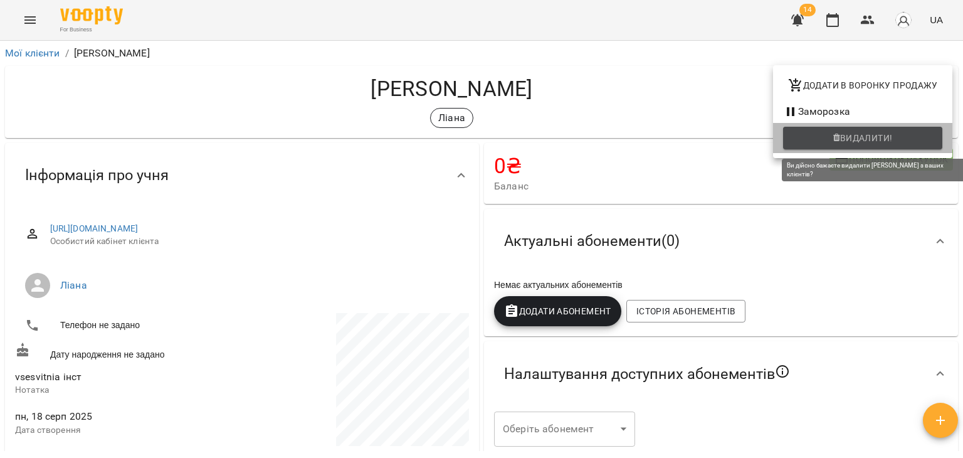
click at [863, 141] on span "Видалити!" at bounding box center [866, 137] width 53 height 15
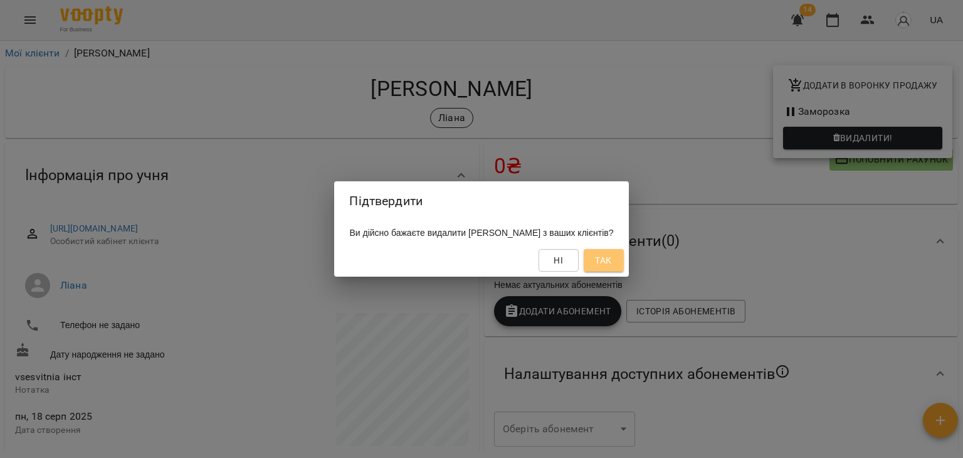
click at [602, 256] on span "Так" at bounding box center [603, 260] width 16 height 15
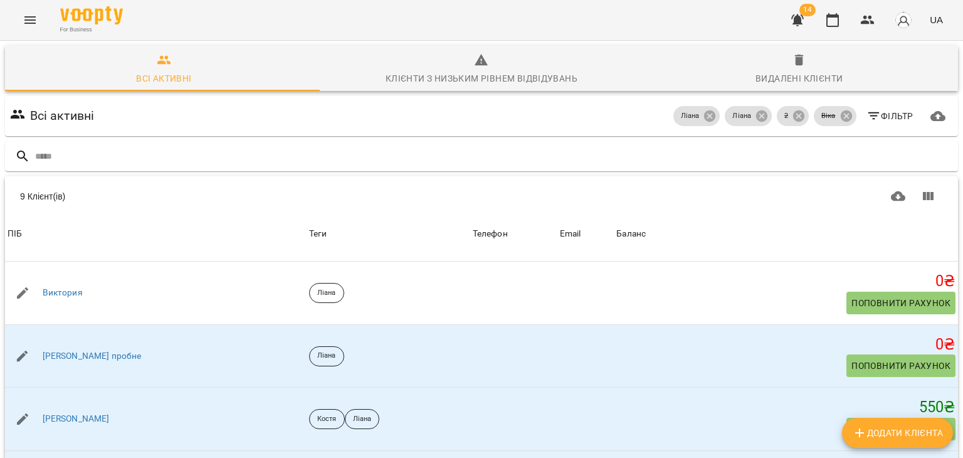
scroll to position [193, 0]
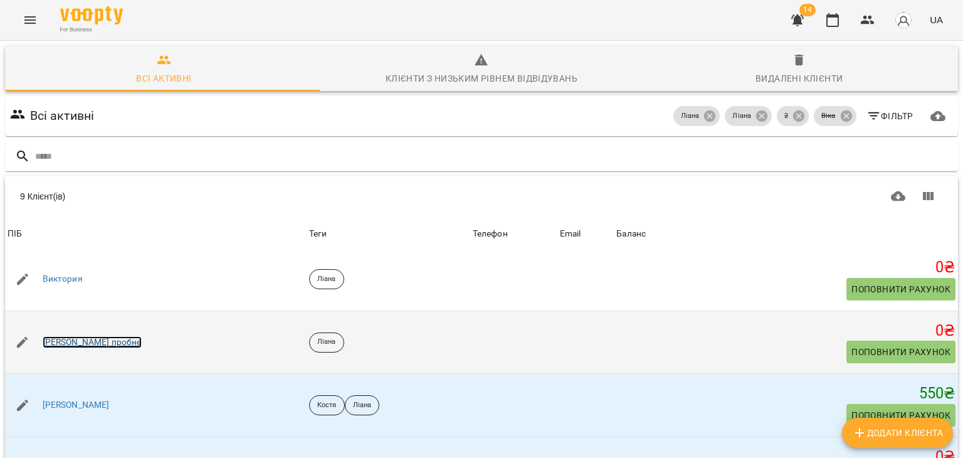
click at [81, 341] on link "[PERSON_NAME] пробне" at bounding box center [92, 342] width 99 height 13
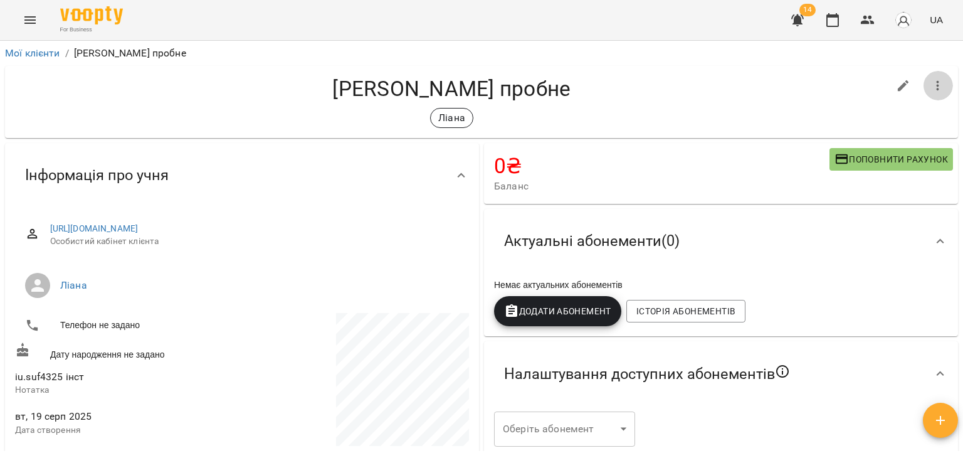
click at [930, 78] on icon "button" at bounding box center [937, 85] width 15 height 15
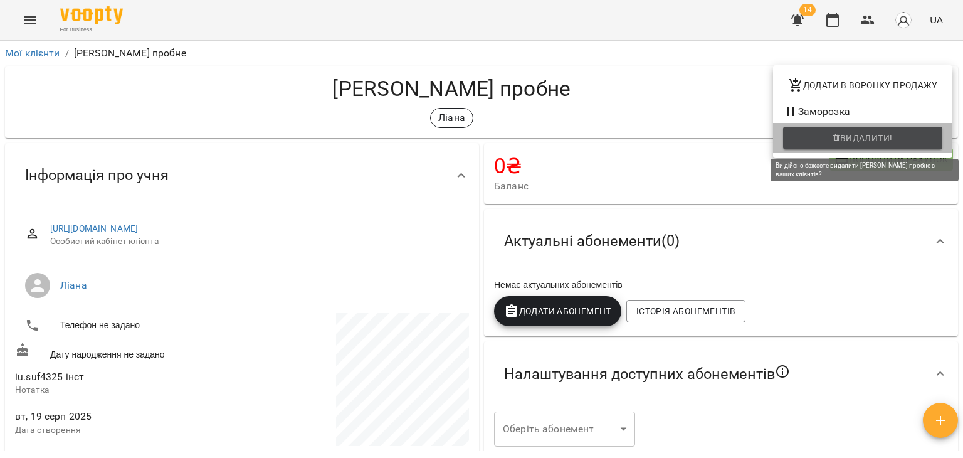
click at [815, 144] on span "Видалити!" at bounding box center [862, 137] width 139 height 15
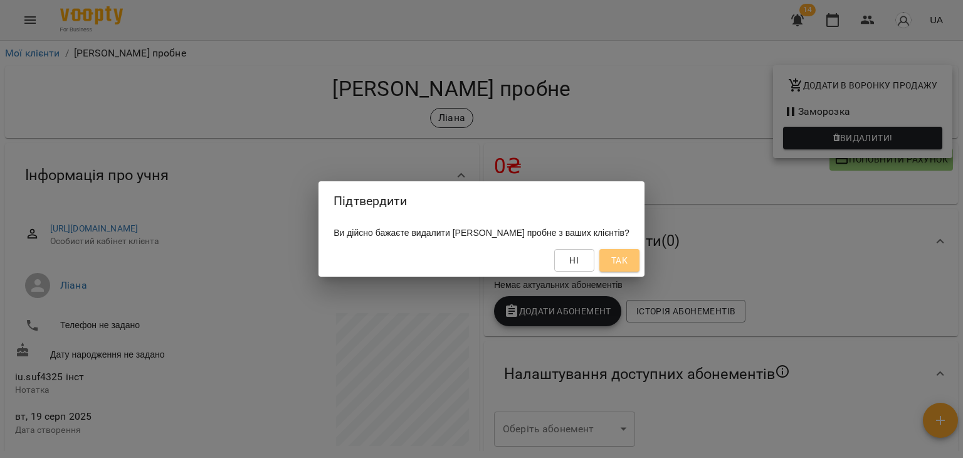
click at [611, 265] on span "Так" at bounding box center [619, 260] width 16 height 15
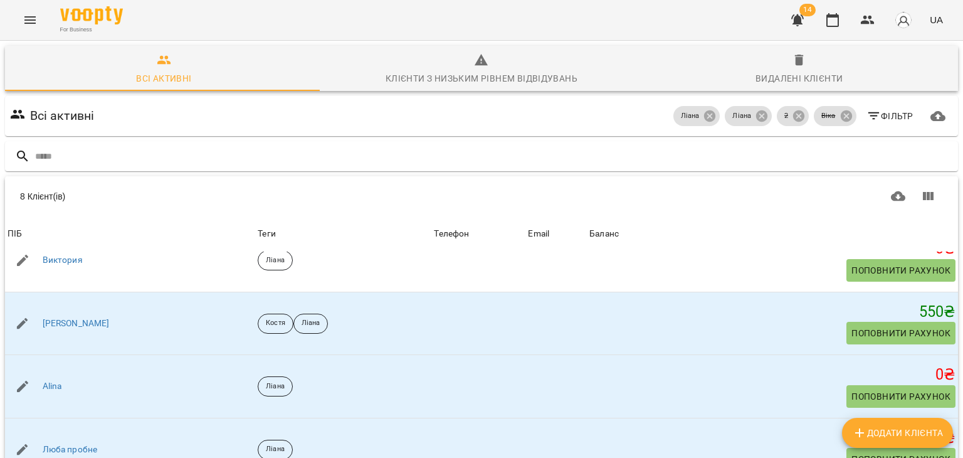
scroll to position [216, 0]
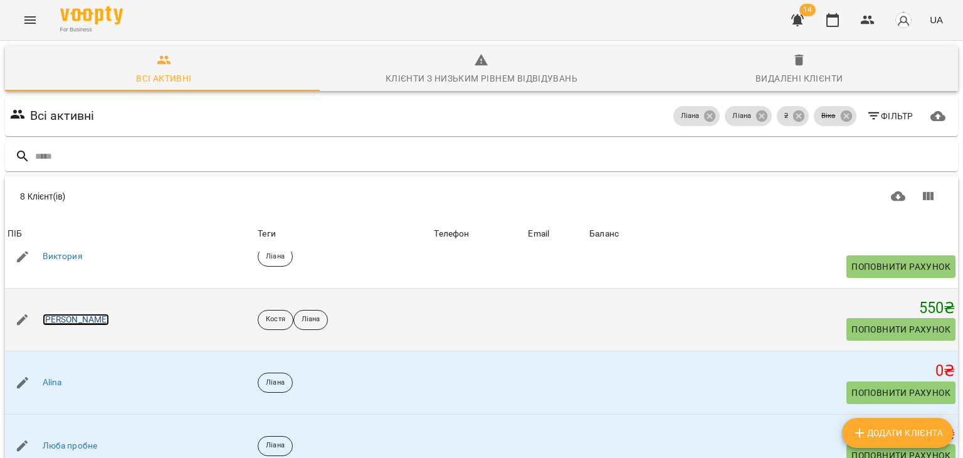
click at [96, 317] on link "[PERSON_NAME]" at bounding box center [76, 319] width 67 height 13
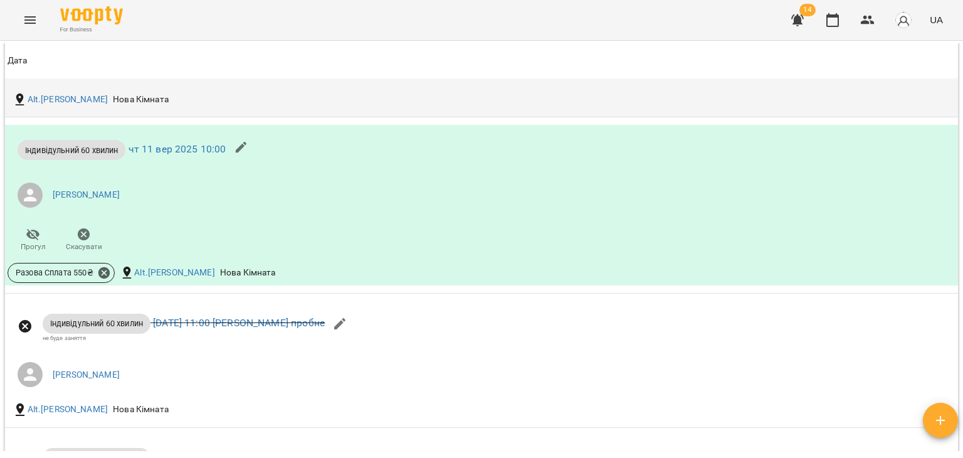
scroll to position [878, 0]
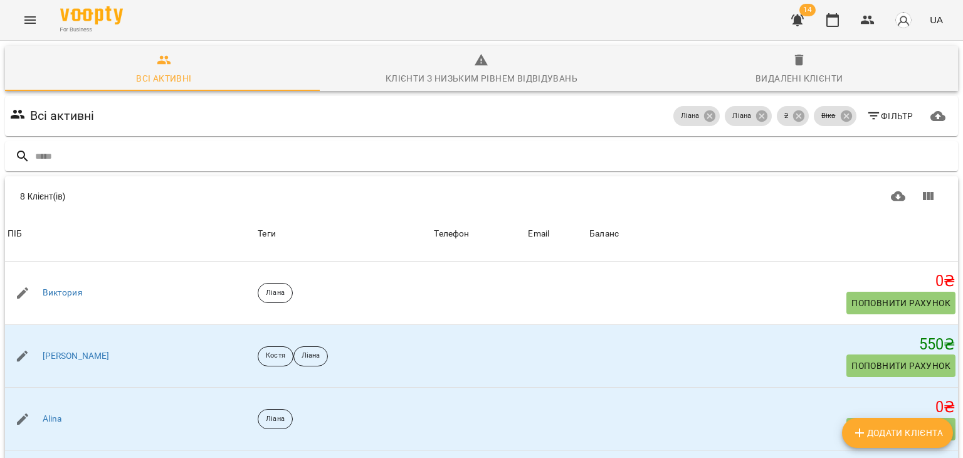
scroll to position [225, 0]
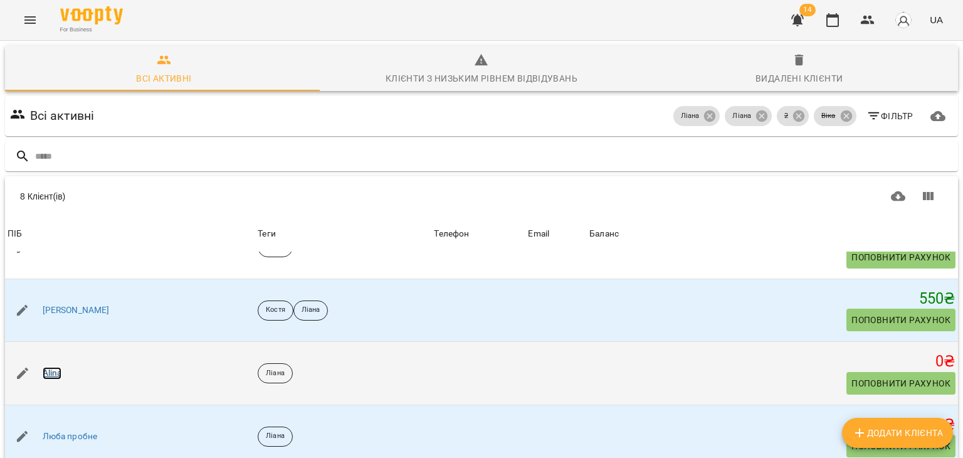
click at [58, 373] on link "Alina" at bounding box center [52, 373] width 19 height 13
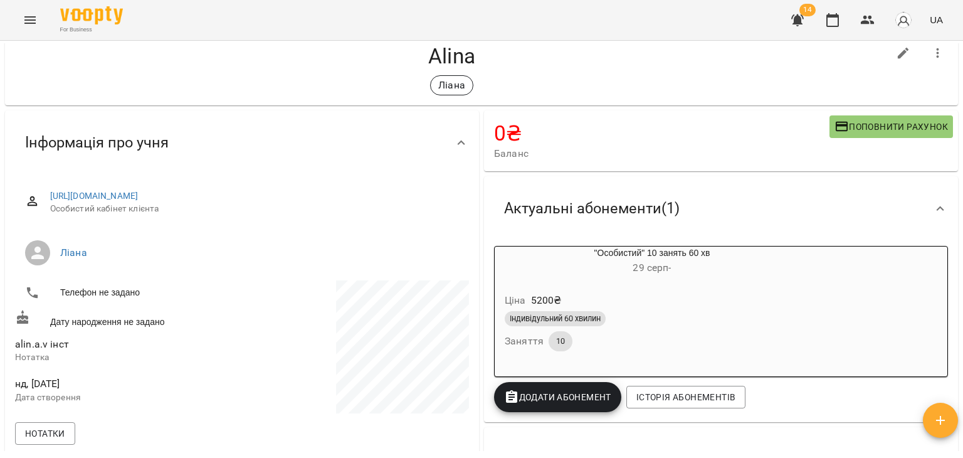
scroll to position [33, 0]
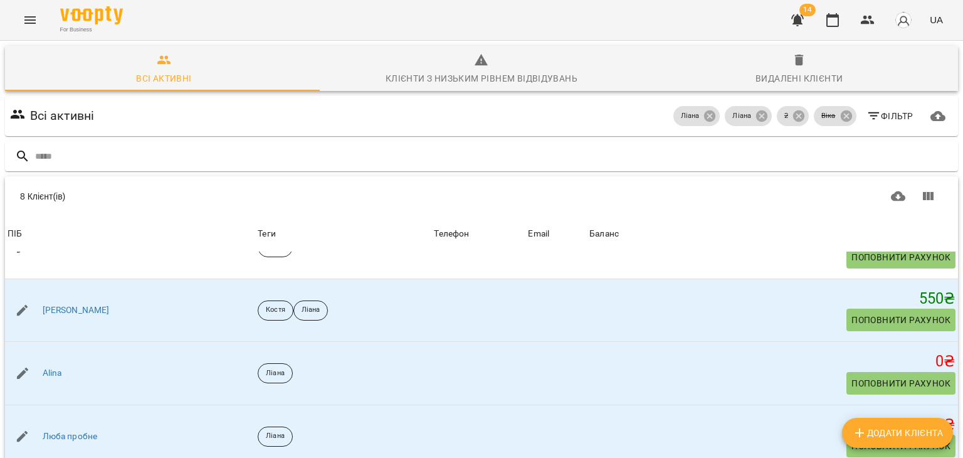
scroll to position [99, 0]
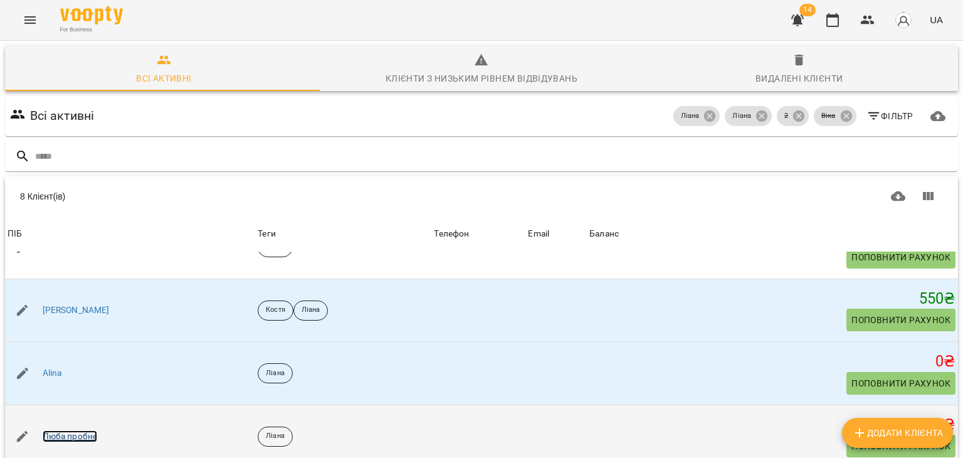
click at [81, 430] on link "Люба пробне" at bounding box center [70, 436] width 55 height 13
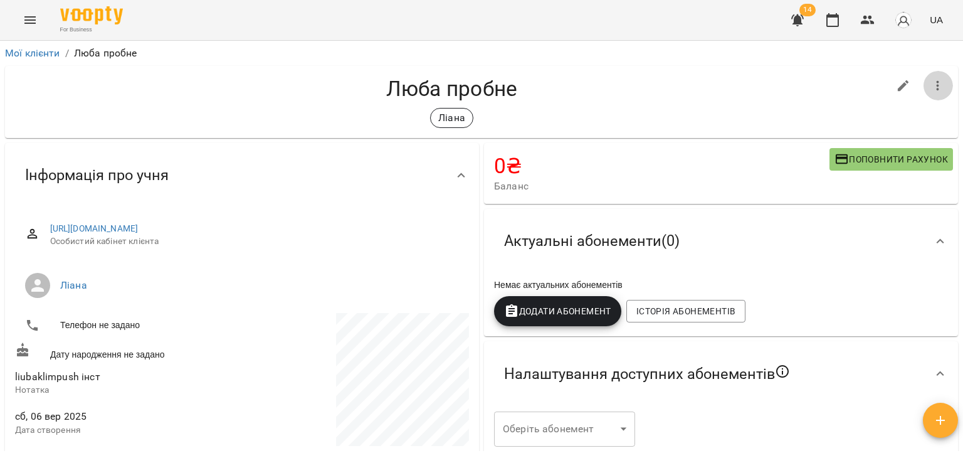
click at [930, 85] on icon "button" at bounding box center [937, 85] width 15 height 15
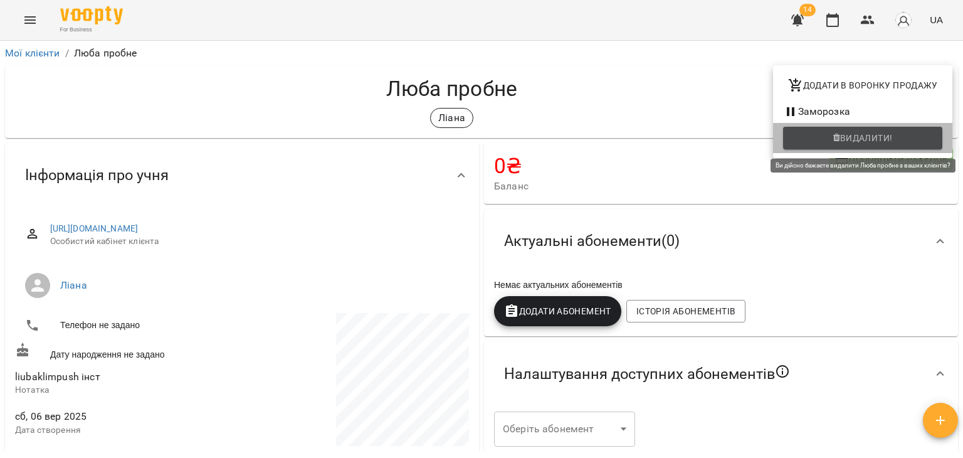
click at [854, 138] on span "Видалити!" at bounding box center [866, 137] width 53 height 15
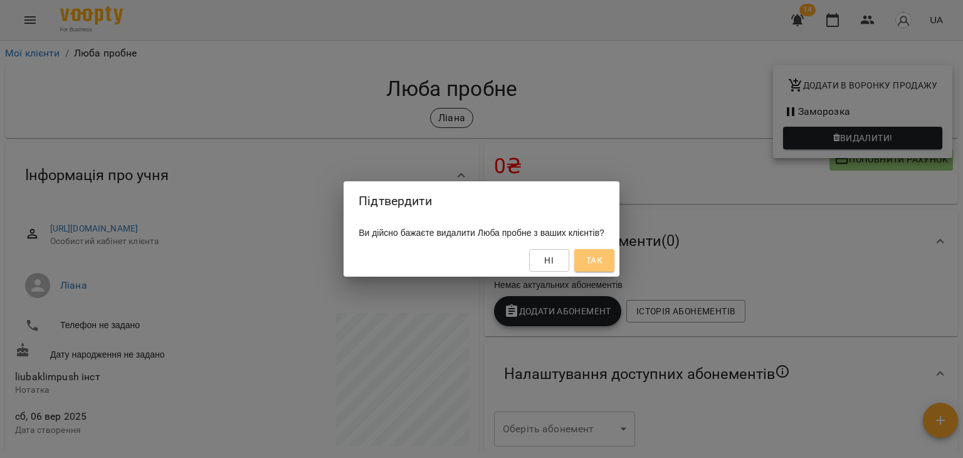
click at [603, 265] on button "Так" at bounding box center [594, 260] width 40 height 23
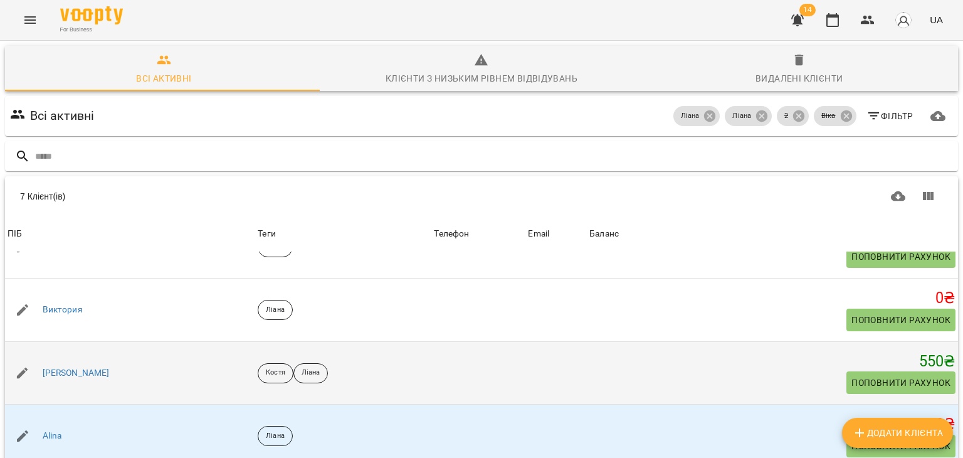
scroll to position [99, 0]
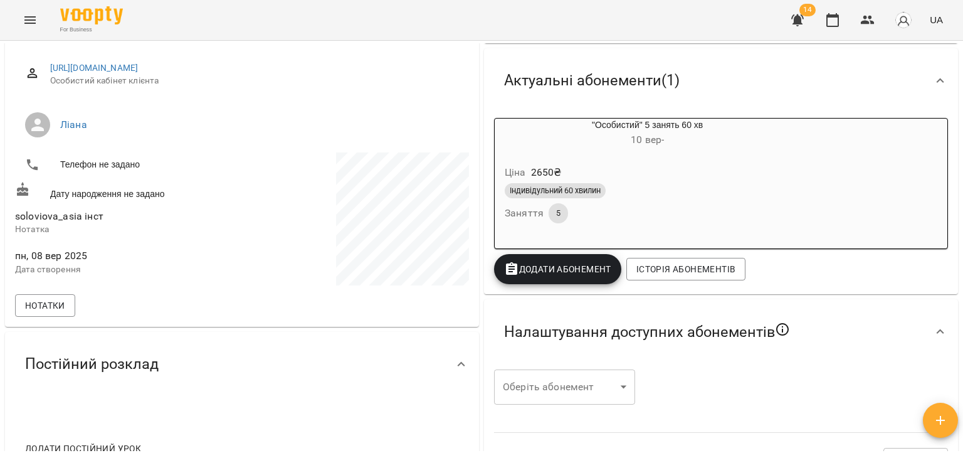
scroll to position [53, 0]
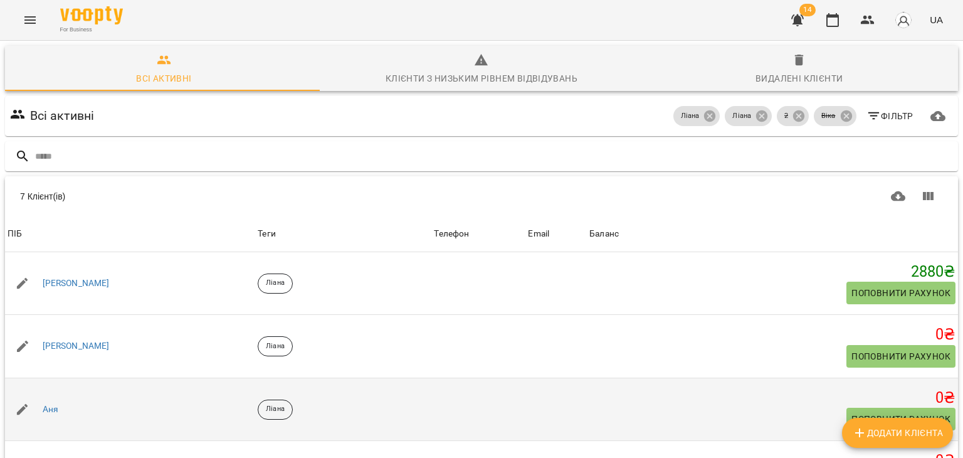
scroll to position [162, 0]
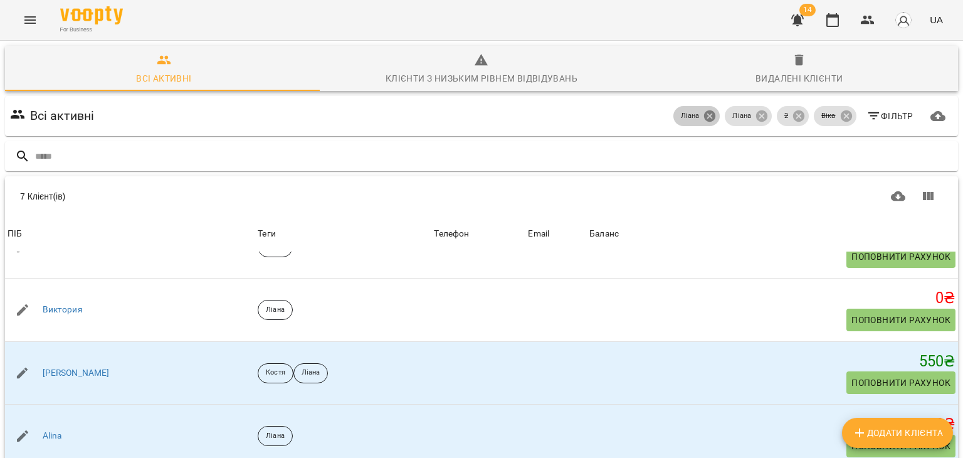
click at [704, 117] on icon at bounding box center [709, 115] width 11 height 11
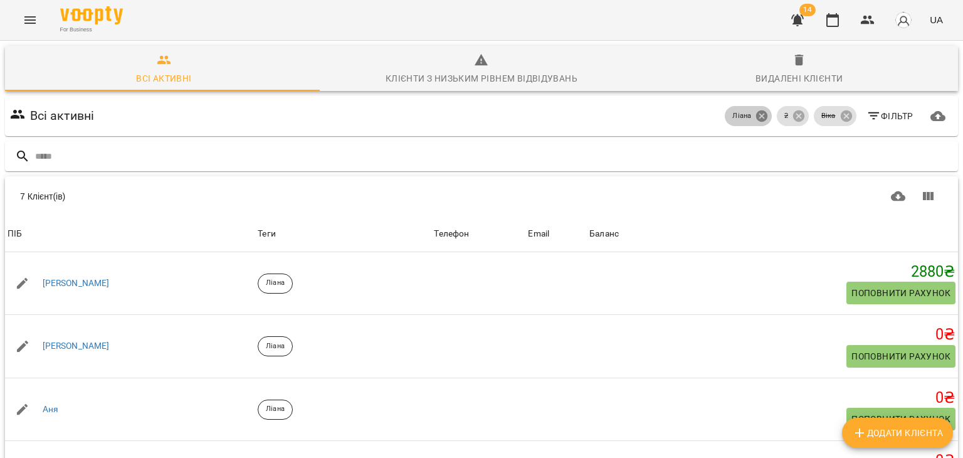
click at [756, 118] on icon at bounding box center [761, 115] width 11 height 11
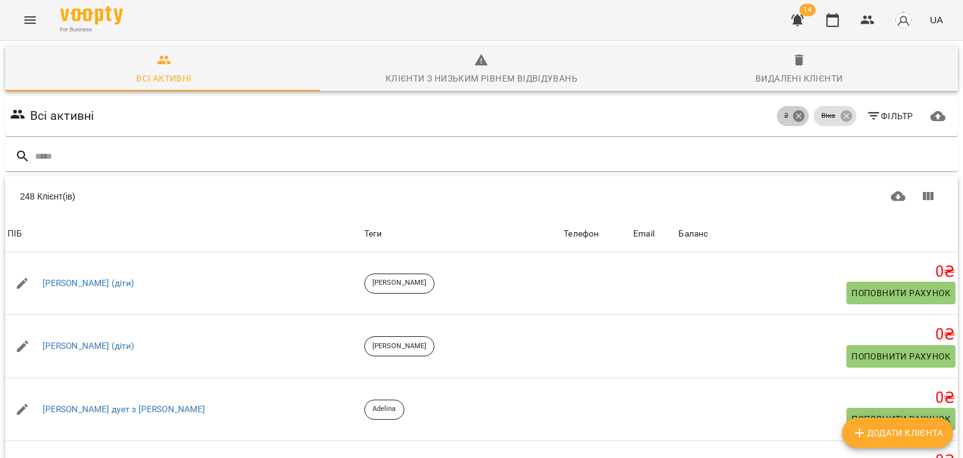
click at [793, 117] on icon at bounding box center [798, 115] width 11 height 11
click at [840, 114] on icon at bounding box center [845, 115] width 11 height 11
click at [868, 105] on button "Фільтр" at bounding box center [889, 116] width 57 height 23
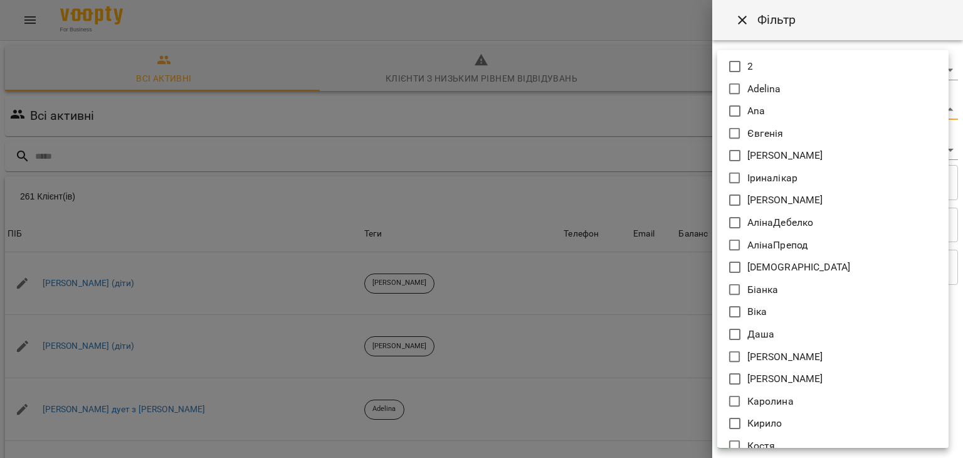
click at [737, 110] on body "For Business 14 UA Всі активні Клієнти з низьким рівнем відвідувань Видалені кл…" at bounding box center [481, 326] width 963 height 653
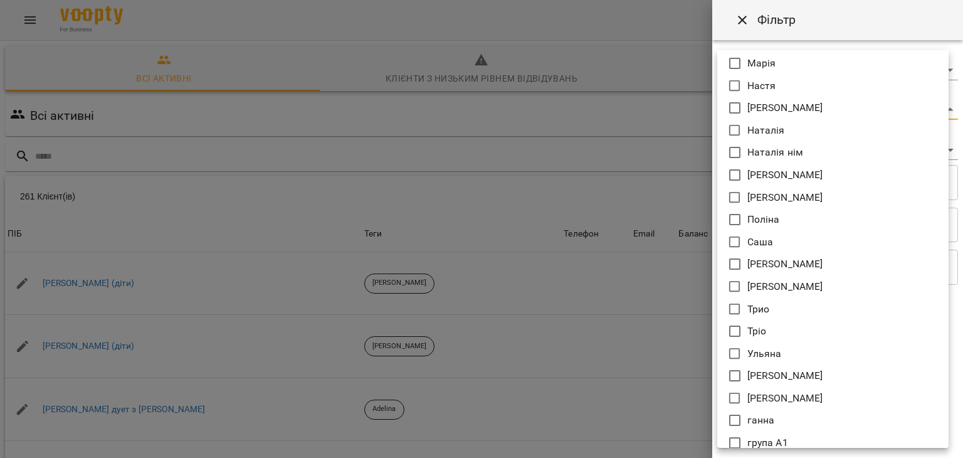
scroll to position [475, 0]
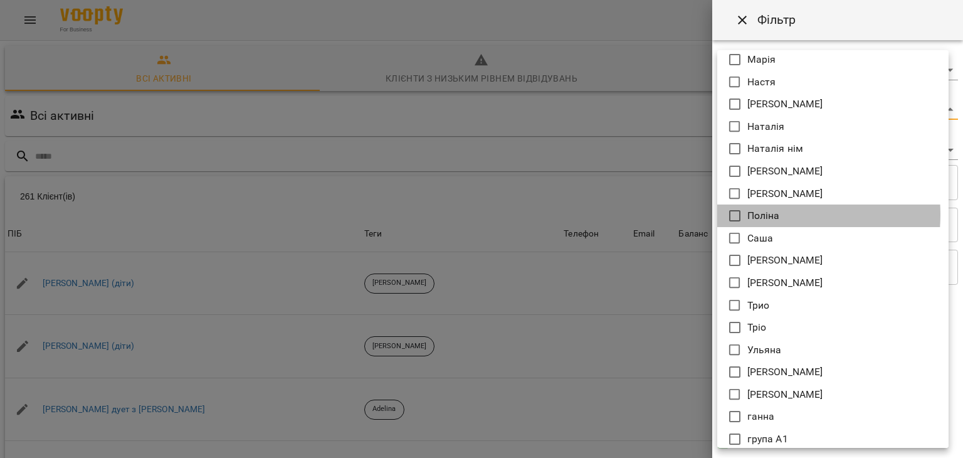
click at [765, 214] on p "Поліна" at bounding box center [763, 215] width 33 height 15
type input "******"
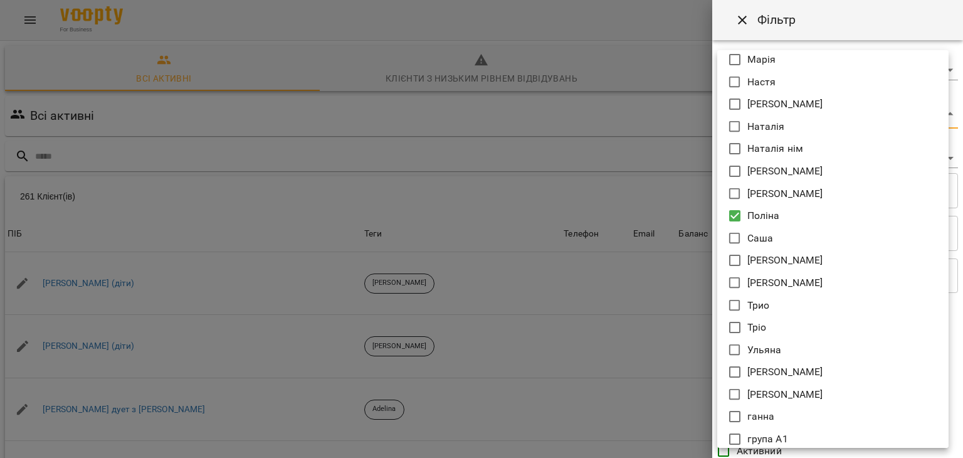
click at [638, 201] on div at bounding box center [481, 229] width 963 height 458
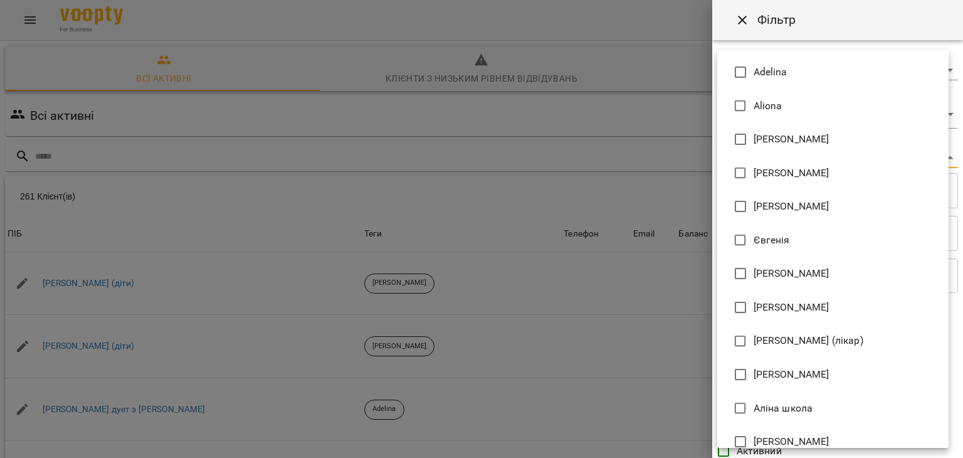
drag, startPoint x: 744, startPoint y: 152, endPoint x: 765, endPoint y: 425, distance: 273.5
click at [765, 425] on body "For Business 14 UA Всі активні Клієнти з низьким рівнем відвідувань Видалені кл…" at bounding box center [481, 326] width 963 height 653
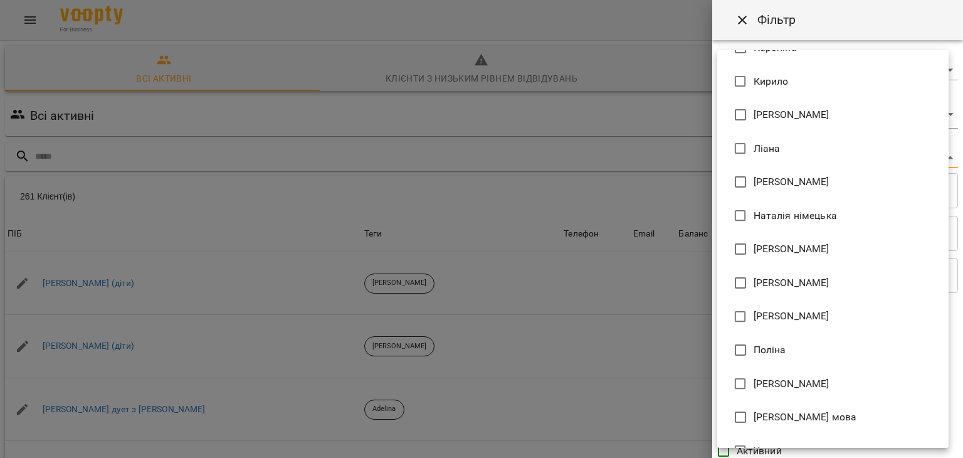
scroll to position [654, 0]
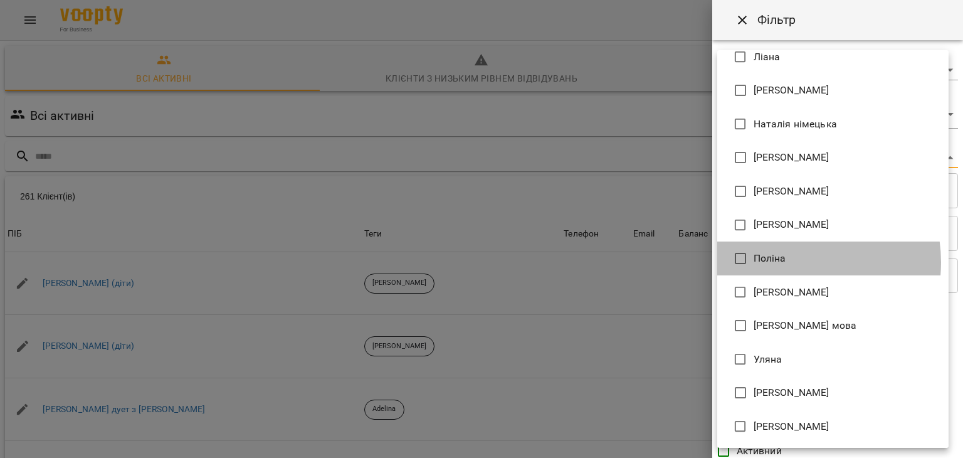
click at [787, 261] on li "Поліна" at bounding box center [832, 258] width 231 height 34
type input "**********"
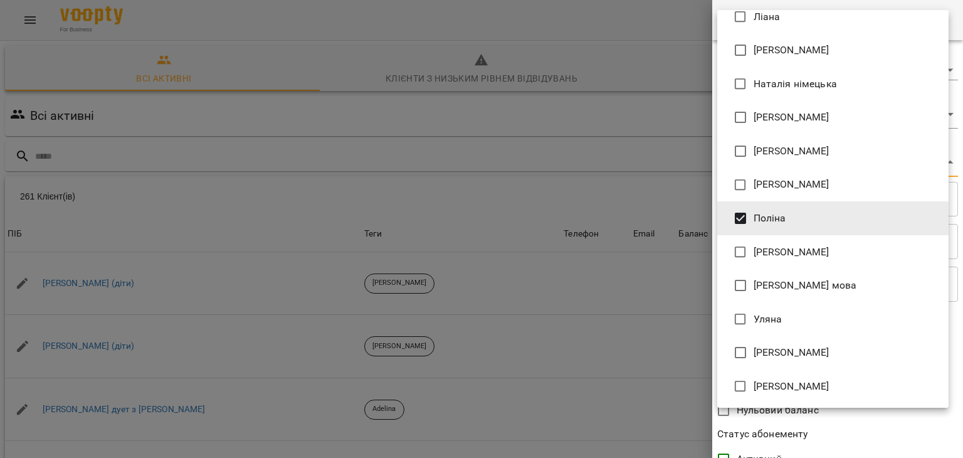
click at [579, 305] on div at bounding box center [481, 229] width 963 height 458
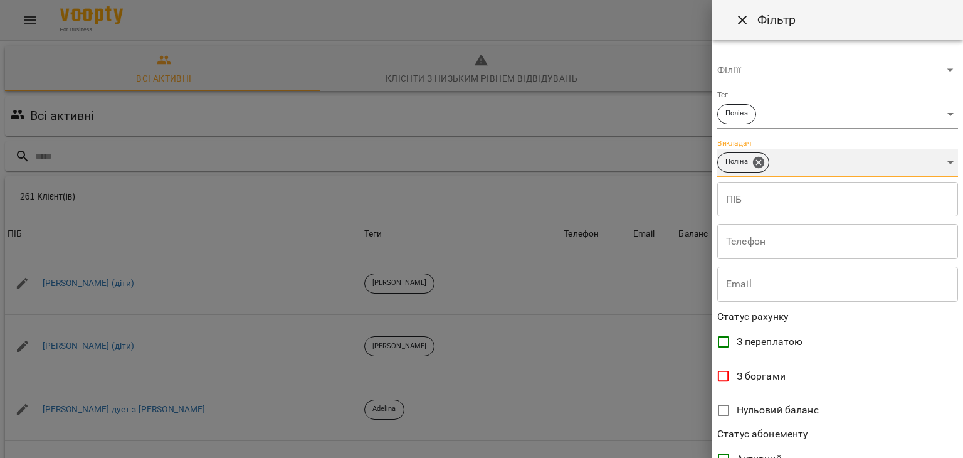
scroll to position [257, 0]
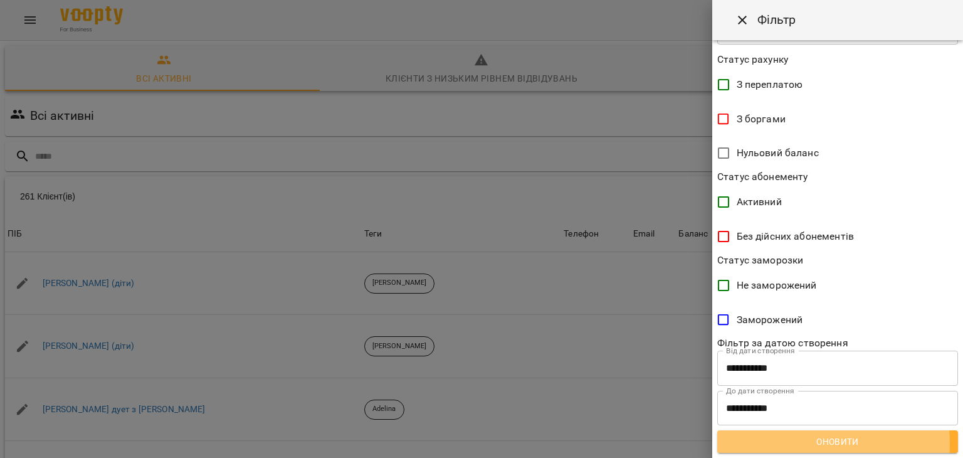
click at [805, 443] on span "Оновити" at bounding box center [837, 441] width 221 height 15
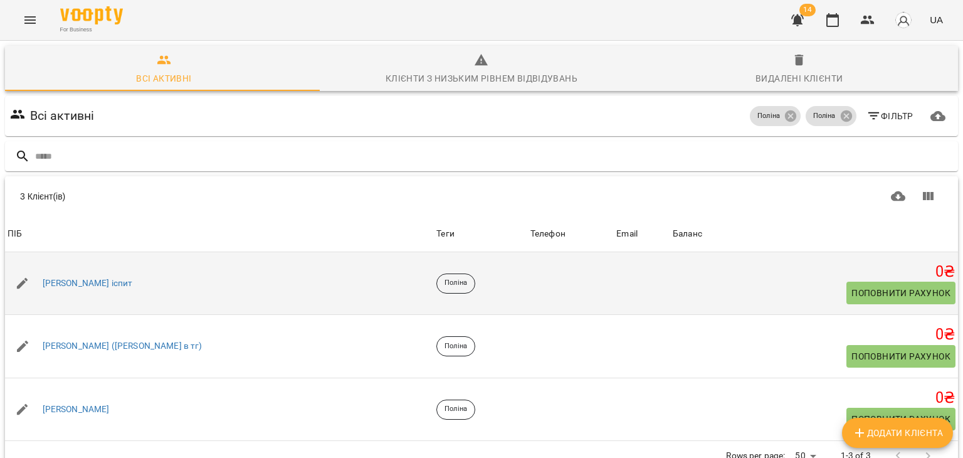
scroll to position [55, 0]
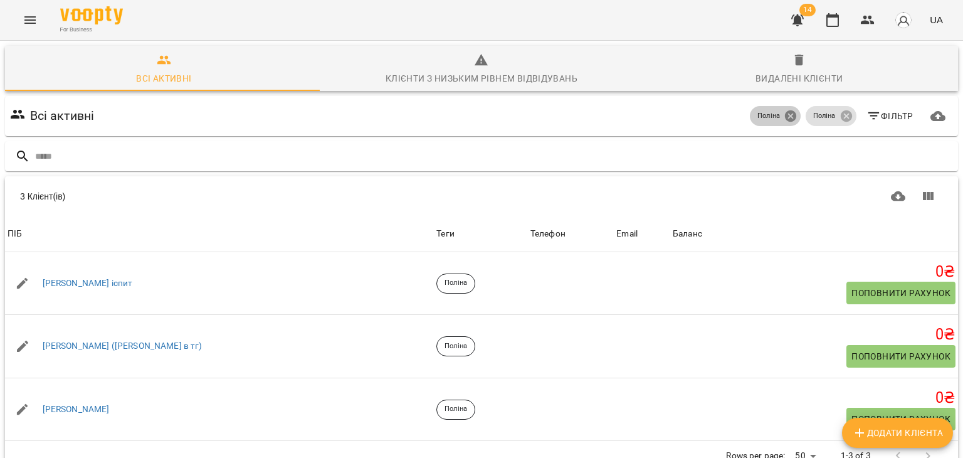
click at [785, 110] on icon at bounding box center [790, 115] width 11 height 11
click at [842, 110] on icon at bounding box center [845, 115] width 11 height 11
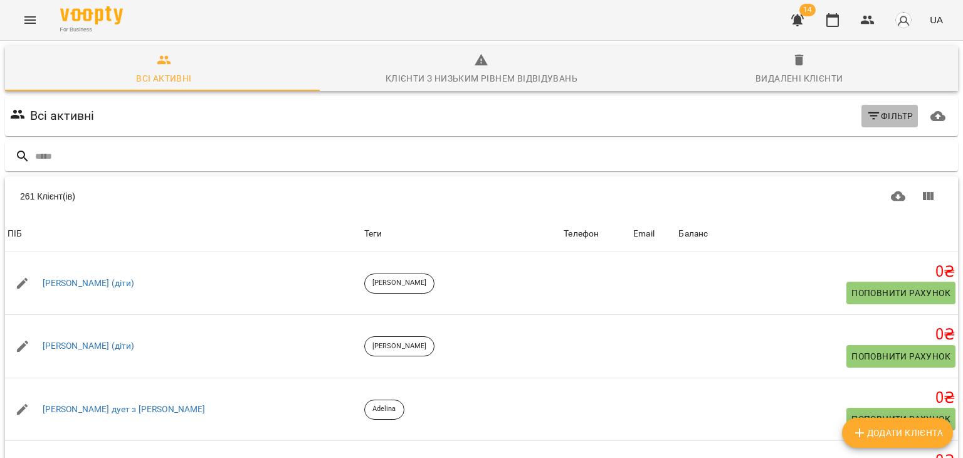
click at [866, 108] on icon "button" at bounding box center [873, 115] width 15 height 15
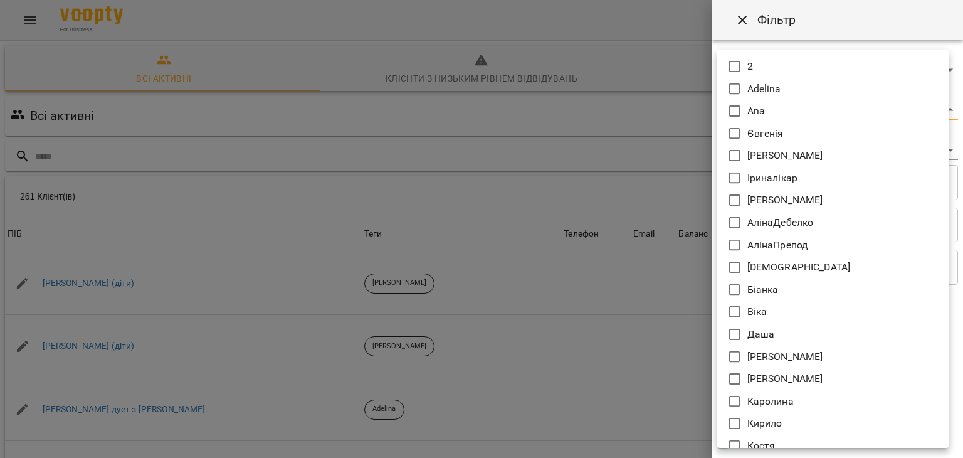
click at [753, 111] on body "For Business 14 UA Всі активні Клієнти з низьким рівнем відвідувань Видалені кл…" at bounding box center [481, 326] width 963 height 653
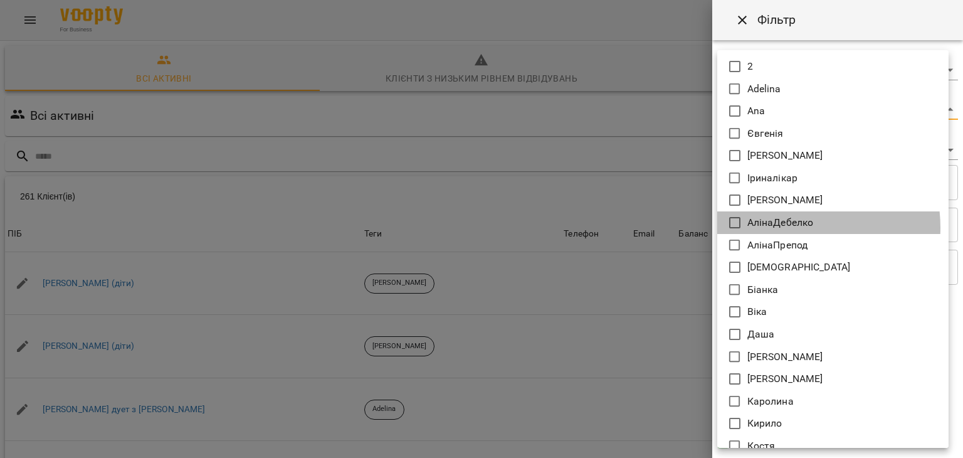
click at [778, 228] on p "АлінаДебелко" at bounding box center [780, 222] width 66 height 15
type input "**********"
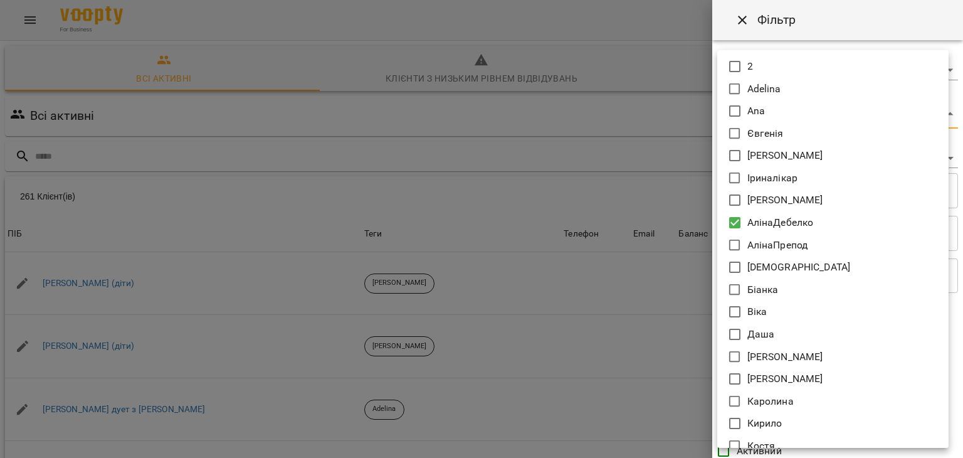
click at [616, 234] on div at bounding box center [481, 229] width 963 height 458
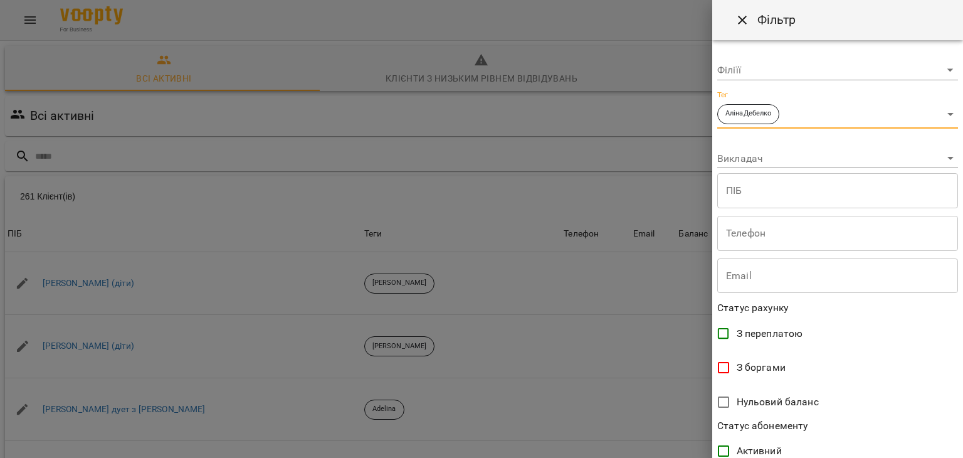
click at [748, 156] on body "For Business 14 UA Всі активні Клієнти з низьким рівнем відвідувань Видалені кл…" at bounding box center [481, 326] width 963 height 653
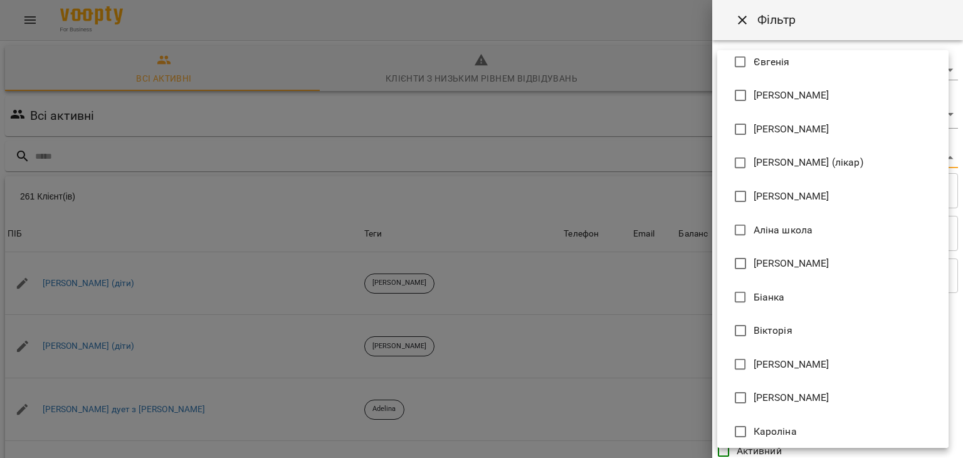
scroll to position [178, 0]
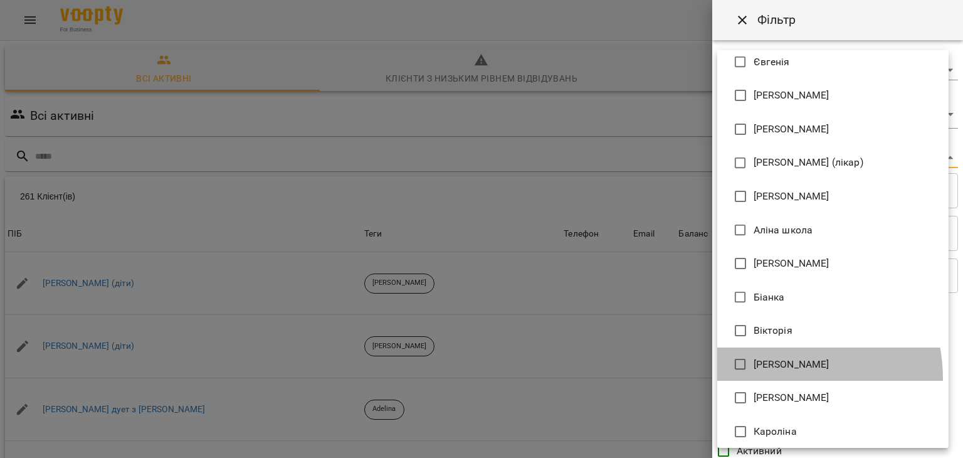
click at [776, 378] on li "[PERSON_NAME]" at bounding box center [832, 364] width 231 height 34
type input "**********"
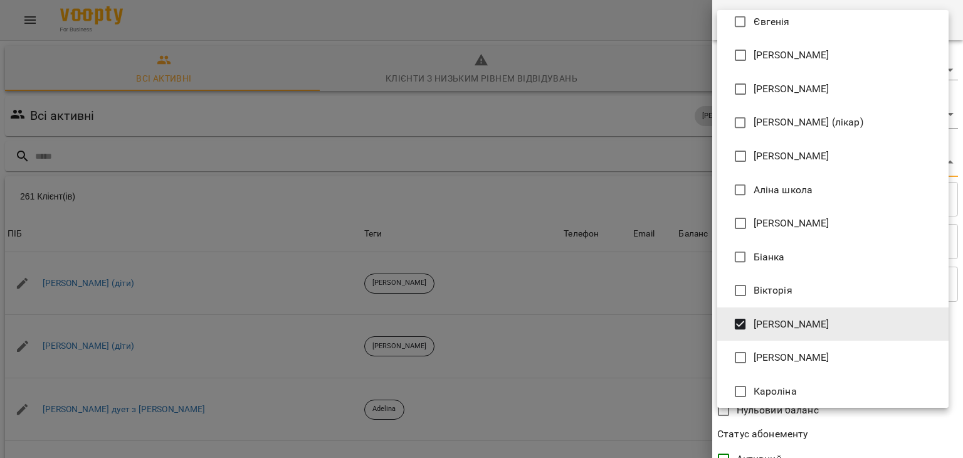
click at [634, 339] on div at bounding box center [481, 229] width 963 height 458
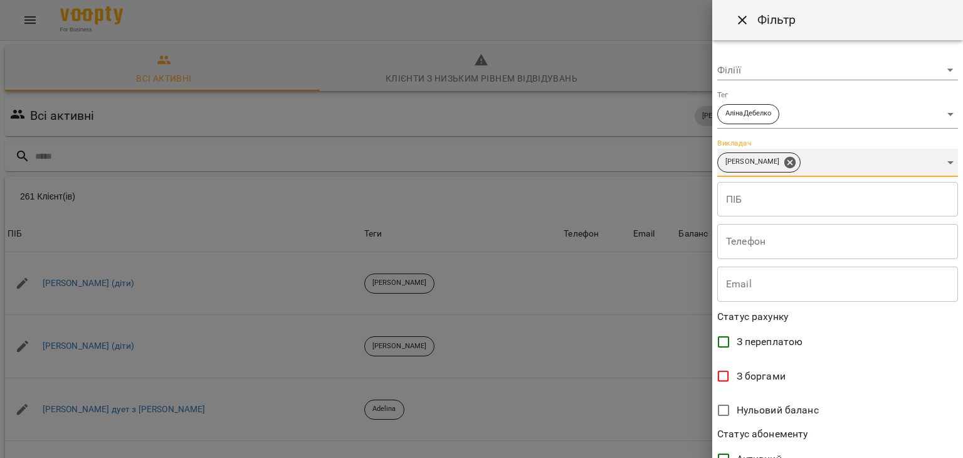
scroll to position [257, 0]
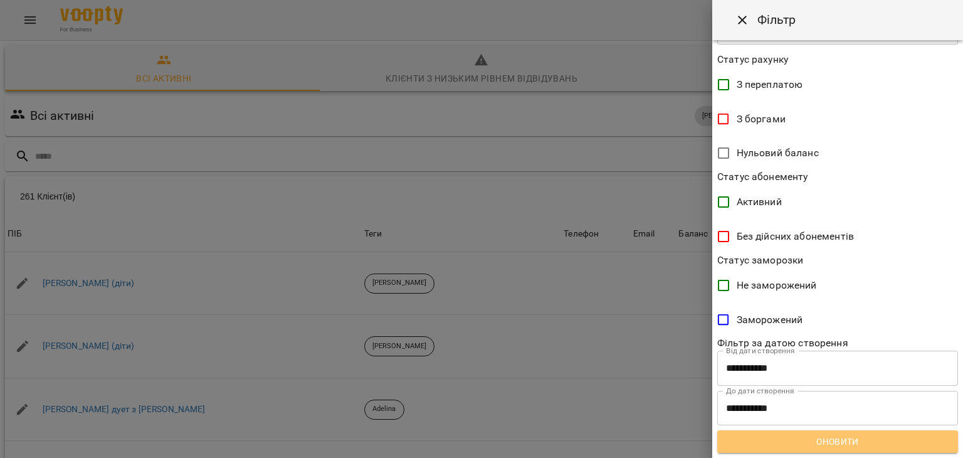
click at [846, 448] on span "Оновити" at bounding box center [837, 441] width 221 height 15
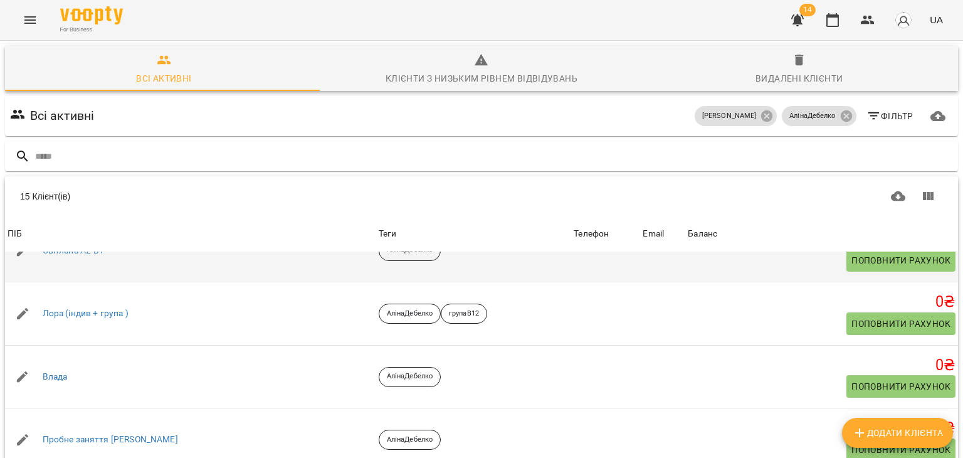
scroll to position [0, 0]
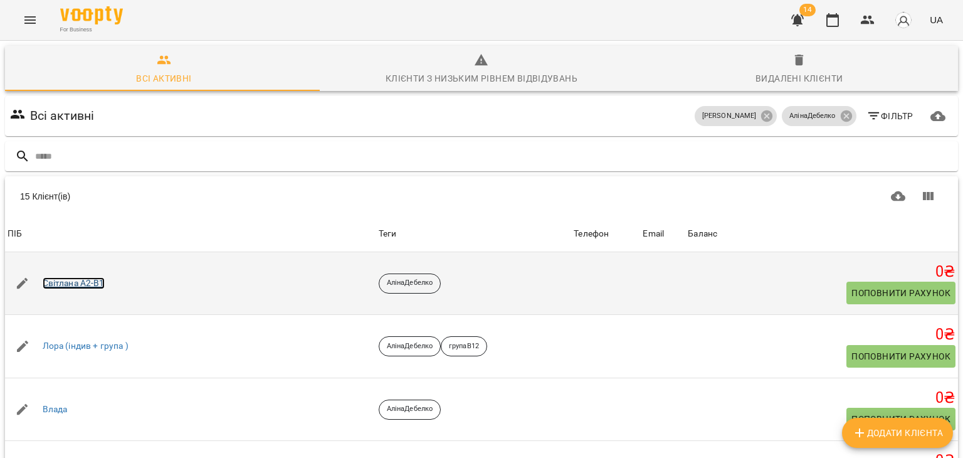
click at [77, 286] on link "Світлана A2-B1" at bounding box center [74, 283] width 62 height 13
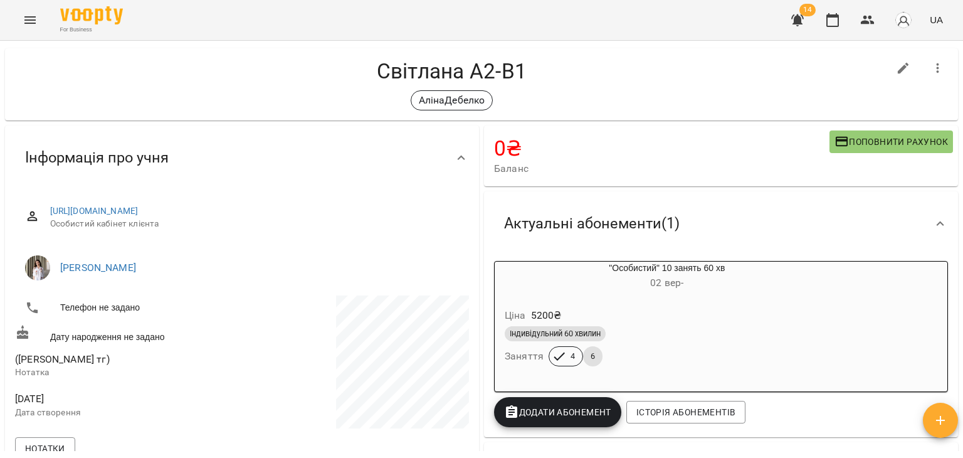
scroll to position [18, 0]
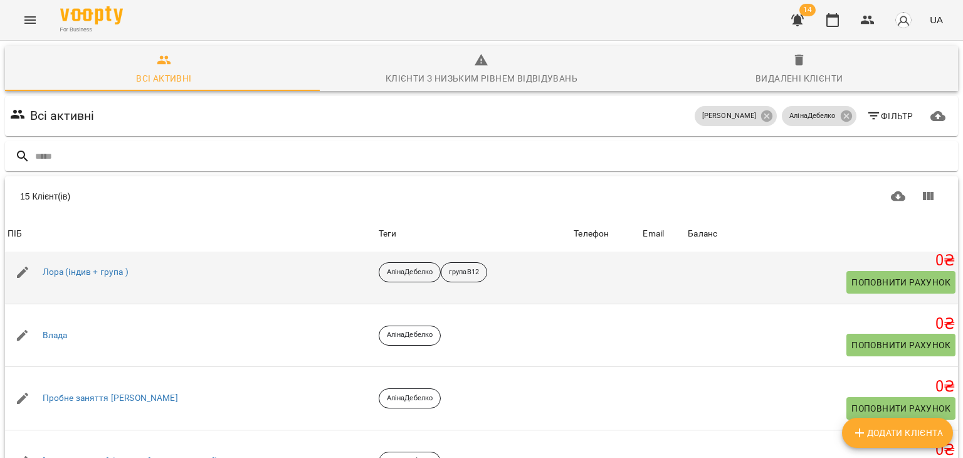
scroll to position [75, 0]
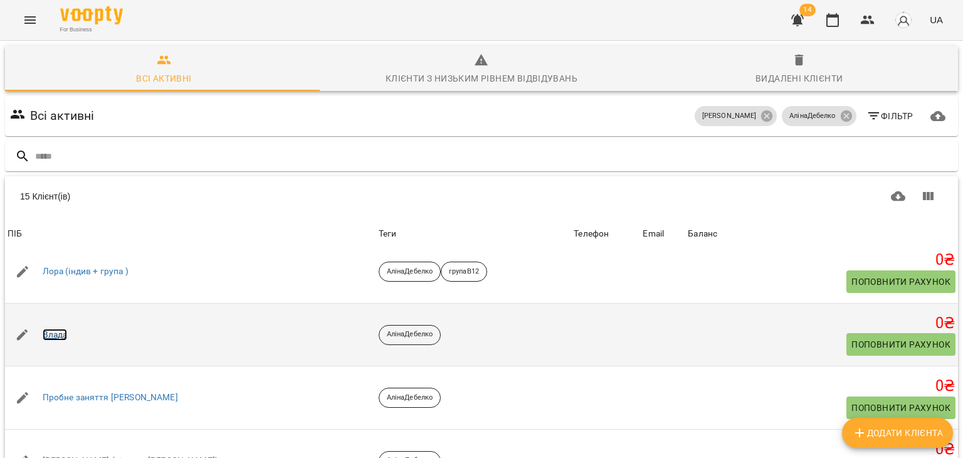
click at [65, 334] on link "Влада" at bounding box center [55, 334] width 25 height 13
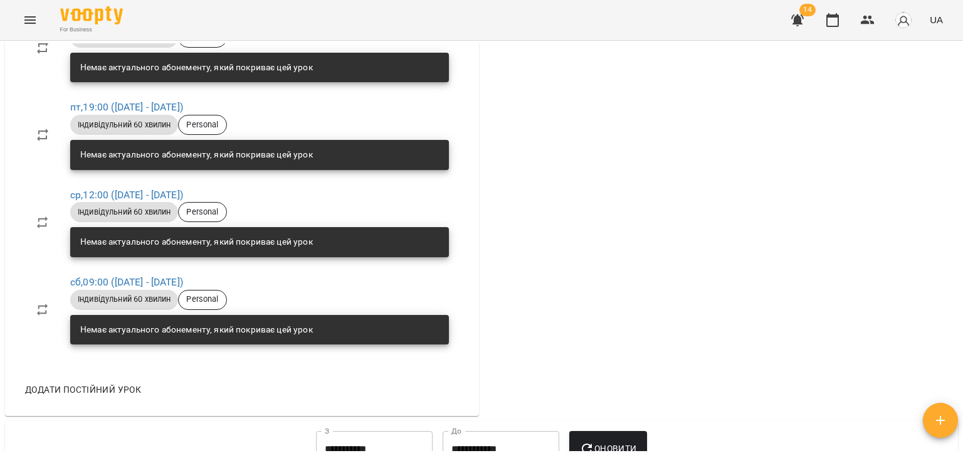
scroll to position [957, 0]
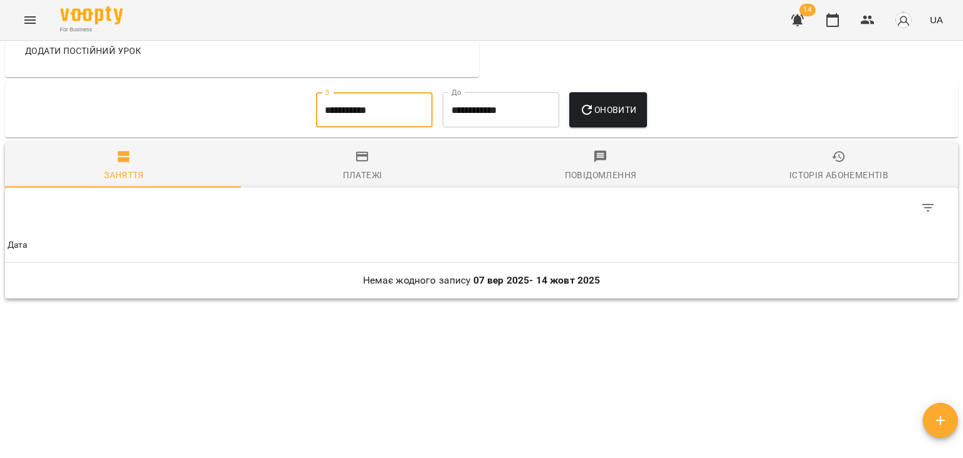
click at [372, 98] on input "**********" at bounding box center [374, 109] width 117 height 35
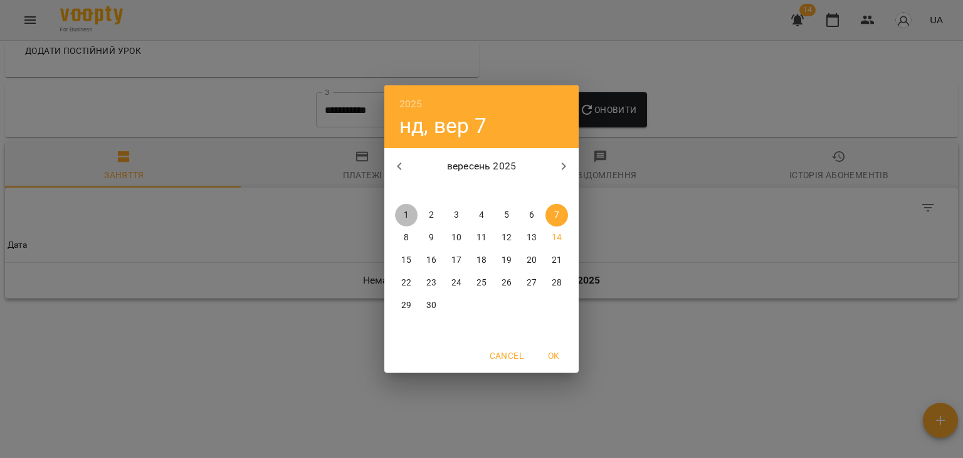
click at [399, 213] on span "1" at bounding box center [406, 215] width 23 height 13
type input "**********"
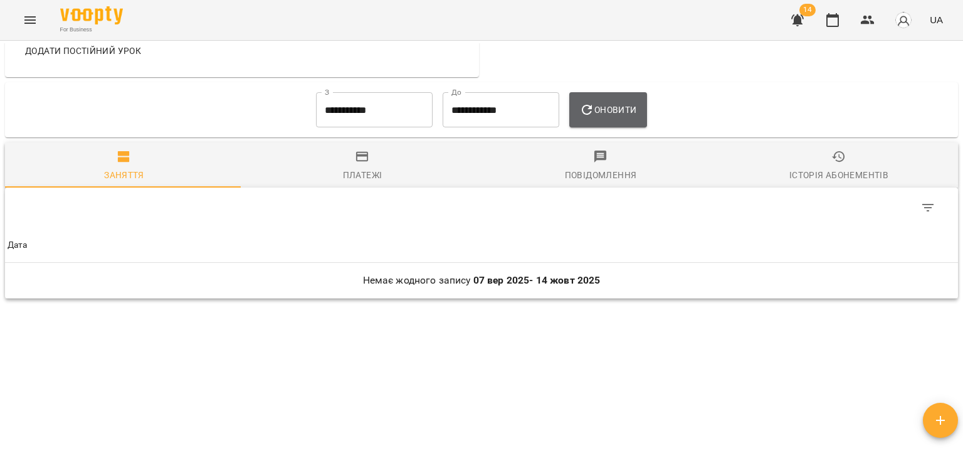
click at [599, 110] on span "Оновити" at bounding box center [607, 109] width 57 height 15
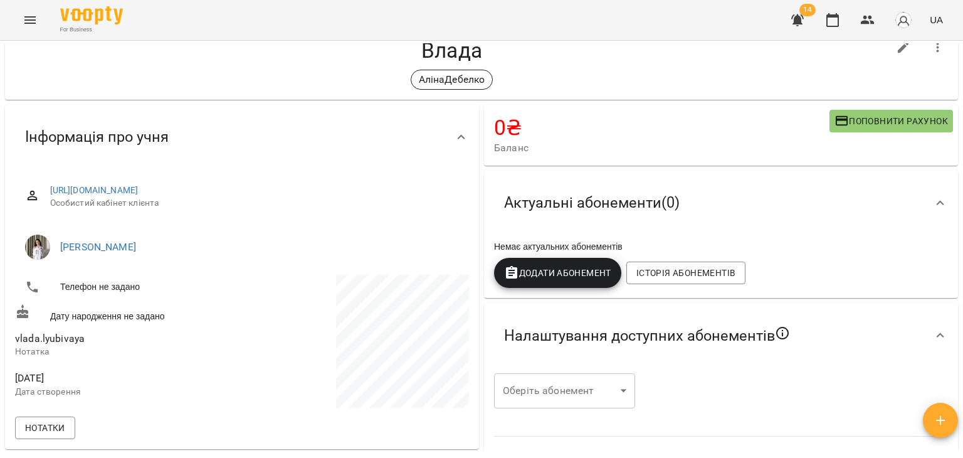
scroll to position [0, 0]
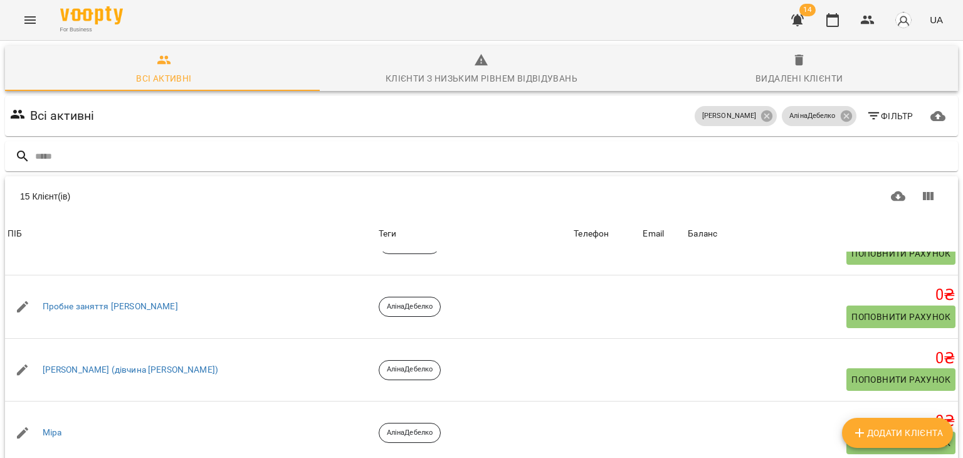
scroll to position [182, 0]
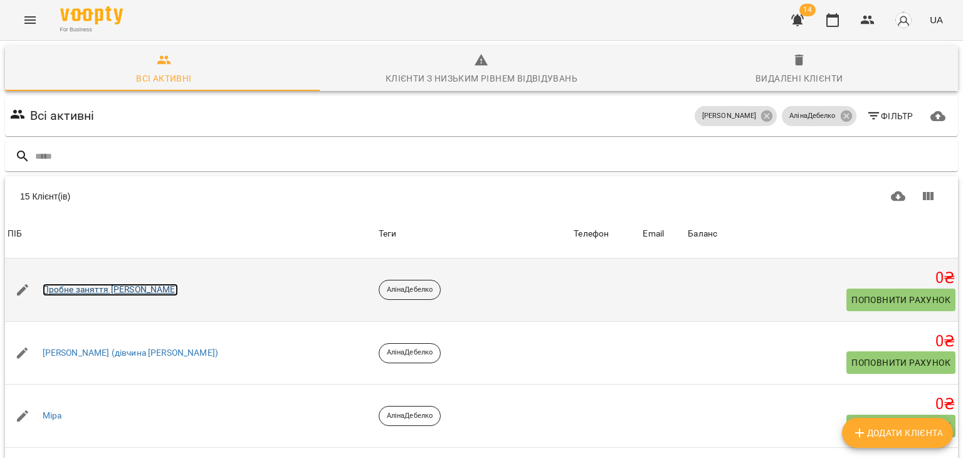
click at [108, 286] on link "Пробне заняття Аліна" at bounding box center [110, 289] width 135 height 13
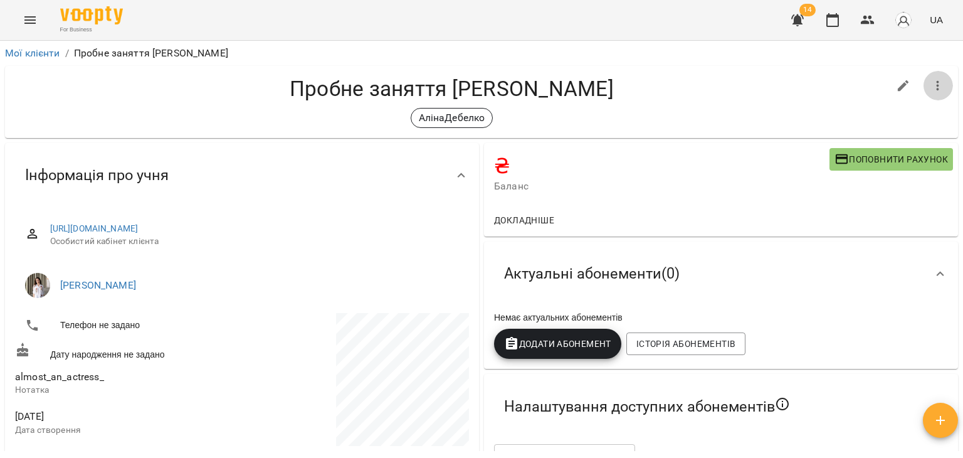
click at [930, 84] on icon "button" at bounding box center [937, 85] width 15 height 15
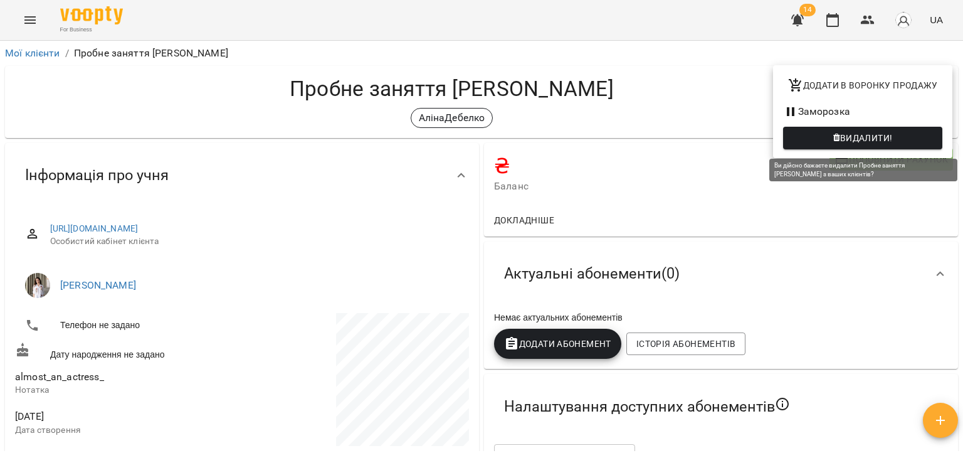
click at [847, 139] on span "Видалити!" at bounding box center [866, 137] width 53 height 15
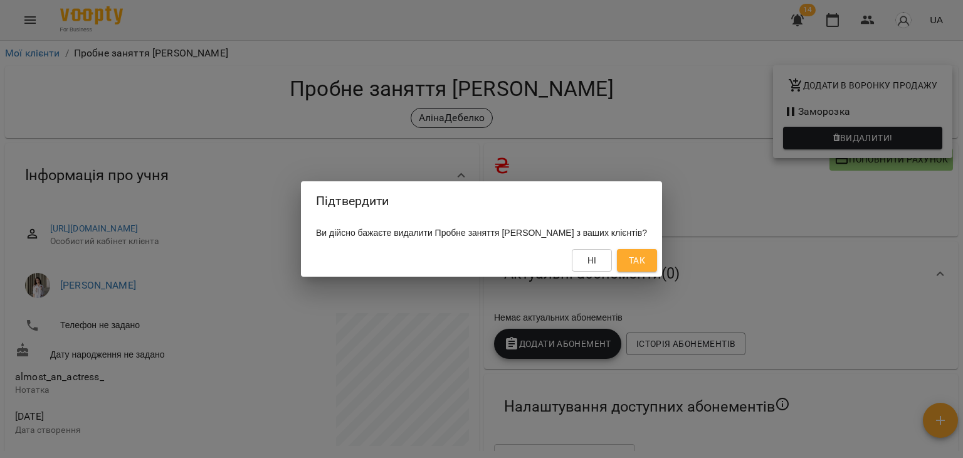
click at [632, 261] on span "Так" at bounding box center [637, 260] width 16 height 15
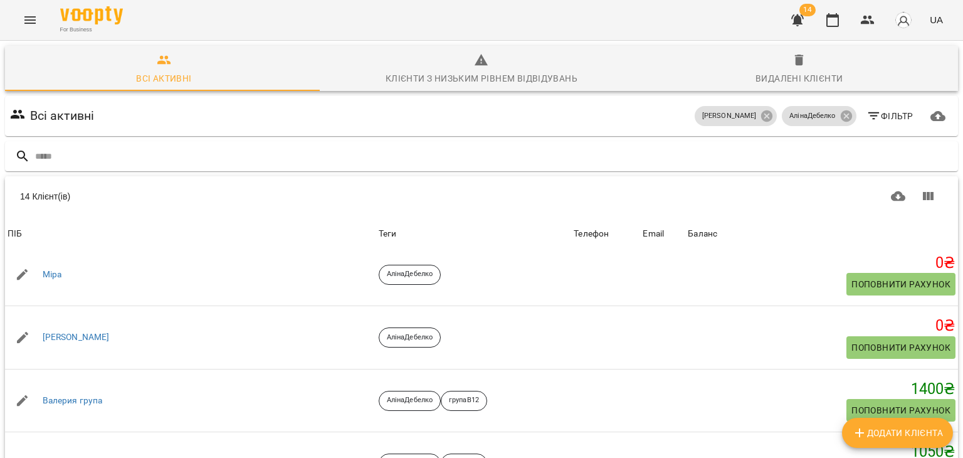
scroll to position [260, 0]
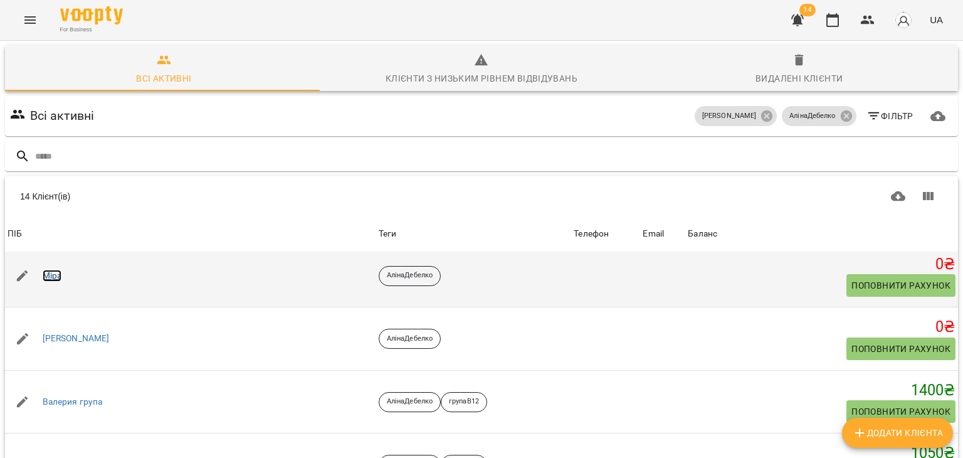
click at [60, 274] on link "Міра" at bounding box center [52, 276] width 19 height 13
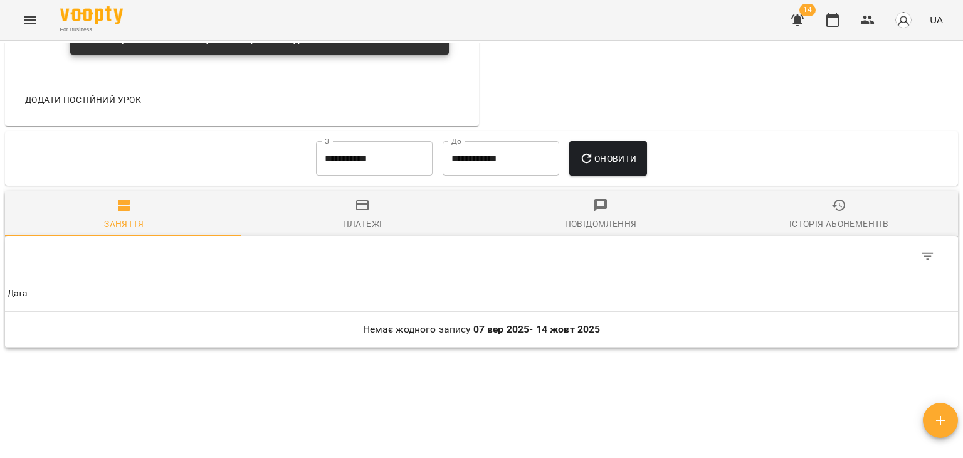
scroll to position [782, 0]
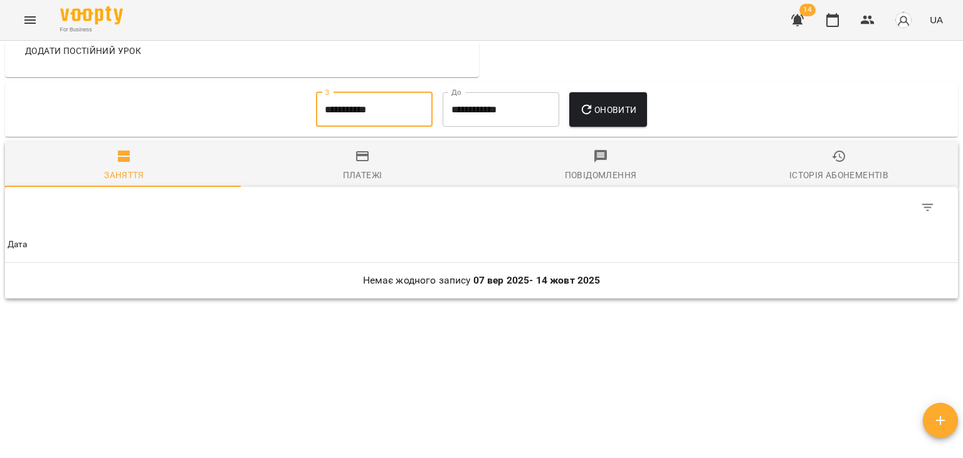
click at [339, 103] on input "**********" at bounding box center [374, 109] width 117 height 35
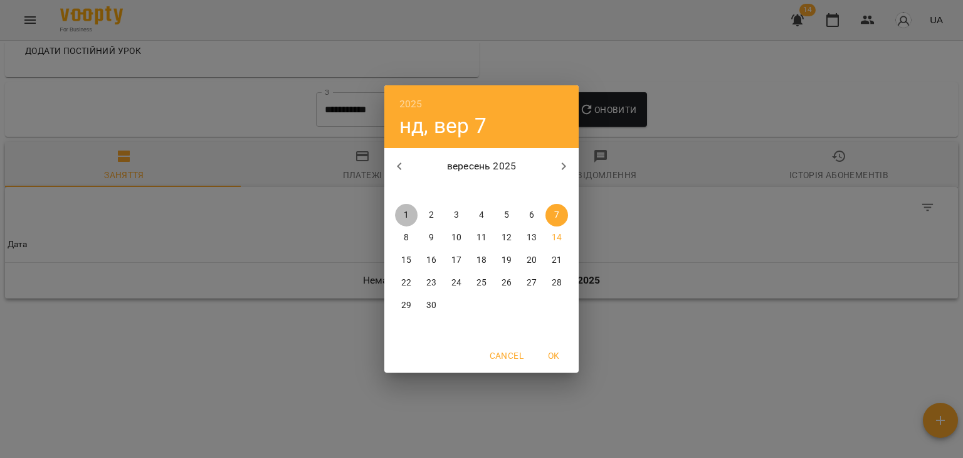
click at [404, 219] on p "1" at bounding box center [406, 215] width 5 height 13
type input "**********"
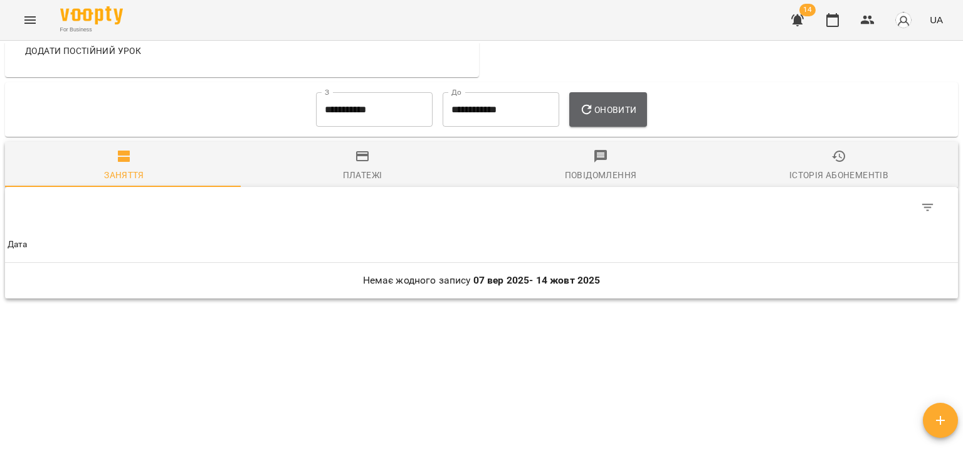
click at [607, 112] on span "Оновити" at bounding box center [607, 109] width 57 height 15
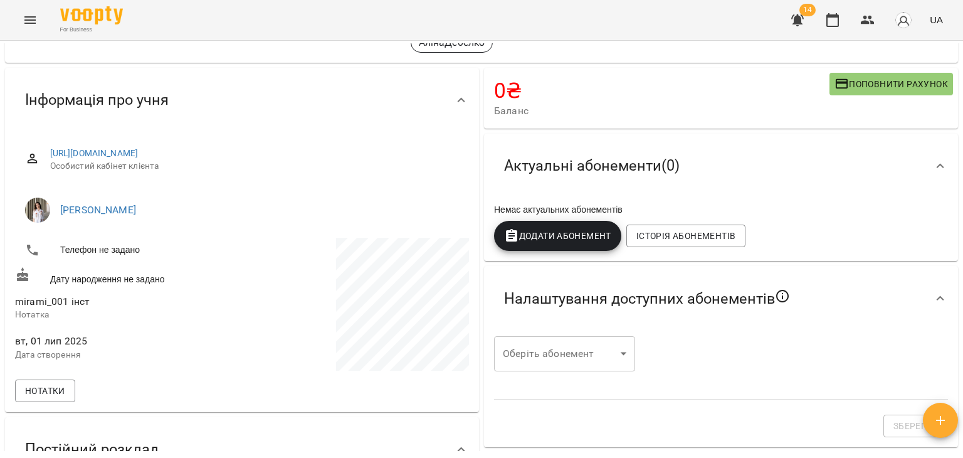
scroll to position [61, 0]
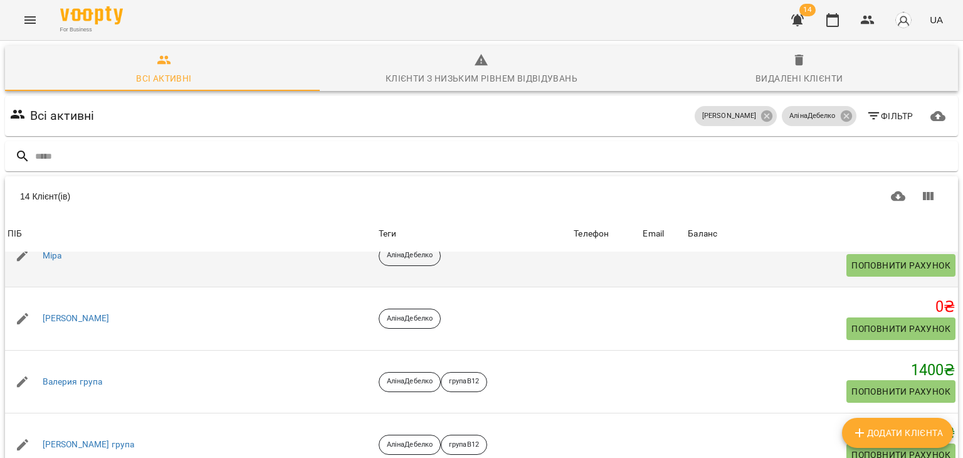
scroll to position [280, 0]
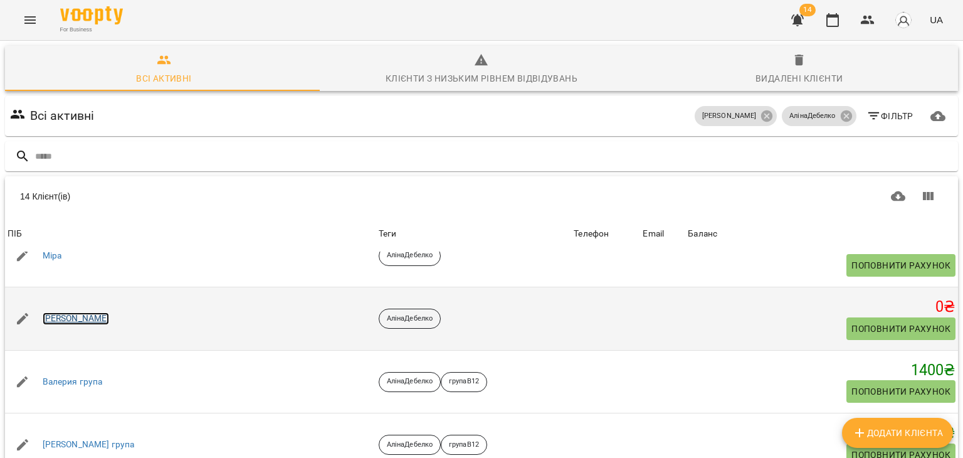
click at [99, 320] on link "Вікторія Андрєєва" at bounding box center [76, 318] width 67 height 13
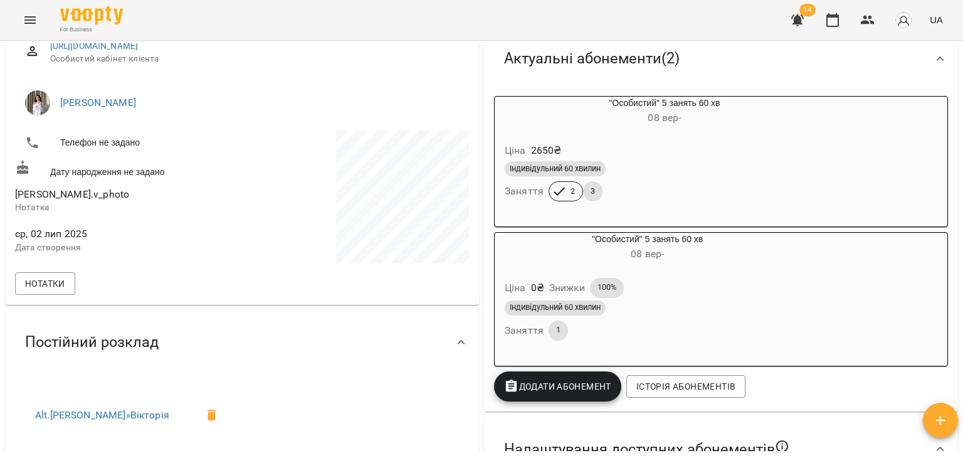
scroll to position [135, 0]
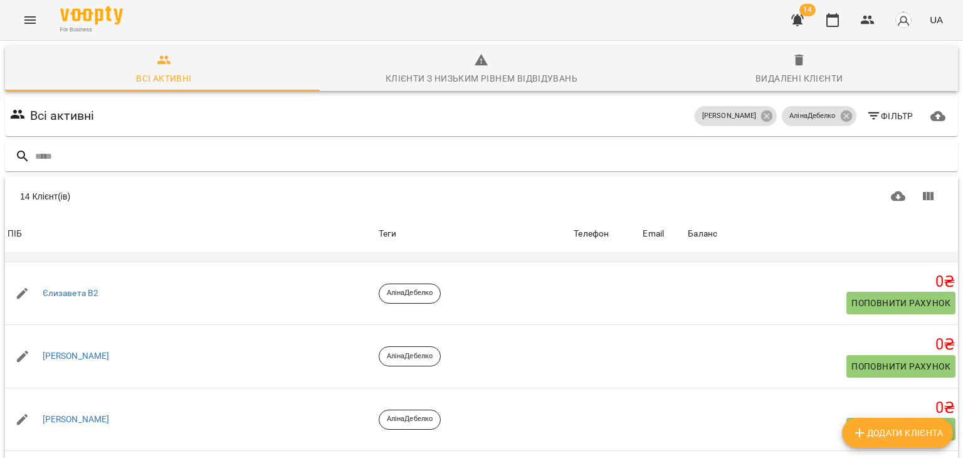
scroll to position [496, 0]
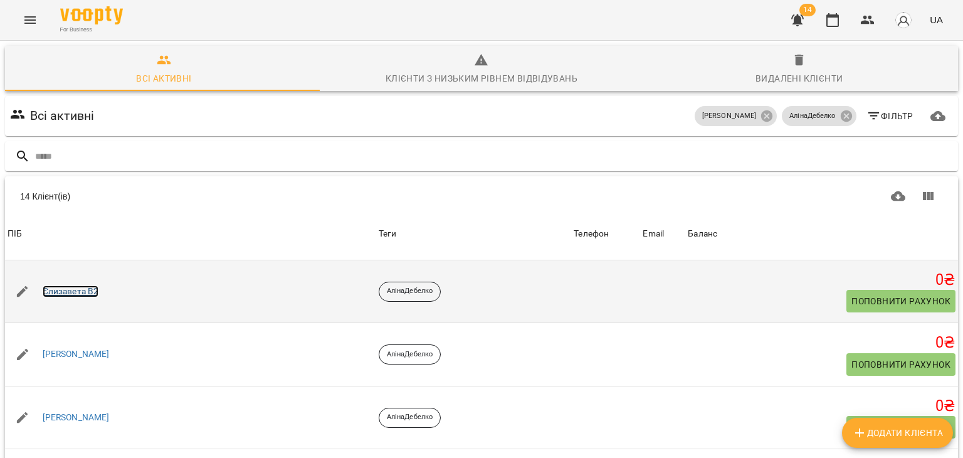
click at [78, 285] on link "Єлизавета В2" at bounding box center [71, 291] width 56 height 13
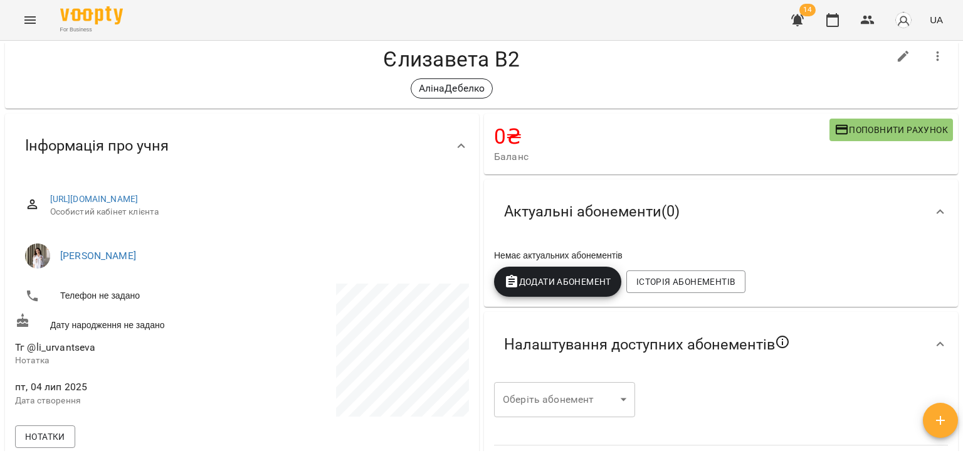
scroll to position [28, 0]
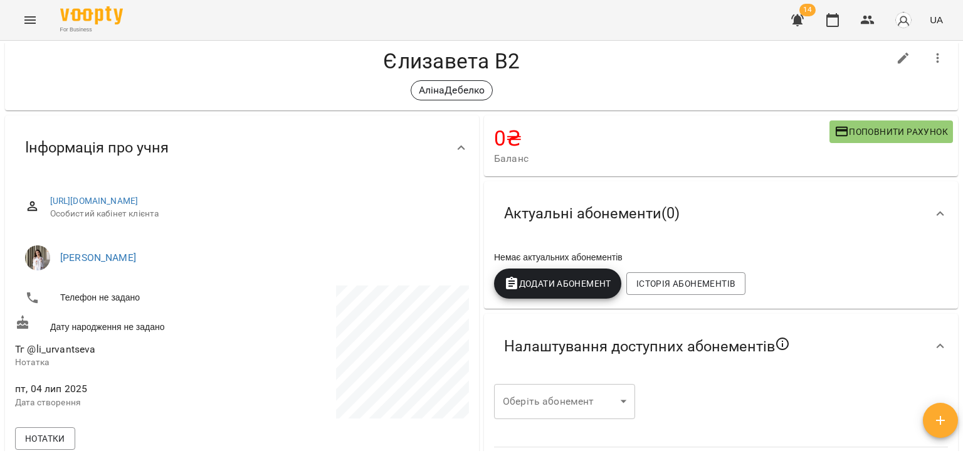
click at [938, 56] on button "button" at bounding box center [938, 58] width 30 height 30
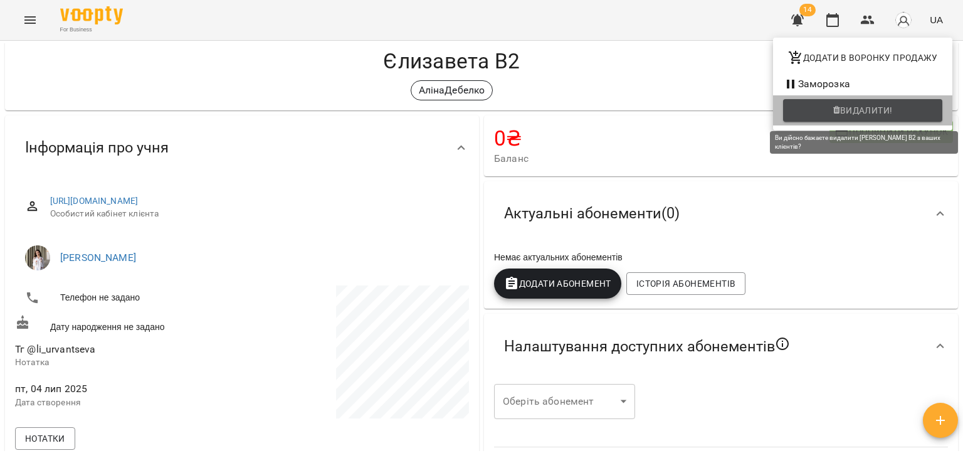
click at [835, 107] on icon "button" at bounding box center [836, 110] width 7 height 9
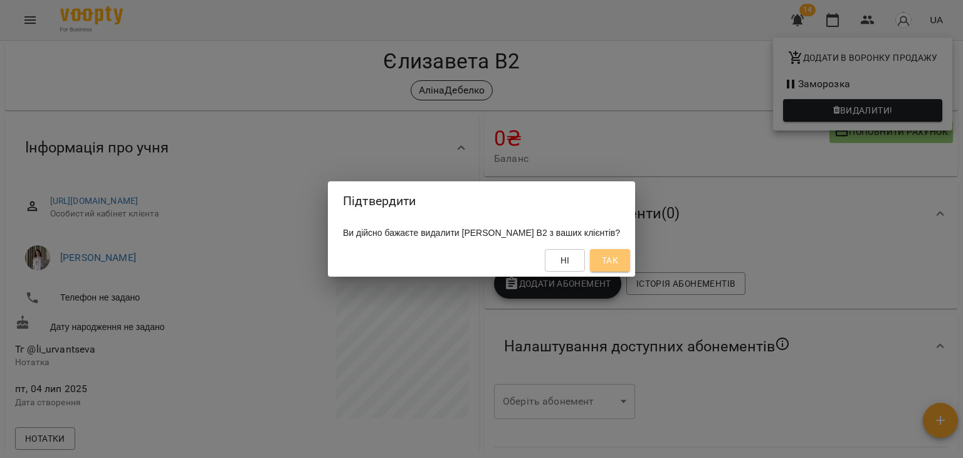
click at [607, 255] on span "Так" at bounding box center [610, 260] width 16 height 15
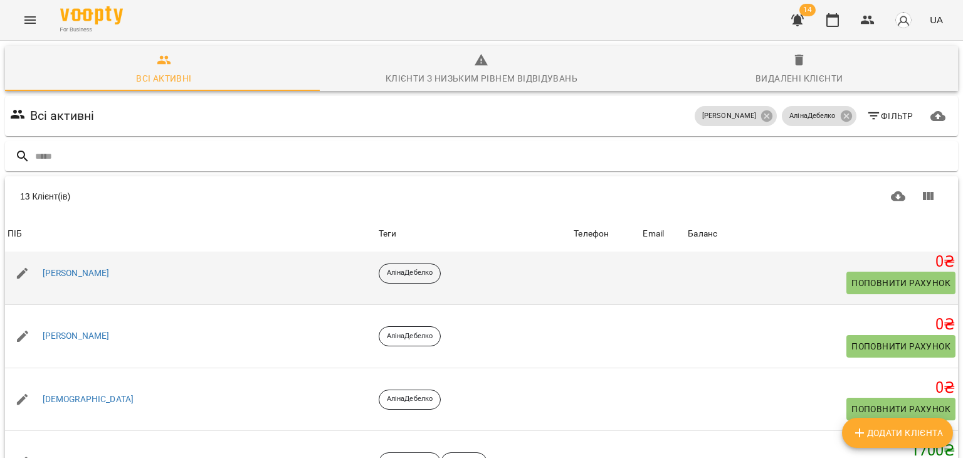
scroll to position [539, 0]
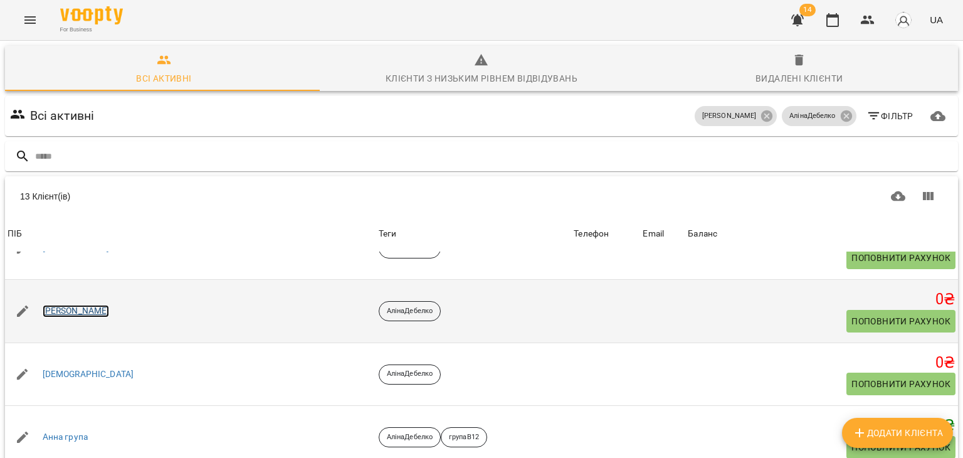
click at [54, 305] on link "Сергій" at bounding box center [76, 311] width 67 height 13
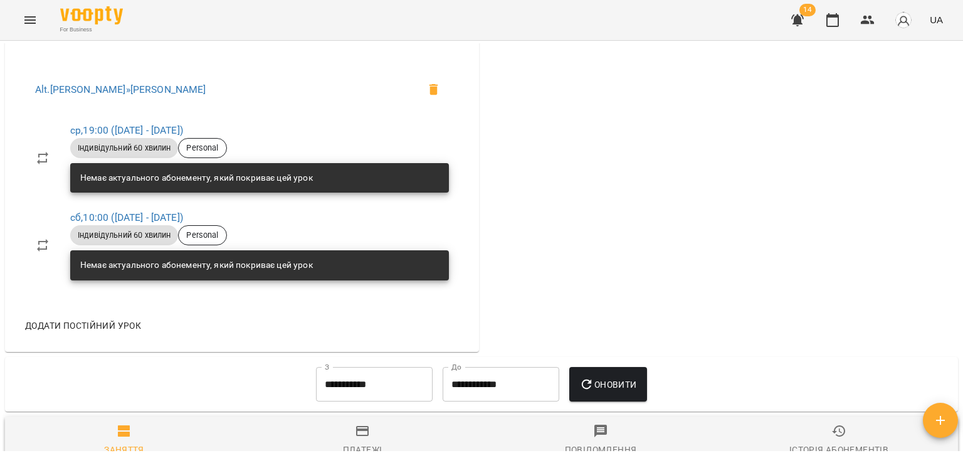
scroll to position [782, 0]
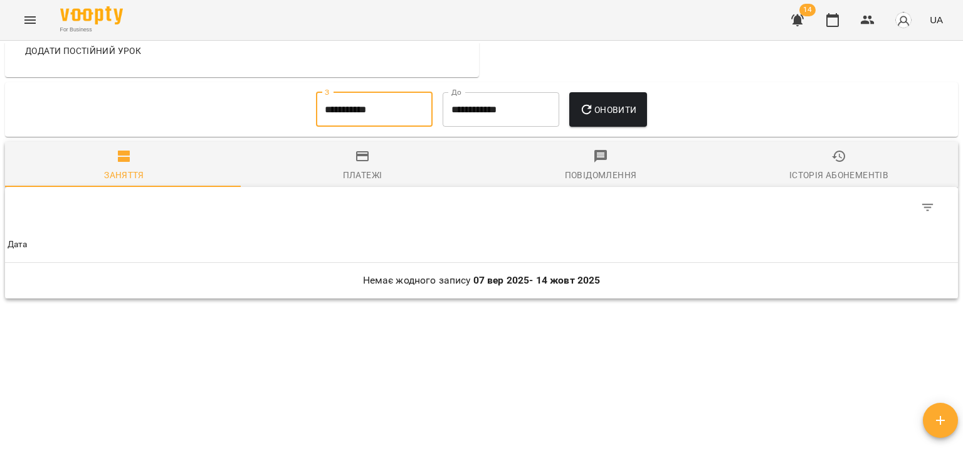
click at [334, 112] on input "**********" at bounding box center [374, 109] width 117 height 35
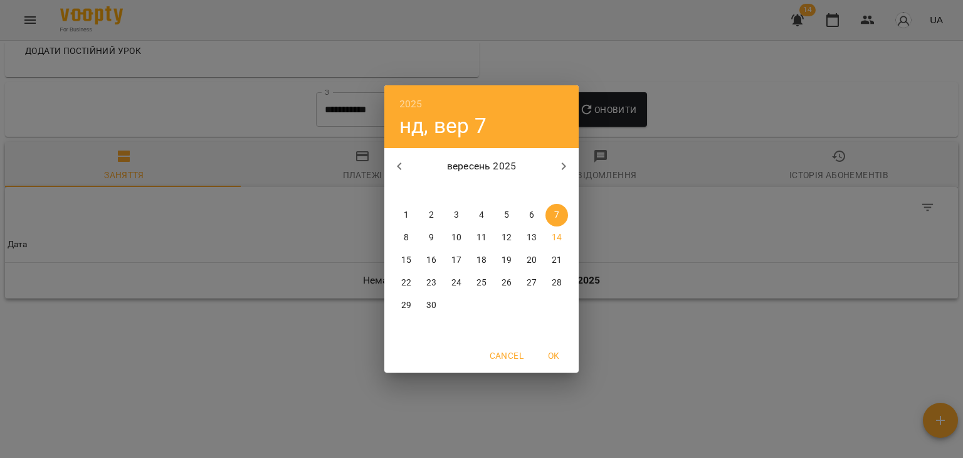
click at [404, 162] on icon "button" at bounding box center [399, 166] width 15 height 15
click at [507, 214] on p "1" at bounding box center [506, 215] width 5 height 13
type input "**********"
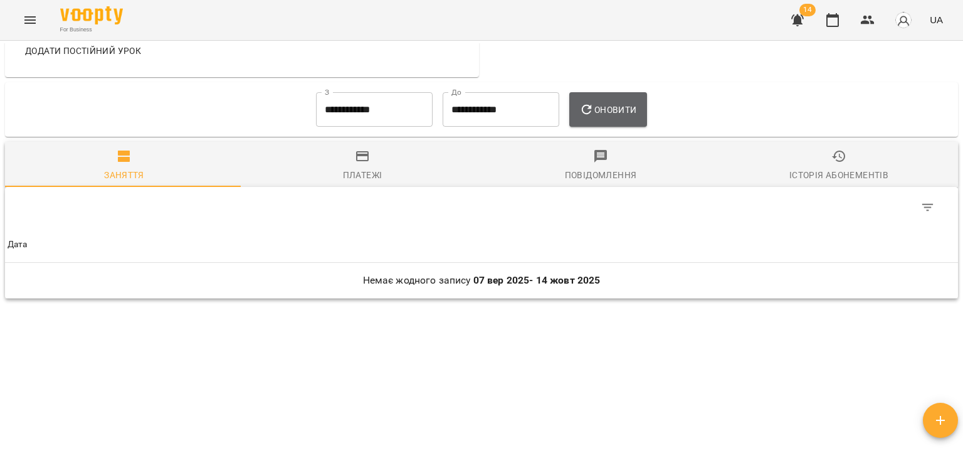
click at [604, 113] on span "Оновити" at bounding box center [607, 109] width 57 height 15
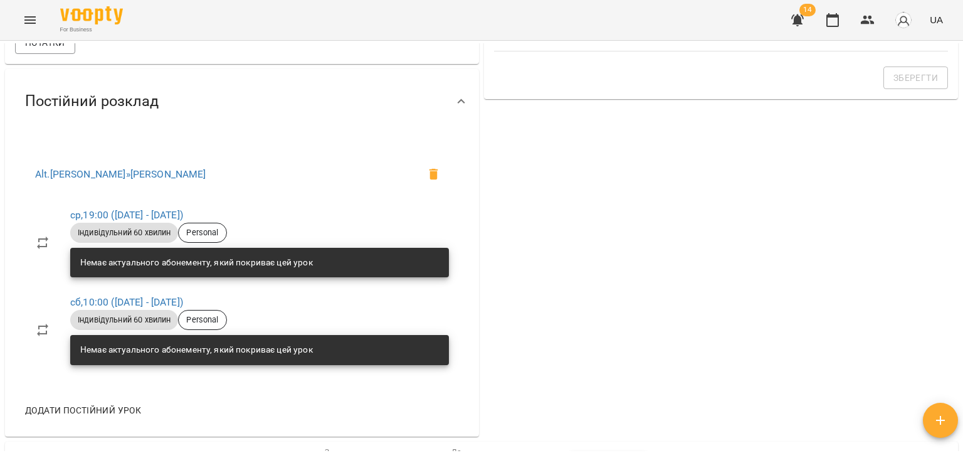
scroll to position [0, 0]
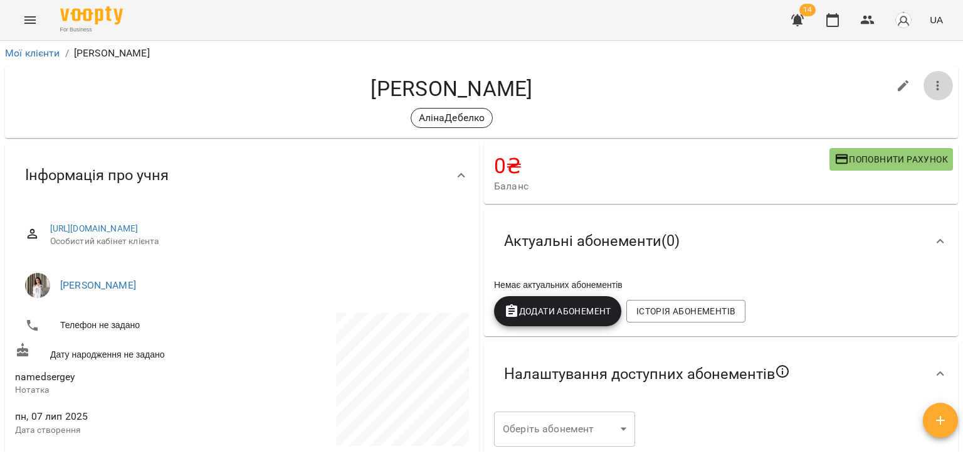
click at [923, 86] on button "button" at bounding box center [938, 86] width 30 height 30
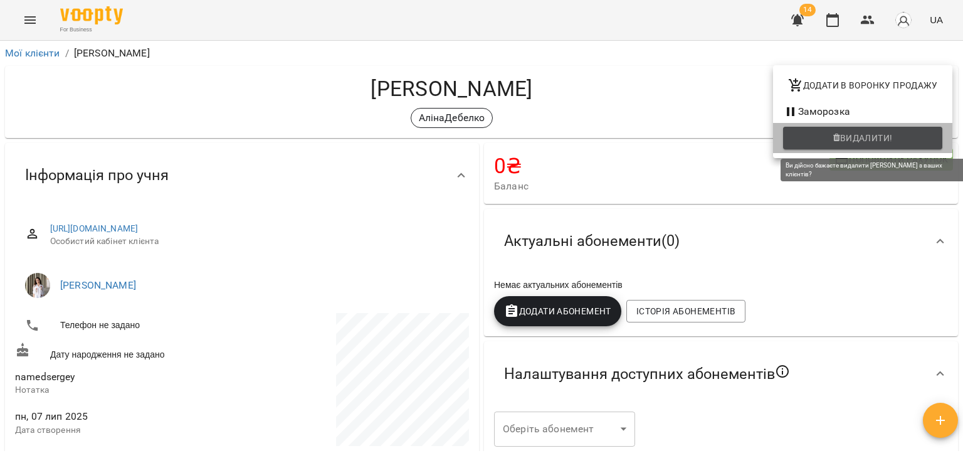
click at [854, 144] on span "Видалити!" at bounding box center [866, 137] width 53 height 15
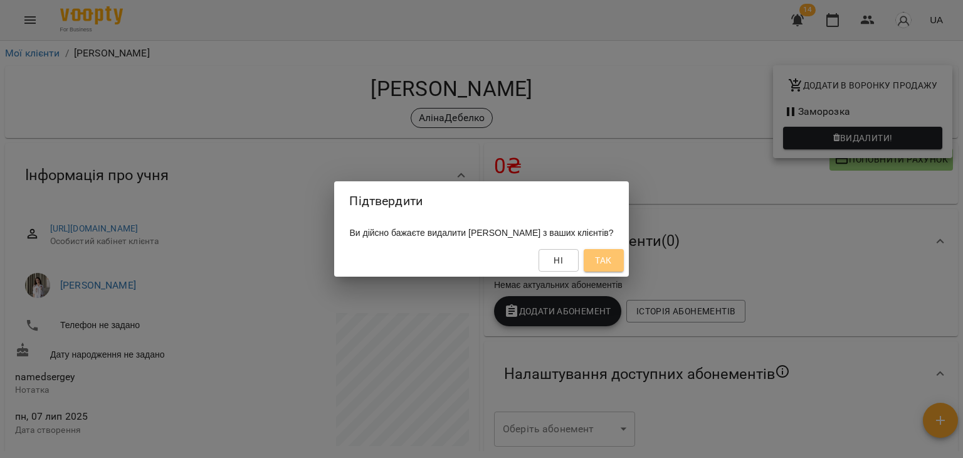
click at [607, 265] on span "Так" at bounding box center [604, 260] width 20 height 15
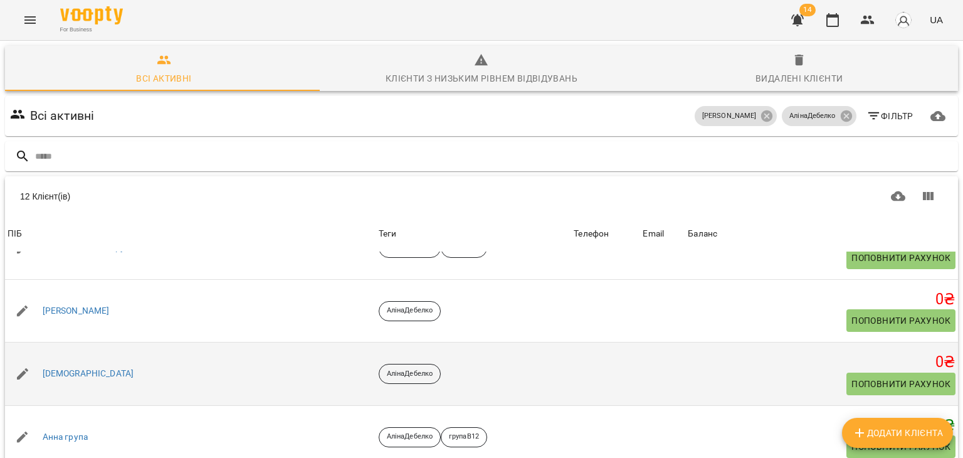
scroll to position [99, 0]
click at [58, 367] on link "Алла" at bounding box center [89, 373] width 92 height 13
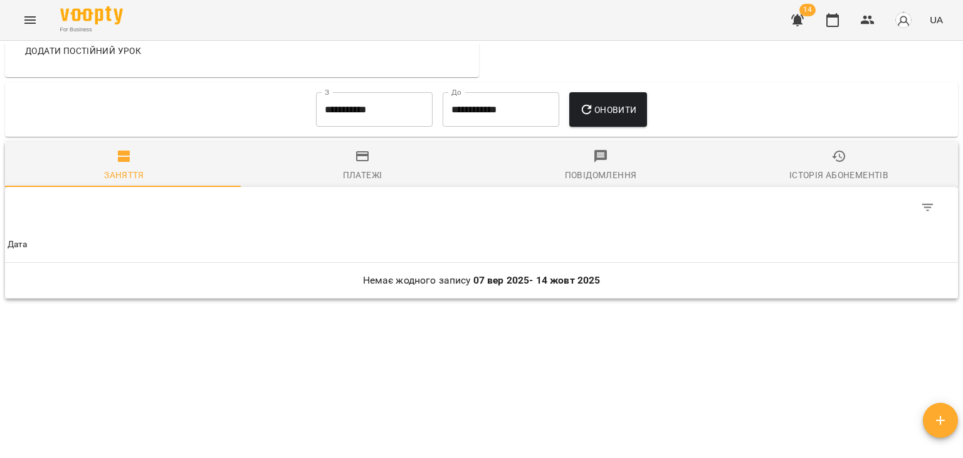
scroll to position [134, 0]
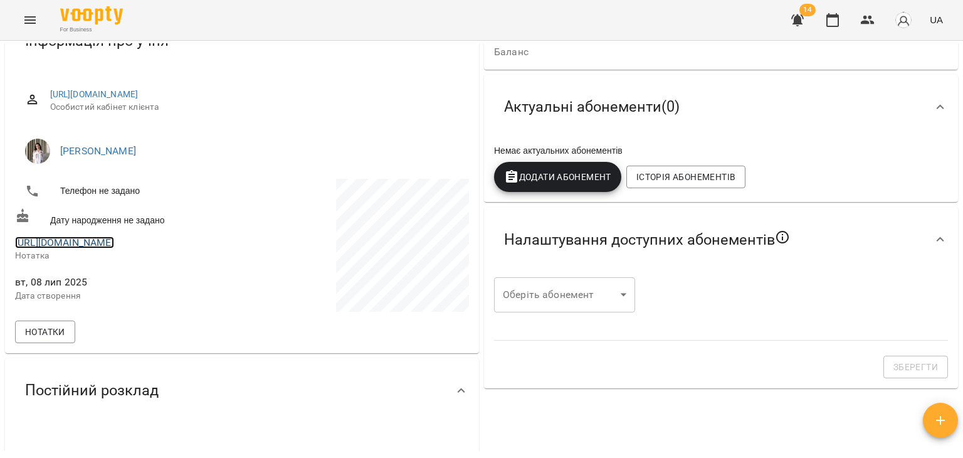
click at [114, 246] on link "https://instagram.com/shapoval5086/" at bounding box center [64, 242] width 99 height 12
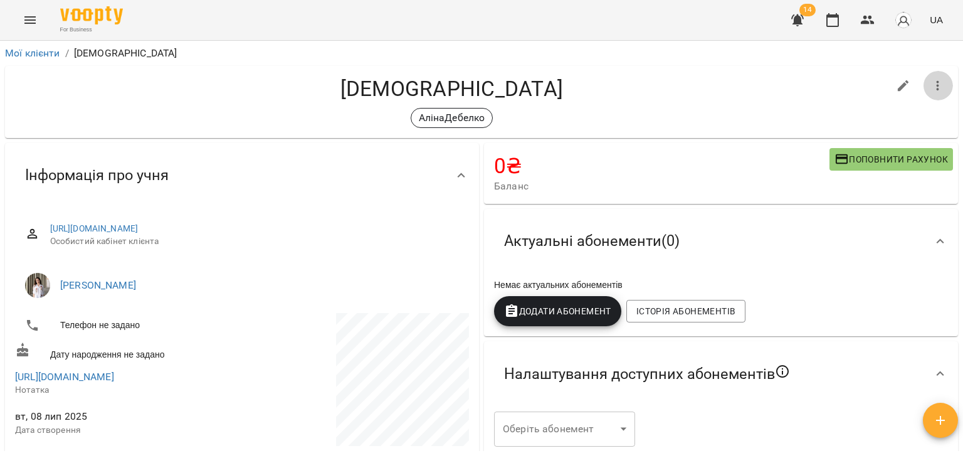
click at [930, 88] on icon "button" at bounding box center [937, 85] width 15 height 15
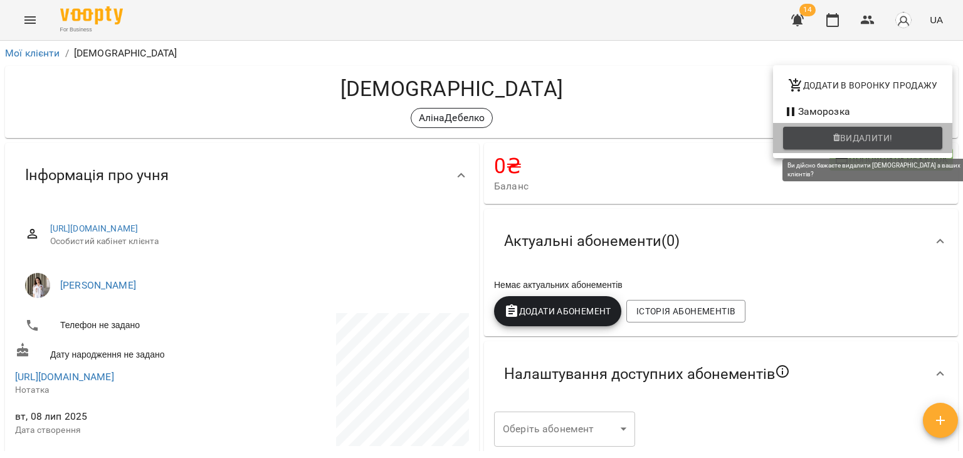
click at [831, 140] on span "Видалити!" at bounding box center [862, 137] width 139 height 15
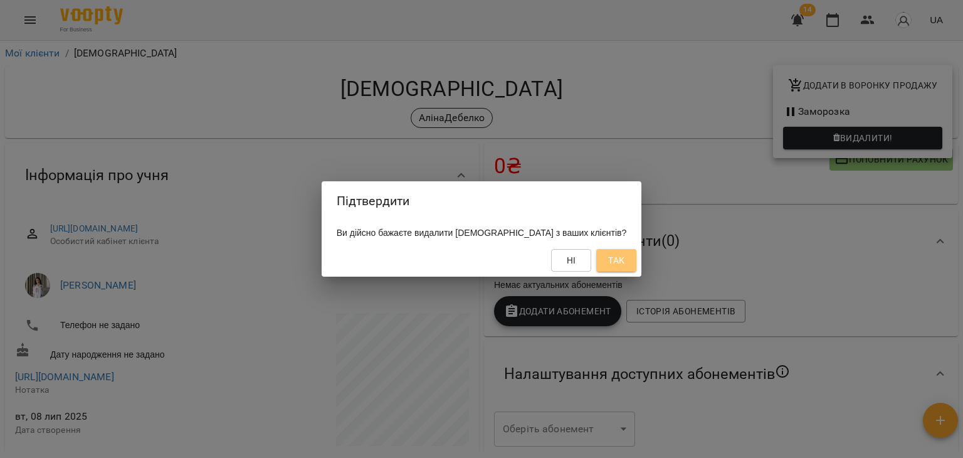
click at [608, 258] on span "Так" at bounding box center [616, 260] width 16 height 15
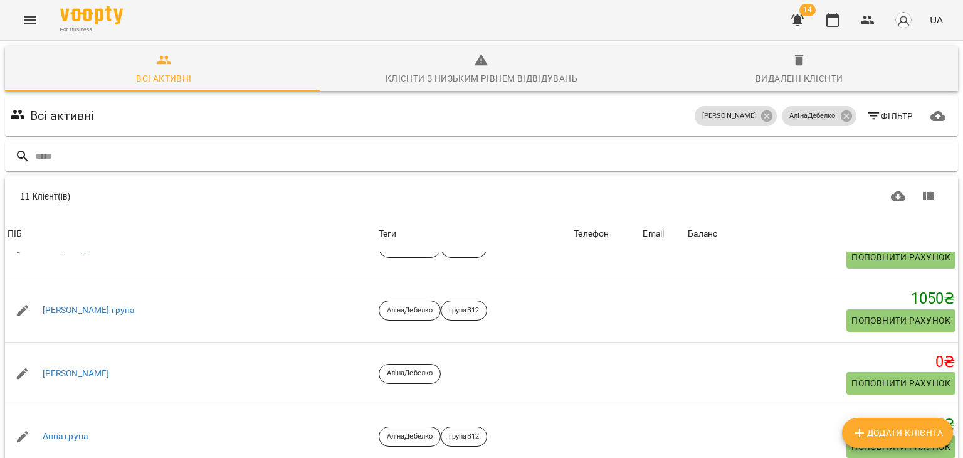
scroll to position [99, 0]
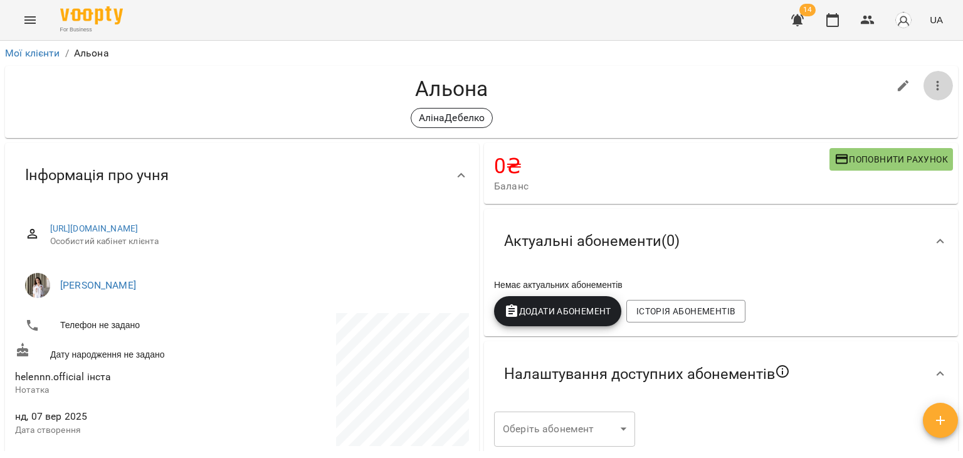
click at [930, 86] on icon "button" at bounding box center [937, 85] width 15 height 15
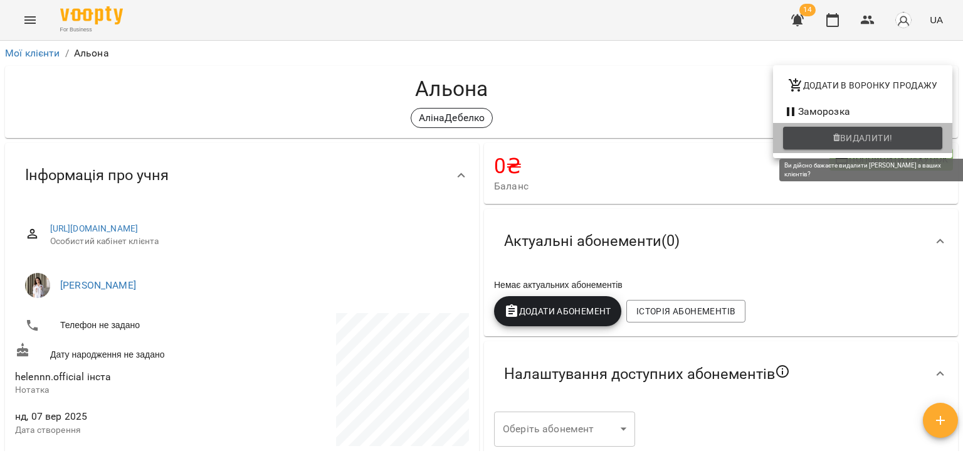
click at [832, 137] on span "Видалити!" at bounding box center [862, 137] width 139 height 15
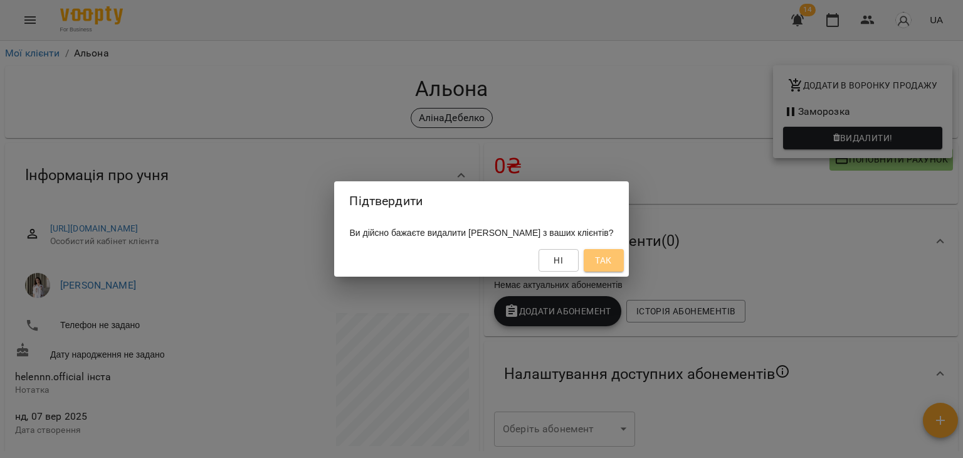
click at [607, 257] on span "Так" at bounding box center [603, 260] width 16 height 15
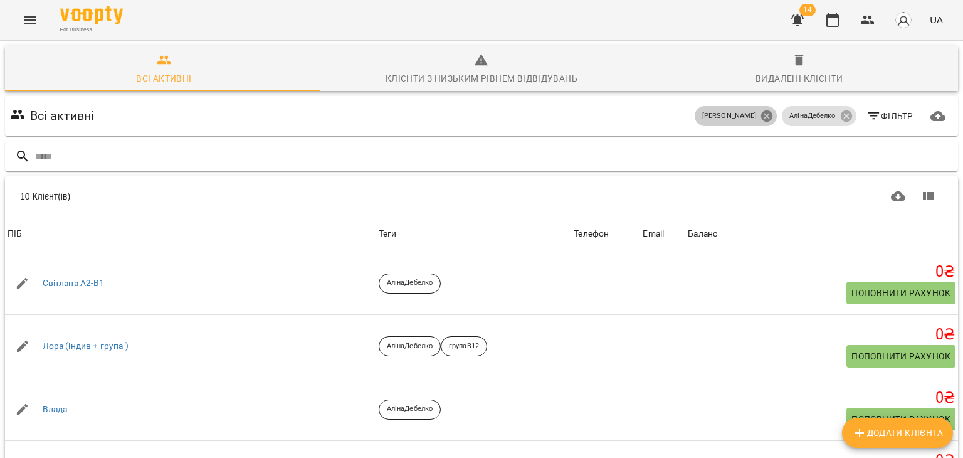
click at [761, 118] on icon at bounding box center [766, 115] width 11 height 11
click at [839, 117] on icon at bounding box center [846, 116] width 14 height 14
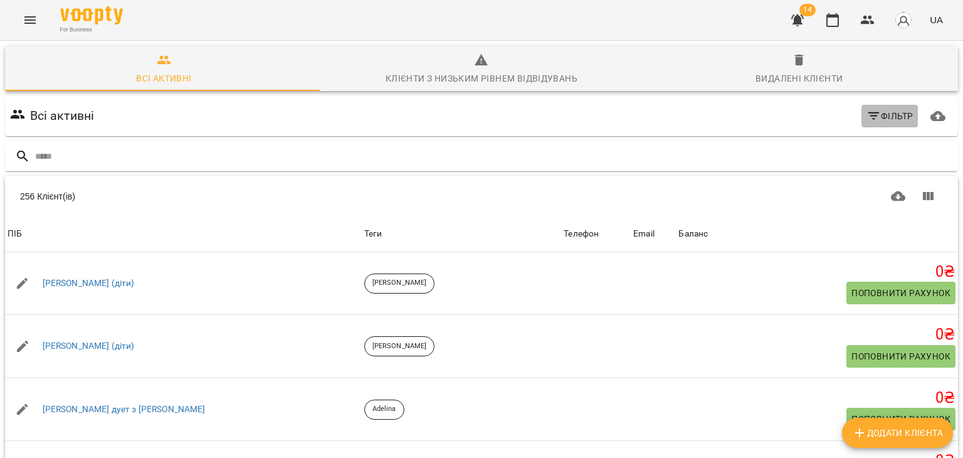
click at [866, 118] on icon "button" at bounding box center [873, 115] width 15 height 15
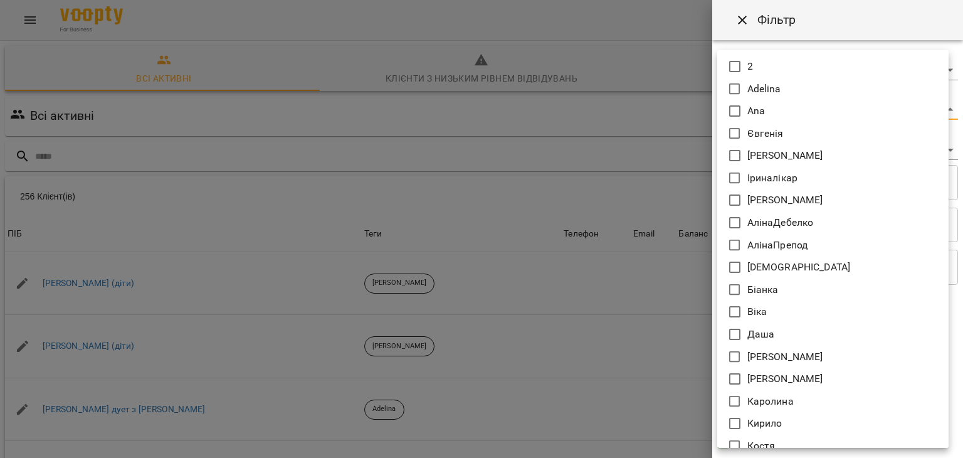
click at [720, 107] on body "For Business 14 UA Всі активні Клієнти з низьким рівнем відвідувань Видалені кл…" at bounding box center [481, 326] width 963 height 653
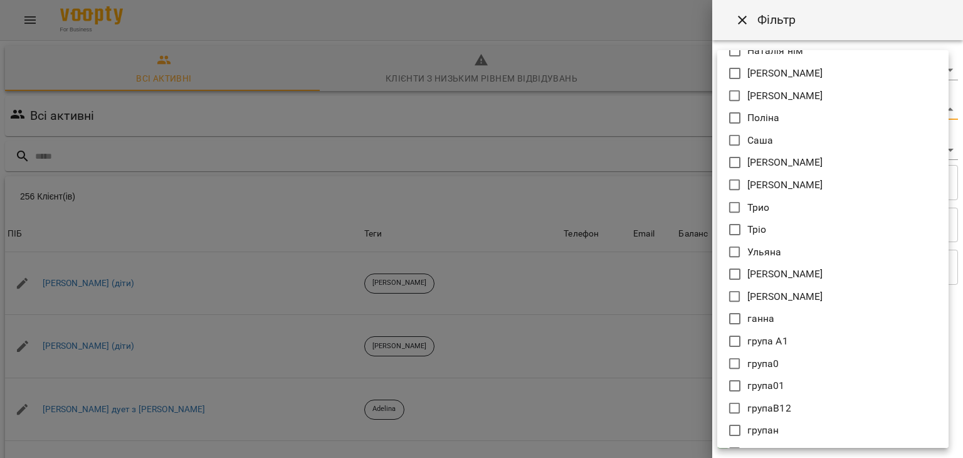
scroll to position [572, 0]
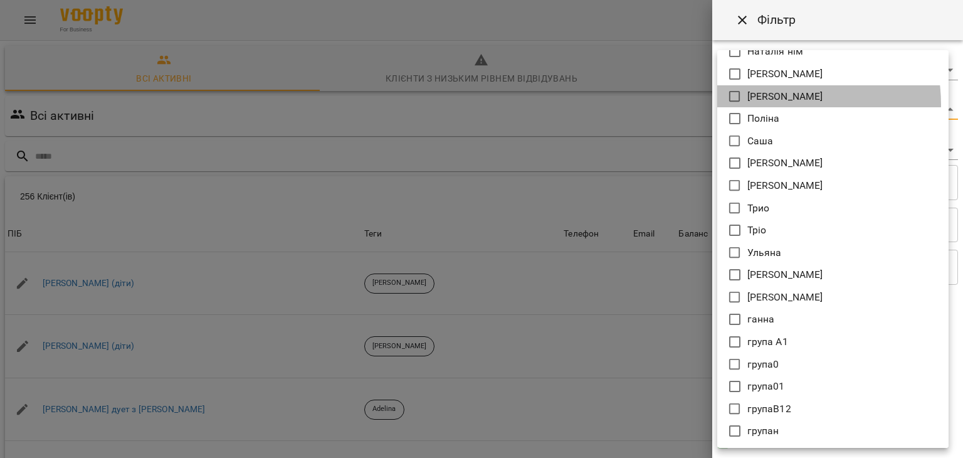
click at [767, 104] on li "[PERSON_NAME]" at bounding box center [832, 96] width 231 height 23
type input "*****"
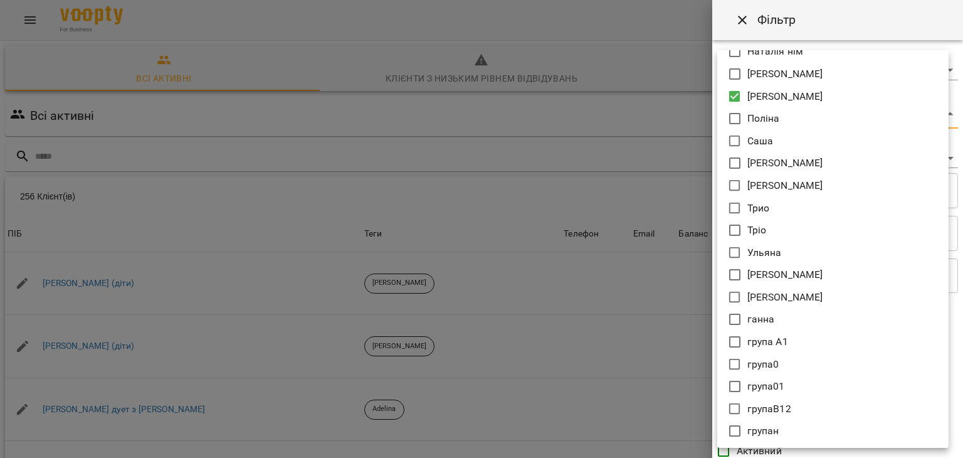
click at [638, 177] on div at bounding box center [481, 229] width 963 height 458
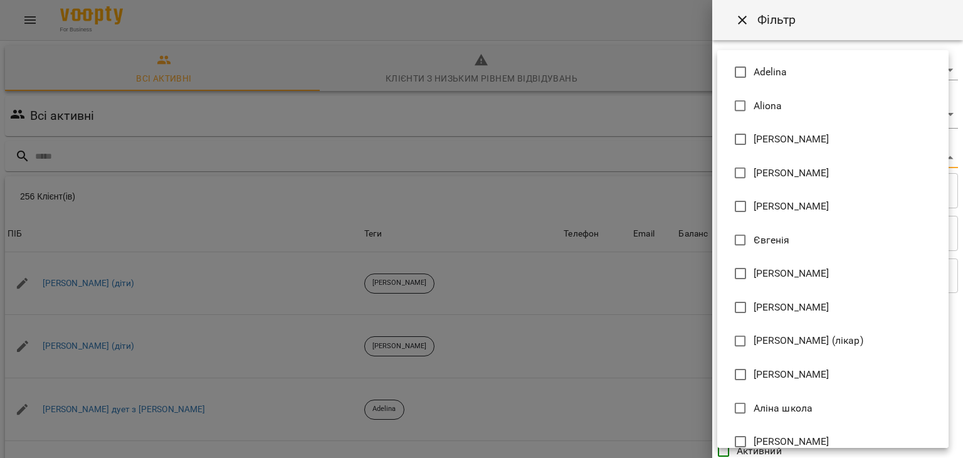
drag, startPoint x: 743, startPoint y: 153, endPoint x: 755, endPoint y: 378, distance: 225.4
click at [755, 378] on body "For Business 14 UA Всі активні Клієнти з низьким рівнем відвідувань Видалені кл…" at bounding box center [481, 326] width 963 height 653
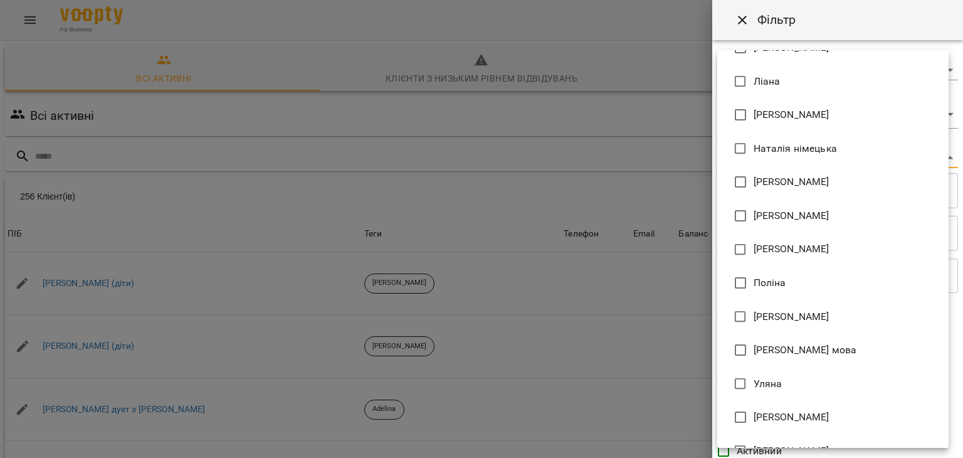
scroll to position [654, 0]
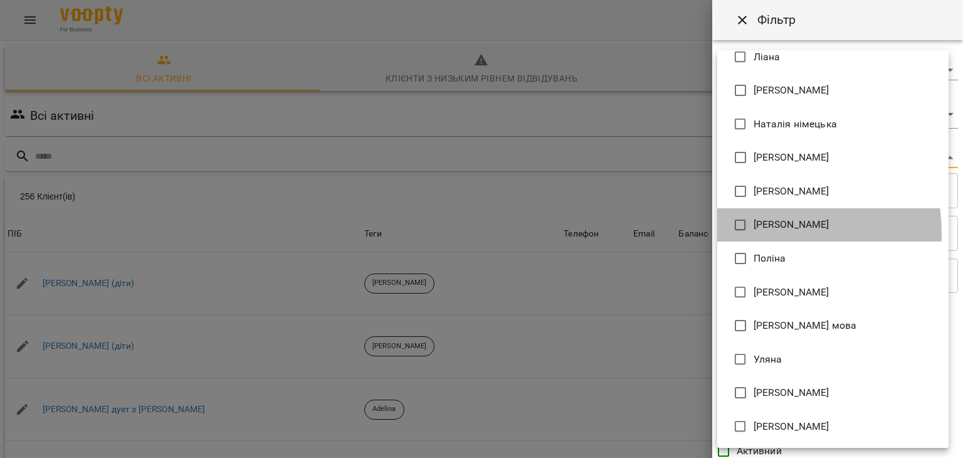
click at [758, 233] on li "[PERSON_NAME]" at bounding box center [832, 225] width 231 height 34
type input "**********"
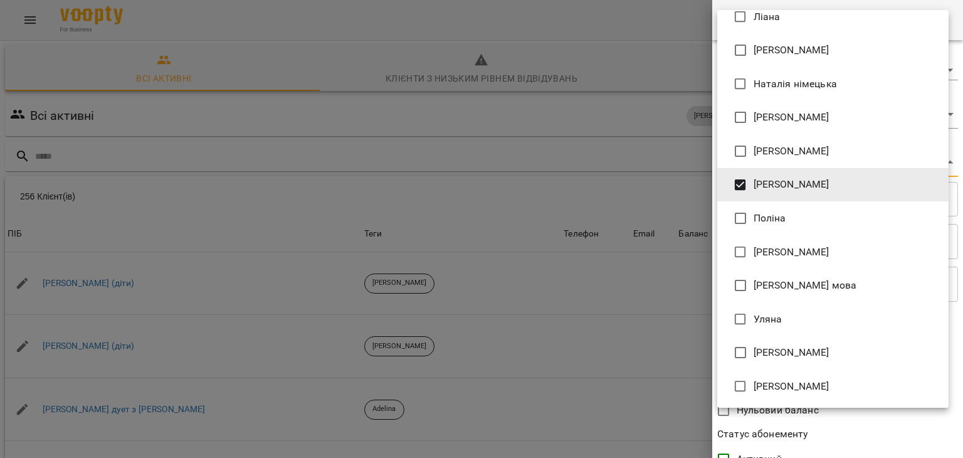
click at [599, 304] on div at bounding box center [481, 229] width 963 height 458
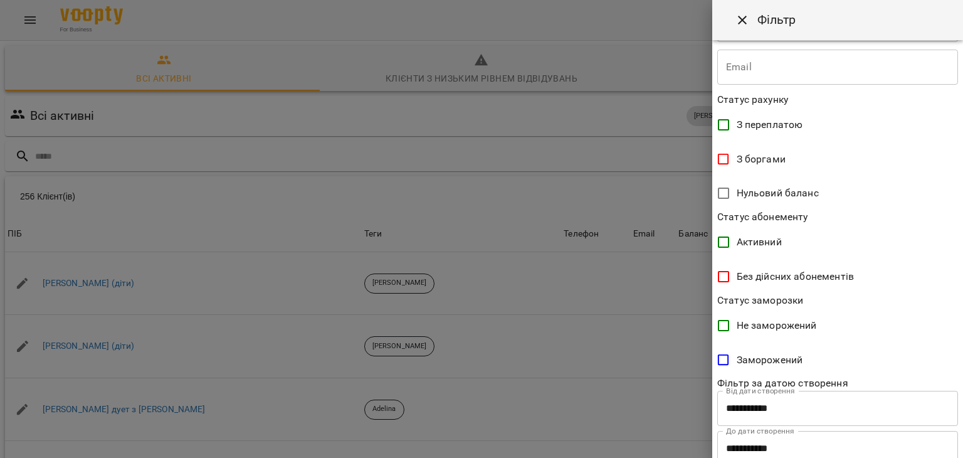
scroll to position [257, 0]
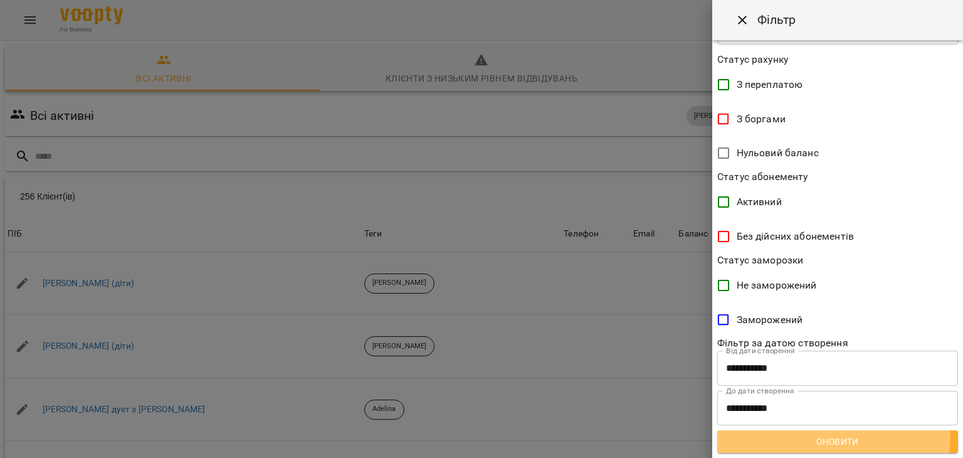
click at [795, 433] on button "Оновити" at bounding box center [837, 441] width 241 height 23
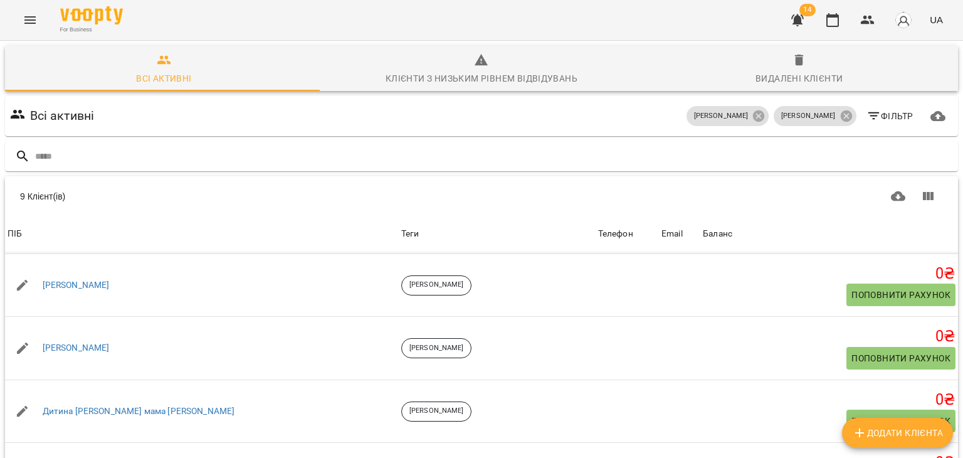
scroll to position [125, 0]
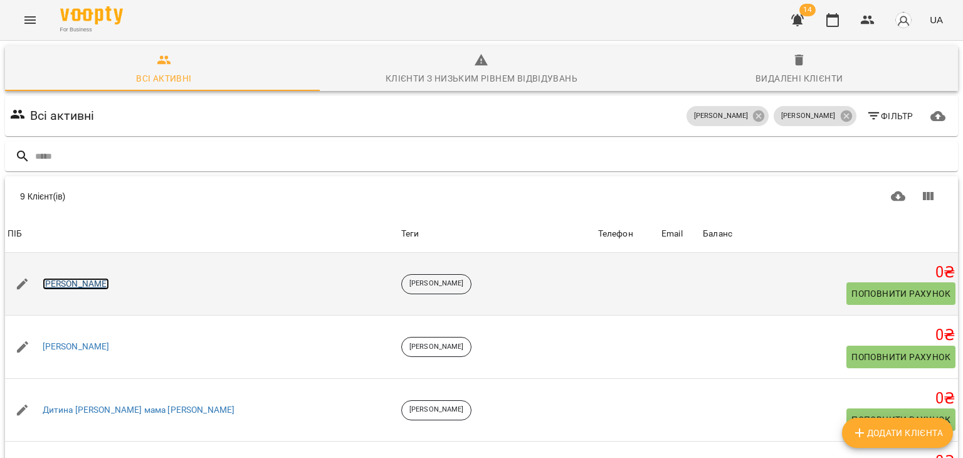
click at [49, 278] on link "[PERSON_NAME]" at bounding box center [76, 284] width 67 height 13
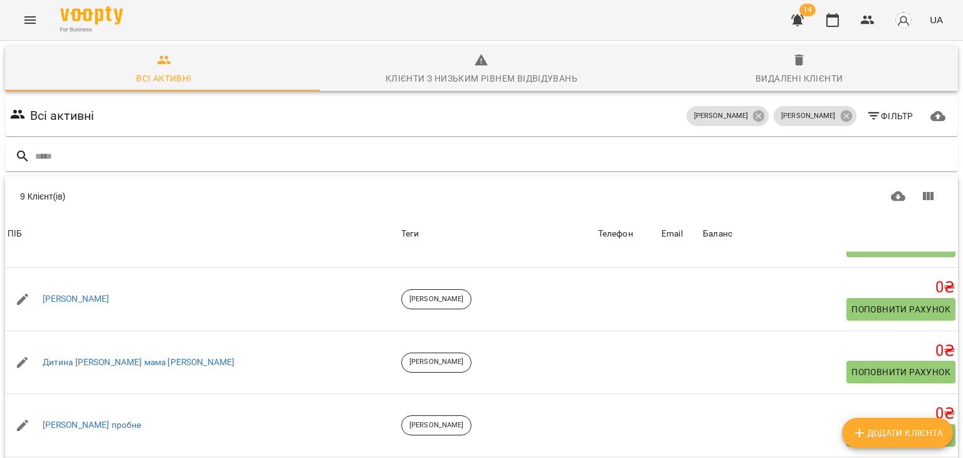
scroll to position [173, 0]
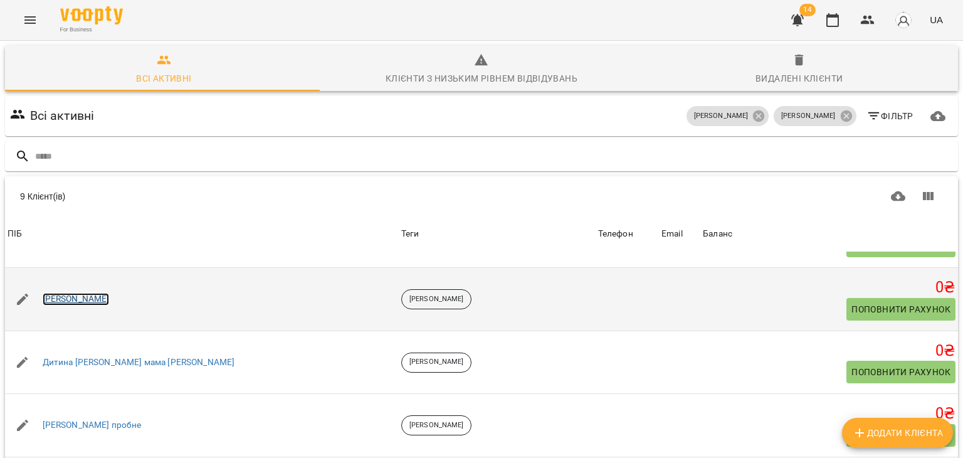
click at [107, 297] on link "Mariana Chaikovska" at bounding box center [76, 299] width 67 height 13
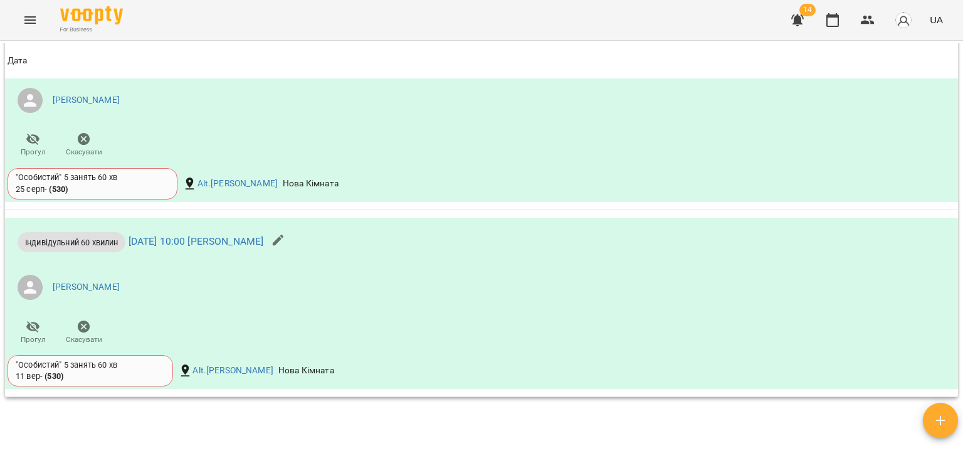
scroll to position [805, 0]
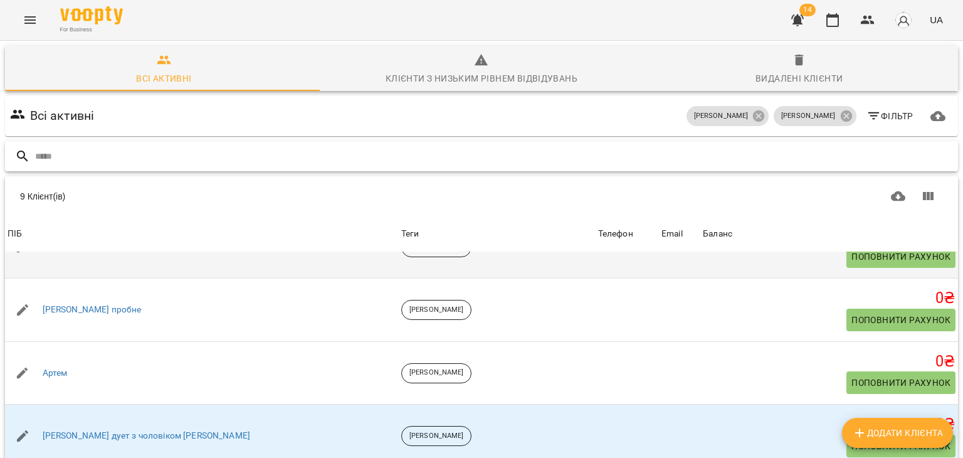
scroll to position [99, 0]
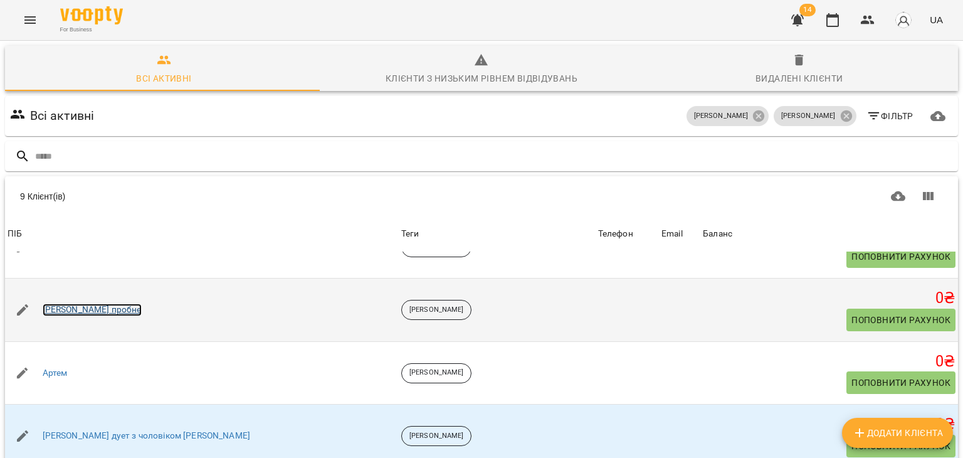
click at [91, 303] on link "Софія пробне" at bounding box center [92, 309] width 99 height 13
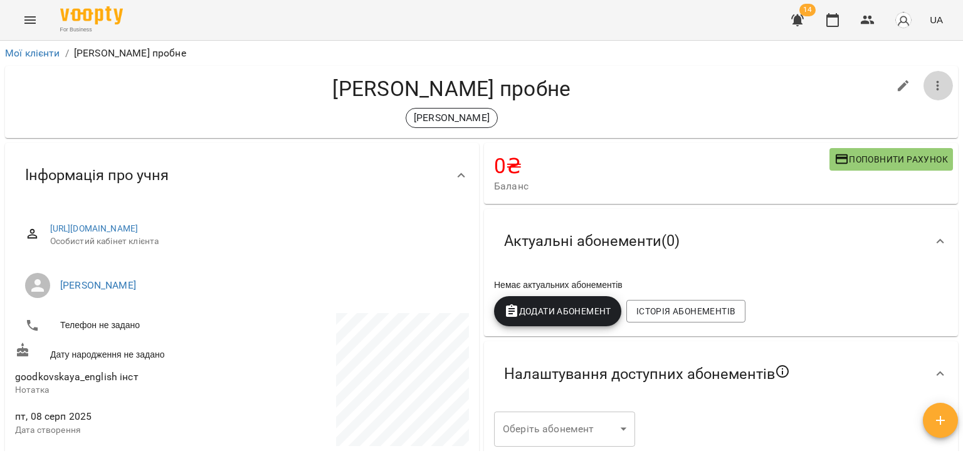
click at [930, 89] on icon "button" at bounding box center [937, 85] width 15 height 15
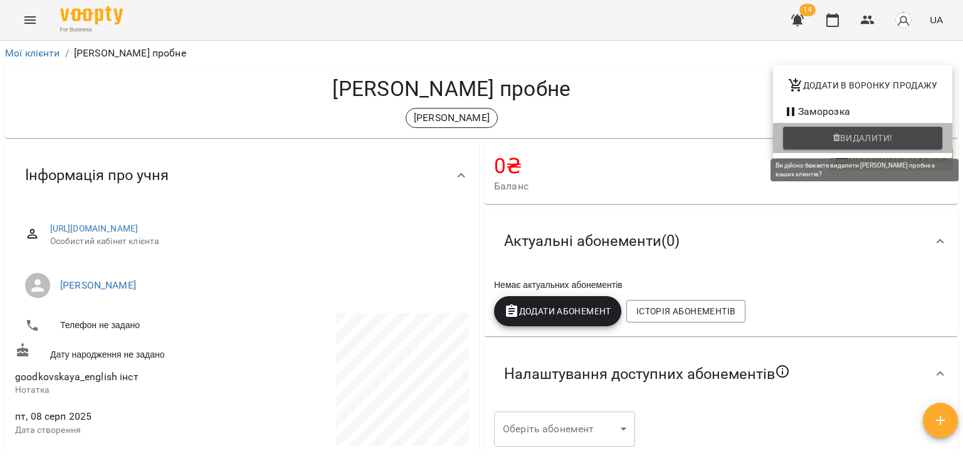
click at [831, 144] on span "Видалити!" at bounding box center [862, 137] width 139 height 15
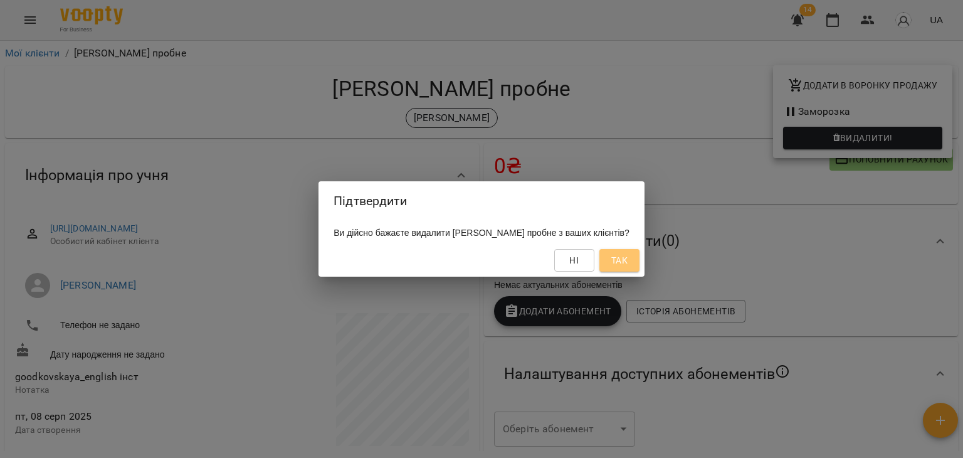
click at [621, 258] on span "Так" at bounding box center [619, 260] width 16 height 15
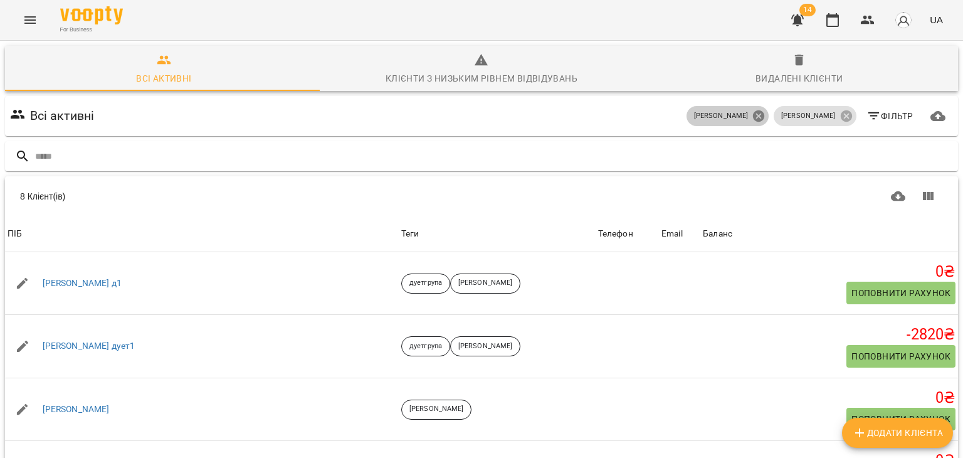
click at [765, 113] on icon at bounding box center [759, 116] width 14 height 14
click at [840, 114] on icon at bounding box center [845, 115] width 11 height 11
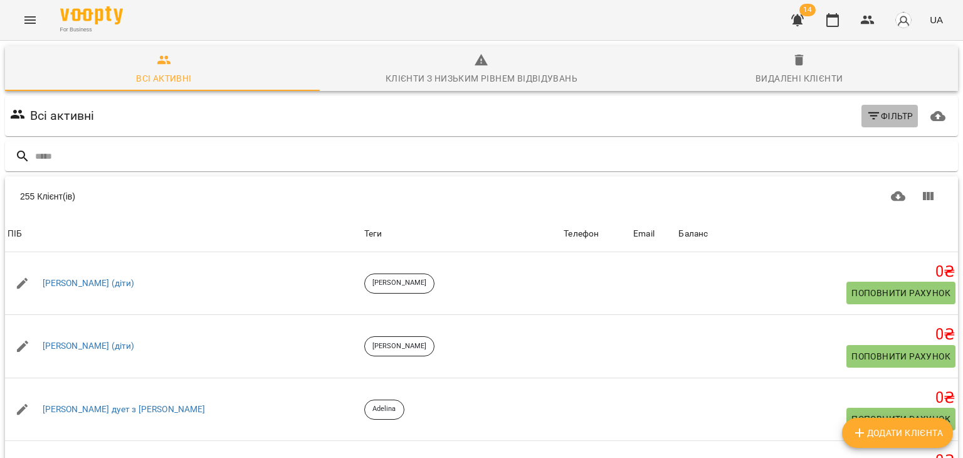
click at [866, 119] on icon "button" at bounding box center [873, 115] width 15 height 15
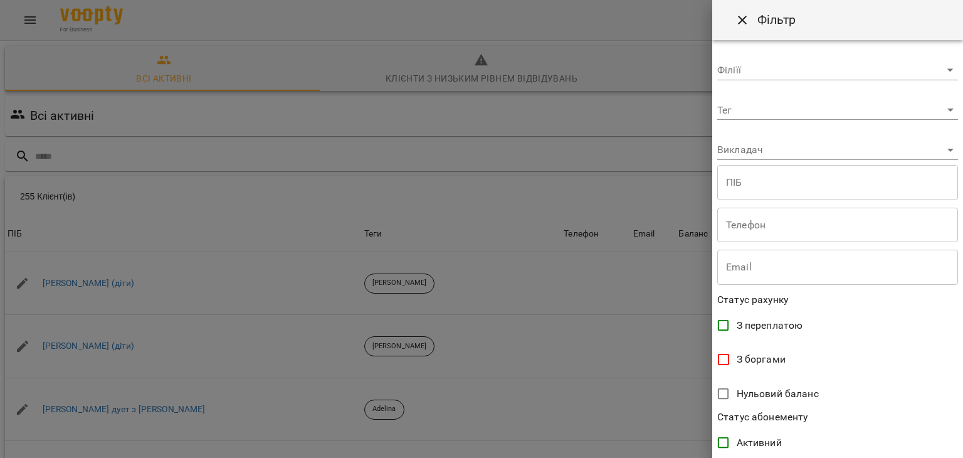
click at [764, 119] on body "For Business 14 UA Всі активні Клієнти з низьким рівнем відвідувань Видалені кл…" at bounding box center [481, 326] width 963 height 653
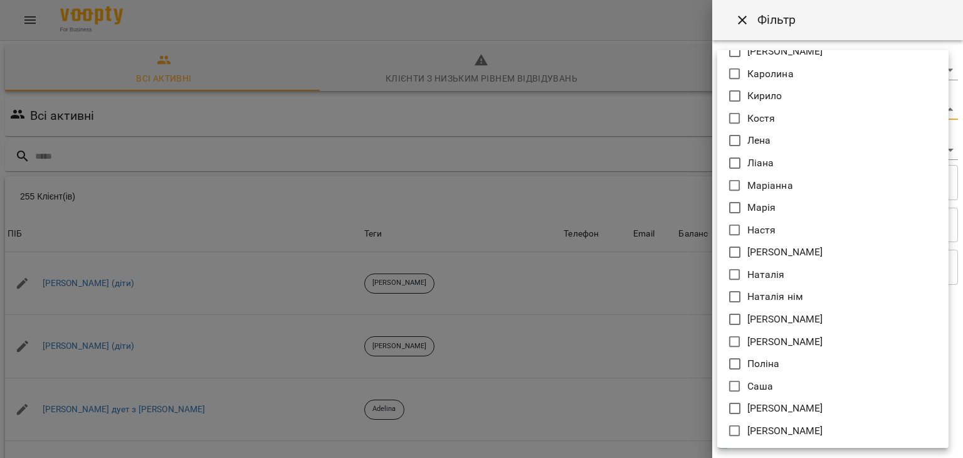
scroll to position [327, 0]
click at [767, 93] on p "Кирило" at bounding box center [764, 95] width 35 height 15
type input "******"
click at [627, 131] on div at bounding box center [481, 229] width 963 height 458
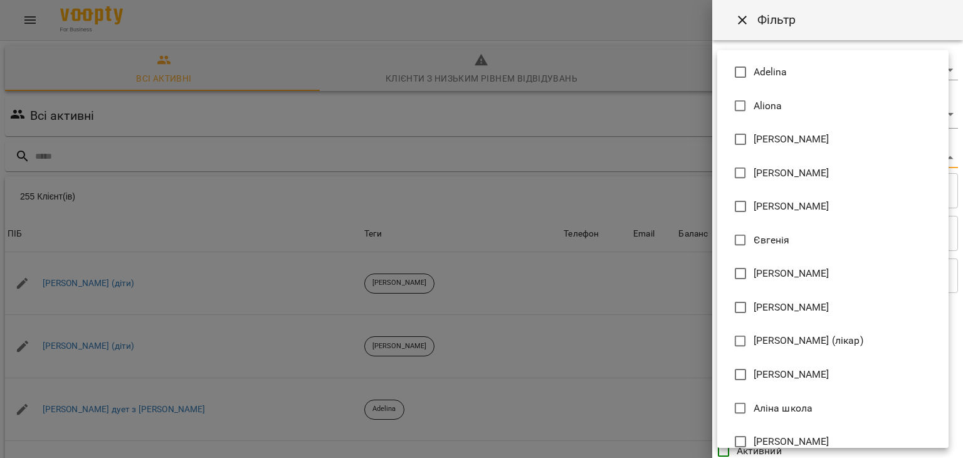
click at [720, 152] on body "For Business 14 UA Всі активні Клієнти з низьким рівнем відвідувань Видалені кл…" at bounding box center [481, 326] width 963 height 653
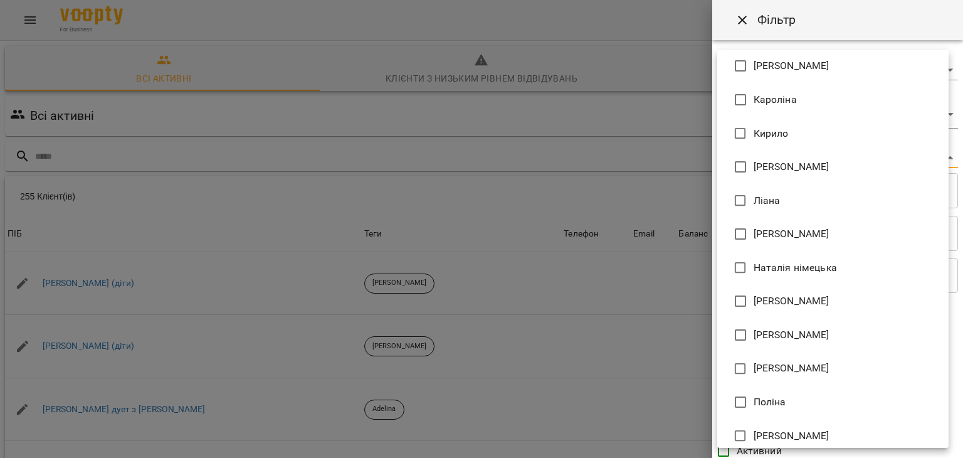
scroll to position [494, 0]
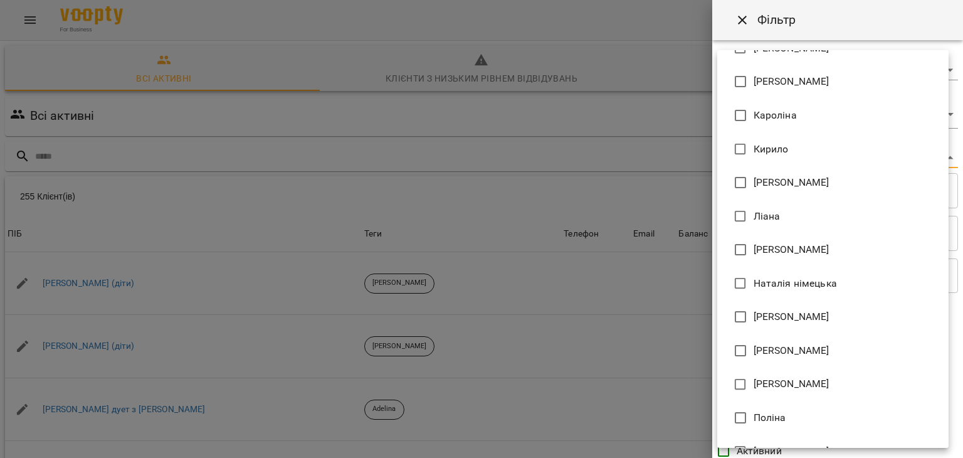
click at [765, 150] on span "Кирило" at bounding box center [770, 149] width 35 height 15
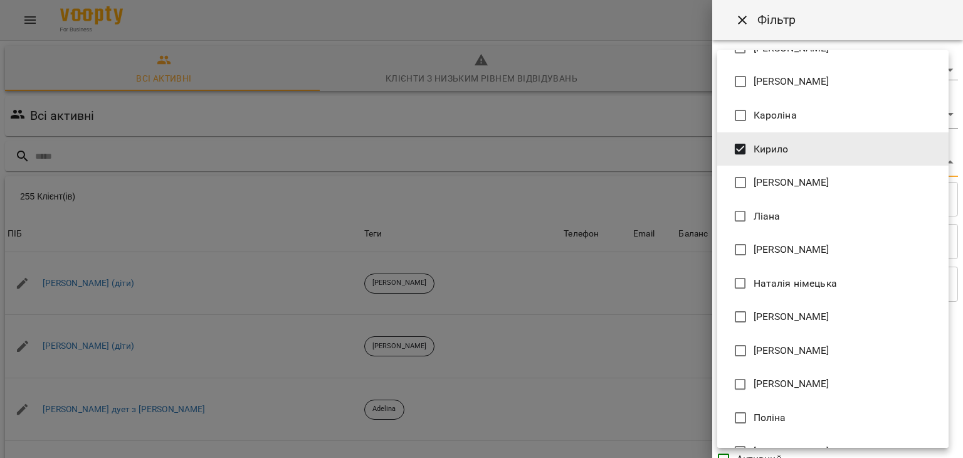
type input "**********"
click at [648, 224] on div at bounding box center [481, 229] width 963 height 458
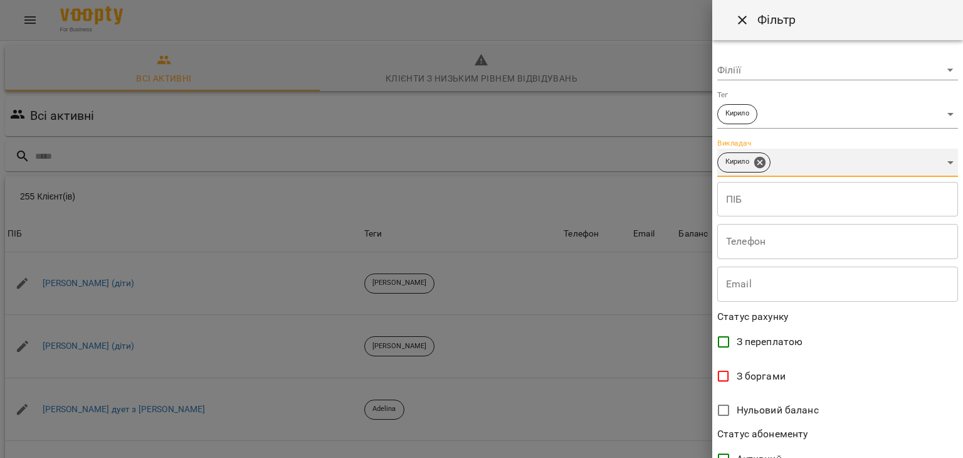
scroll to position [257, 0]
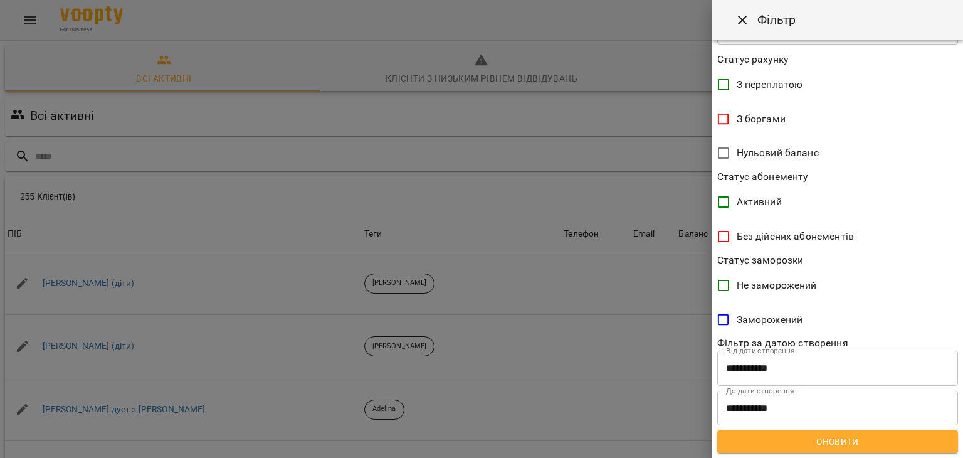
drag, startPoint x: 810, startPoint y: 429, endPoint x: 810, endPoint y: 436, distance: 7.5
click at [810, 436] on div "**********" at bounding box center [837, 248] width 251 height 417
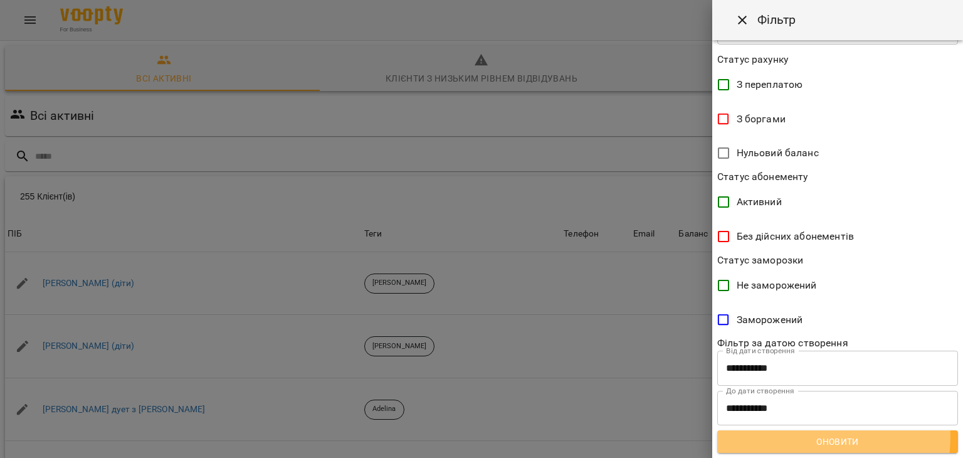
click at [810, 436] on span "Оновити" at bounding box center [837, 441] width 221 height 15
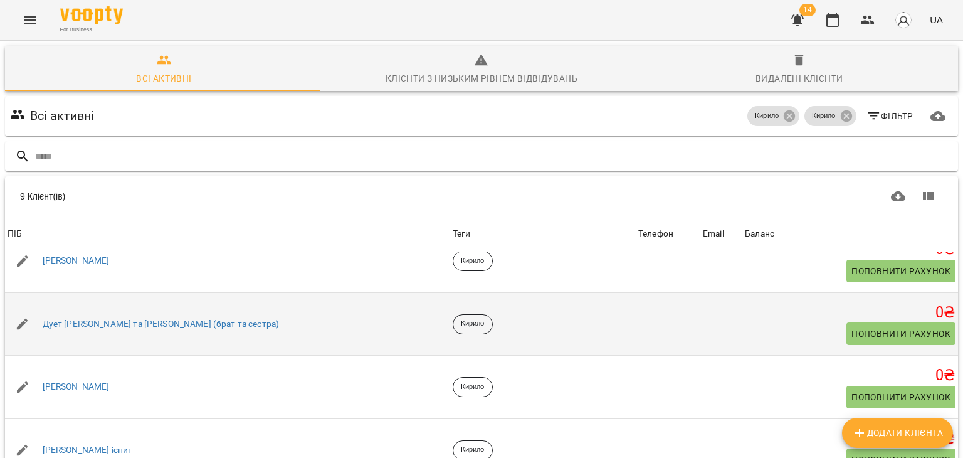
scroll to position [0, 0]
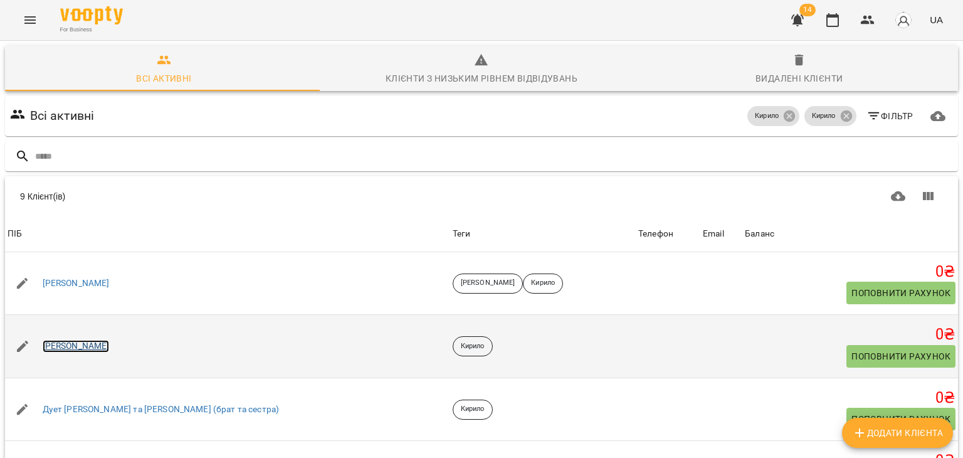
click at [108, 340] on link "Анастасія Онищенко" at bounding box center [76, 346] width 67 height 13
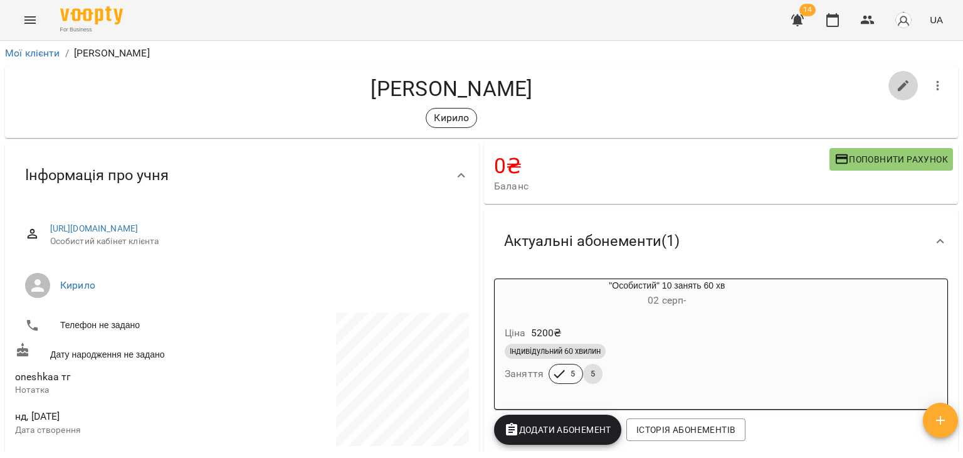
click at [898, 85] on icon "button" at bounding box center [903, 85] width 11 height 11
select select "**"
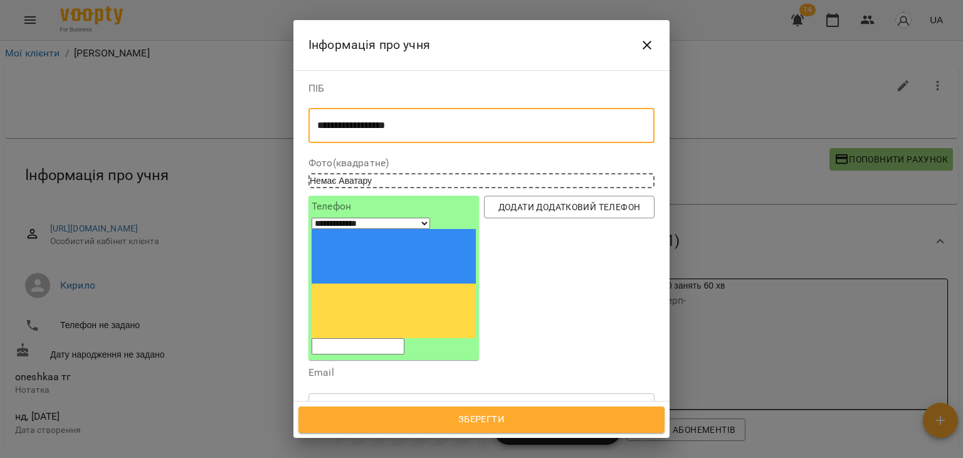
click at [550, 129] on textarea "**********" at bounding box center [476, 126] width 319 height 12
type textarea "**********"
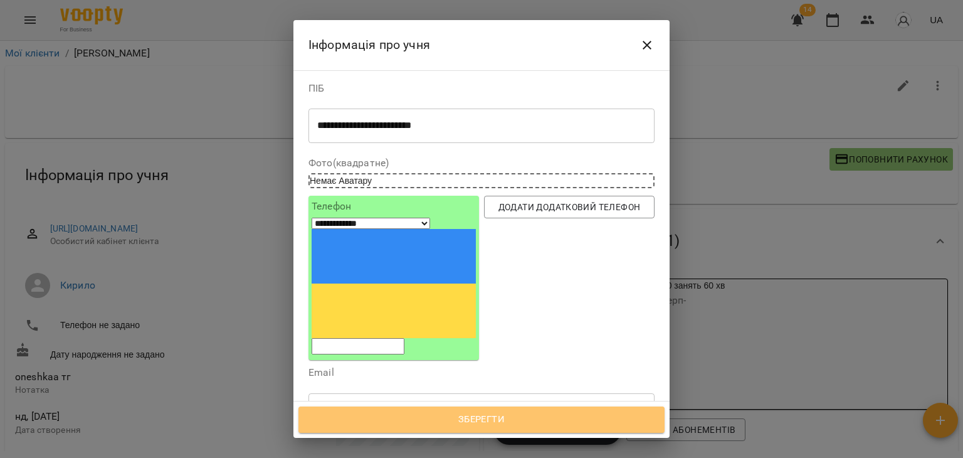
click at [492, 412] on span "Зберегти" at bounding box center [481, 419] width 339 height 16
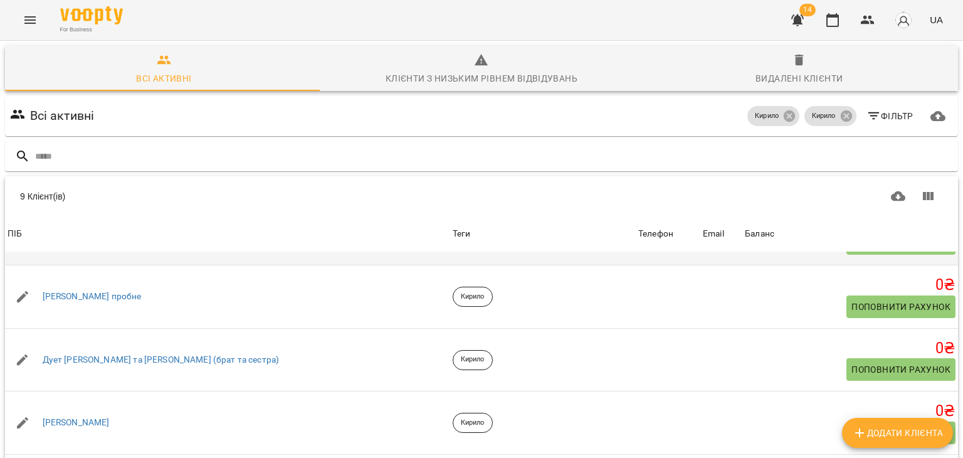
scroll to position [68, 0]
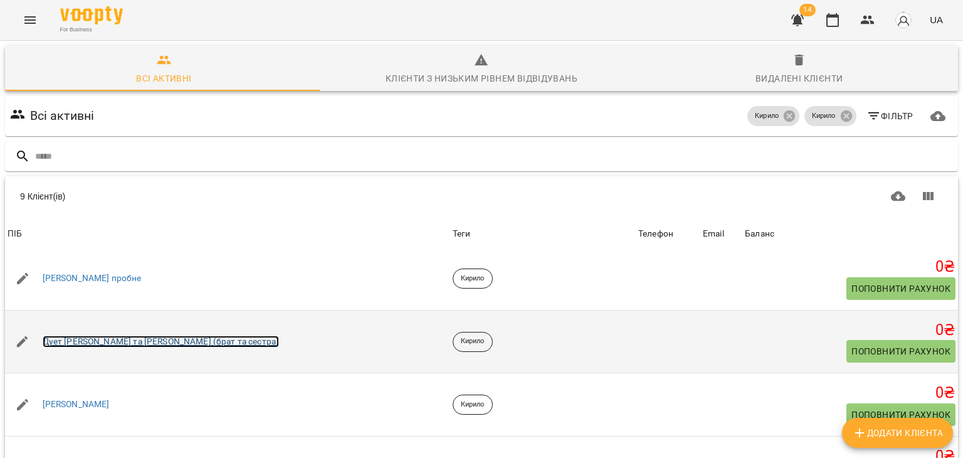
click at [144, 342] on link "Дует [PERSON_NAME] та [PERSON_NAME] (брат та сестра)" at bounding box center [161, 341] width 237 height 13
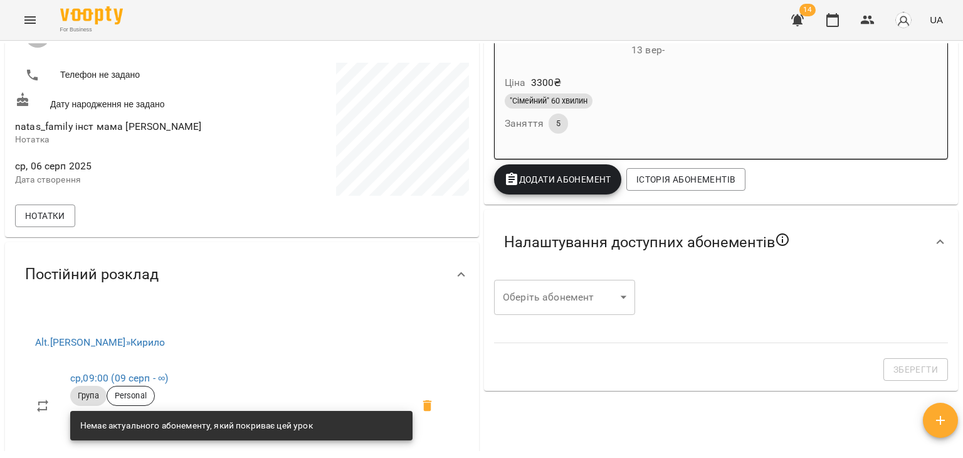
scroll to position [251, 0]
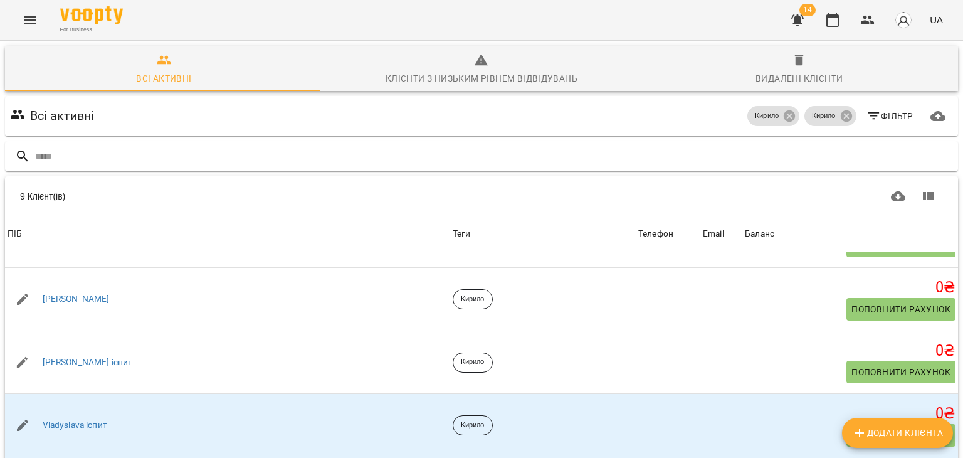
scroll to position [173, 0]
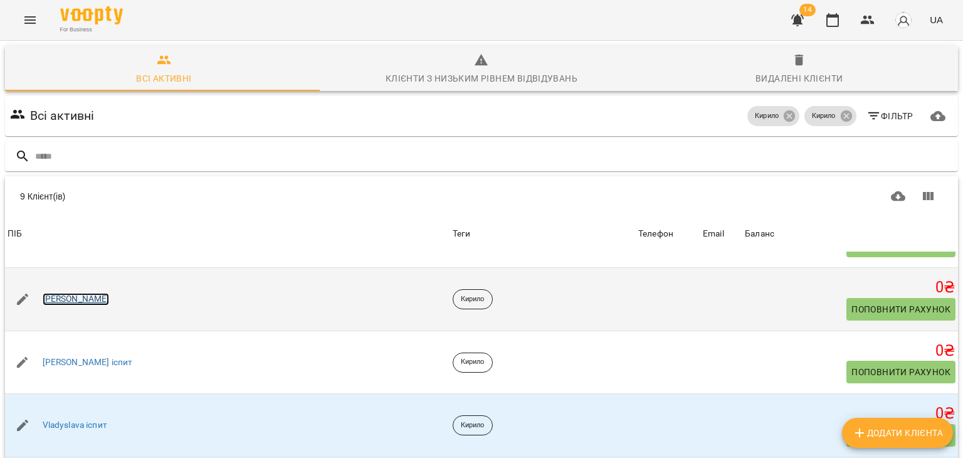
click at [85, 298] on link "Оксана Хахіна" at bounding box center [76, 299] width 67 height 13
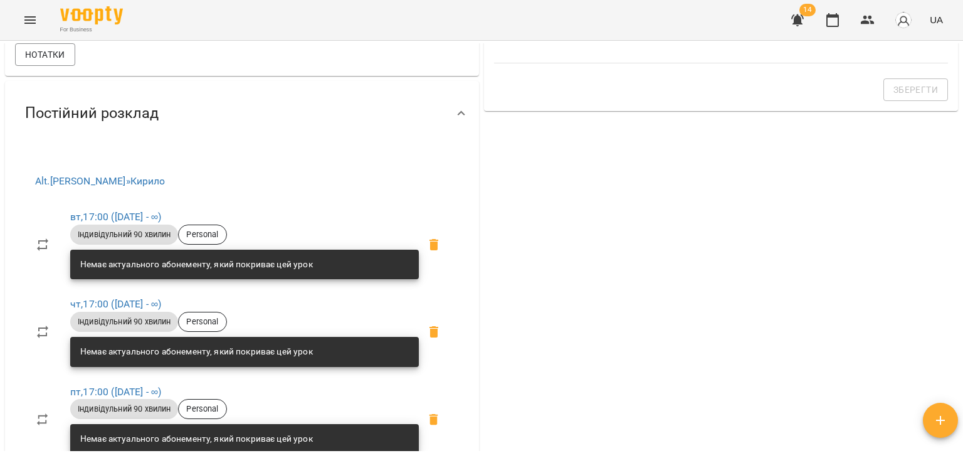
scroll to position [234, 0]
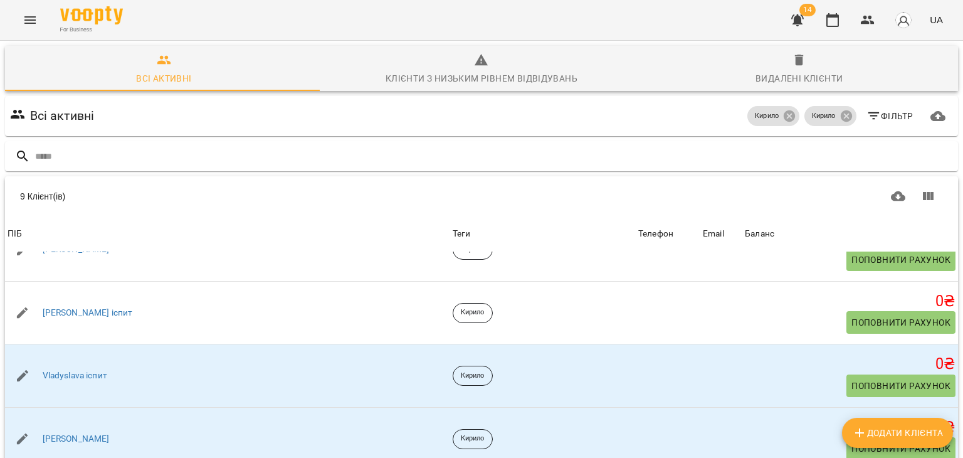
scroll to position [223, 0]
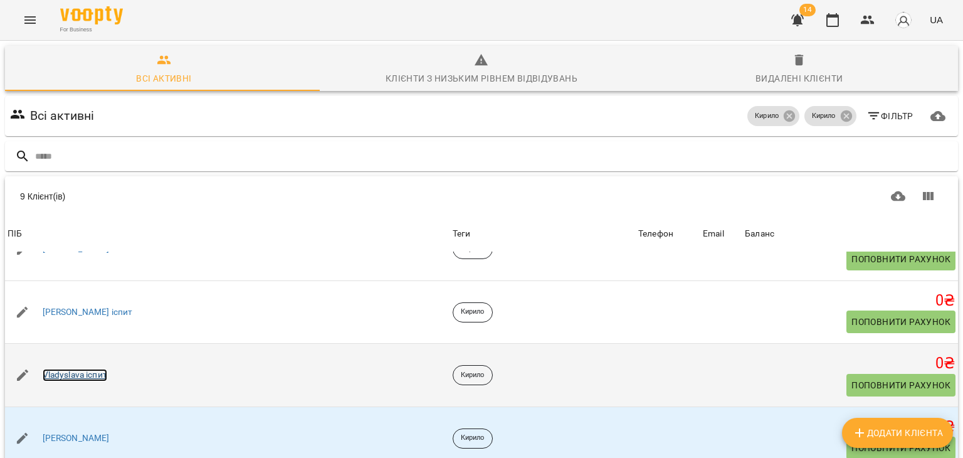
click at [100, 370] on link "Vladyslava іспит" at bounding box center [75, 375] width 65 height 13
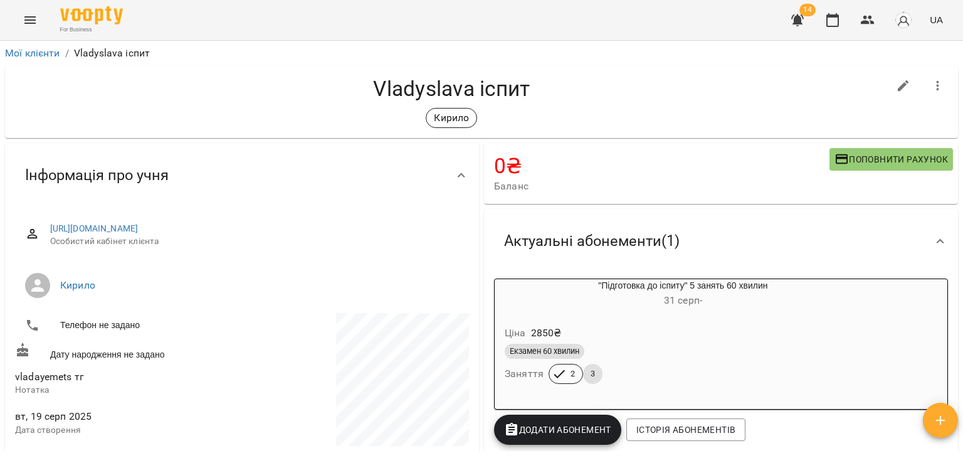
scroll to position [1, 0]
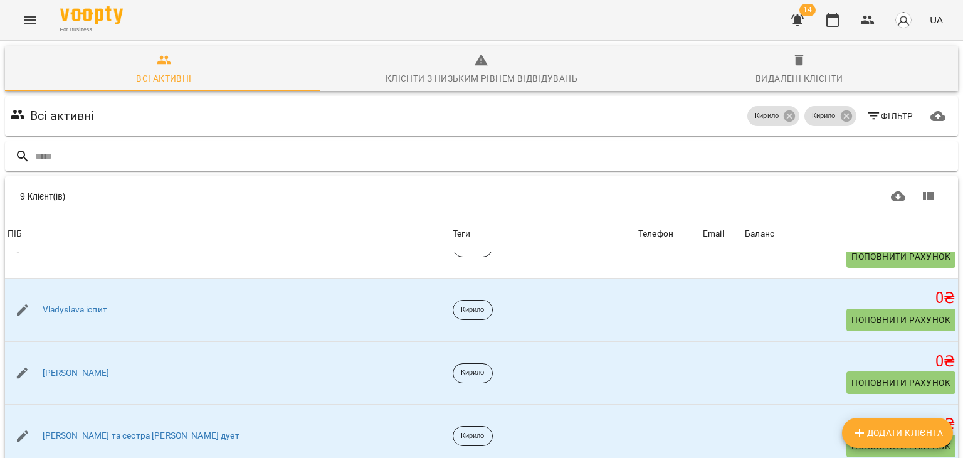
scroll to position [99, 0]
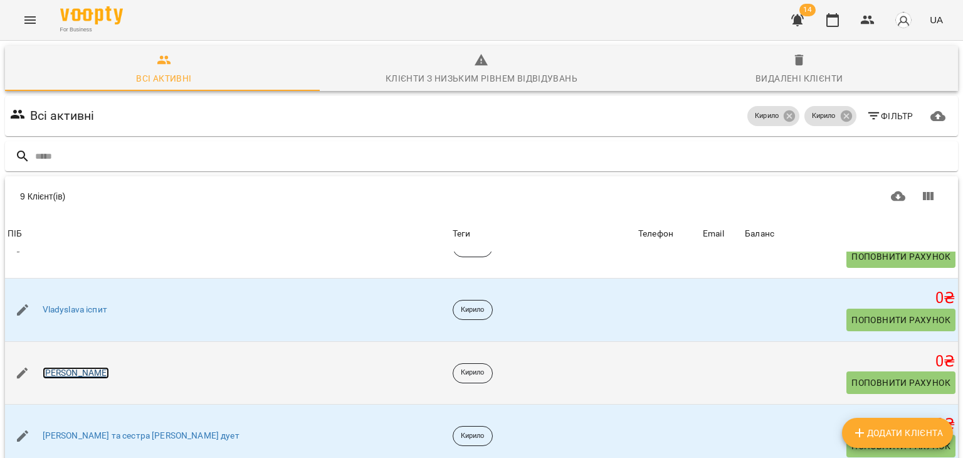
click at [101, 367] on link "Sergij Shepetivskyi" at bounding box center [76, 373] width 67 height 13
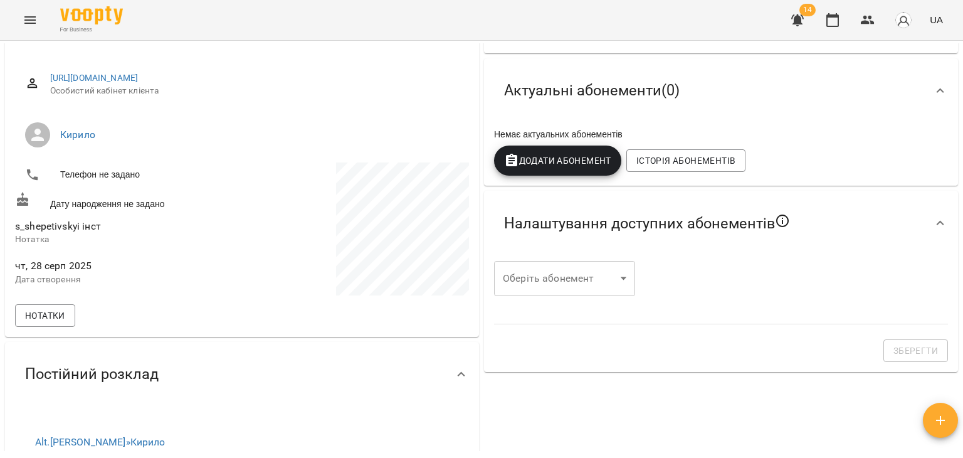
scroll to position [148, 0]
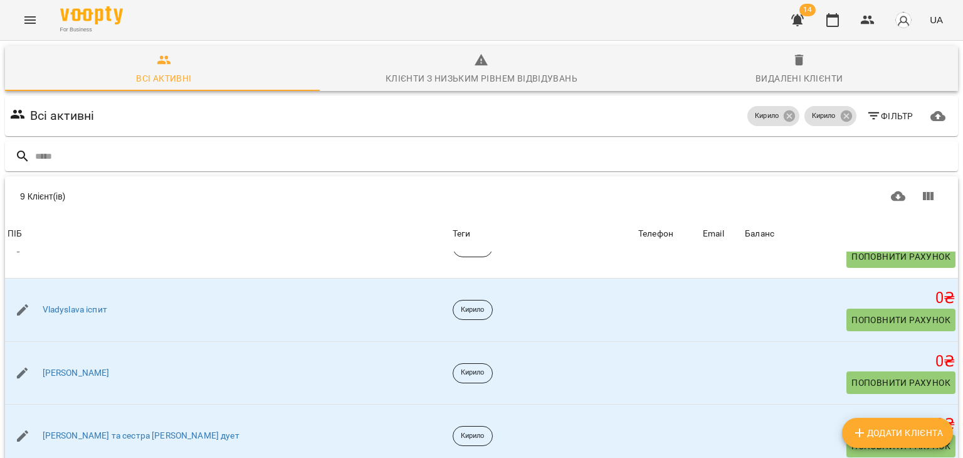
scroll to position [99, 0]
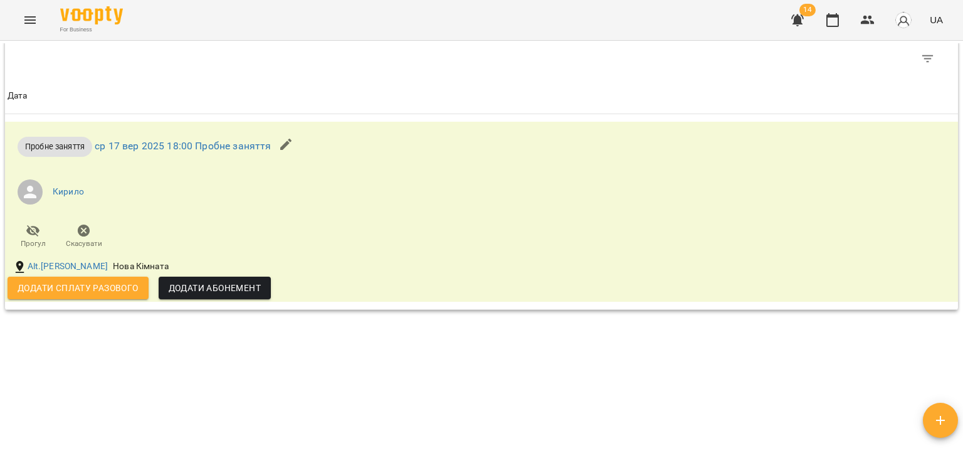
scroll to position [703, 0]
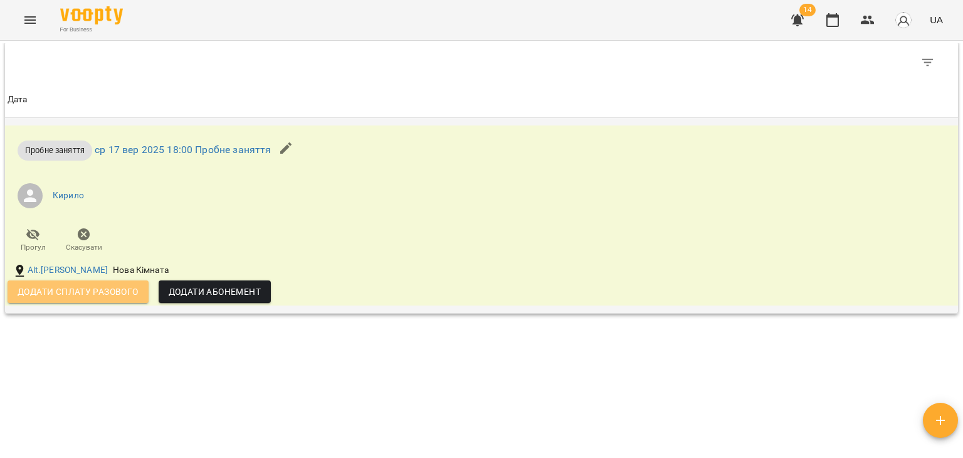
click at [100, 284] on span "Додати сплату разового" at bounding box center [78, 291] width 121 height 15
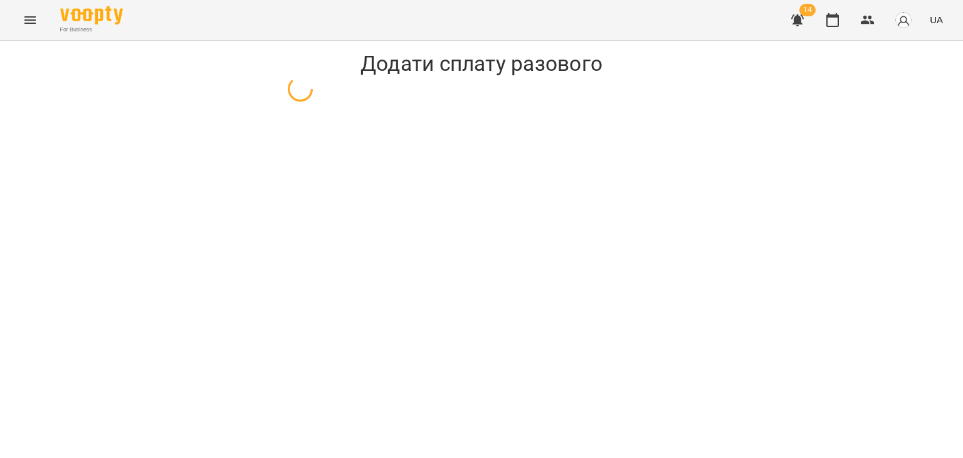
select select "**********"
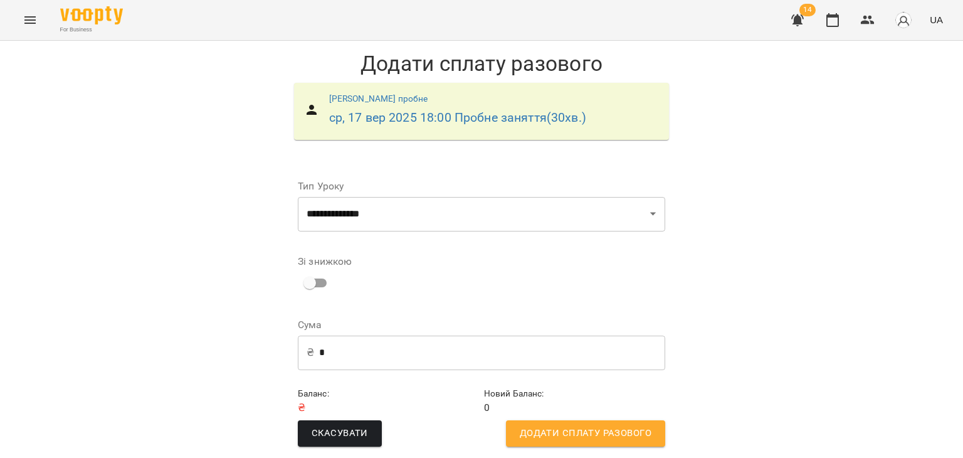
scroll to position [8, 0]
click at [577, 420] on button "Додати сплату разового" at bounding box center [585, 433] width 159 height 26
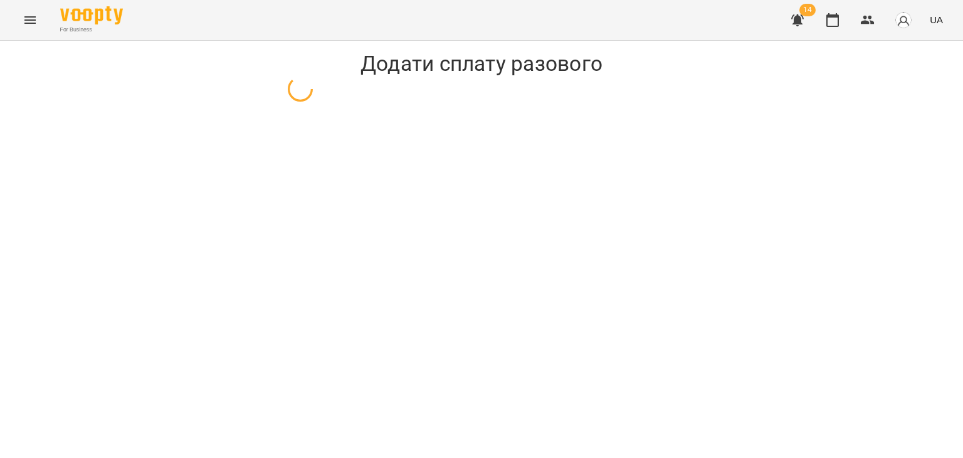
select select "**********"
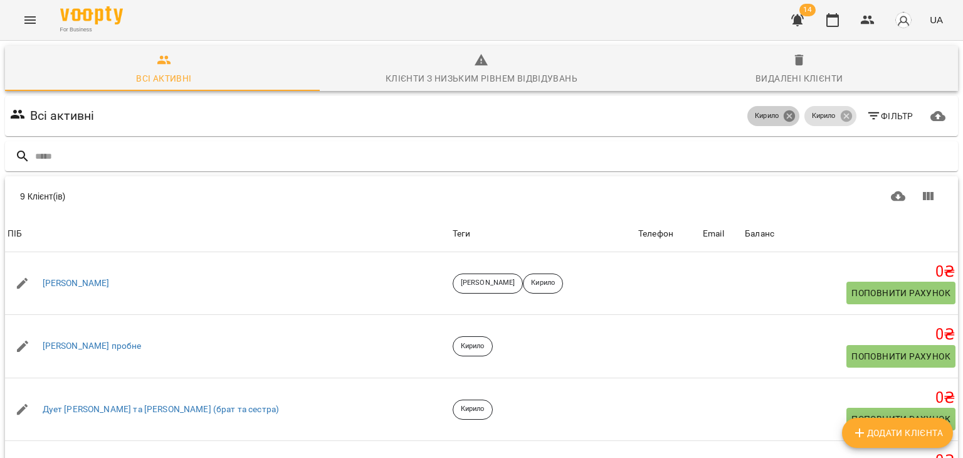
click at [784, 112] on icon at bounding box center [789, 115] width 11 height 11
click at [840, 115] on icon at bounding box center [845, 115] width 11 height 11
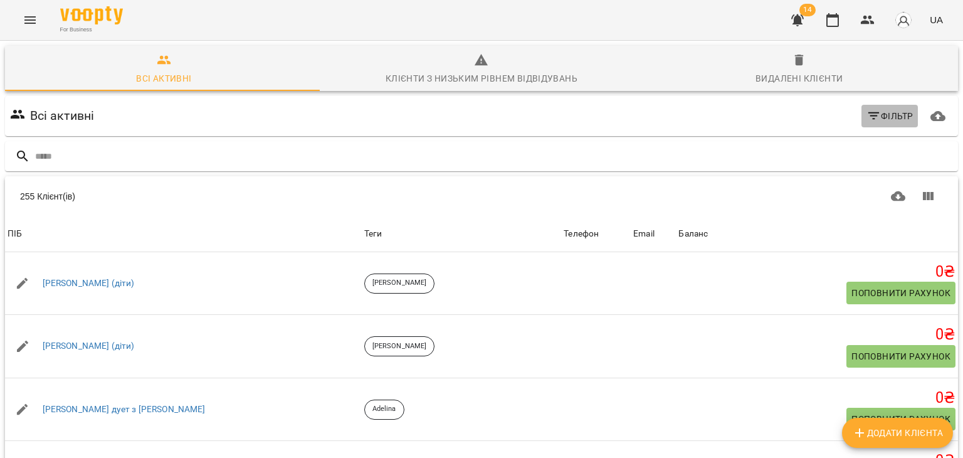
click at [880, 115] on span "Фільтр" at bounding box center [889, 115] width 47 height 15
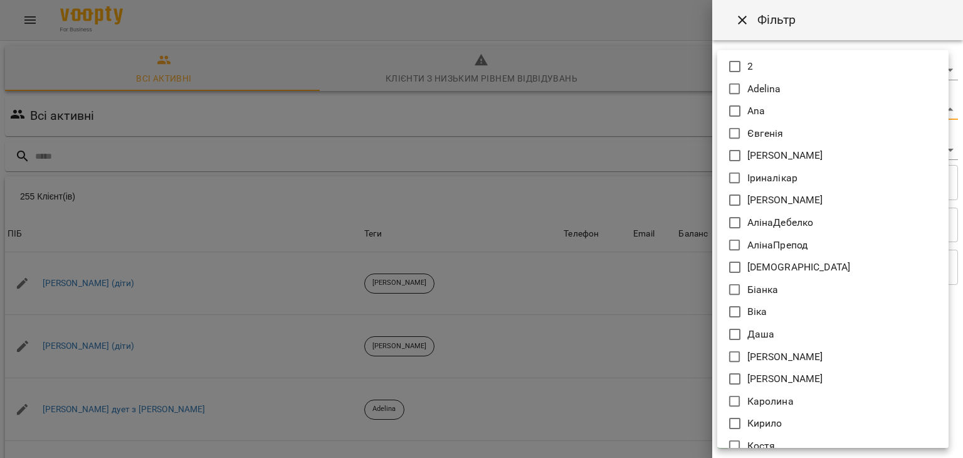
click at [753, 110] on body "For Business 14 UA Всі активні Клієнти з низьким рівнем відвідувань Видалені кл…" at bounding box center [481, 326] width 963 height 653
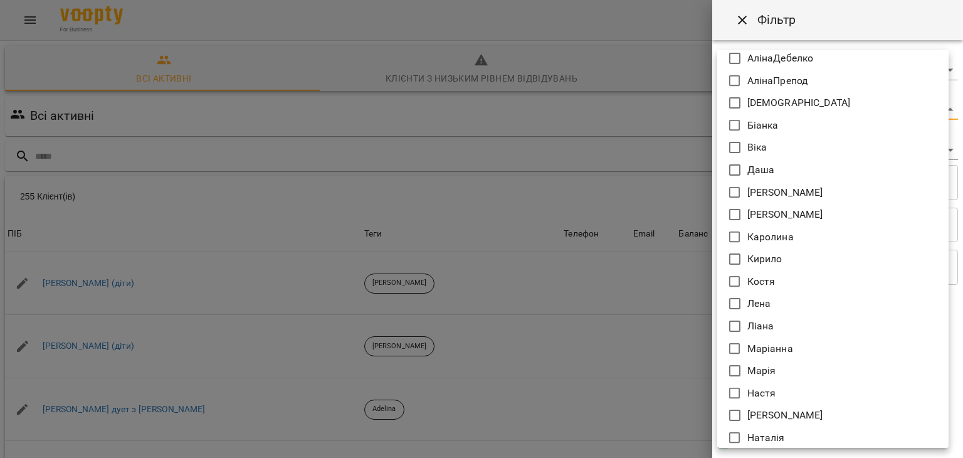
scroll to position [167, 0]
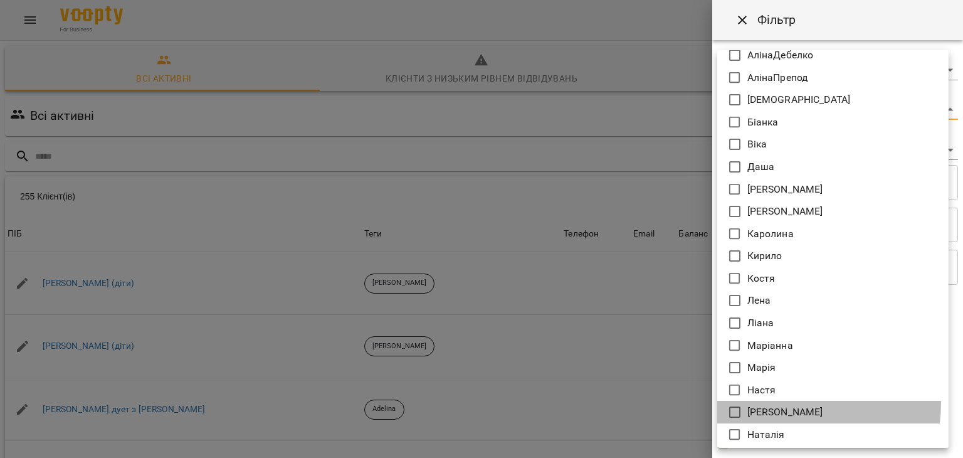
click at [776, 402] on li "[PERSON_NAME]" at bounding box center [832, 412] width 231 height 23
type input "**********"
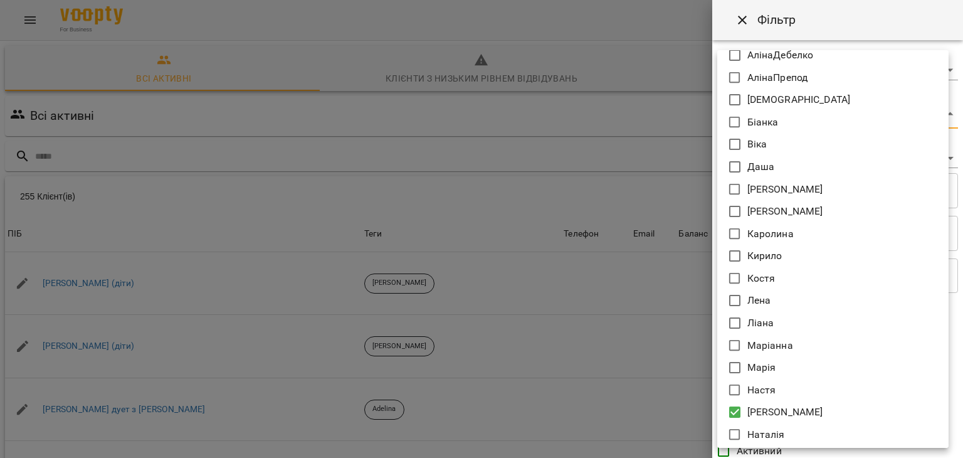
click at [599, 346] on div at bounding box center [481, 229] width 963 height 458
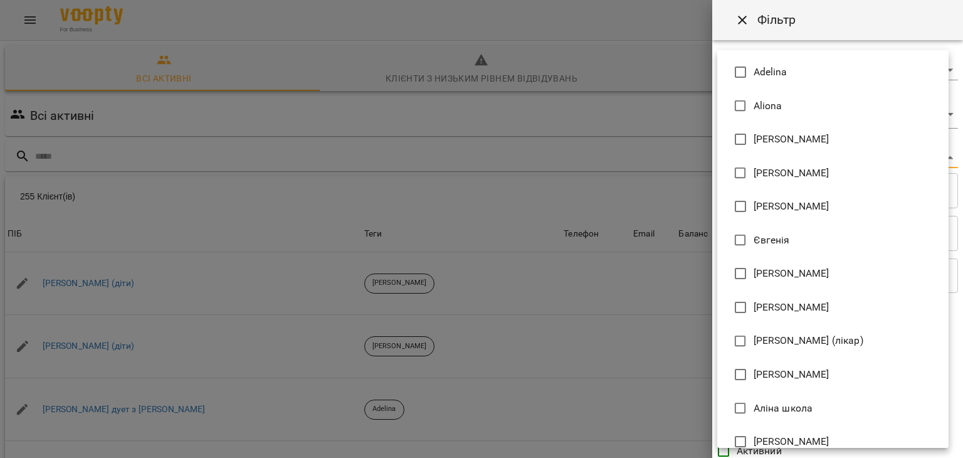
click at [743, 164] on body "For Business 14 UA Всі активні Клієнти з низьким рівнем відвідувань Видалені кл…" at bounding box center [481, 326] width 963 height 653
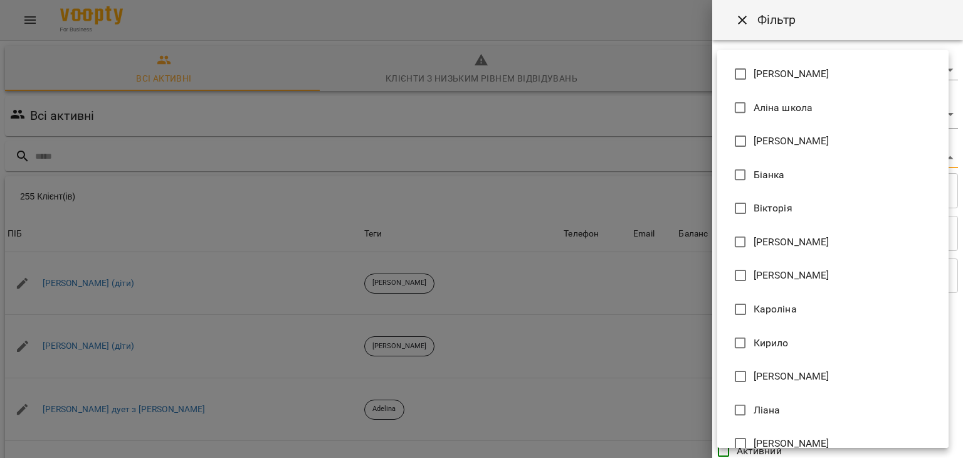
scroll to position [300, 0]
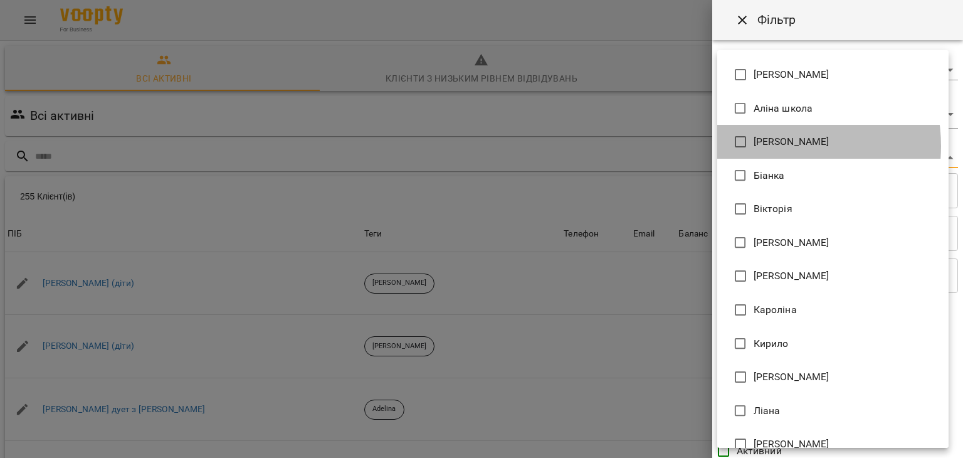
click at [769, 146] on span "[PERSON_NAME]" at bounding box center [791, 141] width 76 height 15
type input "**********"
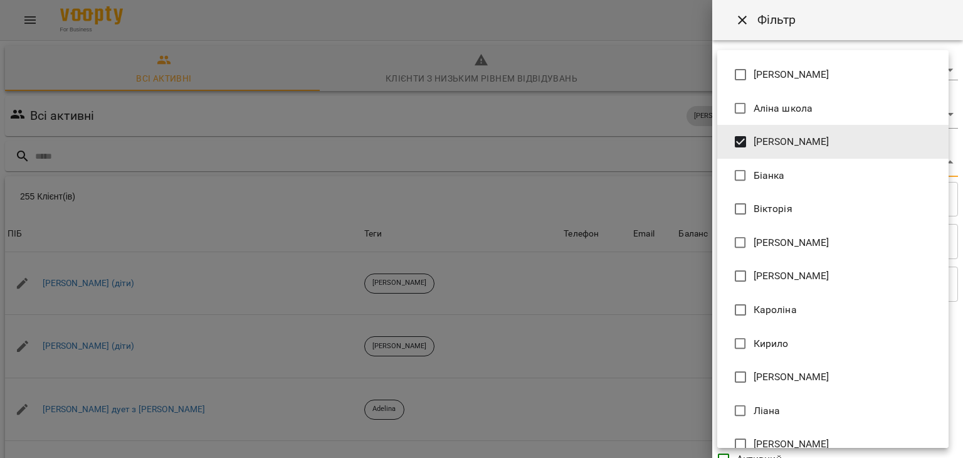
click at [592, 312] on div at bounding box center [481, 229] width 963 height 458
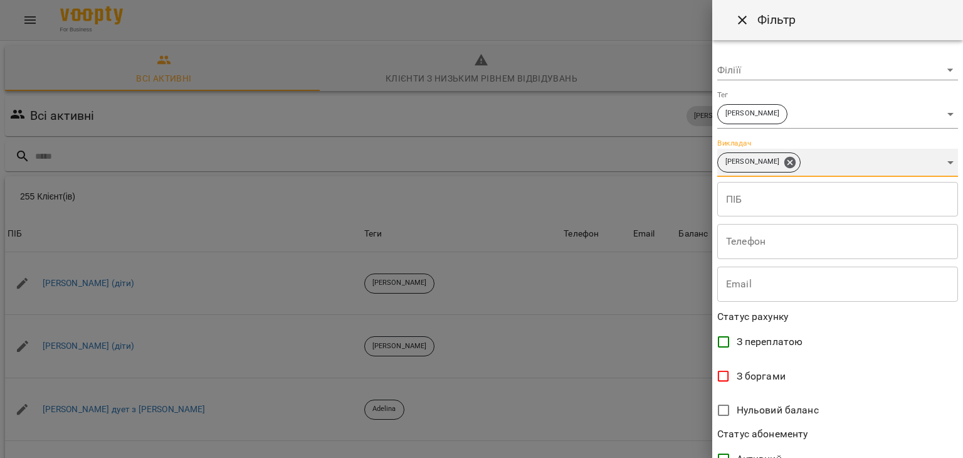
scroll to position [257, 0]
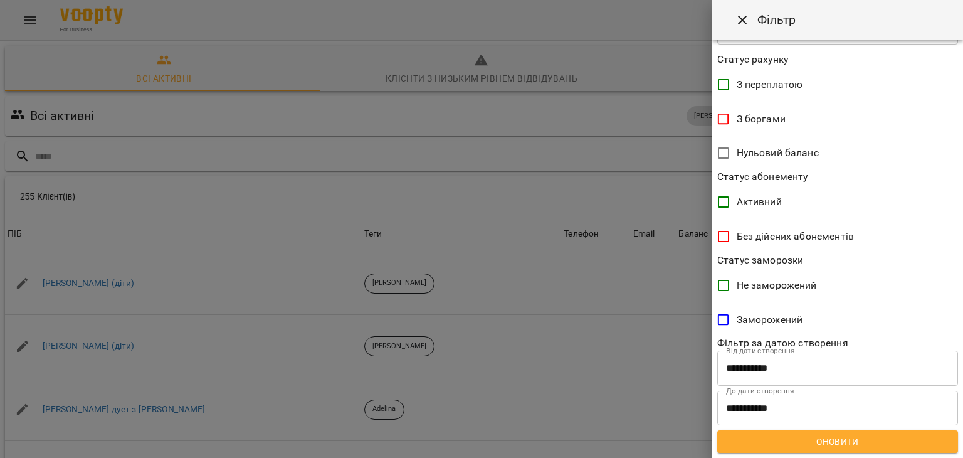
click at [639, 387] on div at bounding box center [481, 229] width 963 height 458
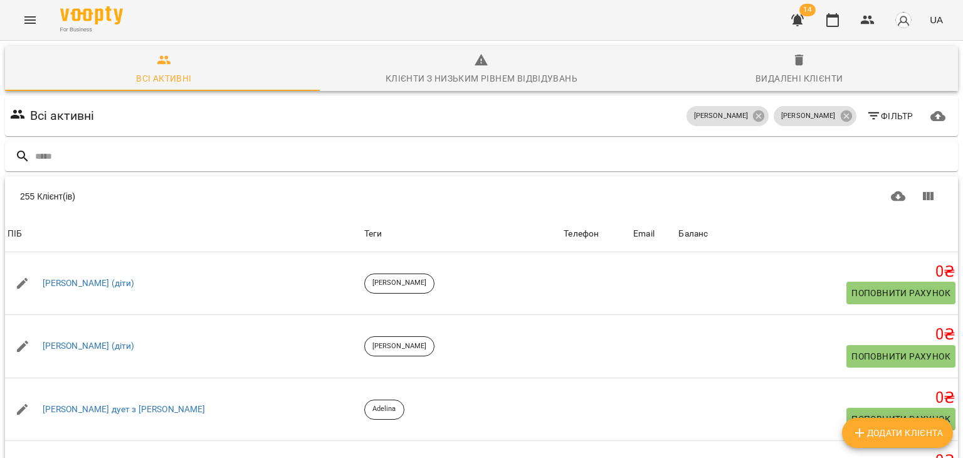
click at [787, 129] on div "Анастасія Сахно Настя Сахно Фільтр" at bounding box center [819, 115] width 271 height 35
click at [799, 122] on div "[PERSON_NAME]" at bounding box center [815, 116] width 82 height 20
click at [840, 117] on icon at bounding box center [845, 115] width 11 height 11
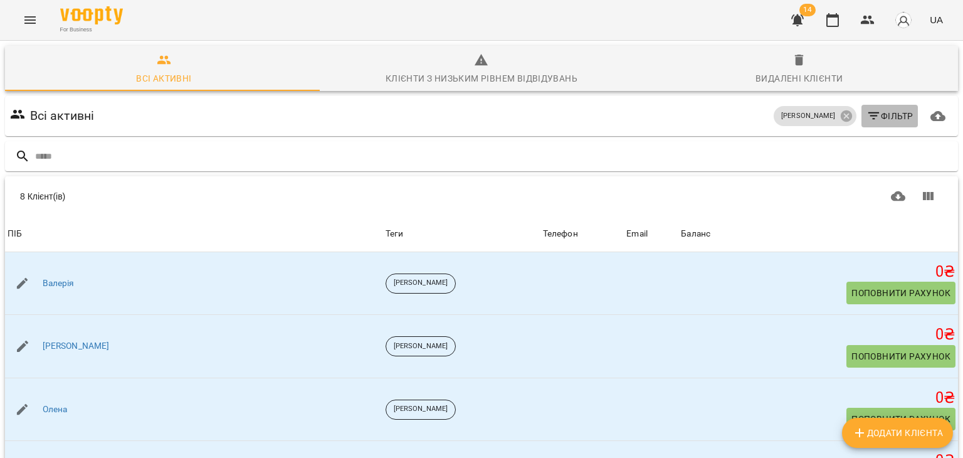
click at [880, 113] on span "Фільтр" at bounding box center [889, 115] width 47 height 15
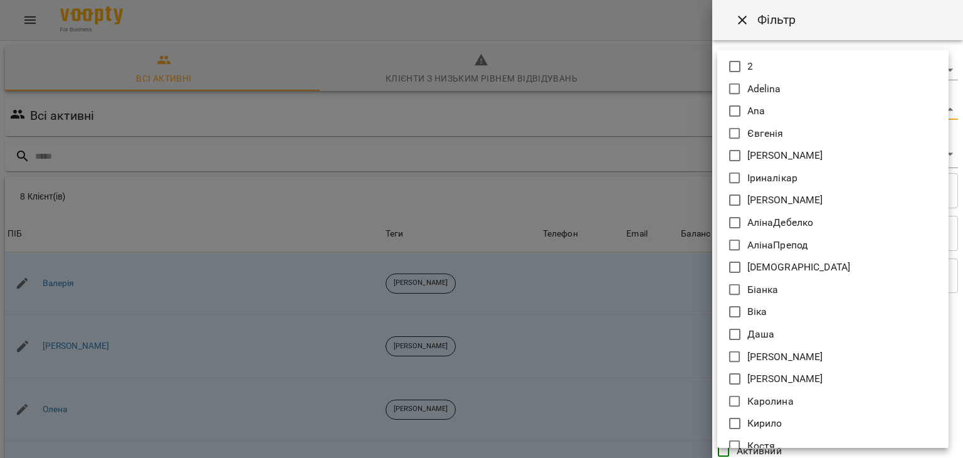
click at [779, 114] on body "For Business 14 UA Всі активні Клієнти з низьким рівнем відвідувань Видалені кл…" at bounding box center [481, 326] width 963 height 653
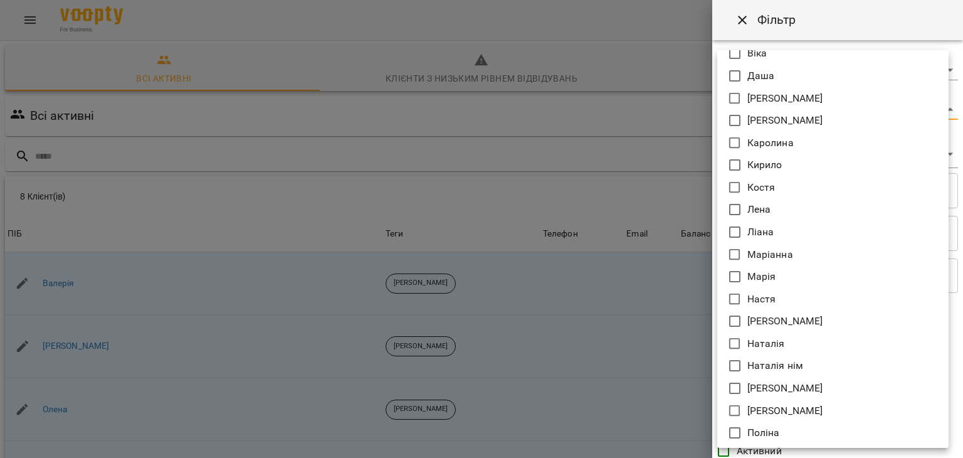
scroll to position [258, 0]
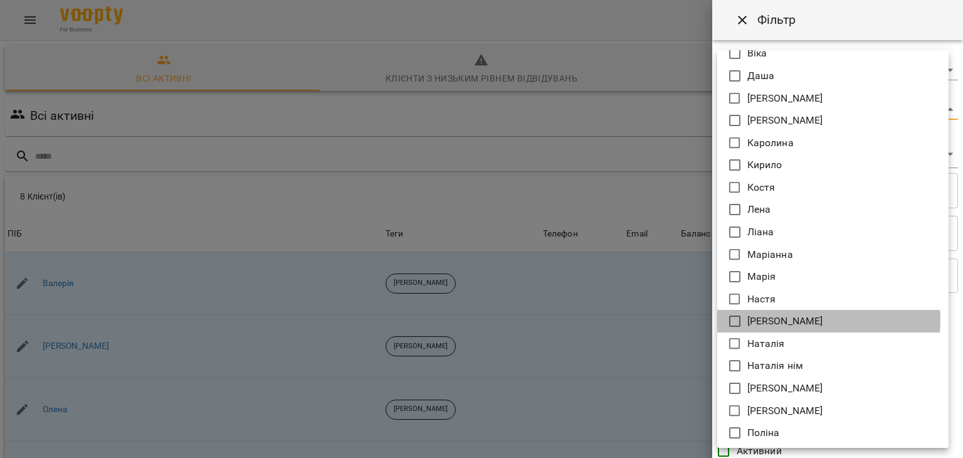
click at [796, 318] on p "[PERSON_NAME]" at bounding box center [785, 320] width 76 height 15
type input "**********"
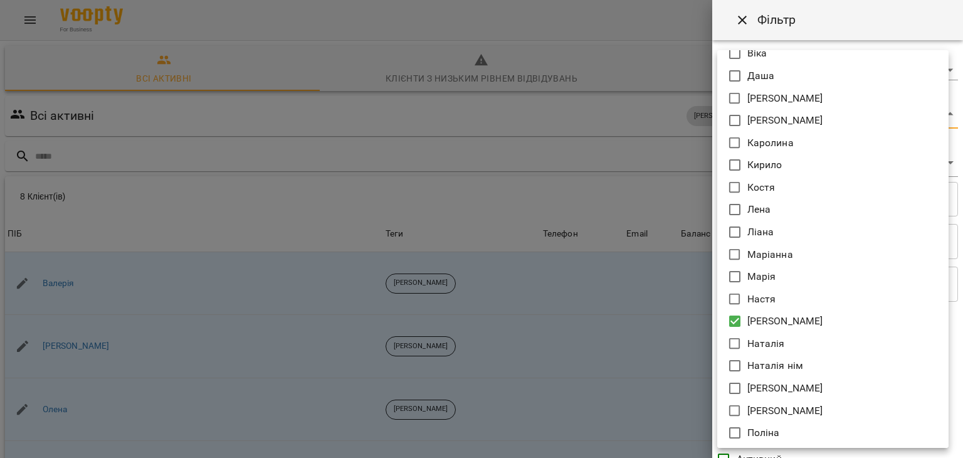
click at [641, 307] on div at bounding box center [481, 229] width 963 height 458
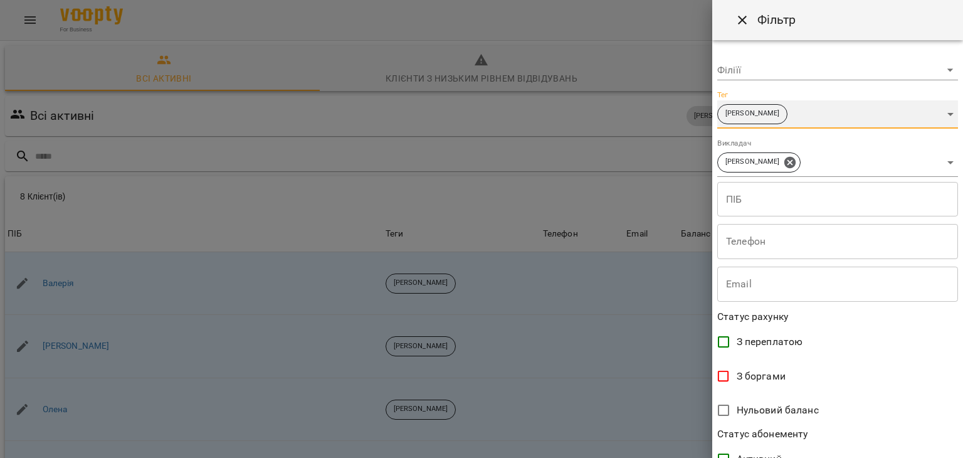
scroll to position [257, 0]
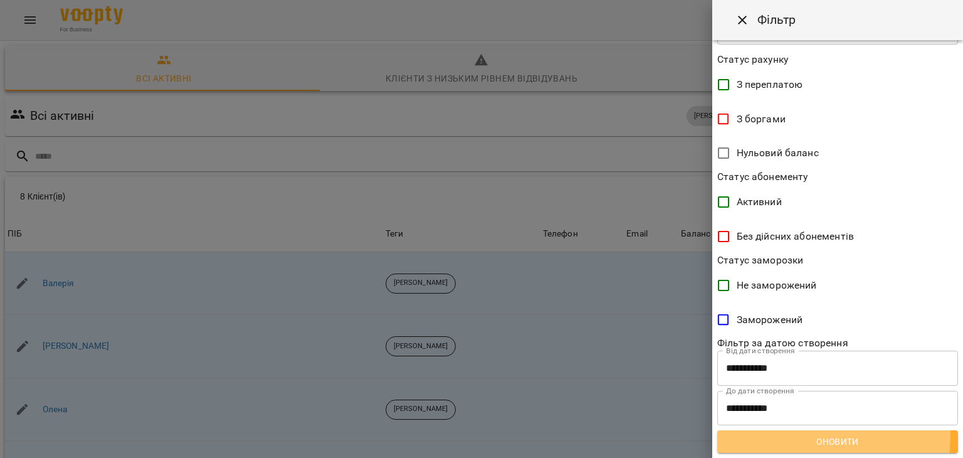
click at [797, 434] on span "Оновити" at bounding box center [837, 441] width 221 height 15
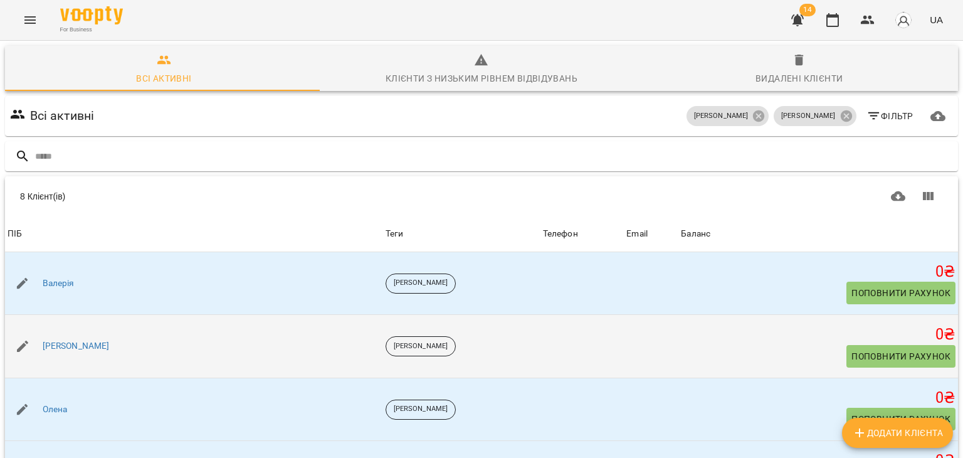
scroll to position [61, 0]
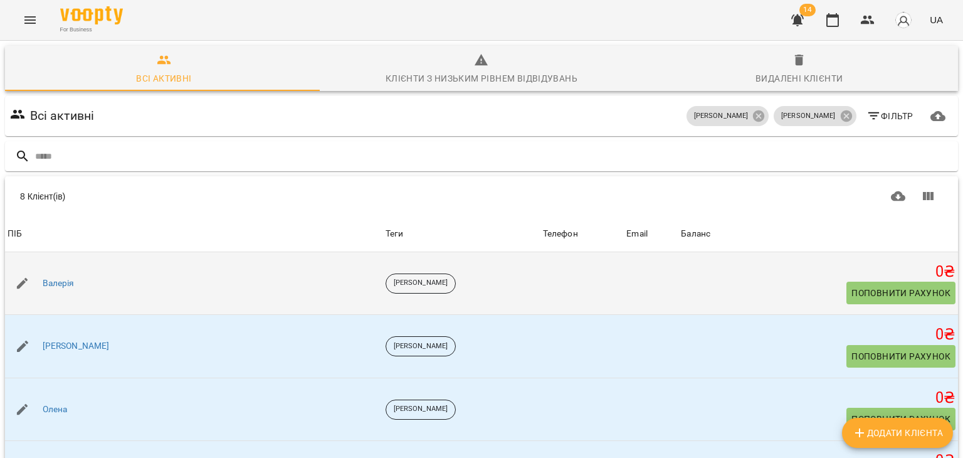
click at [76, 275] on div "Валерія" at bounding box center [58, 284] width 37 height 18
click at [63, 277] on link "Валерія" at bounding box center [59, 283] width 32 height 13
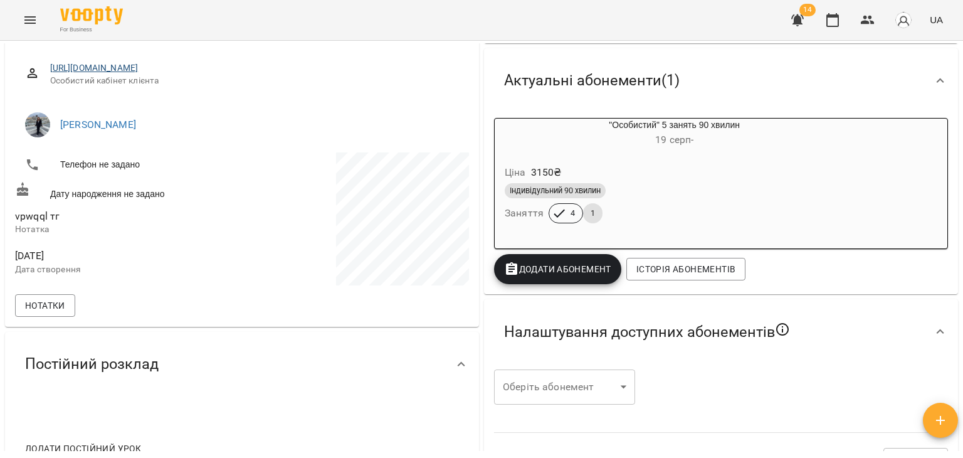
scroll to position [4, 0]
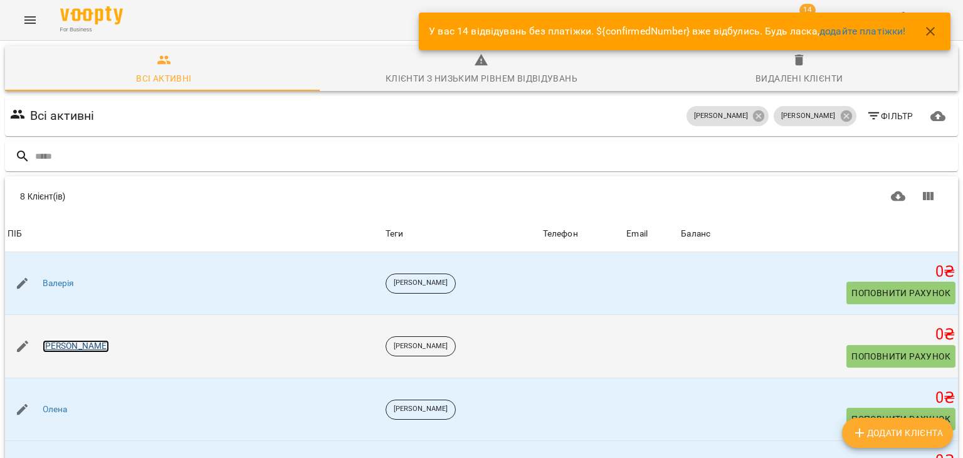
click at [105, 343] on link "Валерия Самойленко" at bounding box center [76, 346] width 67 height 13
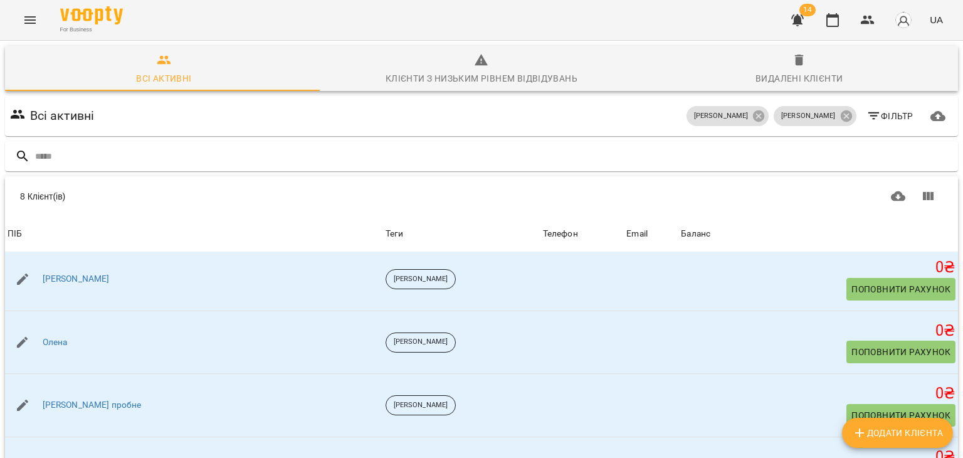
scroll to position [104, 0]
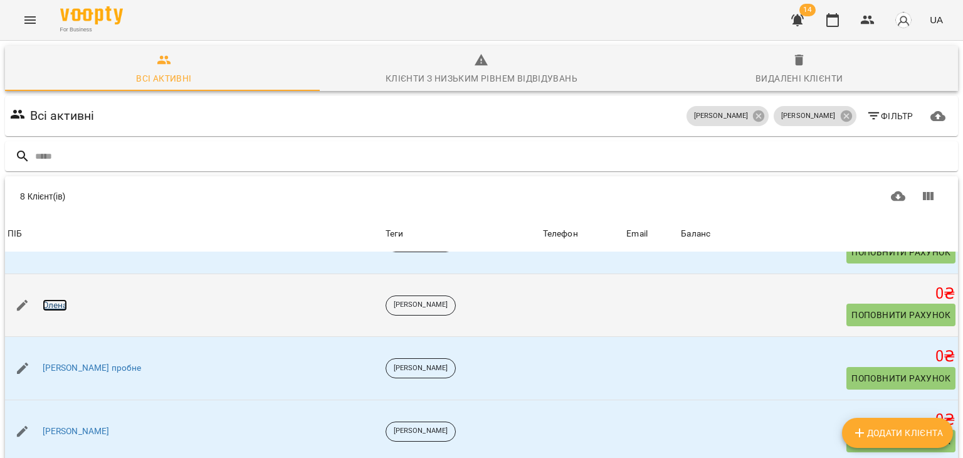
click at [58, 303] on link "Олена" at bounding box center [55, 305] width 25 height 13
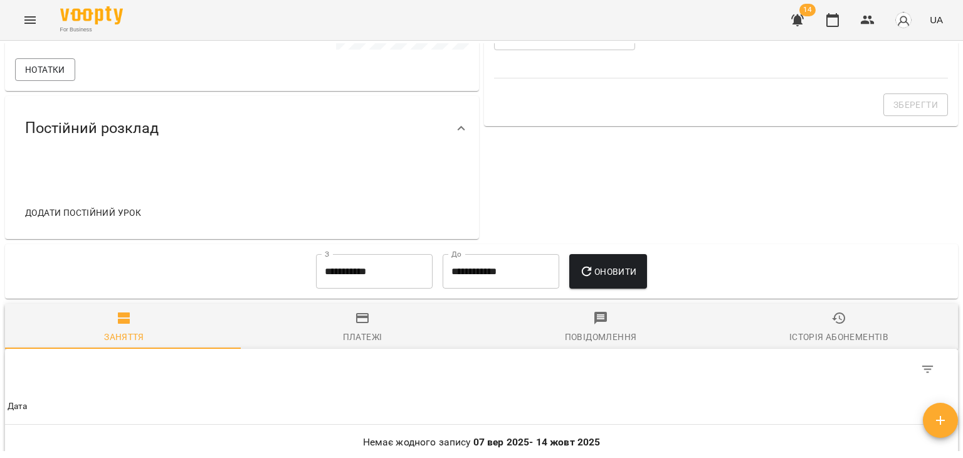
scroll to position [558, 0]
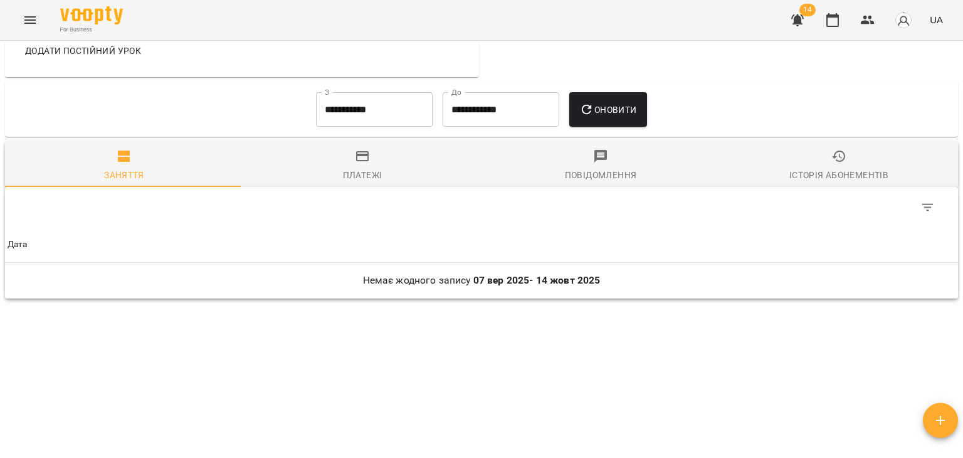
click at [325, 139] on div "Заняття Платежі Повідомлення Історія абонементів Дата Немає жодного запису 07 в…" at bounding box center [482, 219] width 958 height 161
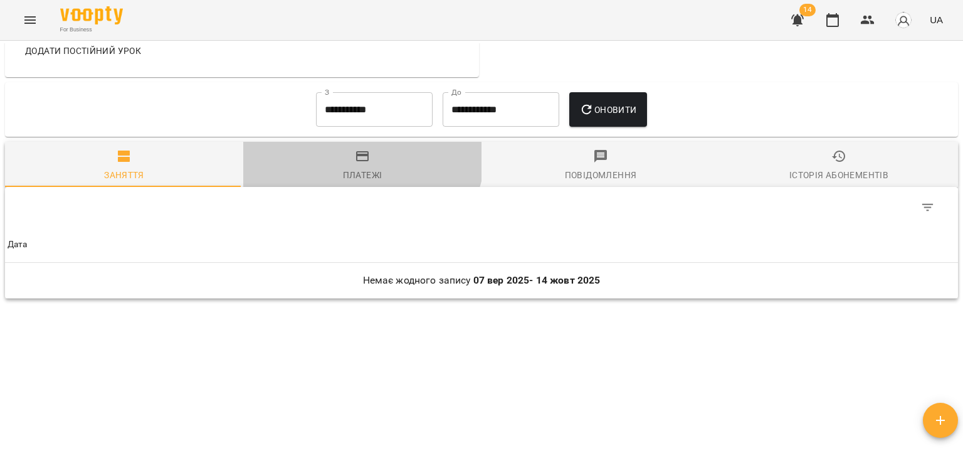
click at [342, 145] on button "Платежі" at bounding box center [362, 164] width 238 height 45
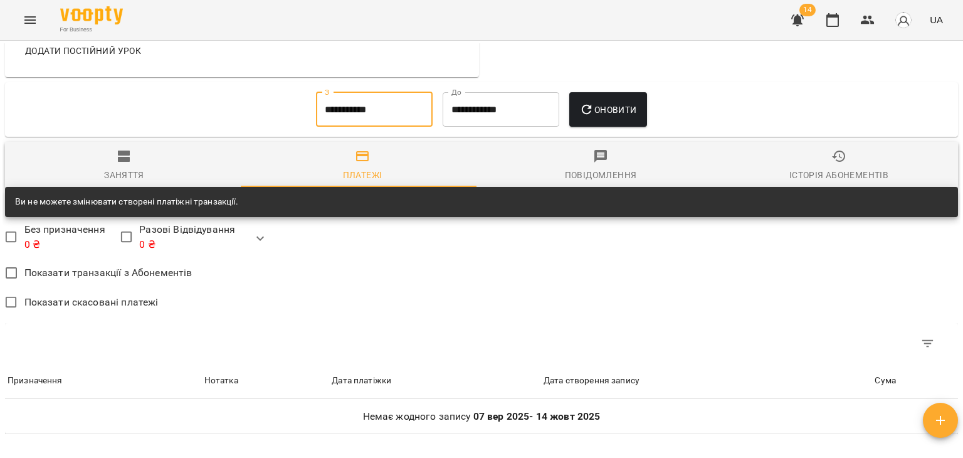
click at [339, 118] on input "**********" at bounding box center [374, 109] width 117 height 35
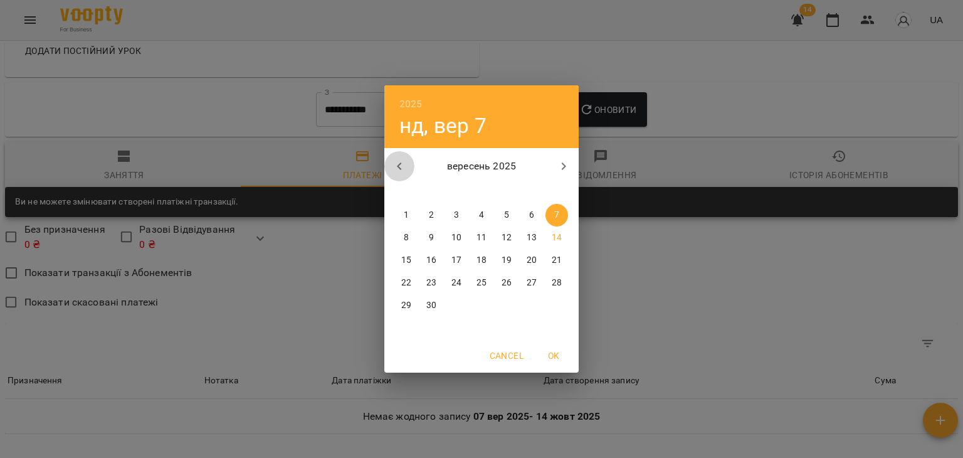
click at [406, 171] on icon "button" at bounding box center [399, 166] width 15 height 15
click at [510, 217] on span "1" at bounding box center [506, 215] width 23 height 13
type input "**********"
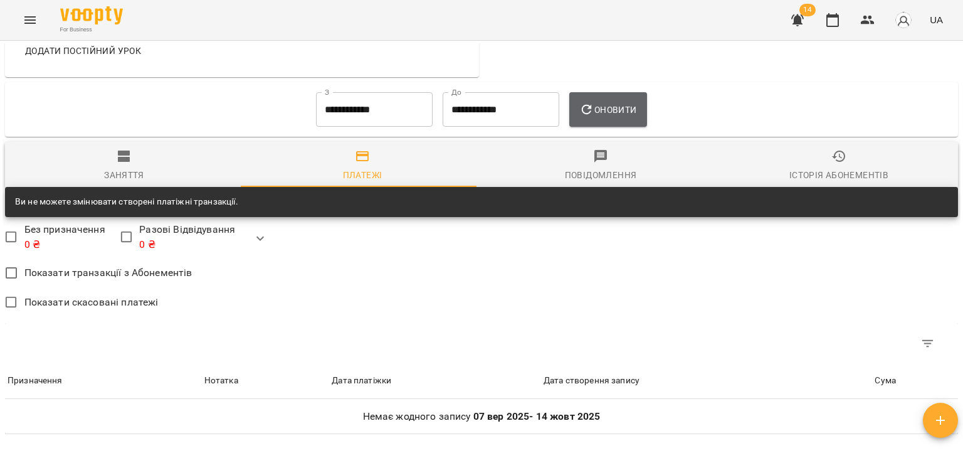
click at [611, 110] on span "Оновити" at bounding box center [607, 109] width 57 height 15
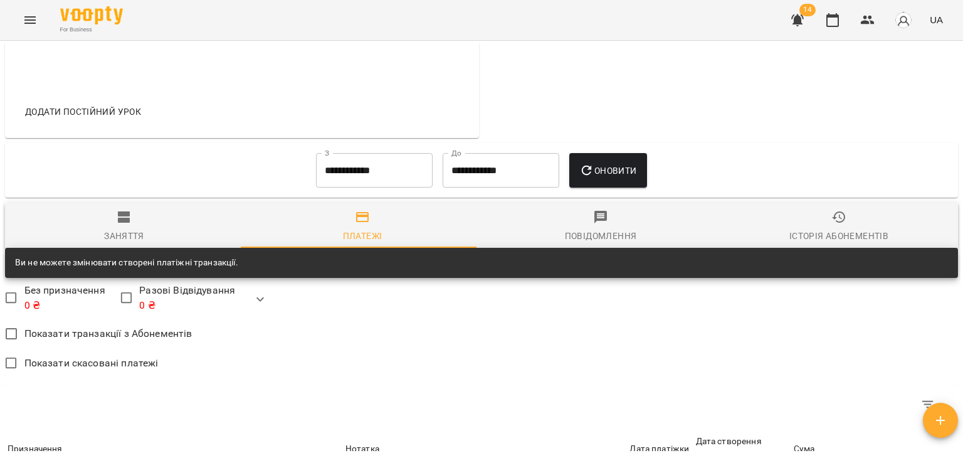
scroll to position [494, 0]
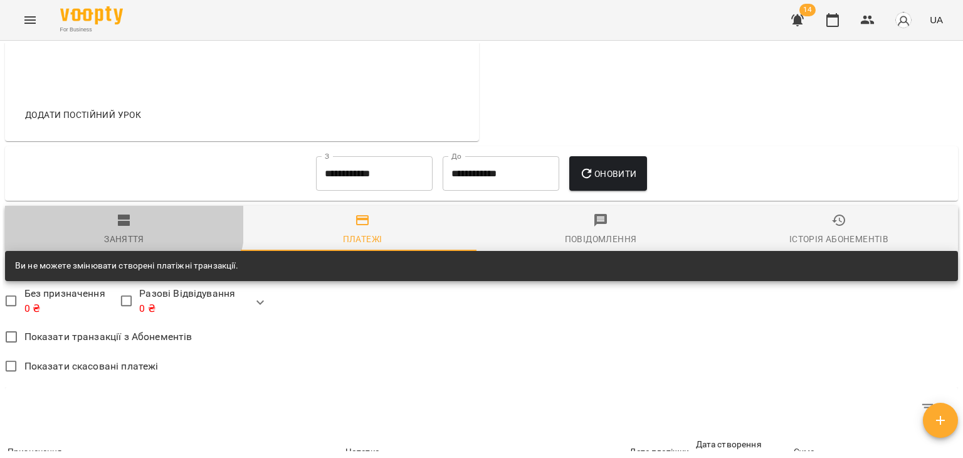
click at [119, 220] on icon "button" at bounding box center [124, 219] width 12 height 11
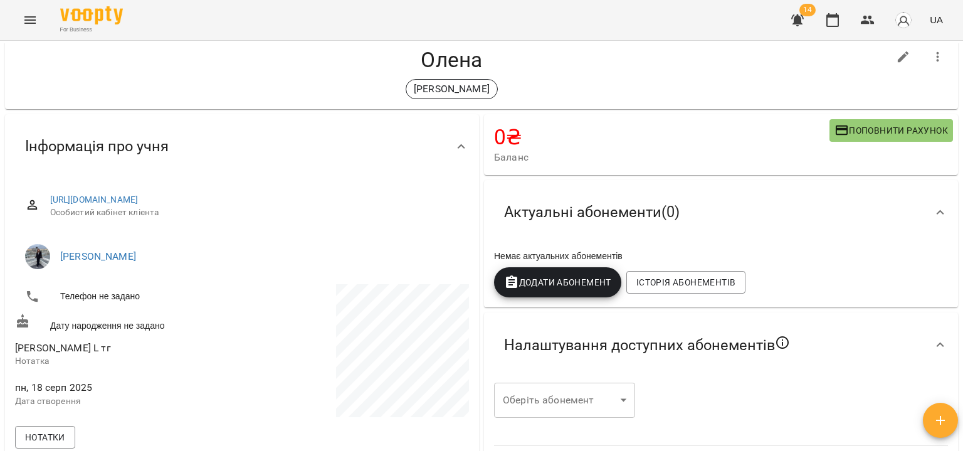
scroll to position [0, 0]
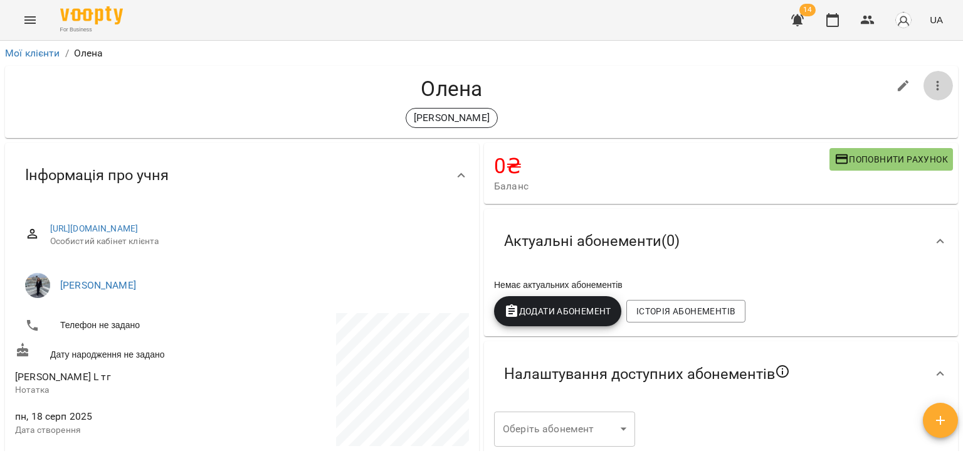
click at [932, 88] on icon "button" at bounding box center [937, 85] width 15 height 15
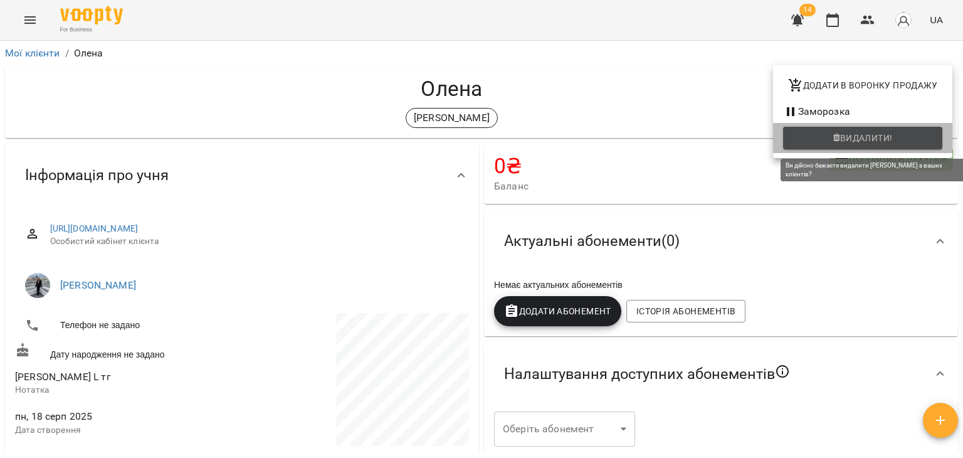
click at [837, 146] on button "Видалити!" at bounding box center [862, 138] width 159 height 23
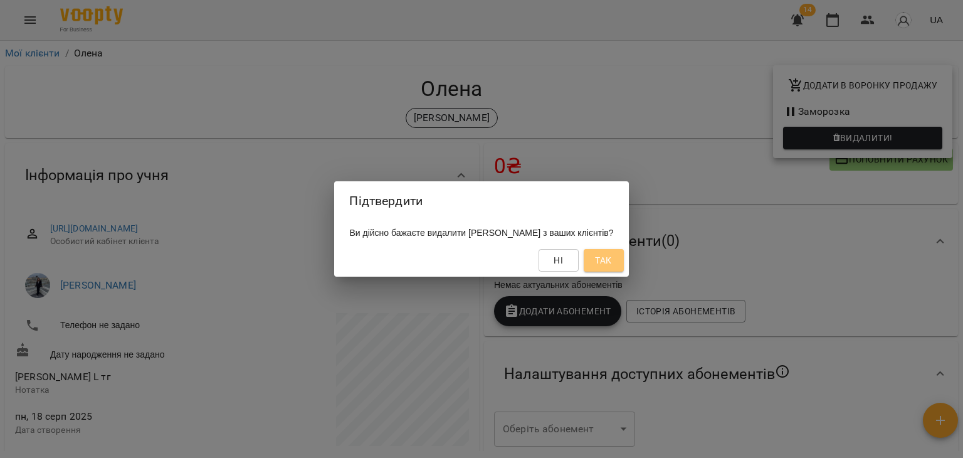
click at [606, 258] on span "Так" at bounding box center [604, 260] width 20 height 15
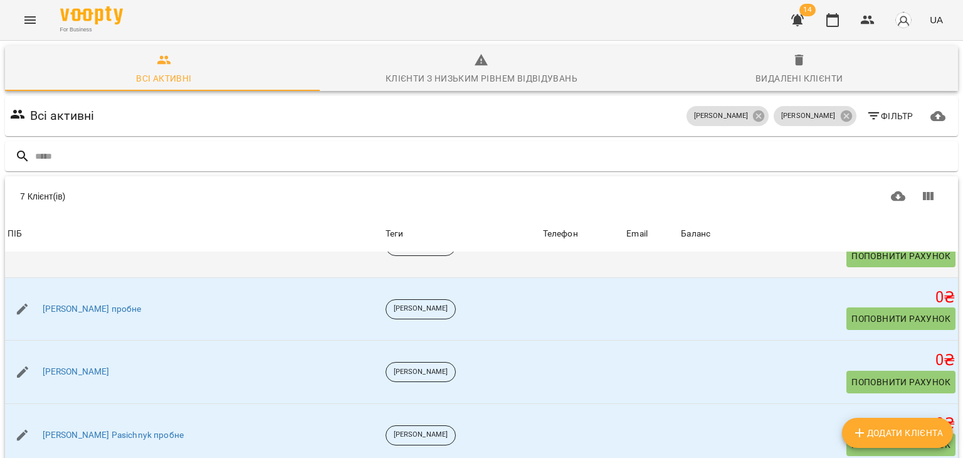
scroll to position [108, 0]
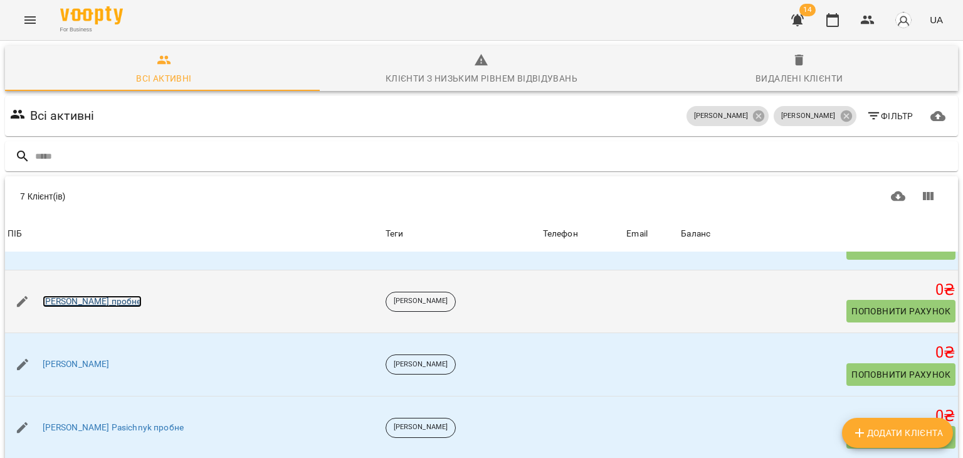
click at [85, 303] on link "Даша пробне" at bounding box center [92, 301] width 99 height 13
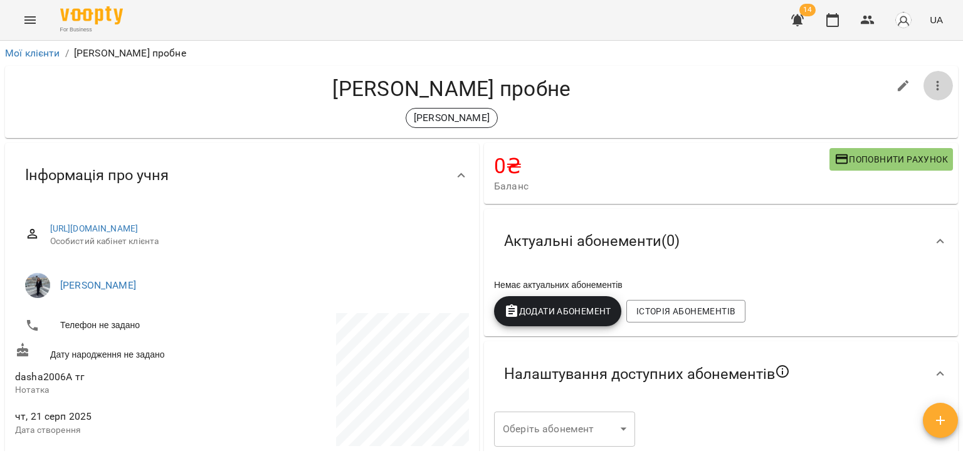
click at [930, 81] on icon "button" at bounding box center [937, 85] width 15 height 15
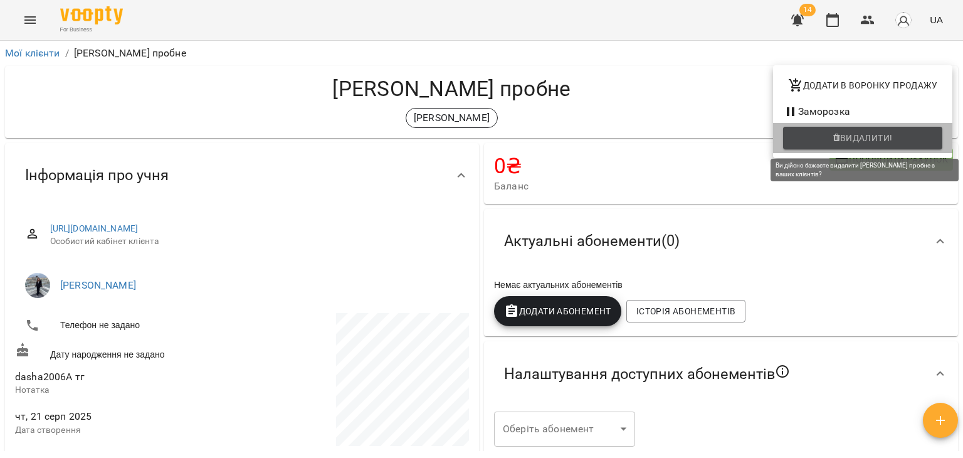
click at [845, 139] on span "Видалити!" at bounding box center [866, 137] width 53 height 15
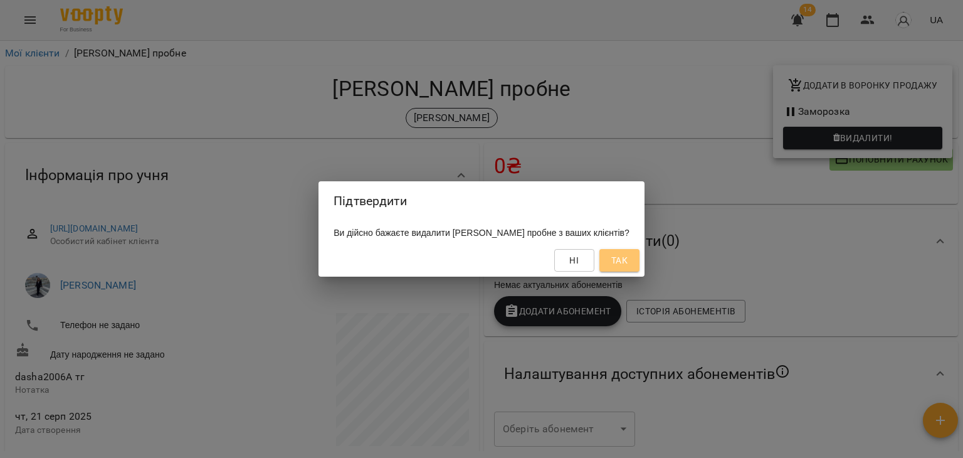
click at [624, 257] on span "Так" at bounding box center [619, 260] width 20 height 15
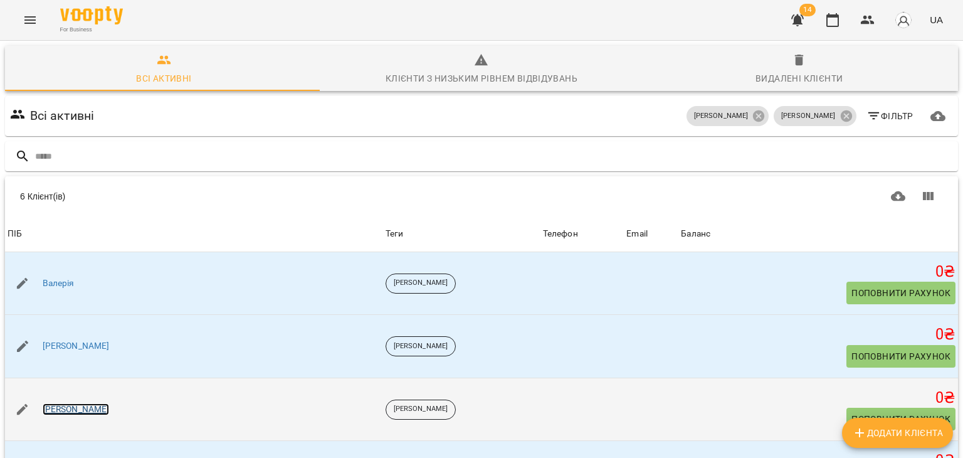
click at [68, 409] on link "[PERSON_NAME]" at bounding box center [76, 409] width 67 height 13
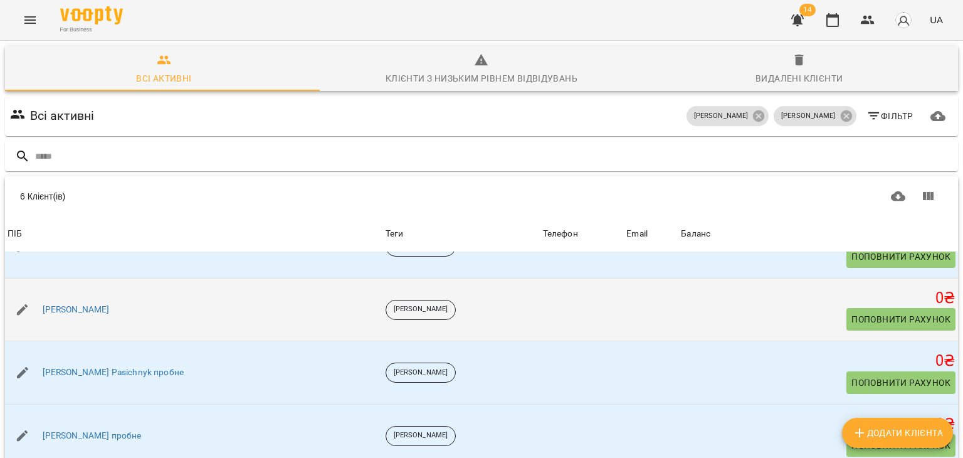
scroll to position [99, 0]
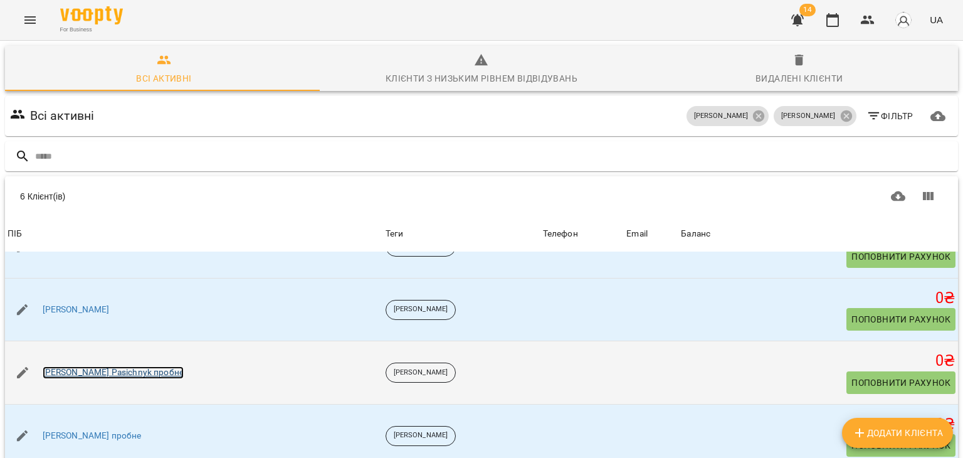
click at [118, 366] on link "Olha Pasichnyk пробне" at bounding box center [113, 372] width 141 height 13
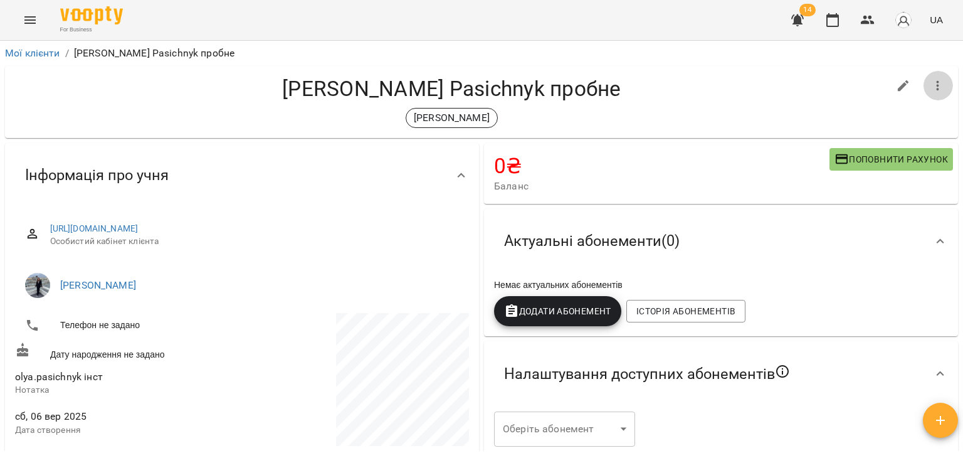
click at [936, 83] on button "button" at bounding box center [938, 86] width 30 height 30
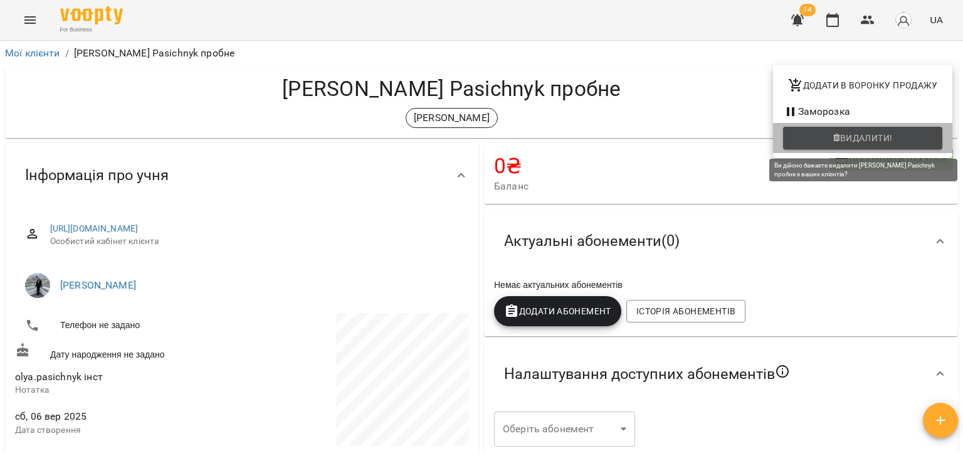
click at [873, 141] on span "Видалити!" at bounding box center [866, 137] width 53 height 15
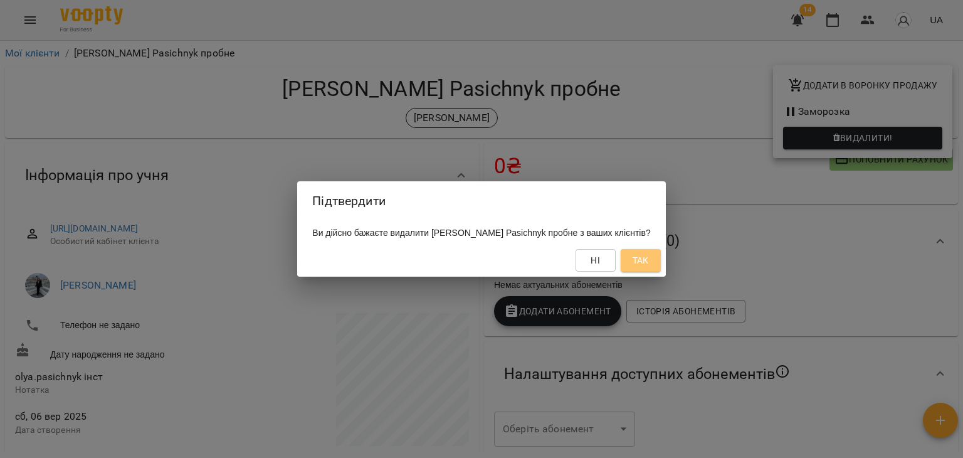
click at [621, 261] on button "Так" at bounding box center [641, 260] width 40 height 23
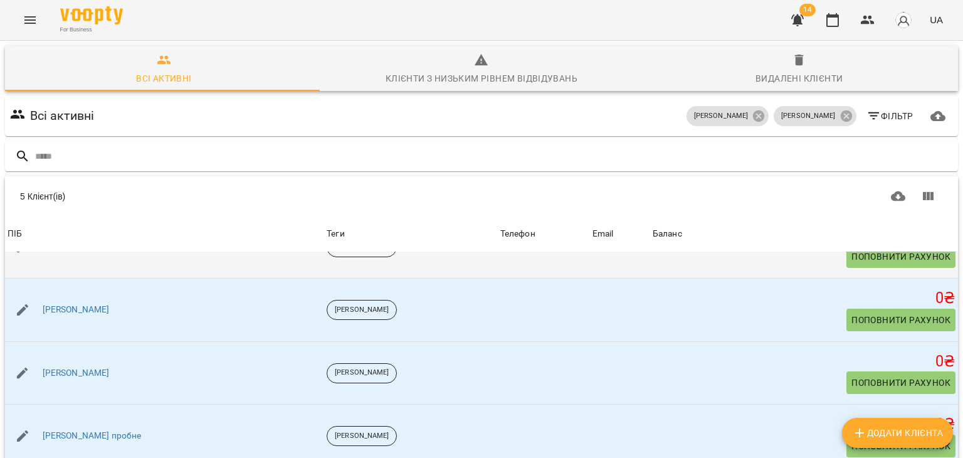
scroll to position [99, 0]
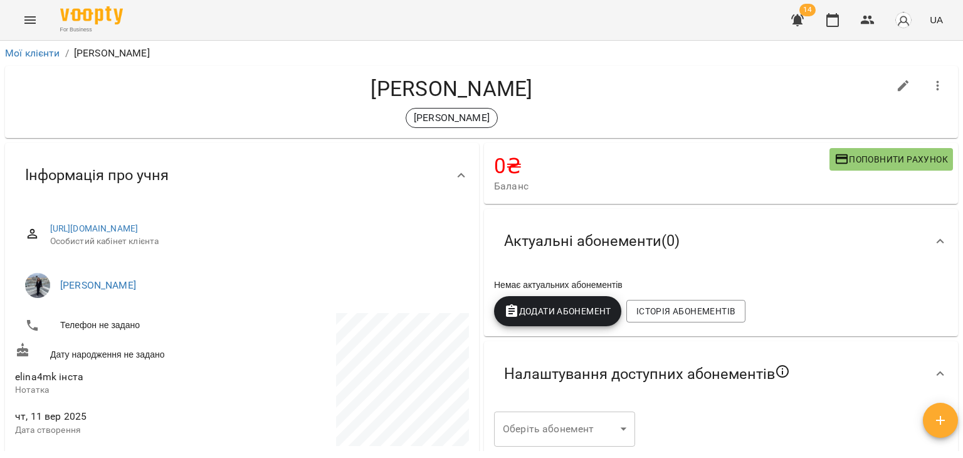
click at [896, 80] on icon "button" at bounding box center [903, 85] width 15 height 15
select select "**"
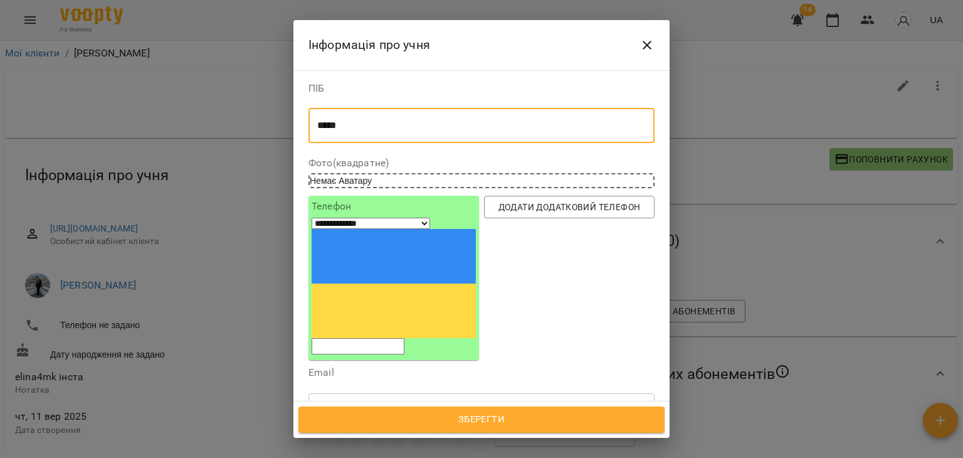
click at [464, 125] on textarea "*****" at bounding box center [476, 126] width 319 height 12
type textarea "**********"
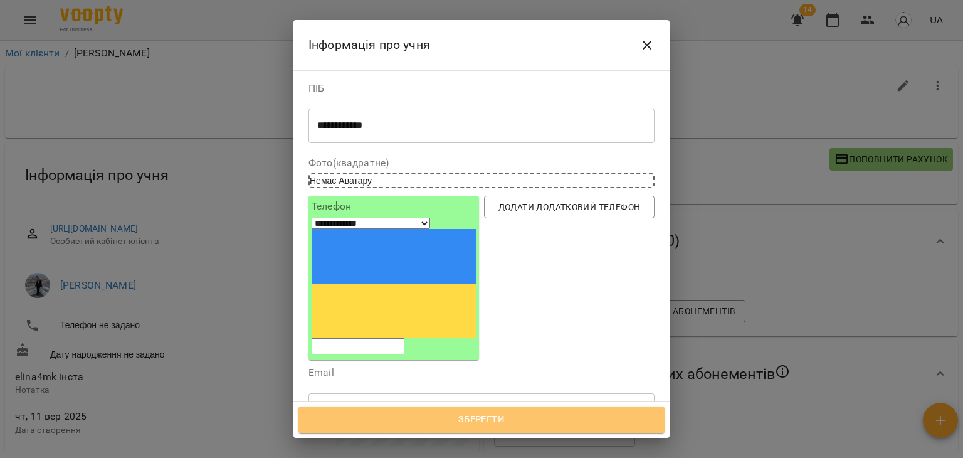
click at [441, 424] on span "Зберегти" at bounding box center [481, 419] width 339 height 16
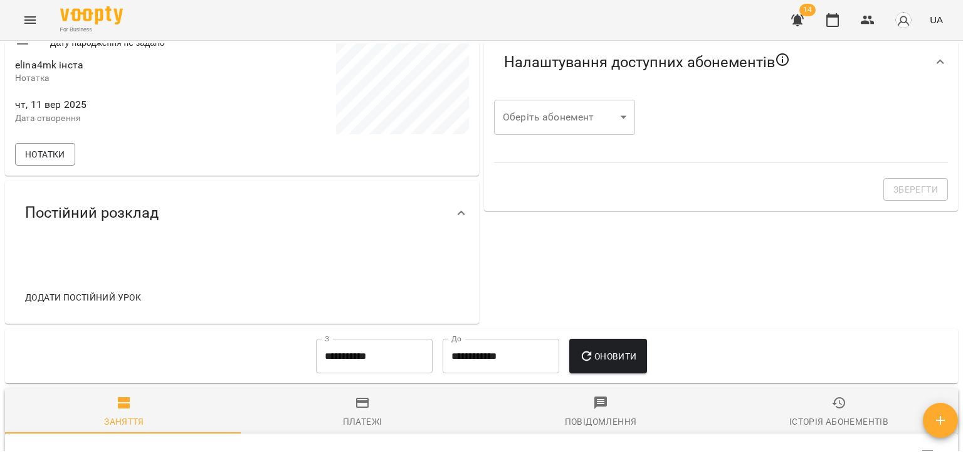
scroll to position [5, 0]
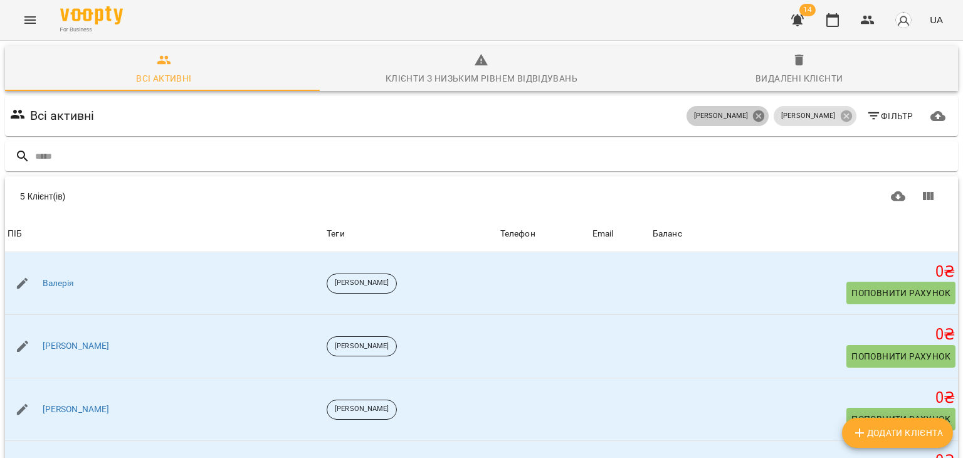
click at [762, 112] on icon at bounding box center [758, 115] width 11 height 11
click at [839, 118] on icon at bounding box center [846, 116] width 14 height 14
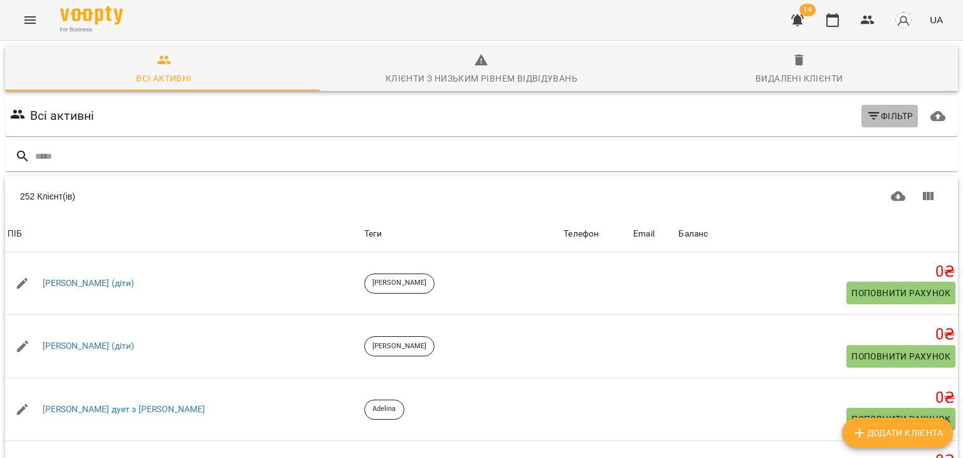
click at [866, 119] on icon "button" at bounding box center [873, 115] width 15 height 15
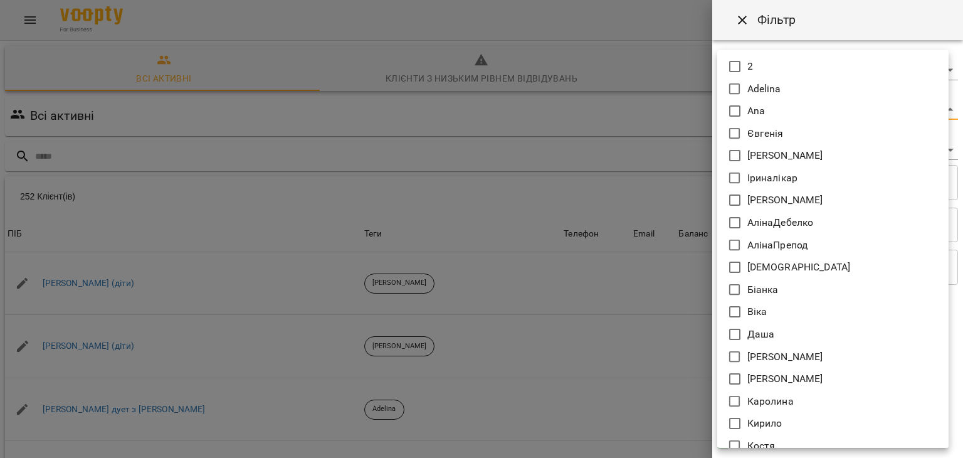
click at [760, 100] on body "For Business 14 UA Всі активні Клієнти з низьким рівнем відвідувань Видалені кл…" at bounding box center [481, 326] width 963 height 653
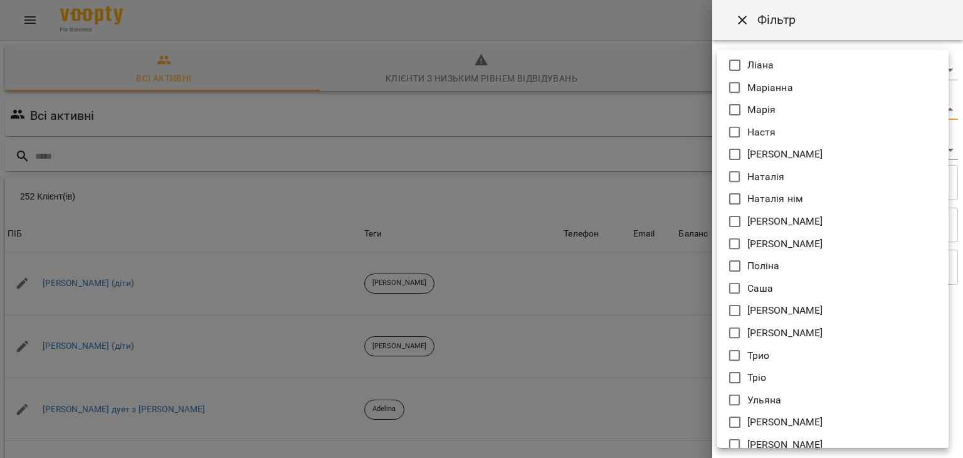
scroll to position [423, 0]
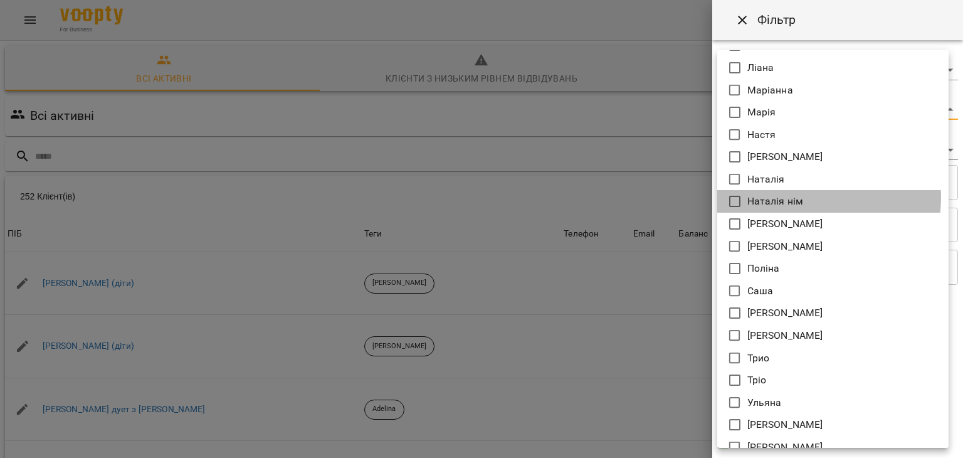
click at [801, 197] on p "Наталія нім" at bounding box center [775, 201] width 56 height 15
type input "**********"
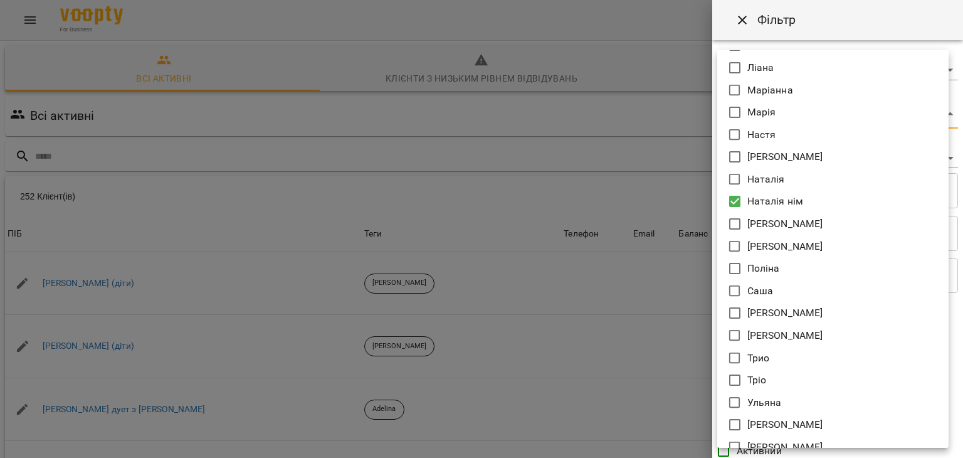
click at [540, 169] on div at bounding box center [481, 229] width 963 height 458
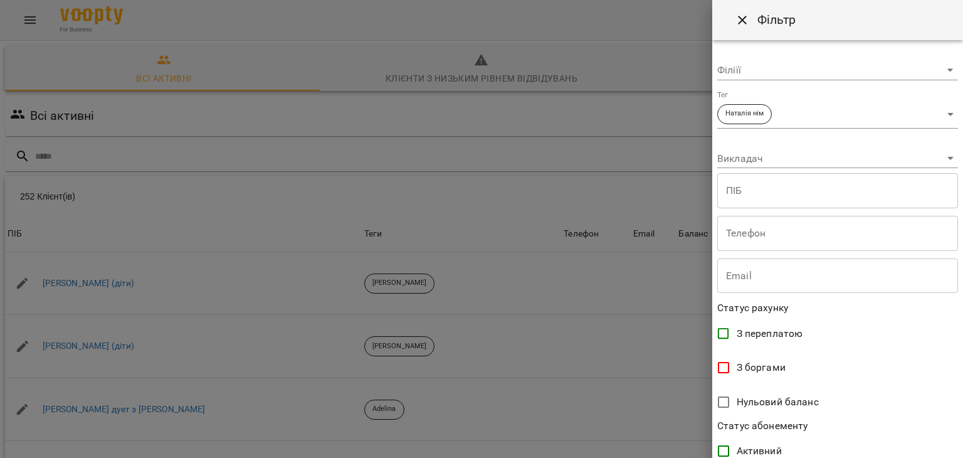
click at [715, 157] on div "**********" at bounding box center [837, 248] width 251 height 417
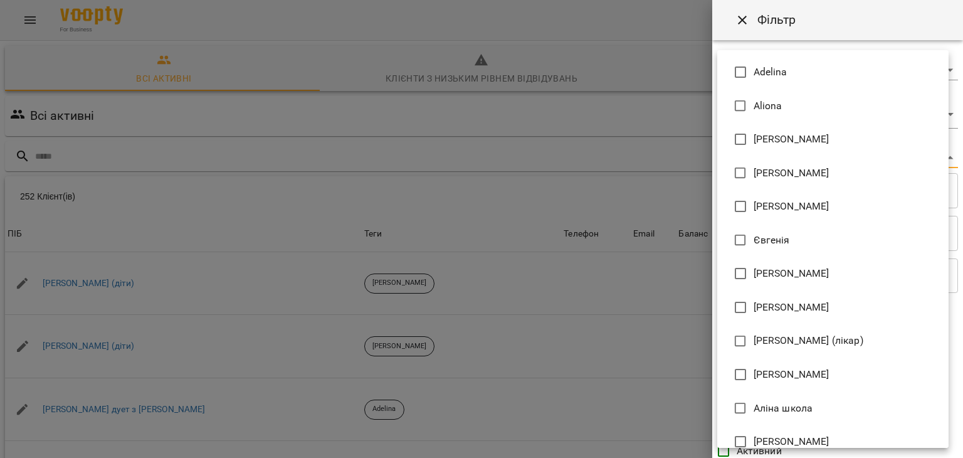
click at [739, 162] on body "For Business 14 UA Всі активні Клієнти з низьким рівнем відвідувань Видалені кл…" at bounding box center [481, 326] width 963 height 653
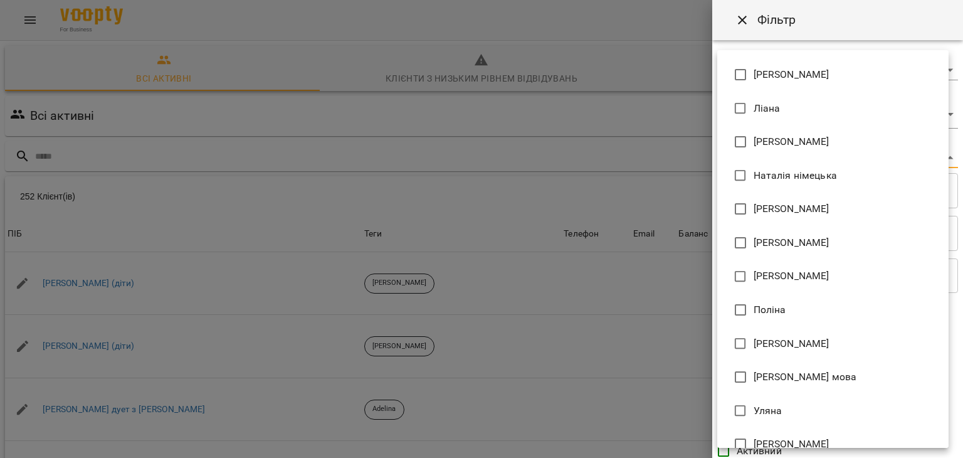
scroll to position [654, 0]
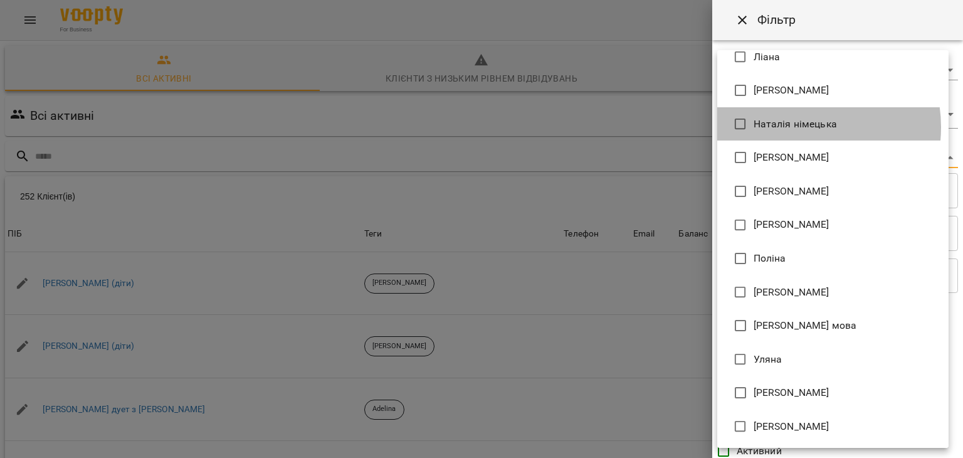
click at [799, 127] on span "Наталія німецька" at bounding box center [794, 124] width 83 height 15
type input "**********"
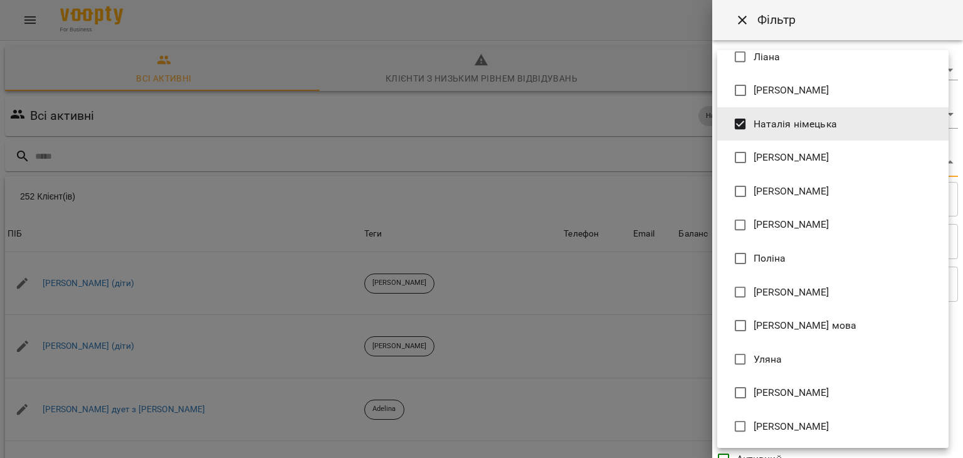
click at [554, 188] on div at bounding box center [481, 229] width 963 height 458
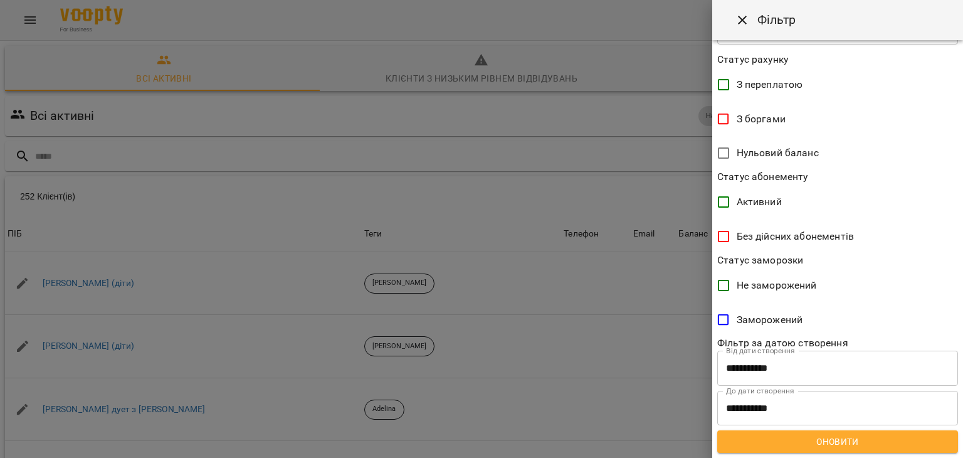
scroll to position [256, 0]
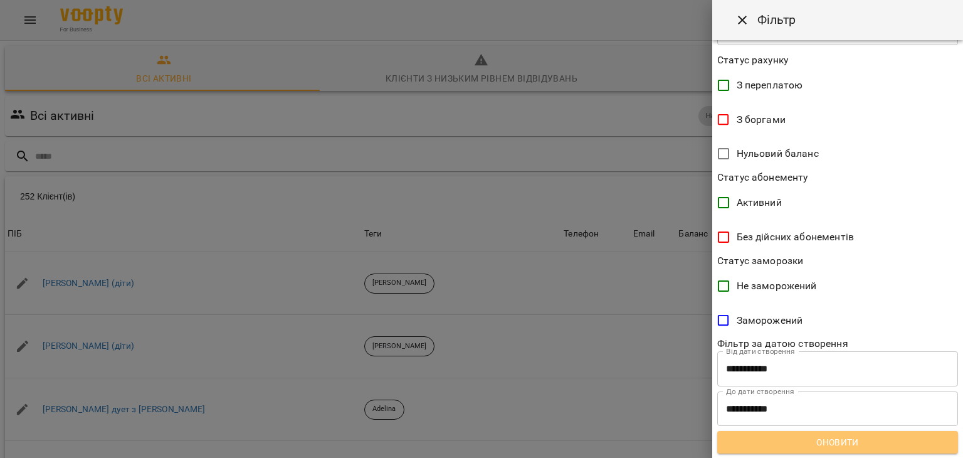
click at [837, 439] on span "Оновити" at bounding box center [837, 441] width 221 height 15
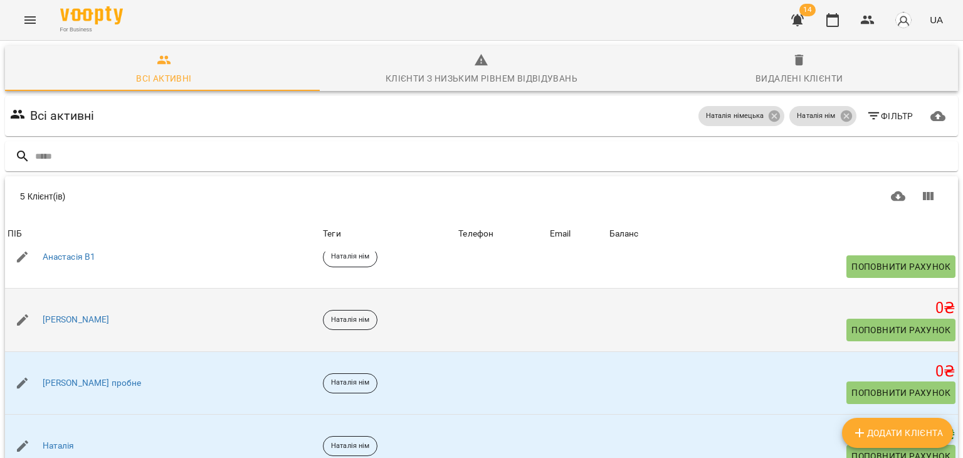
scroll to position [36, 0]
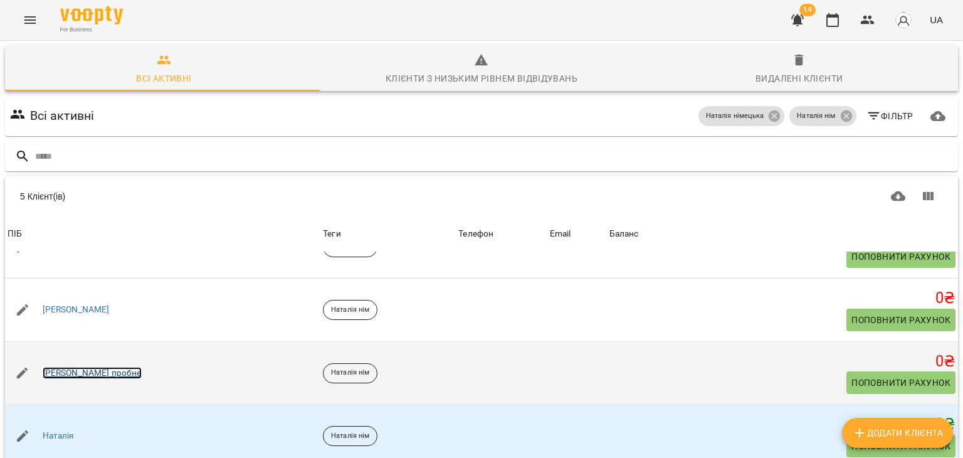
click at [95, 367] on link "[PERSON_NAME] пробне" at bounding box center [92, 373] width 99 height 13
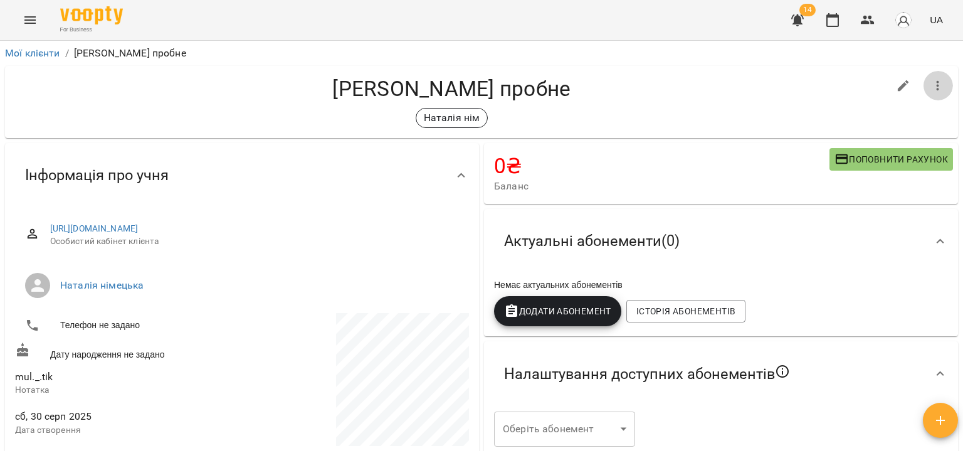
click at [932, 91] on icon "button" at bounding box center [937, 85] width 15 height 15
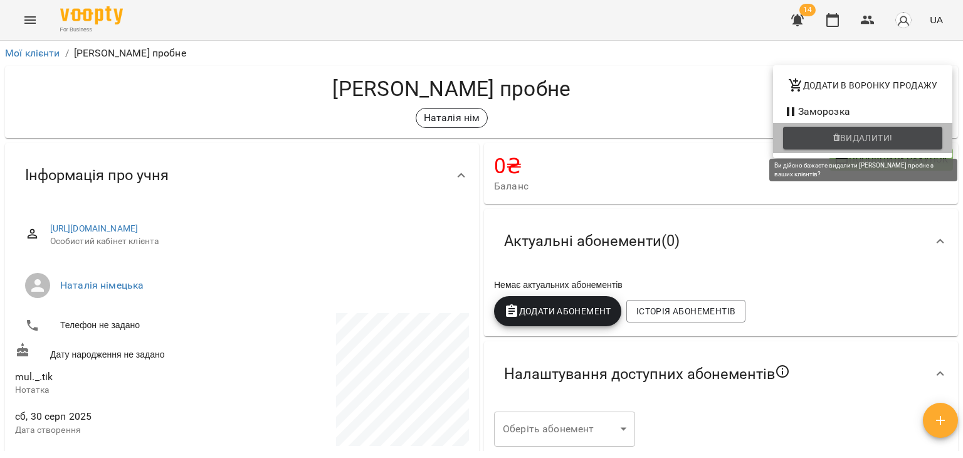
click at [846, 145] on span "Видалити!" at bounding box center [866, 137] width 53 height 15
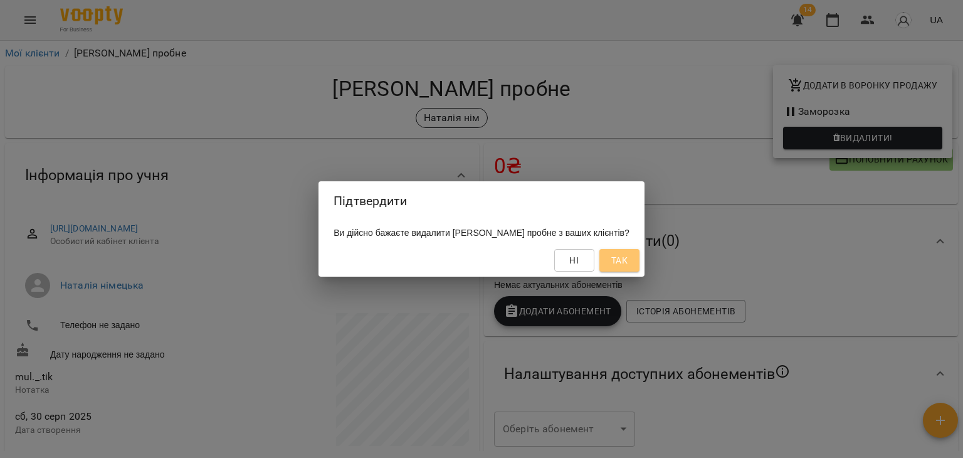
click at [615, 266] on span "Так" at bounding box center [619, 260] width 16 height 15
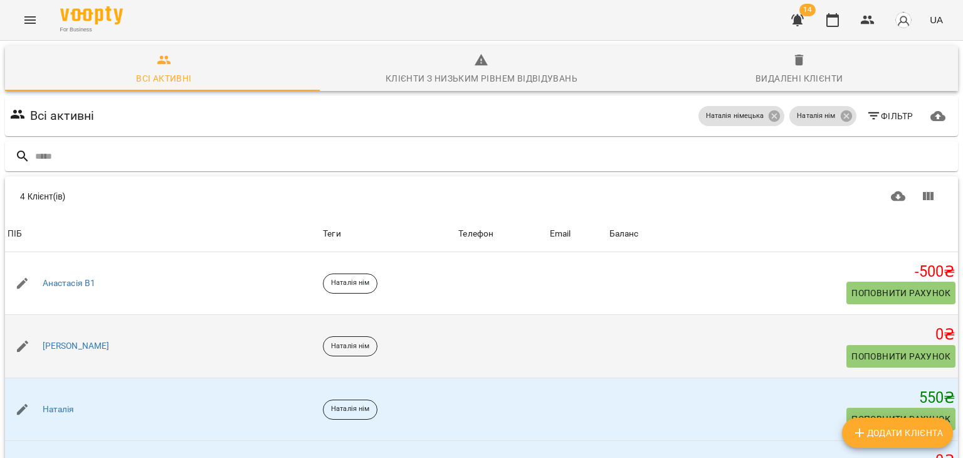
scroll to position [73, 0]
